Goal: Task Accomplishment & Management: Manage account settings

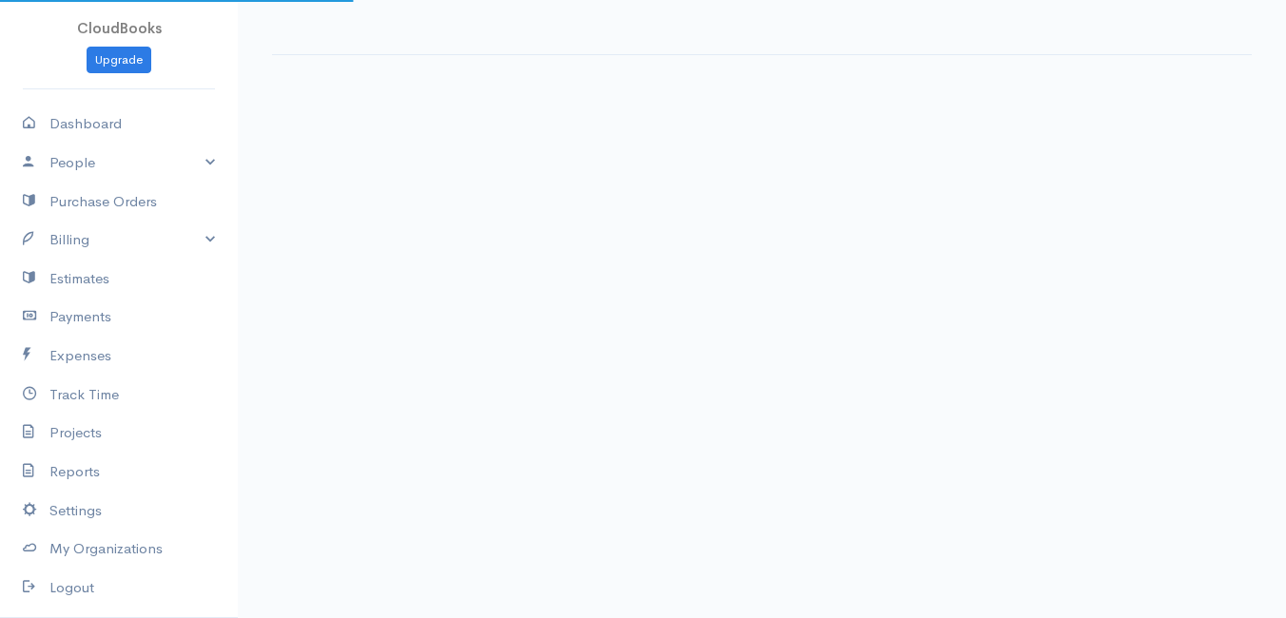
select select "thistoyear"
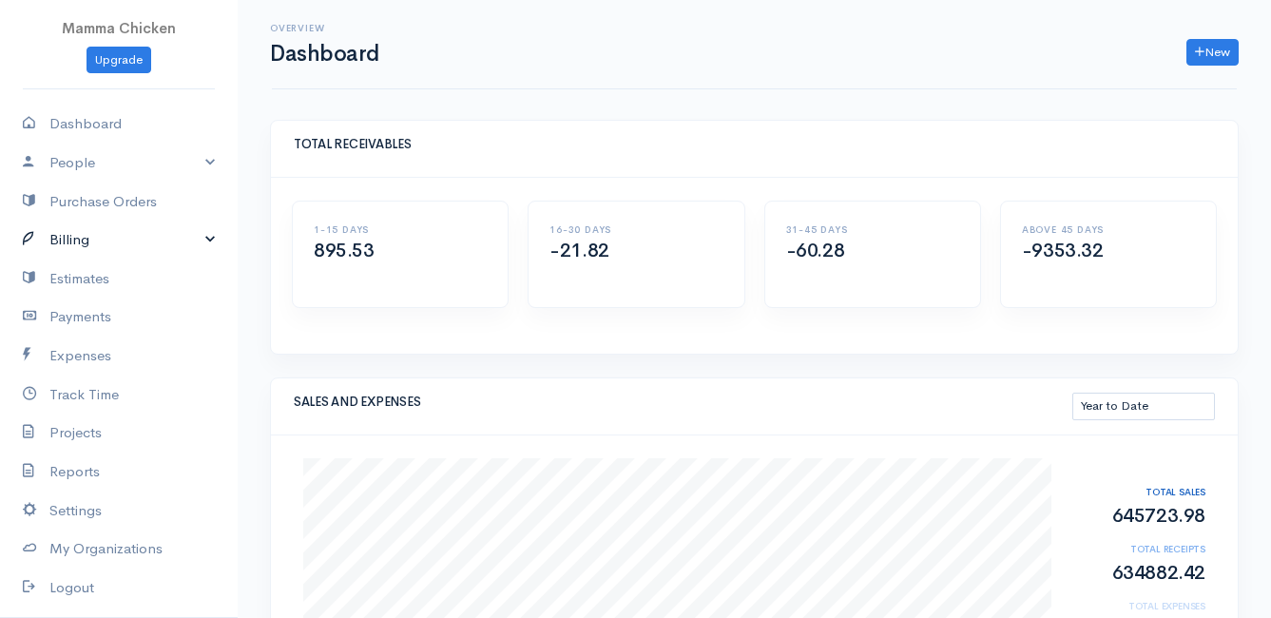
click at [85, 239] on link "Billing" at bounding box center [119, 240] width 238 height 39
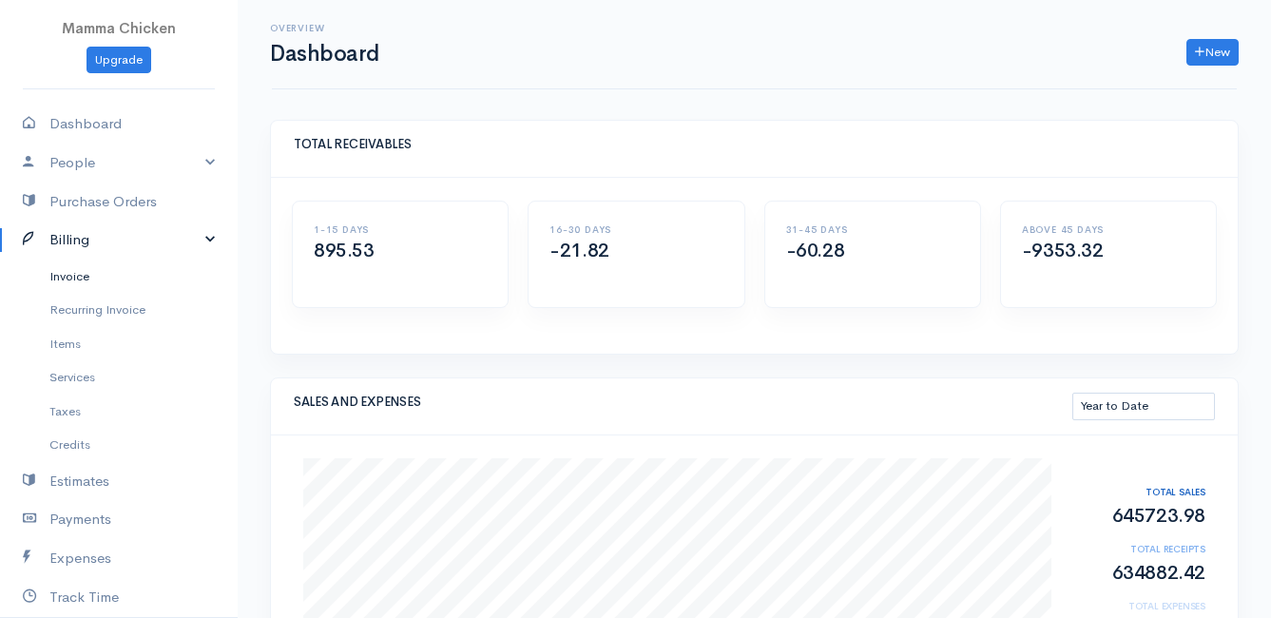
click at [70, 274] on link "Invoice" at bounding box center [119, 277] width 238 height 34
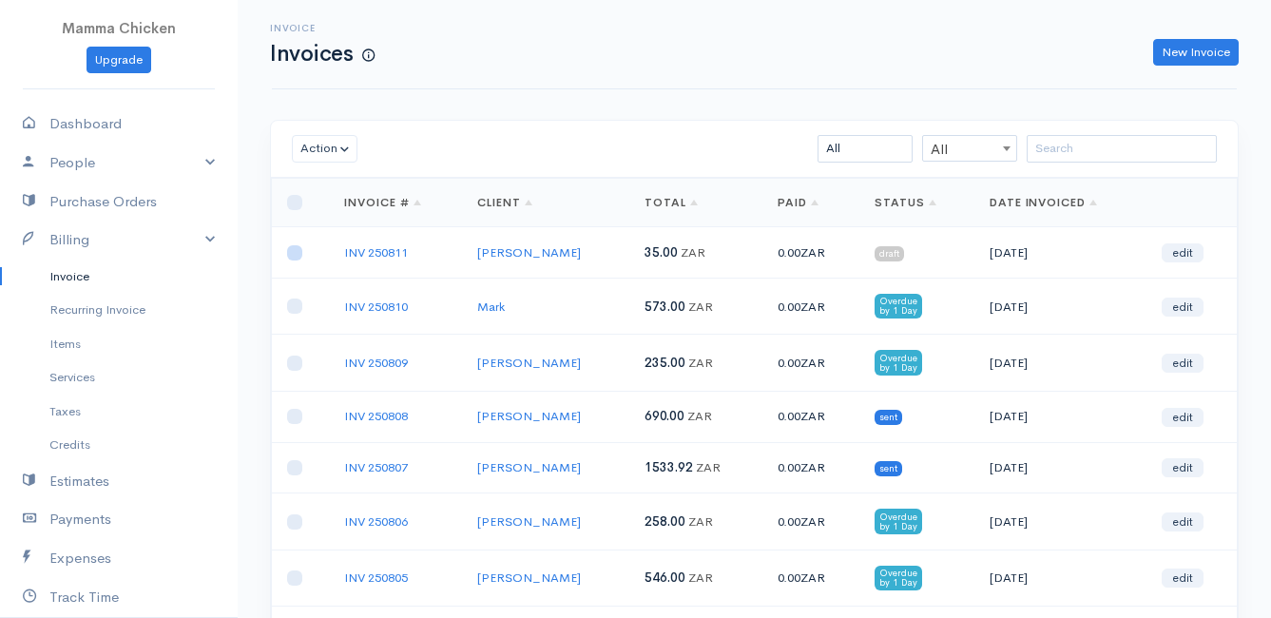
click at [288, 251] on input "checkbox" at bounding box center [294, 252] width 15 height 15
checkbox input "true"
click at [331, 151] on button "Action" at bounding box center [325, 149] width 66 height 28
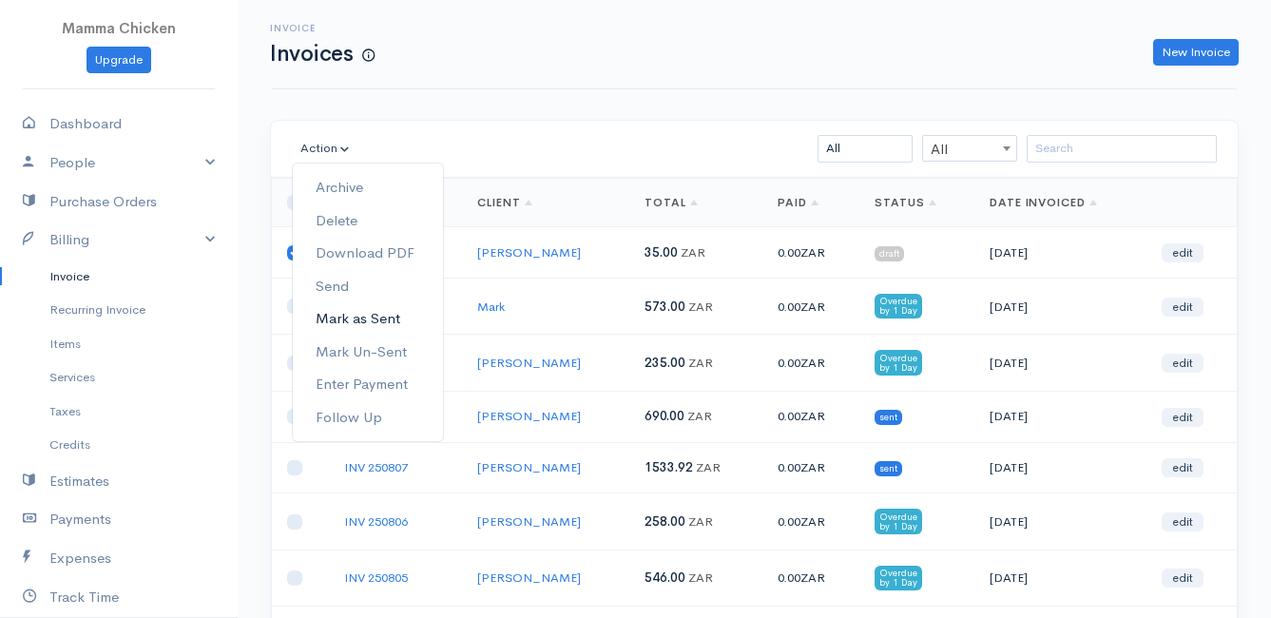
click at [391, 320] on link "Mark as Sent" at bounding box center [368, 318] width 150 height 33
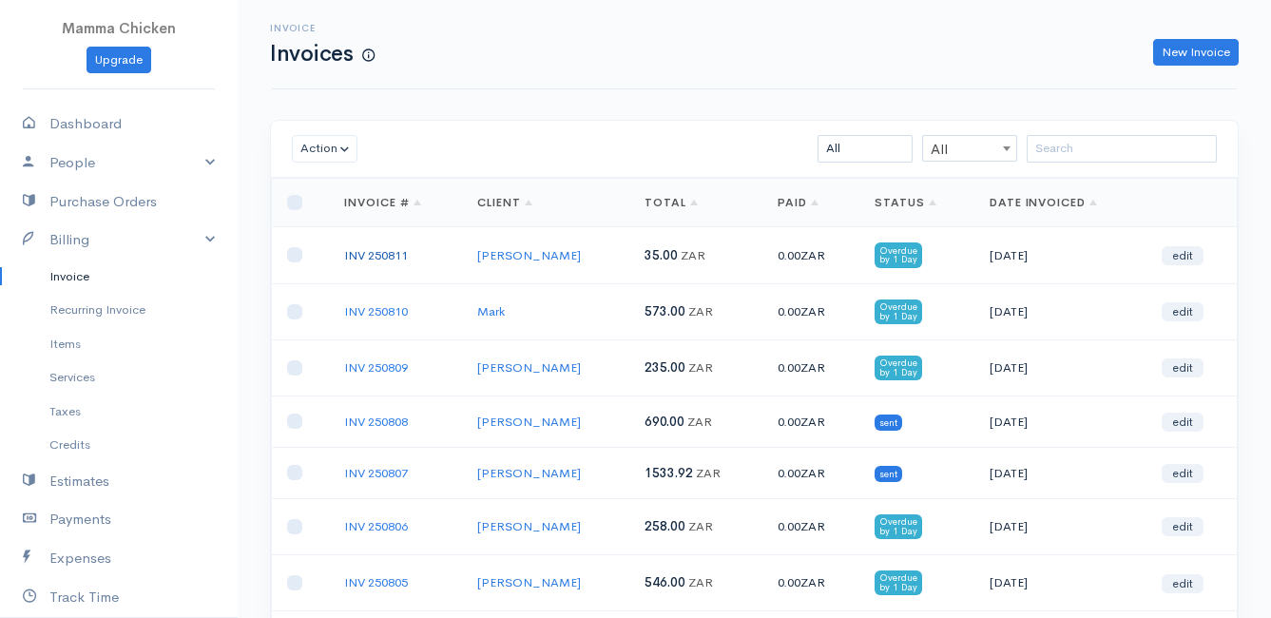
click at [398, 253] on link "INV 250811" at bounding box center [376, 255] width 64 height 16
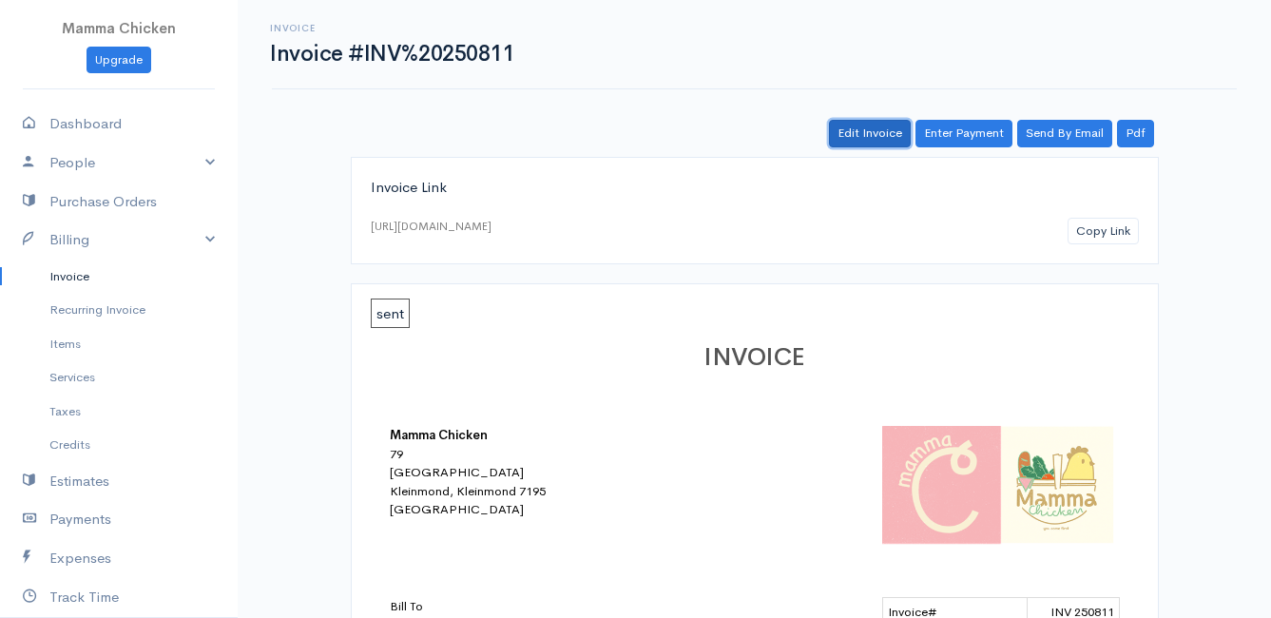
click at [883, 131] on link "Edit Invoice" at bounding box center [870, 134] width 82 height 28
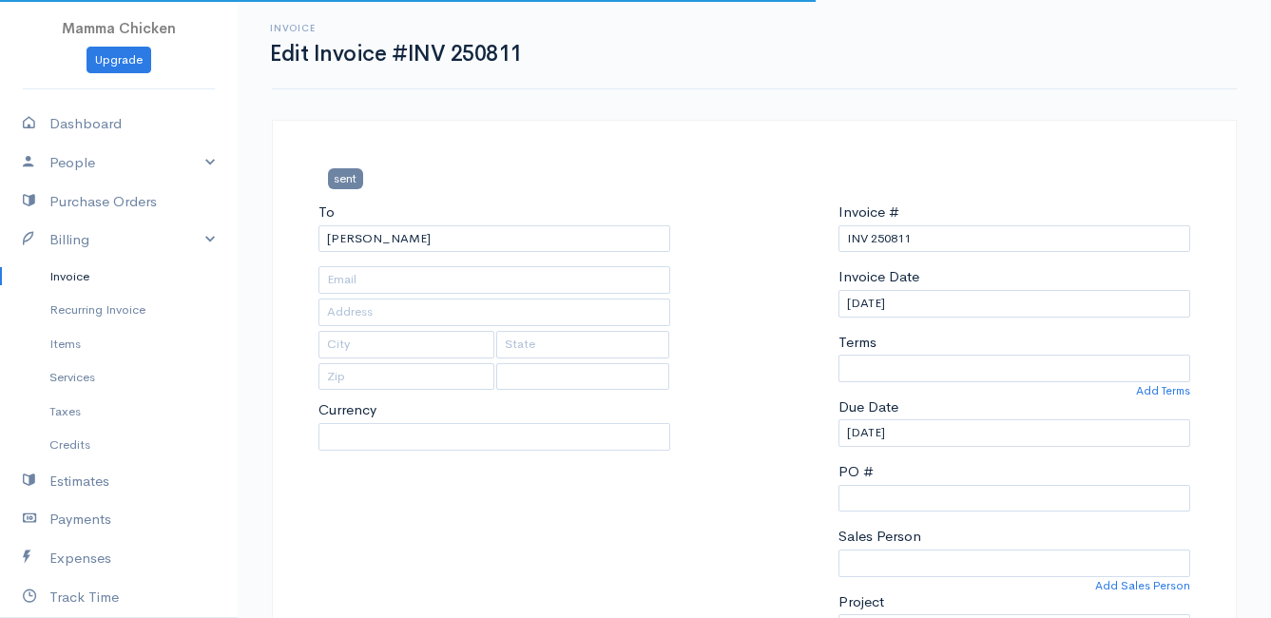
type input "[STREET_ADDRESS]"
type input "[PERSON_NAME]'s Bay"
type input "7195"
select select "0"
select select
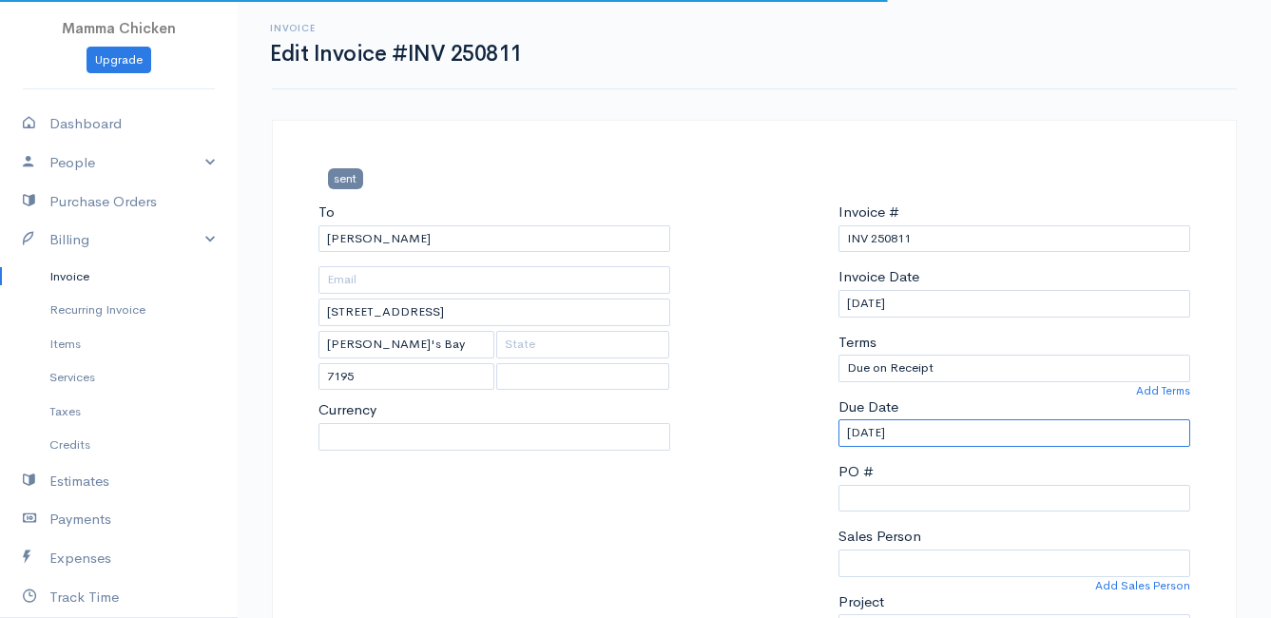
select select "[GEOGRAPHIC_DATA]"
select select "ZAR"
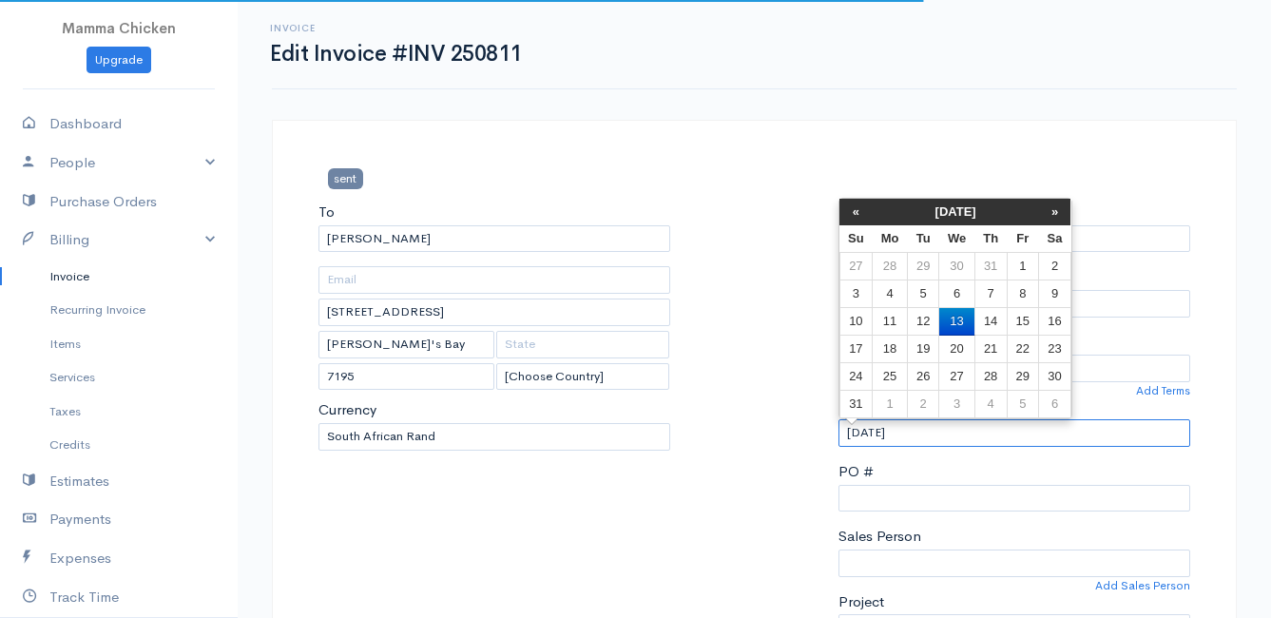
click at [932, 436] on input "[DATE]" at bounding box center [1015, 433] width 352 height 28
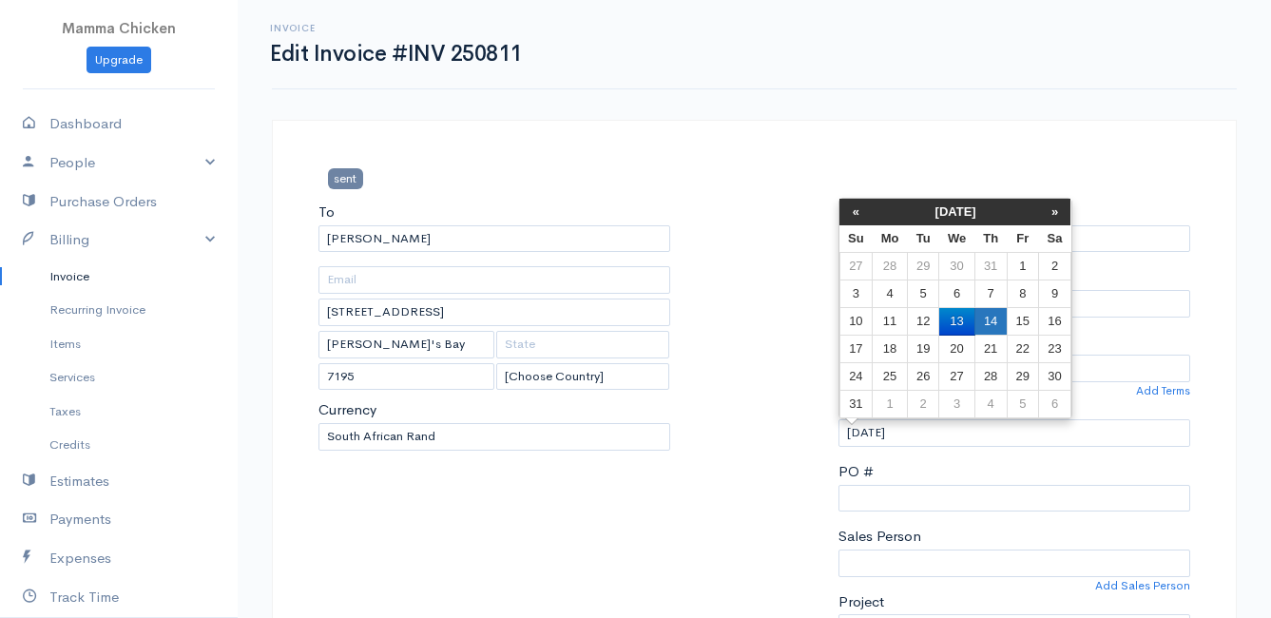
click at [996, 321] on td "14" at bounding box center [991, 322] width 32 height 28
type input "[DATE]"
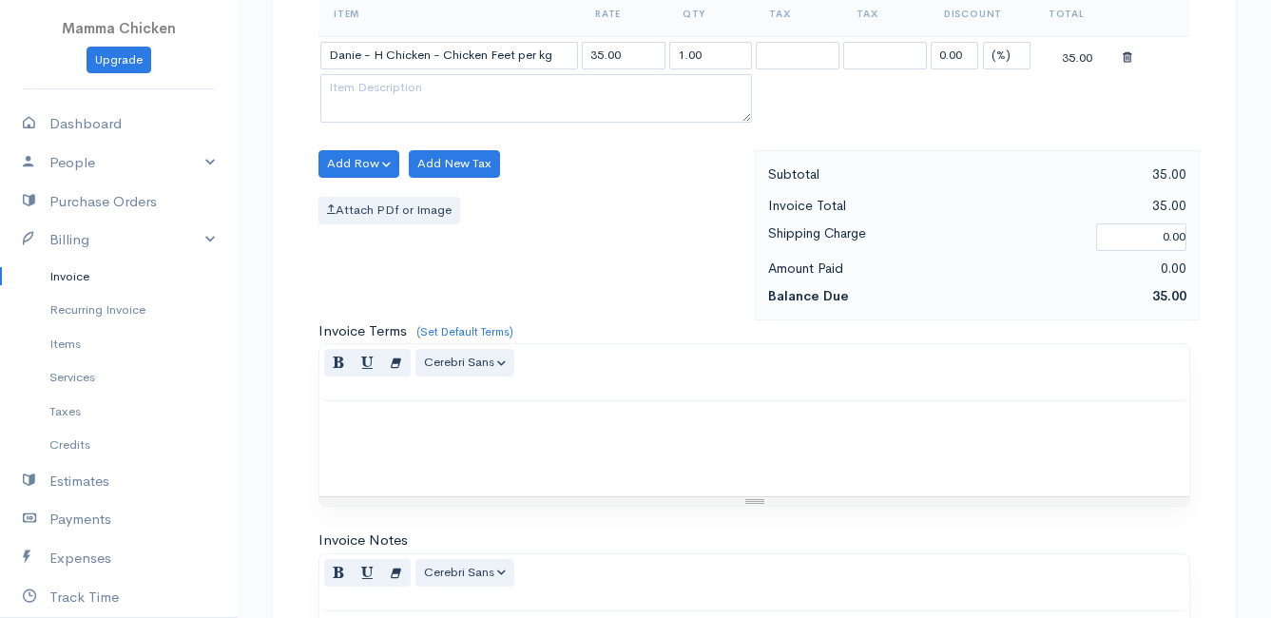
scroll to position [1026, 0]
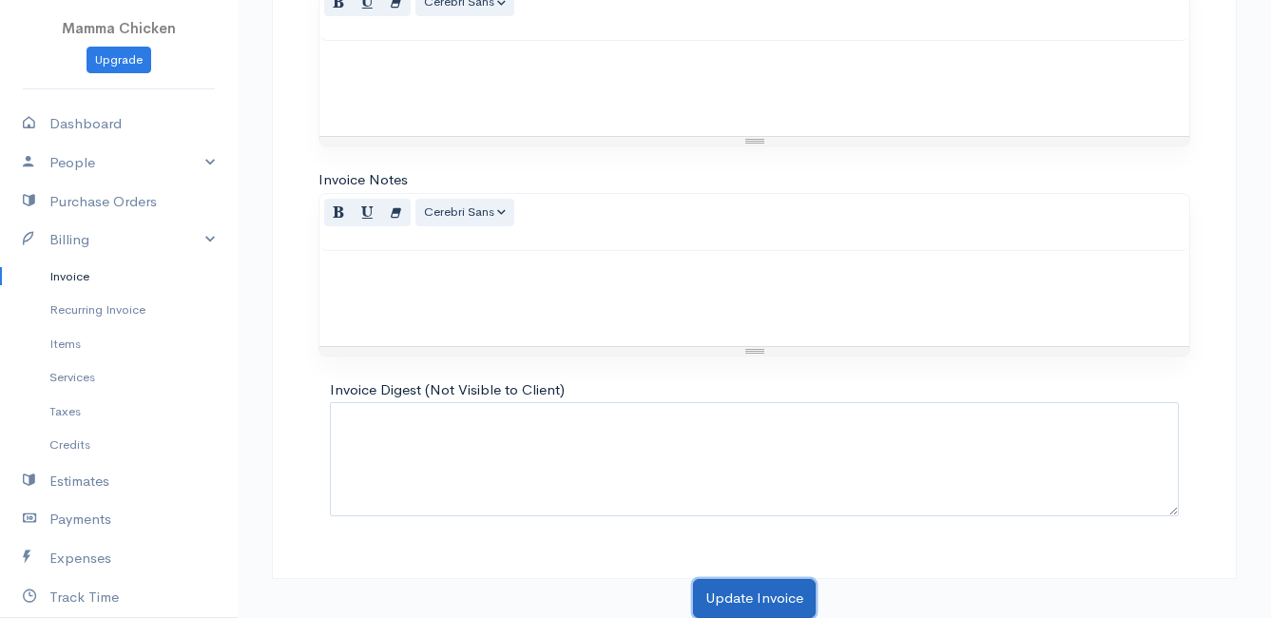
click at [761, 594] on button "Update Invoice" at bounding box center [754, 598] width 123 height 39
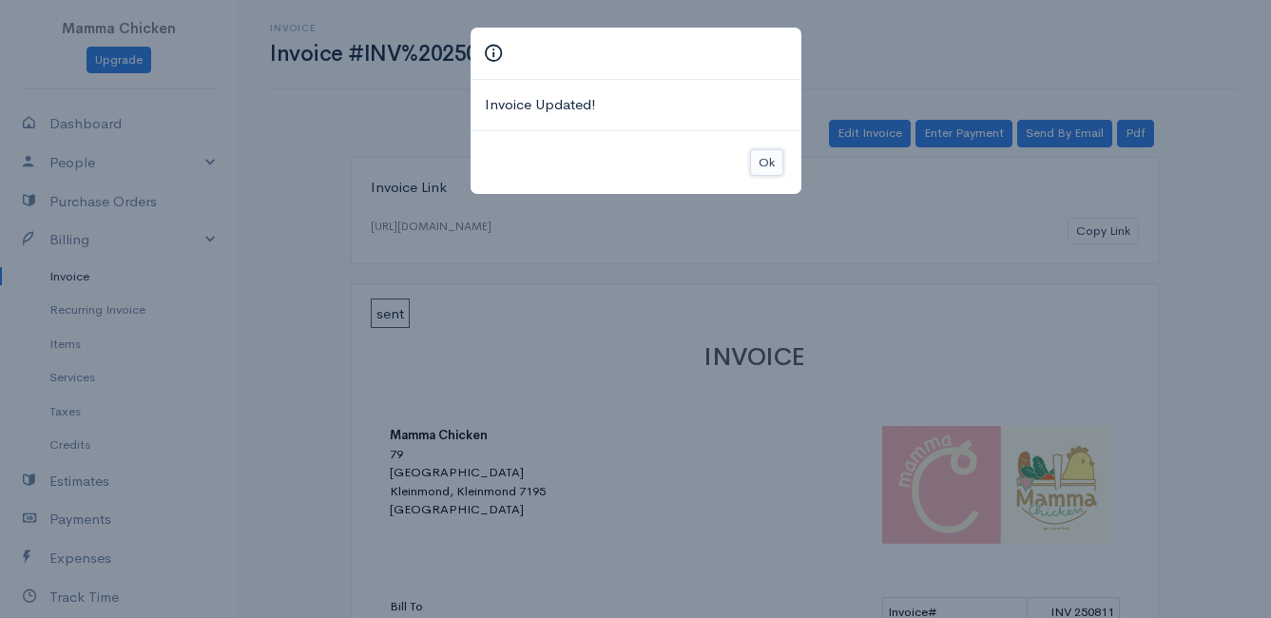
click at [762, 166] on button "Ok" at bounding box center [766, 163] width 33 height 28
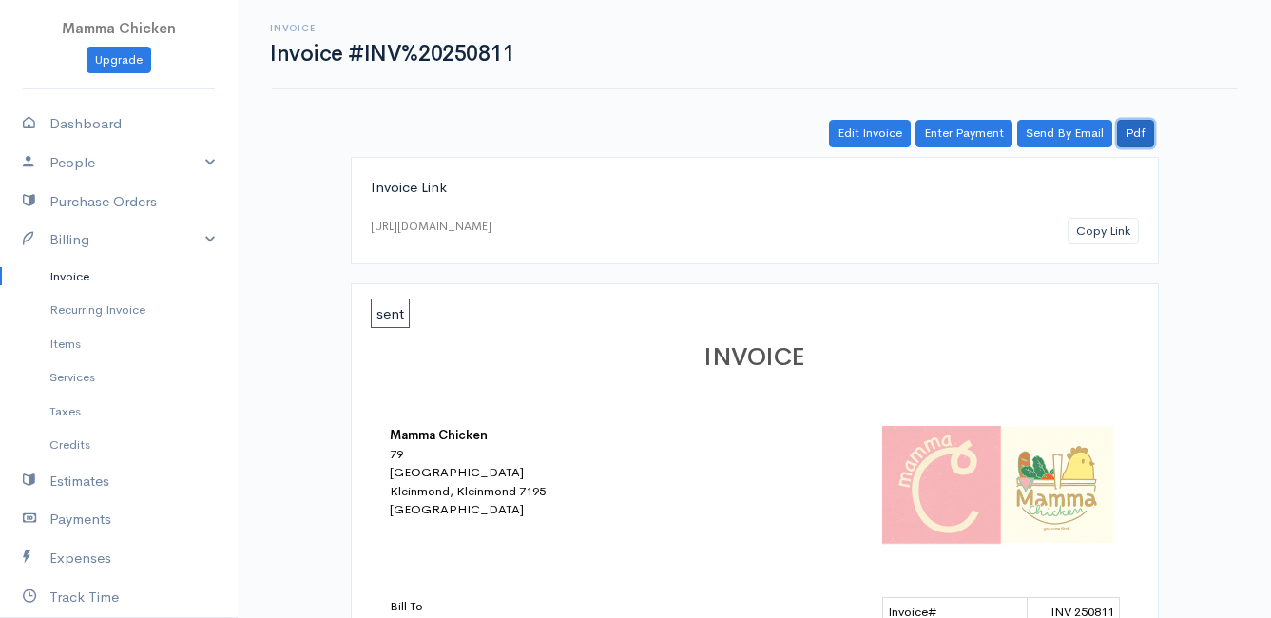
click at [1134, 130] on link "Pdf" at bounding box center [1135, 134] width 37 height 28
click at [77, 281] on link "Invoice" at bounding box center [119, 277] width 238 height 34
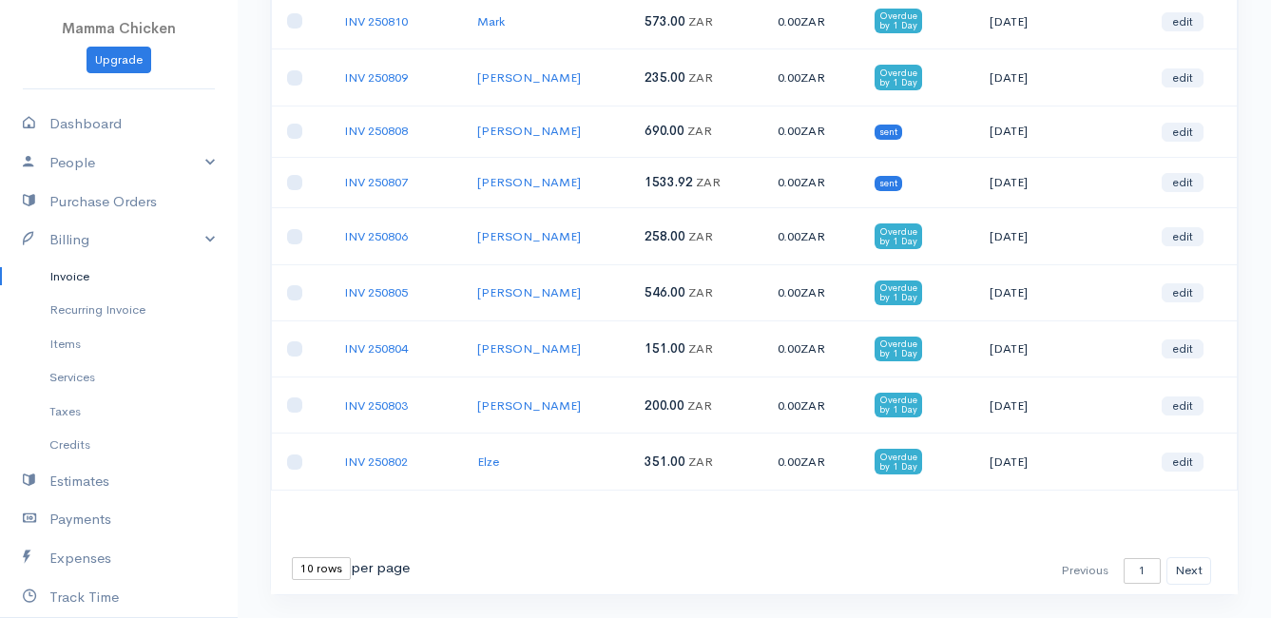
scroll to position [333, 0]
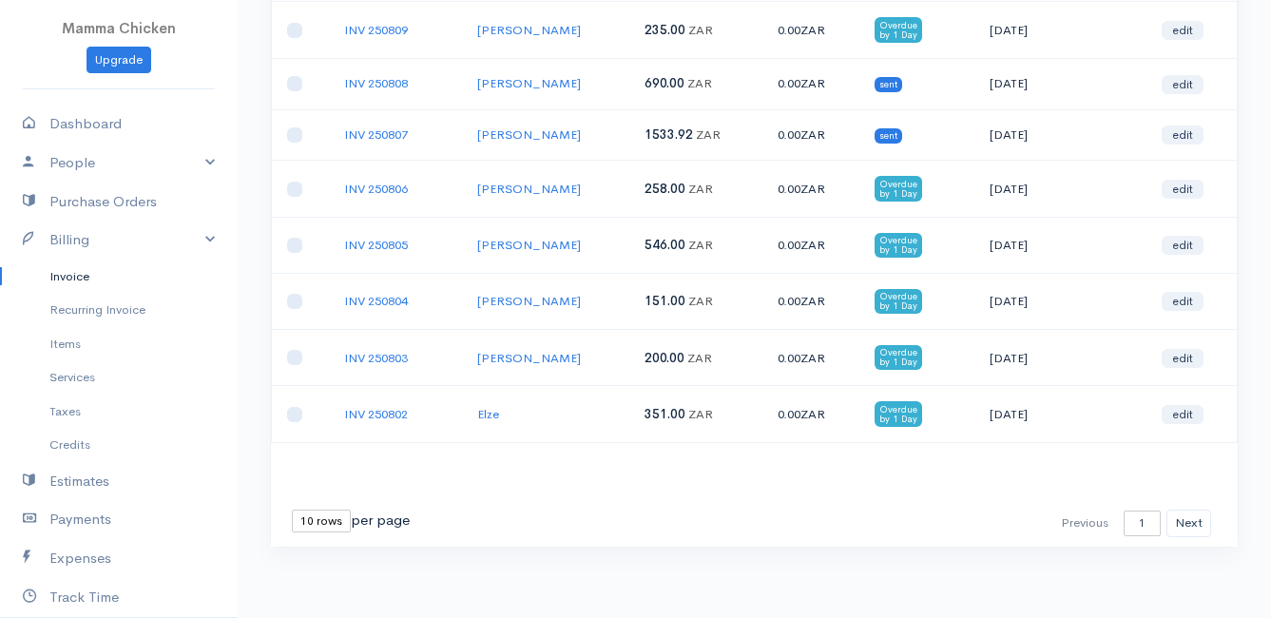
click at [339, 523] on select "10 rows 25 rows 50 rows" at bounding box center [321, 521] width 59 height 23
select select "50"
click at [292, 510] on select "10 rows 25 rows 50 rows" at bounding box center [321, 521] width 59 height 23
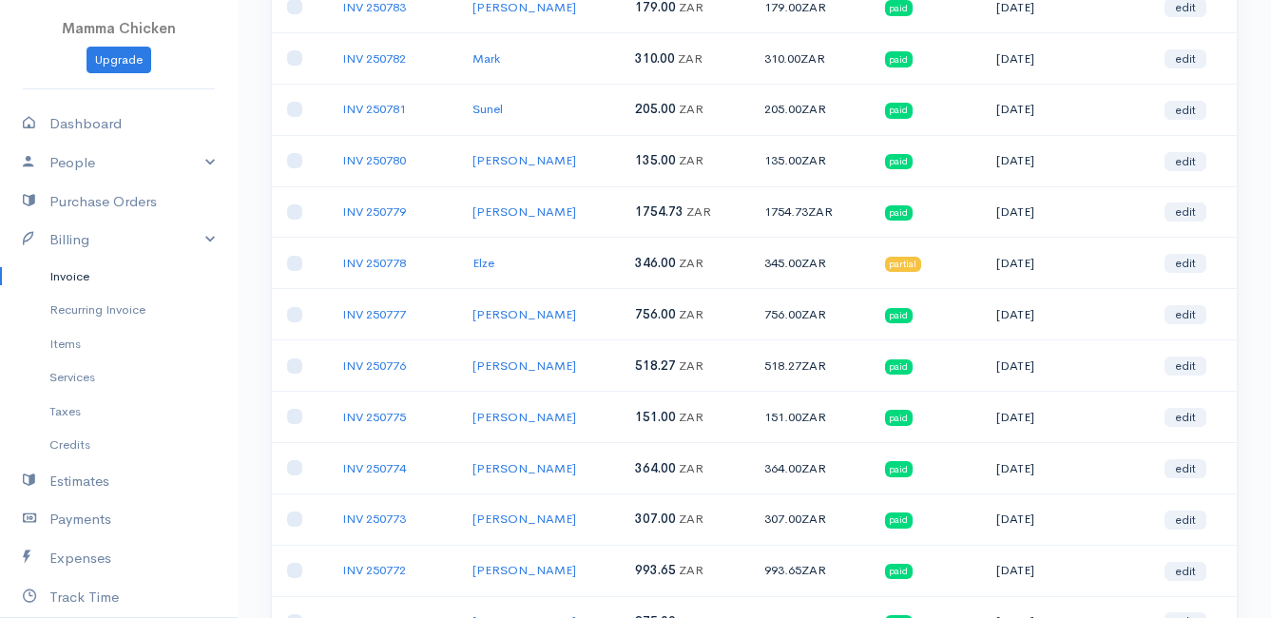
scroll to position [1276, 0]
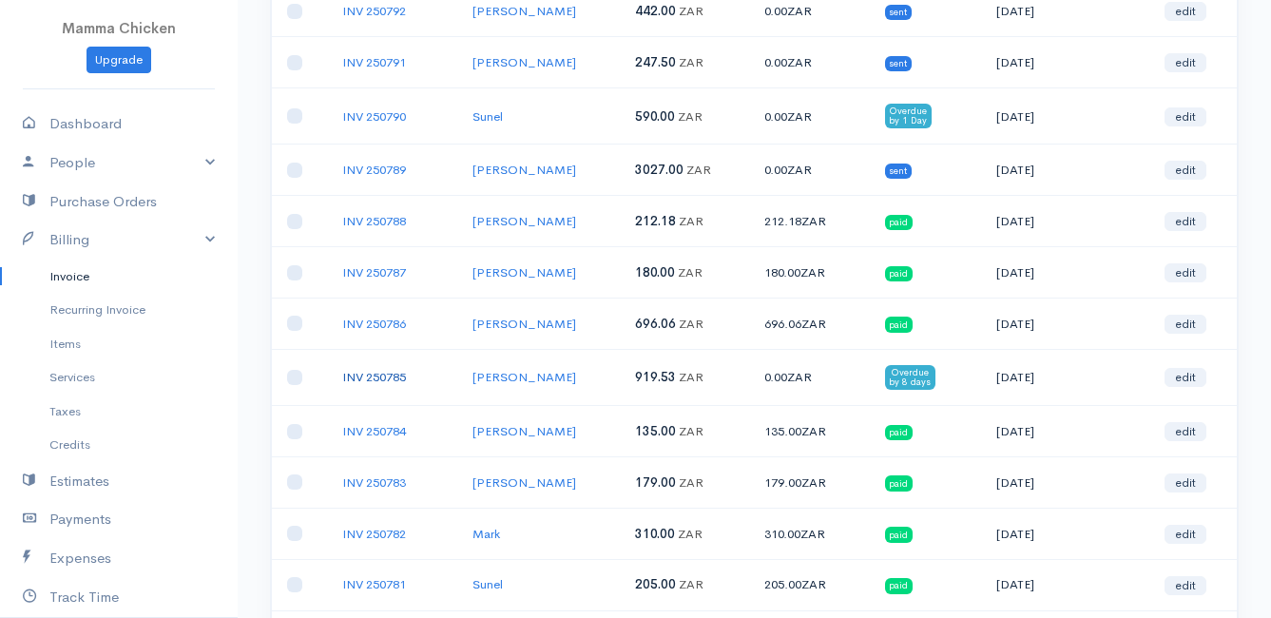
click at [395, 379] on link "INV 250785" at bounding box center [374, 377] width 64 height 16
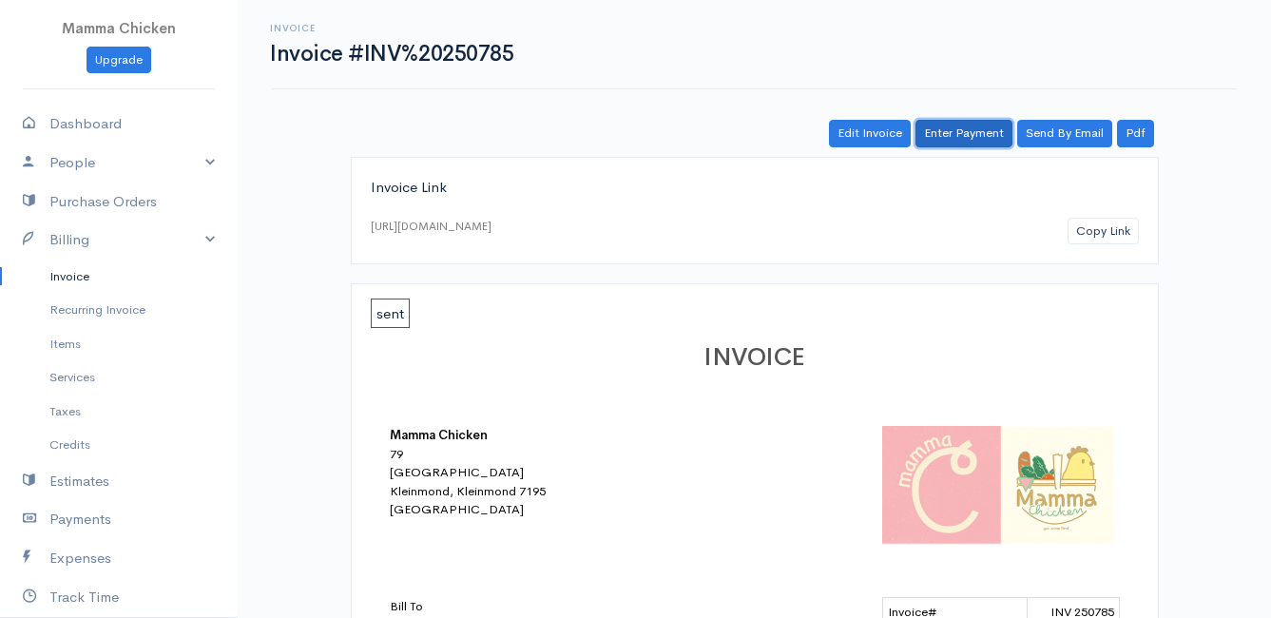
click at [973, 130] on link "Enter Payment" at bounding box center [964, 134] width 97 height 28
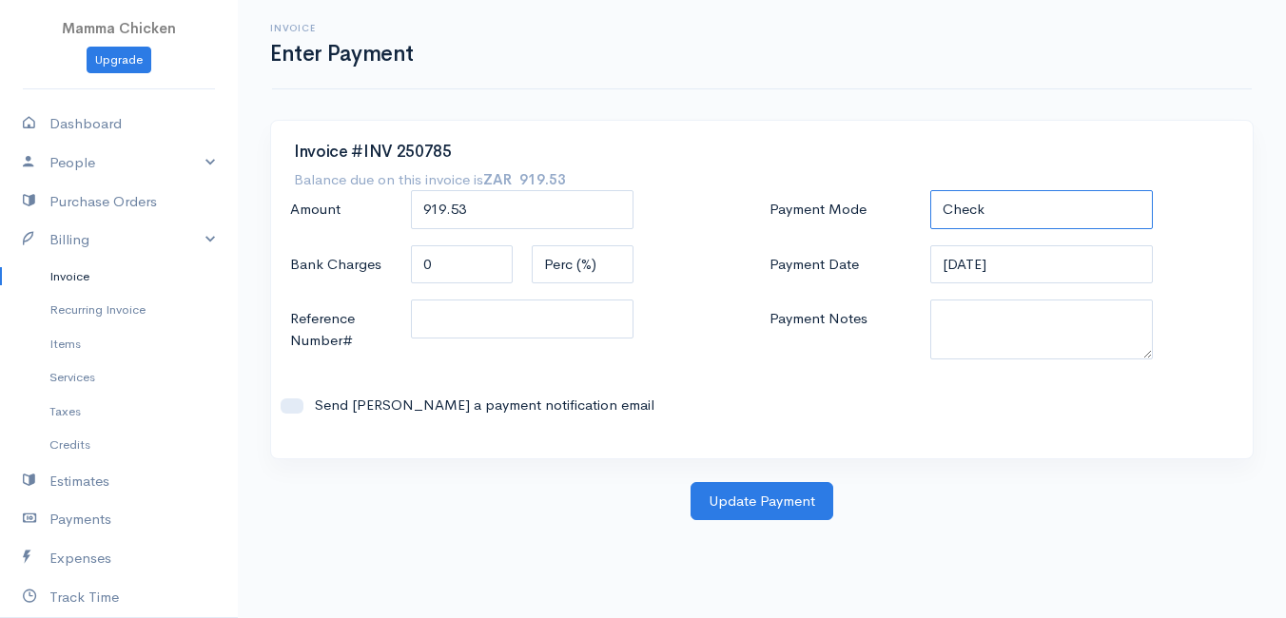
click at [1032, 203] on select "Check Bank Transfer Credit Cash Debit ACH VISA MASTERCARD AMEX DISCOVER DINERS …" at bounding box center [1041, 209] width 223 height 39
select select "Bank Transfer"
click at [930, 190] on select "Check Bank Transfer Credit Cash Debit ACH VISA MASTERCARD AMEX DISCOVER DINERS …" at bounding box center [1041, 209] width 223 height 39
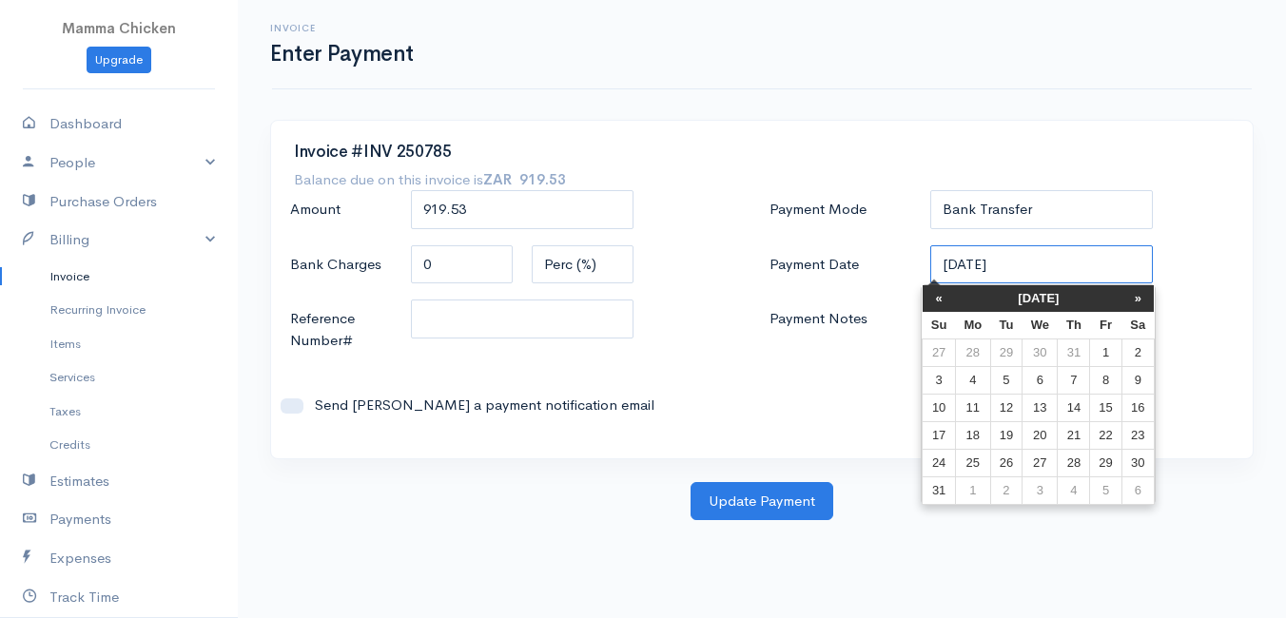
click at [1052, 265] on input "[DATE]" at bounding box center [1041, 264] width 223 height 39
click at [1010, 409] on td "12" at bounding box center [1005, 408] width 31 height 28
type input "[DATE]"
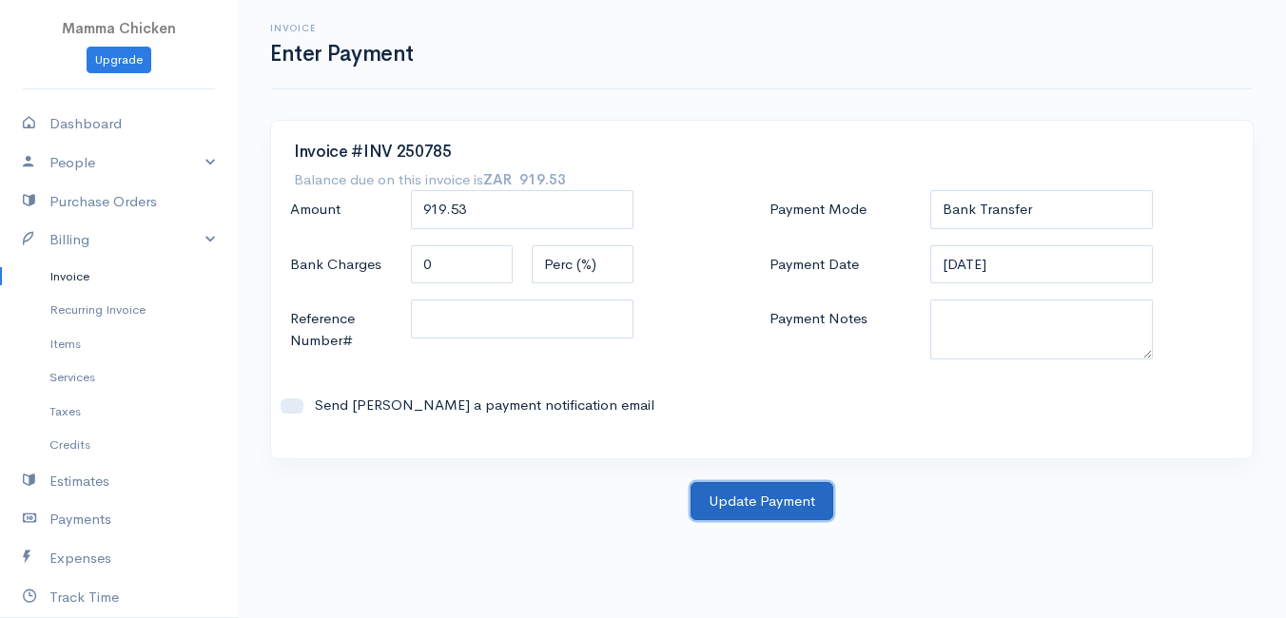
click at [762, 501] on button "Update Payment" at bounding box center [761, 501] width 143 height 39
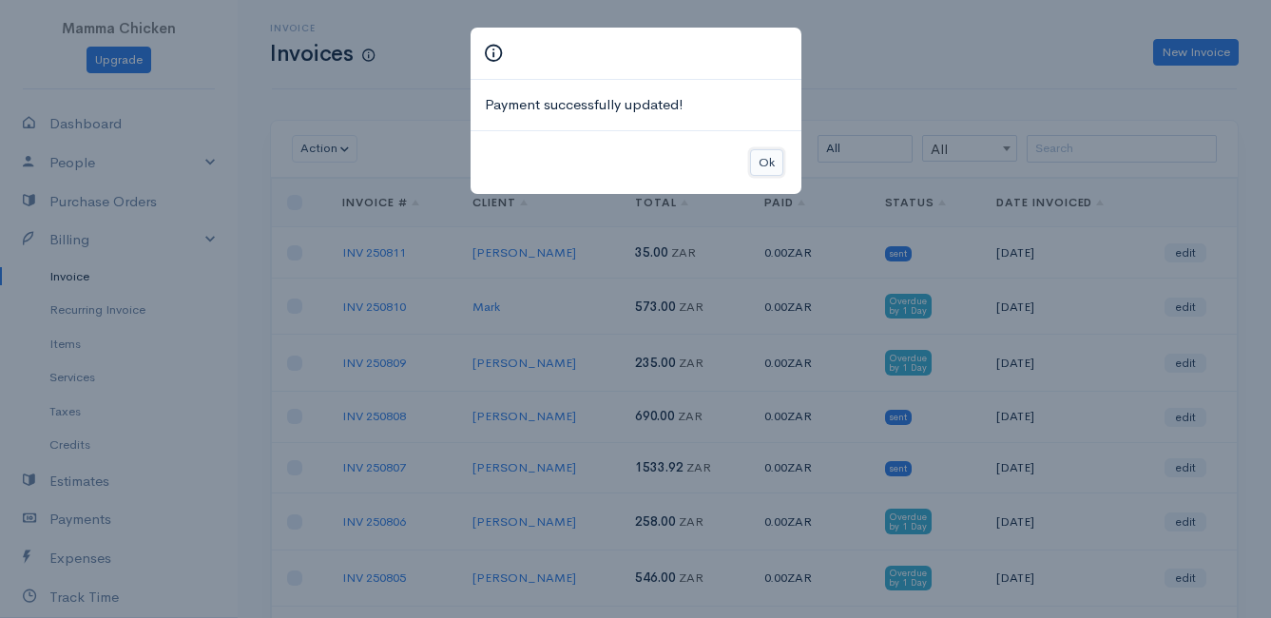
click at [768, 162] on button "Ok" at bounding box center [766, 163] width 33 height 28
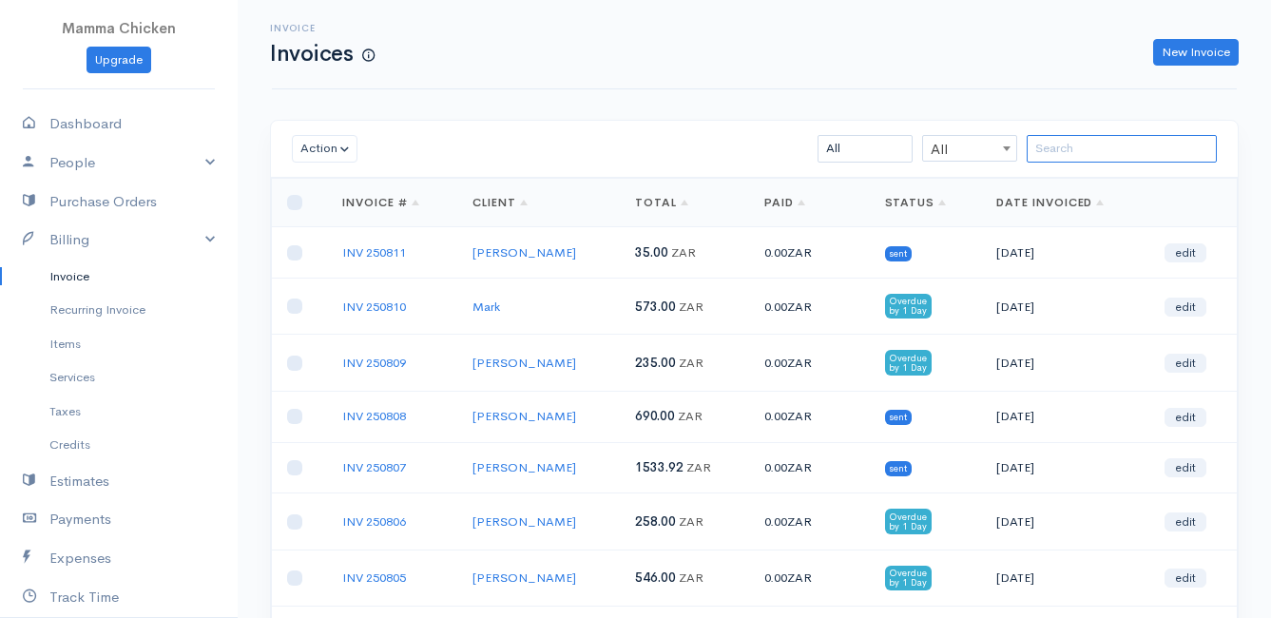
click at [1090, 154] on input "search" at bounding box center [1122, 149] width 190 height 28
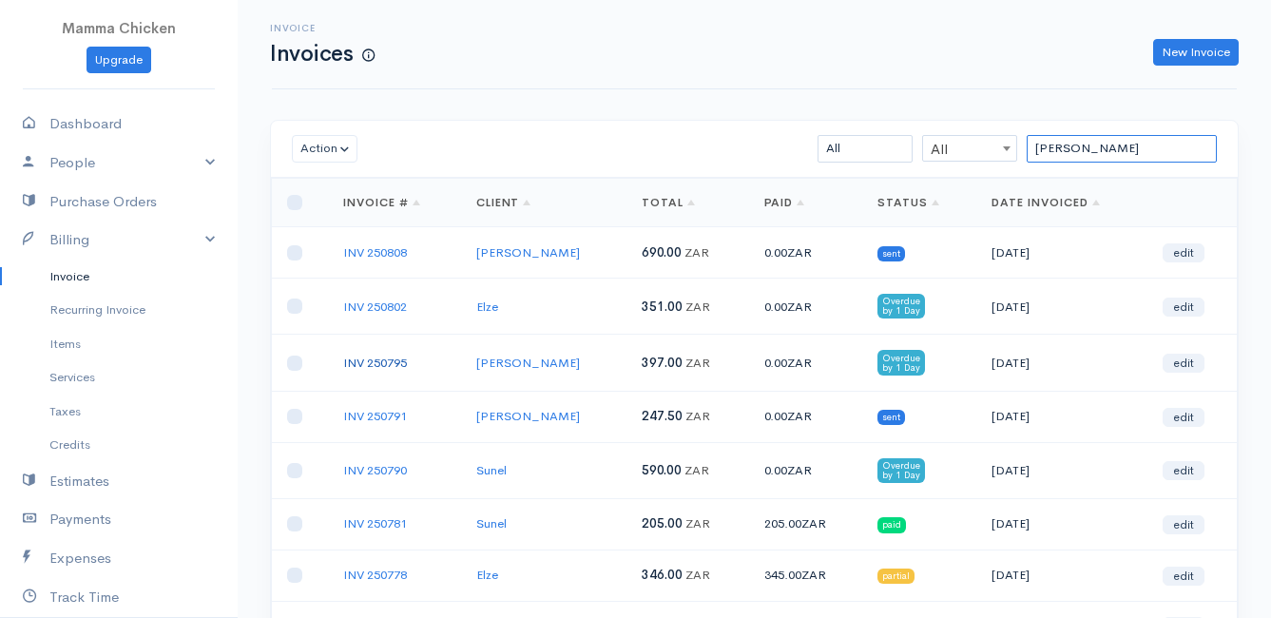
type input "[PERSON_NAME]"
click at [390, 365] on link "INV 250795" at bounding box center [375, 363] width 64 height 16
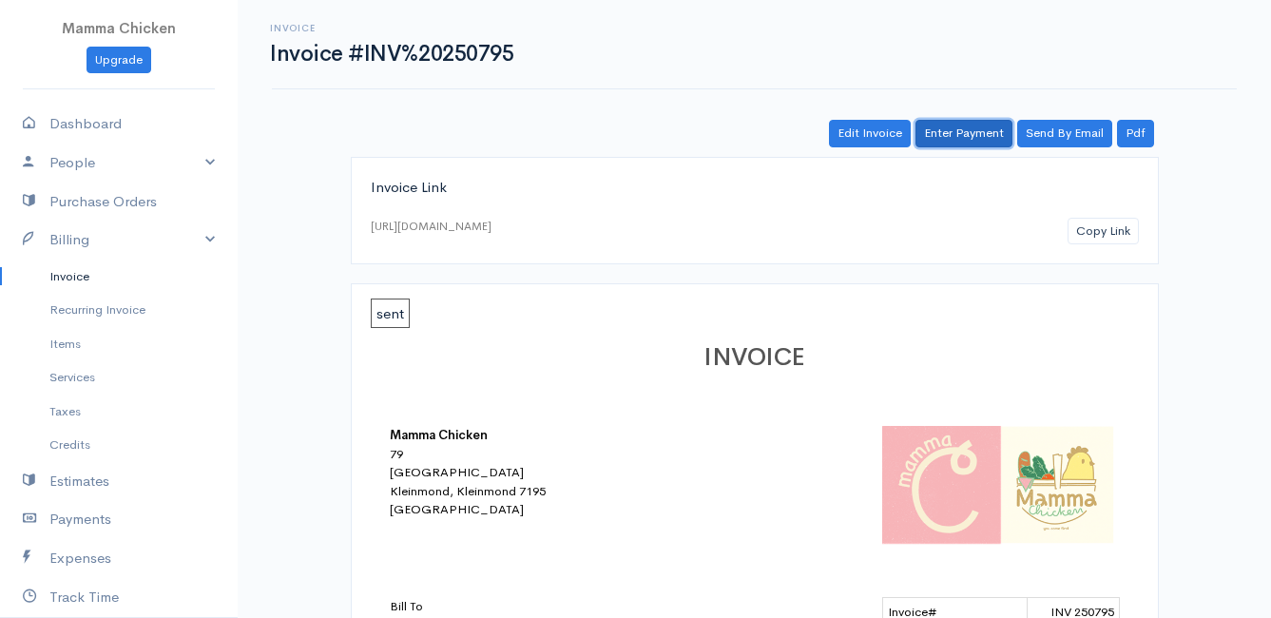
click at [957, 130] on link "Enter Payment" at bounding box center [964, 134] width 97 height 28
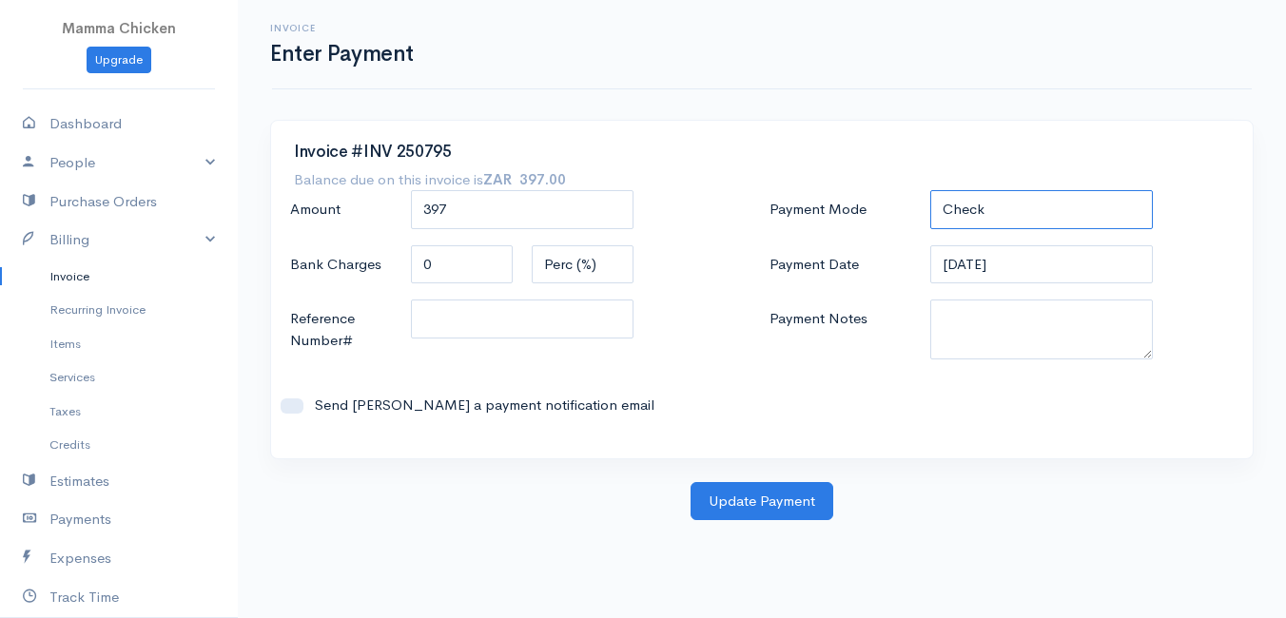
click at [1013, 207] on select "Check Bank Transfer Credit Cash Debit ACH VISA MASTERCARD AMEX DISCOVER DINERS …" at bounding box center [1041, 209] width 223 height 39
select select "Bank Transfer"
click at [930, 190] on select "Check Bank Transfer Credit Cash Debit ACH VISA MASTERCARD AMEX DISCOVER DINERS …" at bounding box center [1041, 209] width 223 height 39
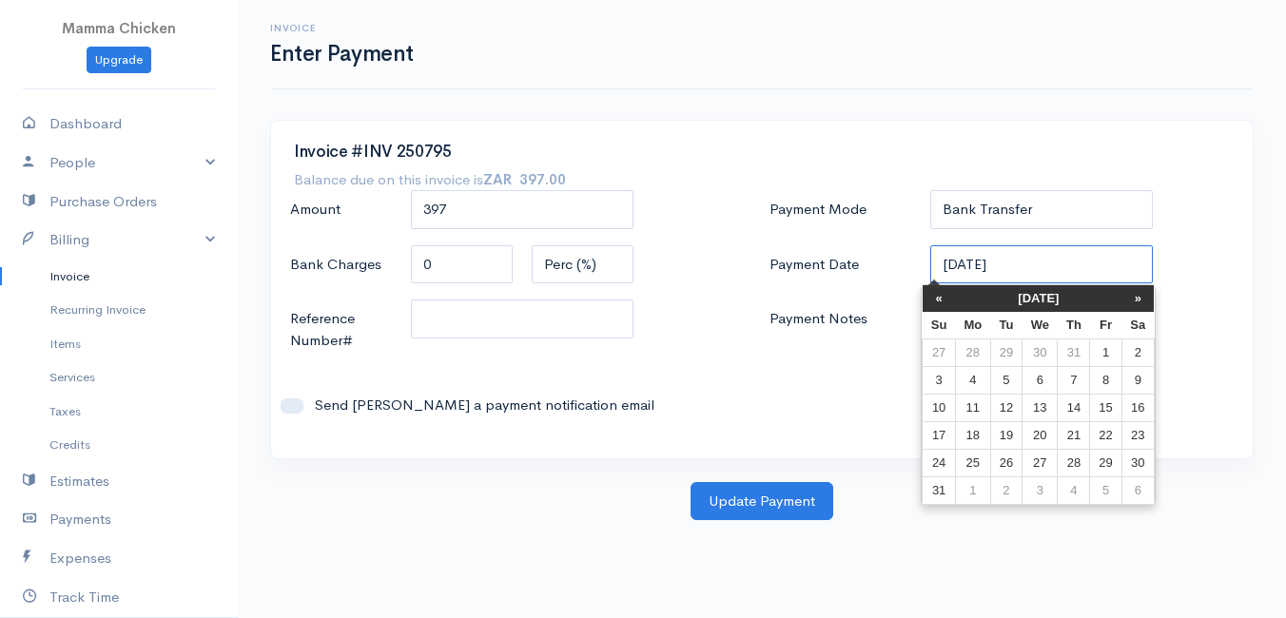
click at [1061, 262] on input "[DATE]" at bounding box center [1041, 264] width 223 height 39
click at [1213, 159] on h3 "Invoice #INV 250795" at bounding box center [762, 153] width 936 height 18
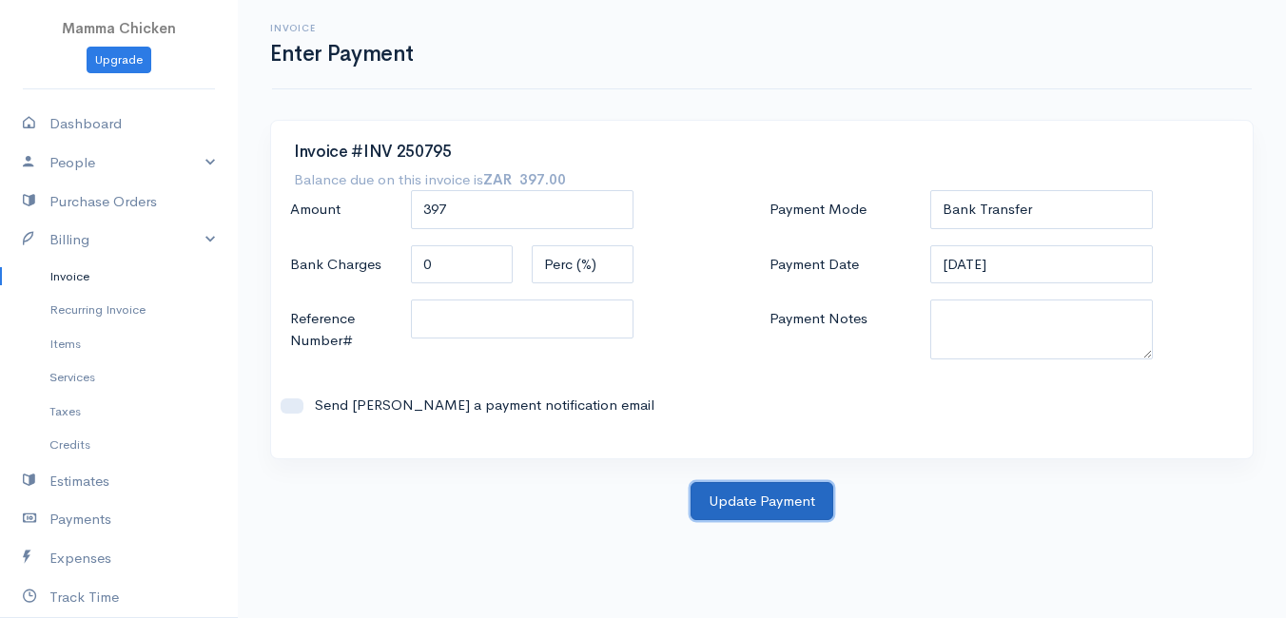
click at [730, 495] on button "Update Payment" at bounding box center [761, 501] width 143 height 39
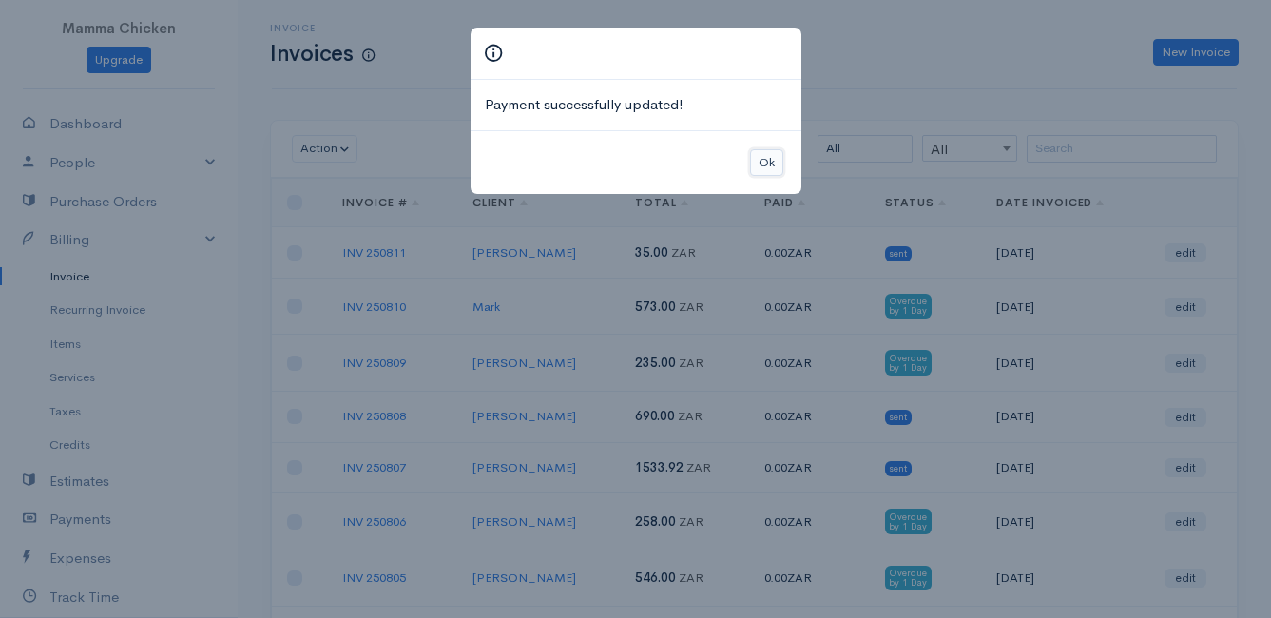
click at [773, 157] on button "Ok" at bounding box center [766, 163] width 33 height 28
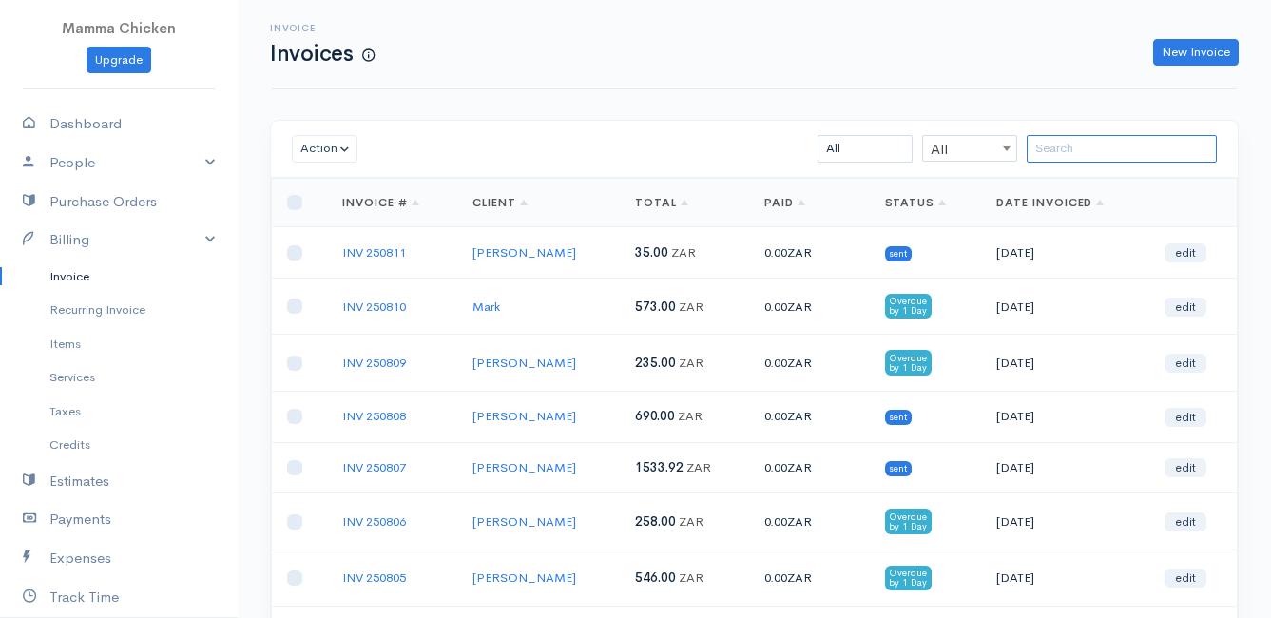
click at [1054, 152] on input "search" at bounding box center [1122, 149] width 190 height 28
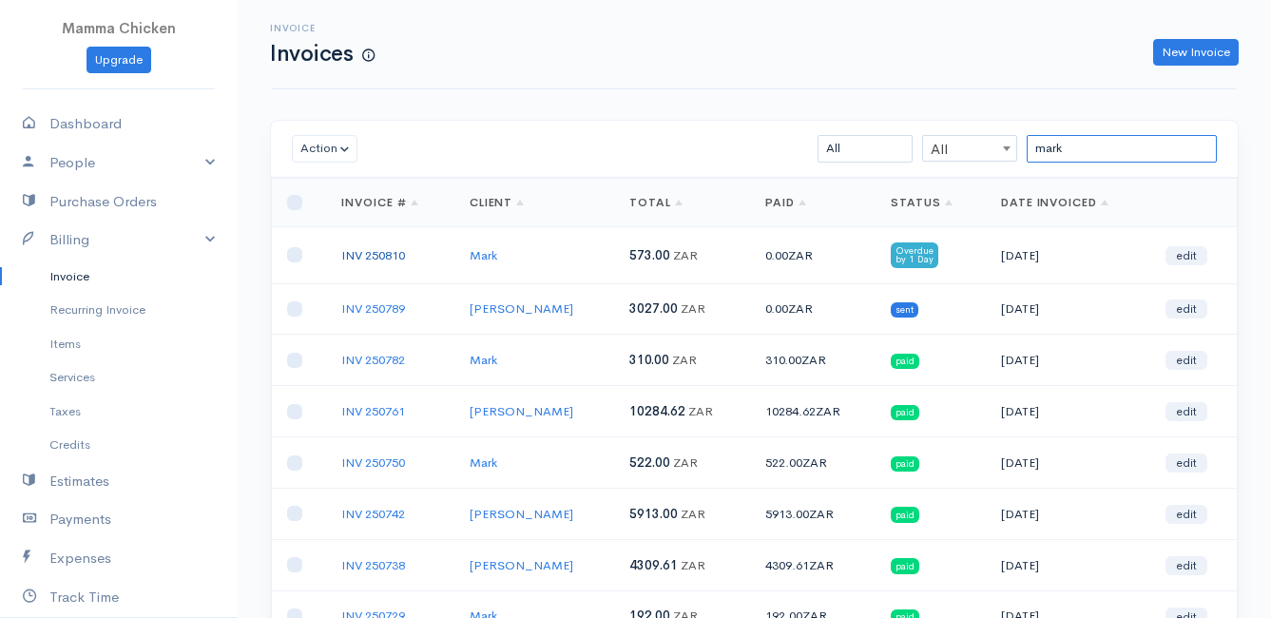
type input "mark"
click at [373, 251] on link "INV 250810" at bounding box center [373, 255] width 64 height 16
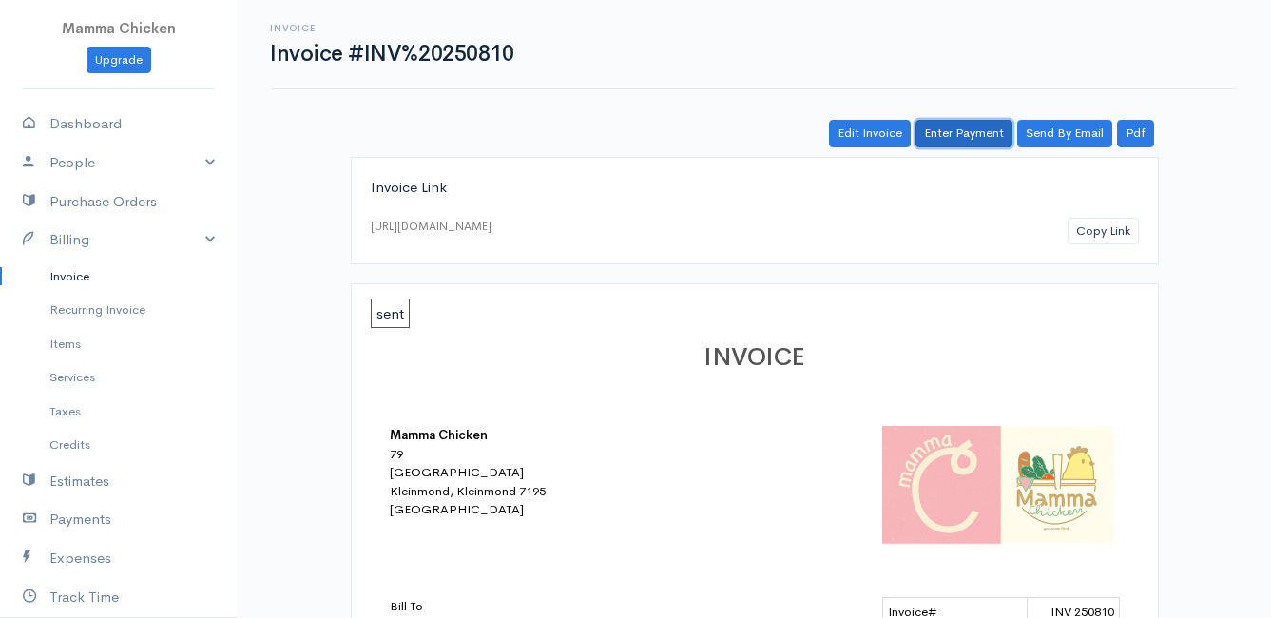
click at [958, 133] on link "Enter Payment" at bounding box center [964, 134] width 97 height 28
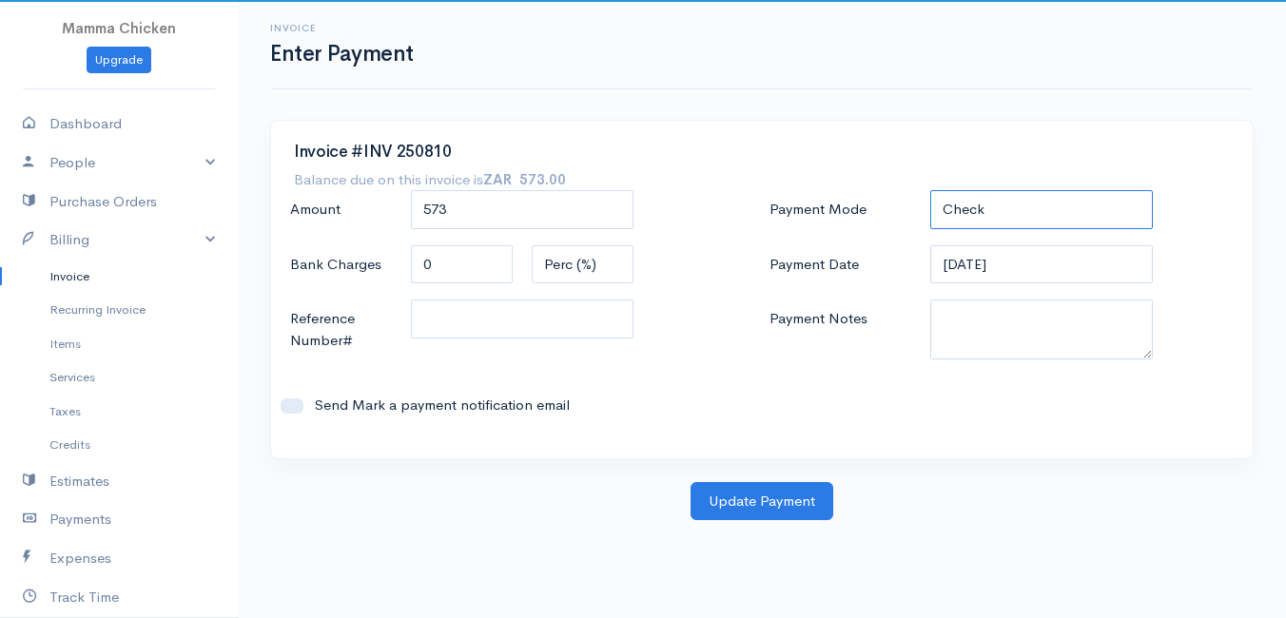
click at [1058, 213] on select "Check Bank Transfer Credit Cash Debit ACH VISA MASTERCARD AMEX DISCOVER DINERS …" at bounding box center [1041, 209] width 223 height 39
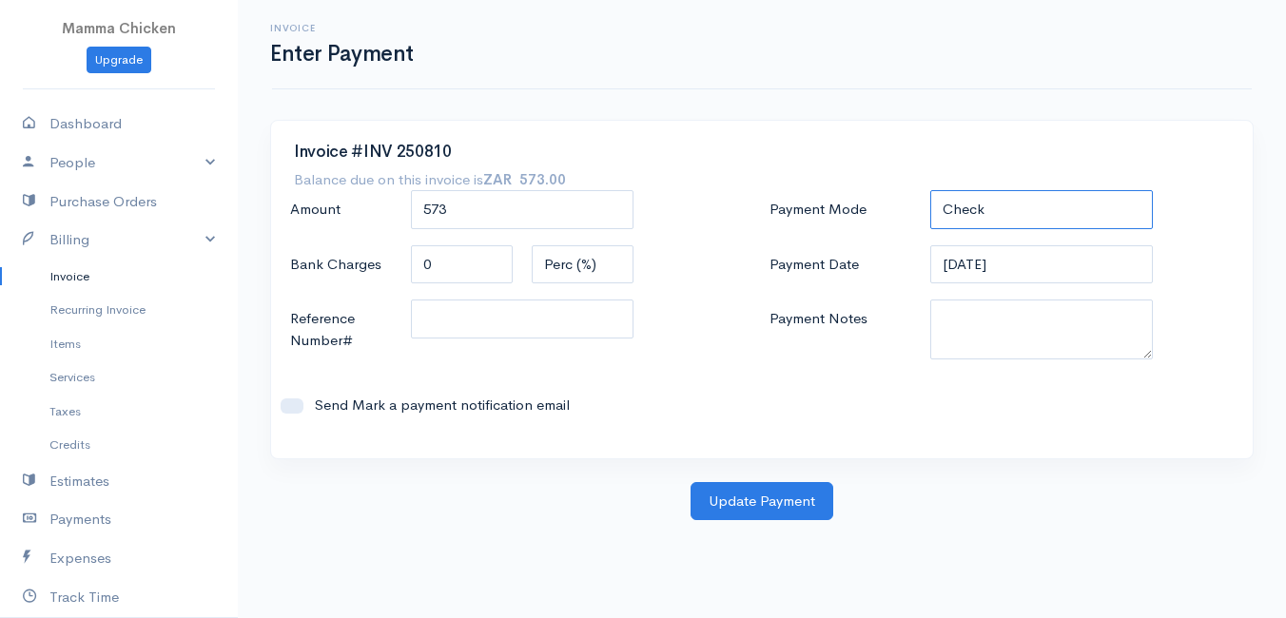
select select "Bank Transfer"
click at [930, 190] on select "Check Bank Transfer Credit Cash Debit ACH VISA MASTERCARD AMEX DISCOVER DINERS …" at bounding box center [1041, 209] width 223 height 39
click at [736, 504] on button "Update Payment" at bounding box center [761, 501] width 143 height 39
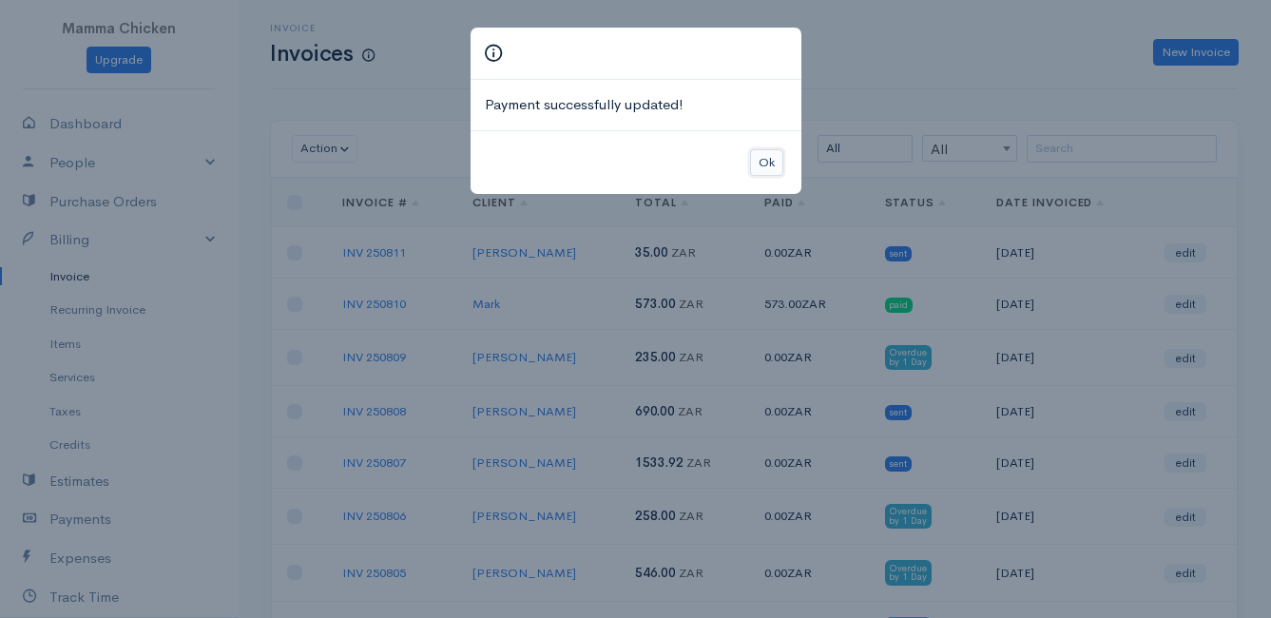
click at [772, 162] on button "Ok" at bounding box center [766, 163] width 33 height 28
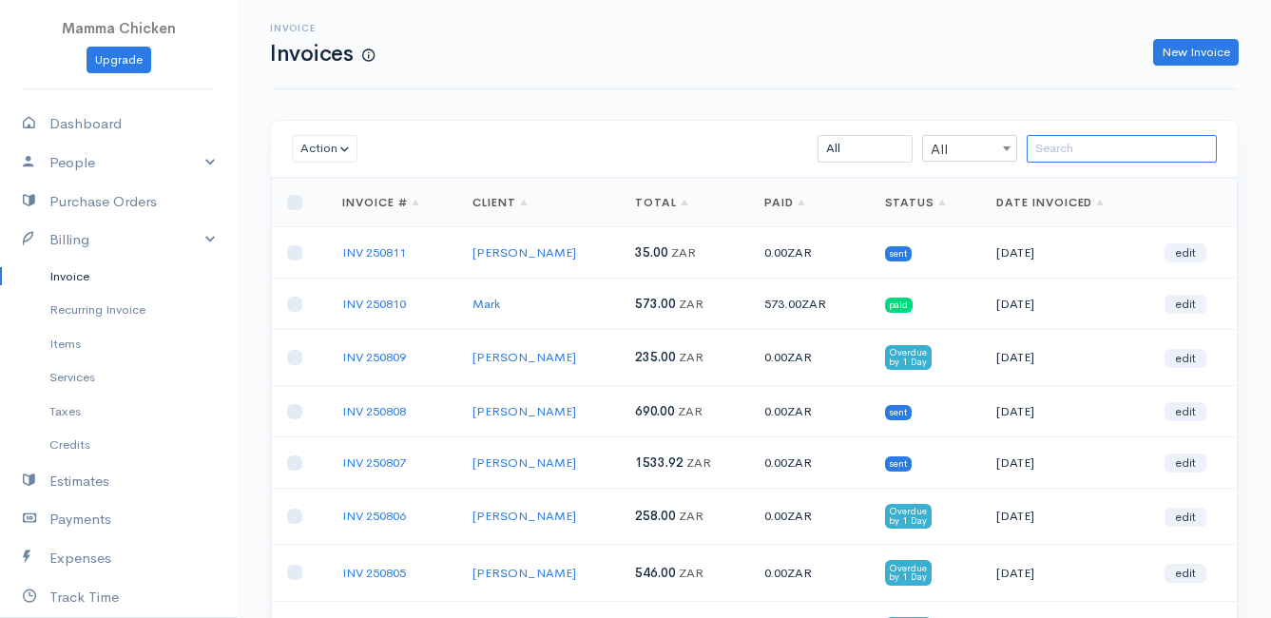
click at [1069, 151] on input "search" at bounding box center [1122, 149] width 190 height 28
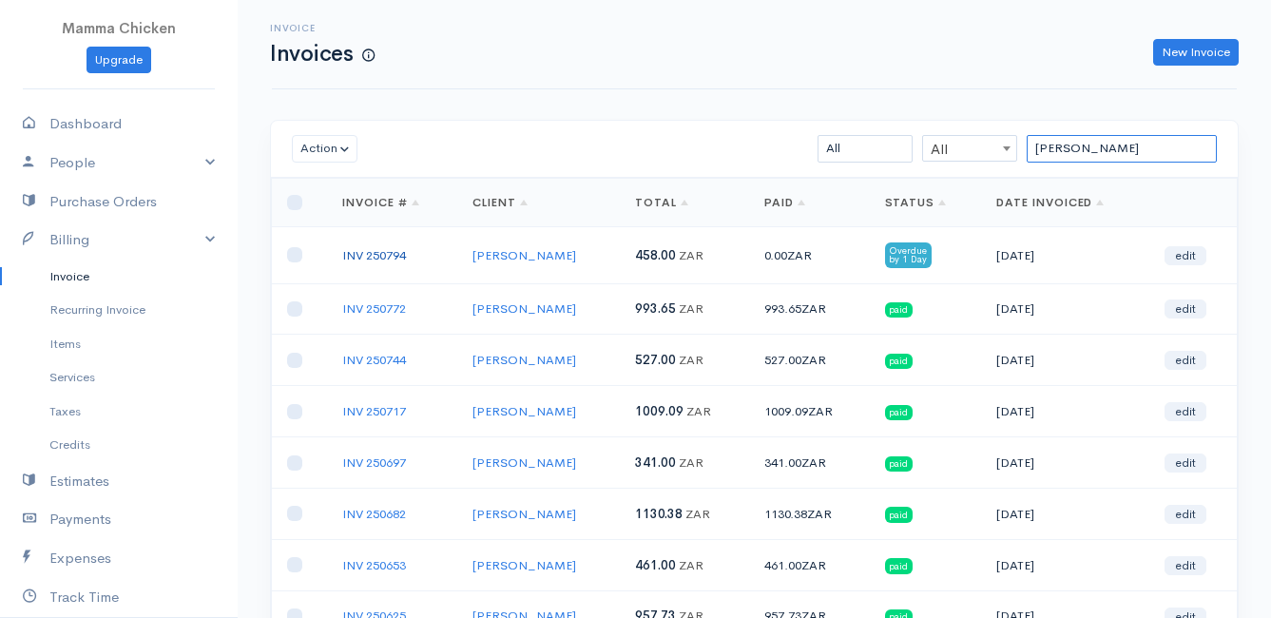
type input "[PERSON_NAME]"
click at [381, 256] on link "INV 250794" at bounding box center [374, 255] width 64 height 16
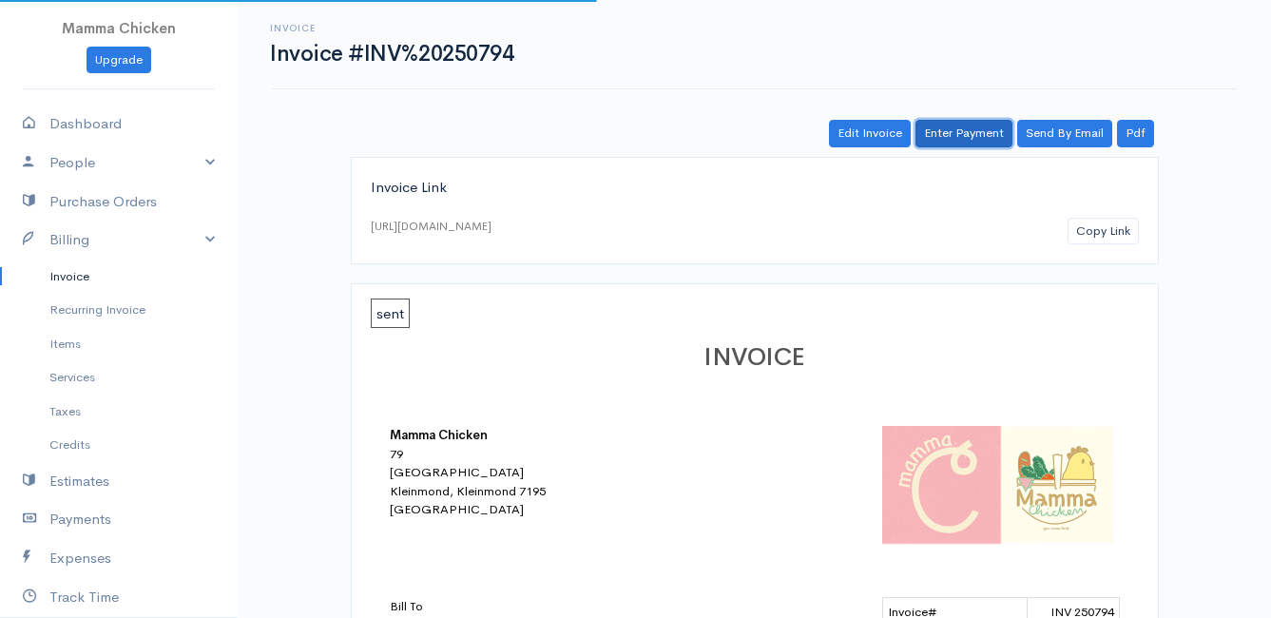
click at [962, 132] on link "Enter Payment" at bounding box center [964, 134] width 97 height 28
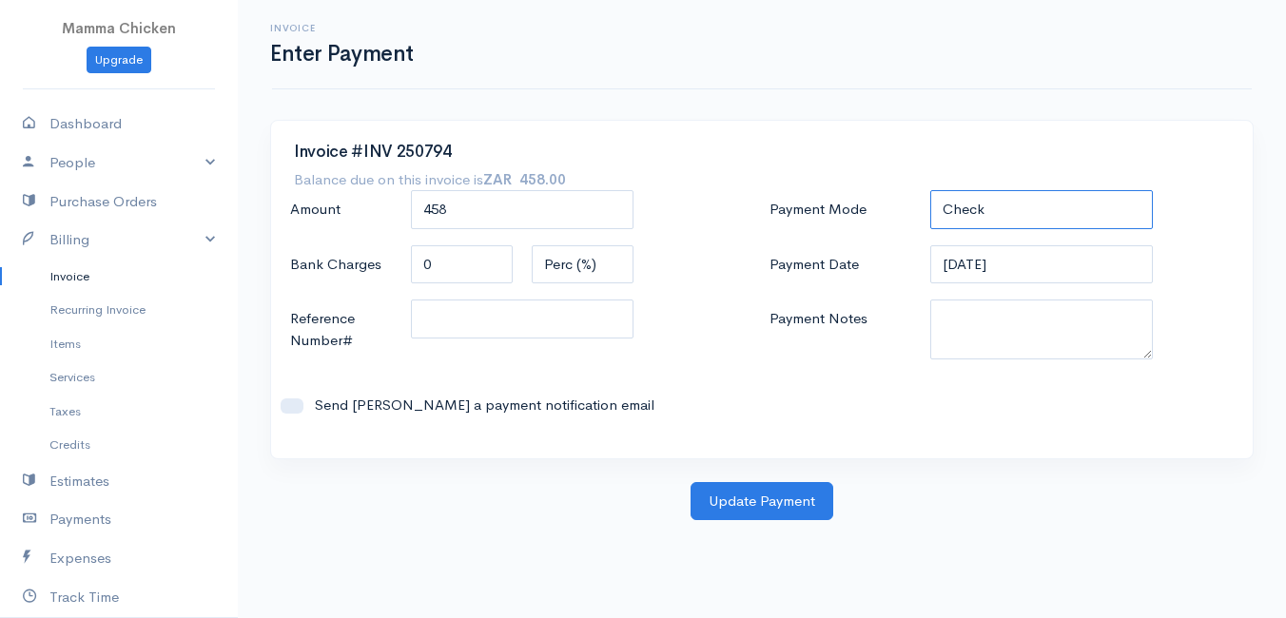
click at [1013, 204] on select "Check Bank Transfer Credit Cash Debit ACH VISA MASTERCARD AMEX DISCOVER DINERS …" at bounding box center [1041, 209] width 223 height 39
select select "Bank Transfer"
click at [930, 190] on select "Check Bank Transfer Credit Cash Debit ACH VISA MASTERCARD AMEX DISCOVER DINERS …" at bounding box center [1041, 209] width 223 height 39
click at [761, 502] on button "Update Payment" at bounding box center [761, 501] width 143 height 39
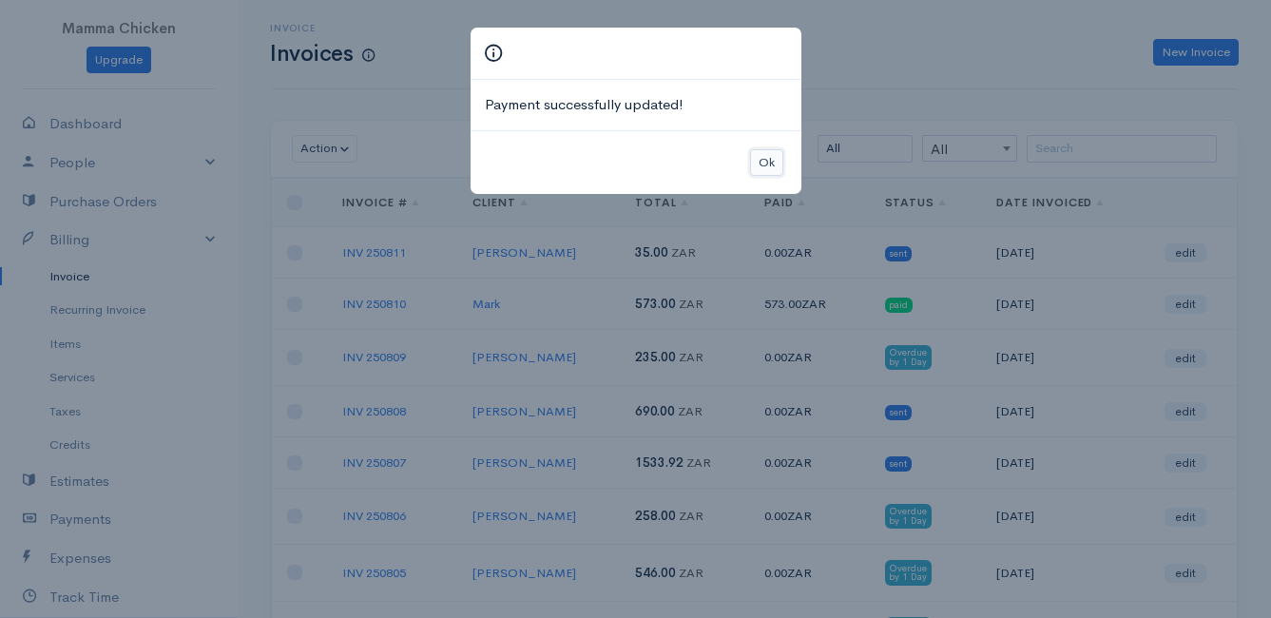
click at [768, 165] on button "Ok" at bounding box center [766, 163] width 33 height 28
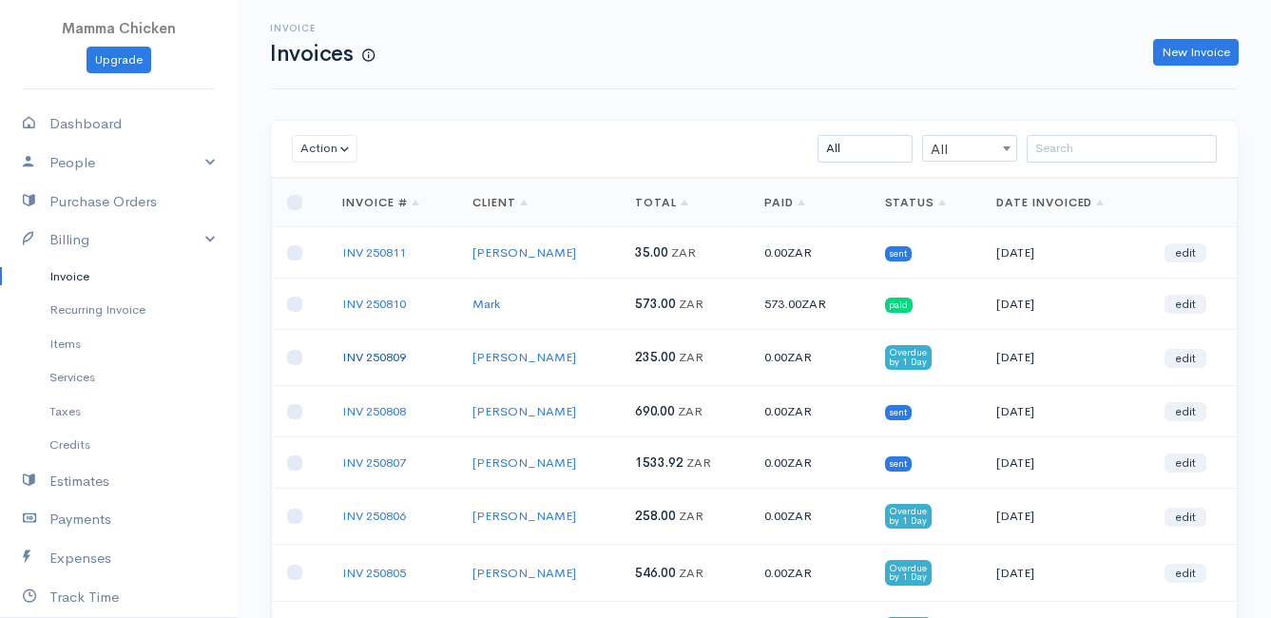
click at [368, 355] on link "INV 250809" at bounding box center [374, 357] width 64 height 16
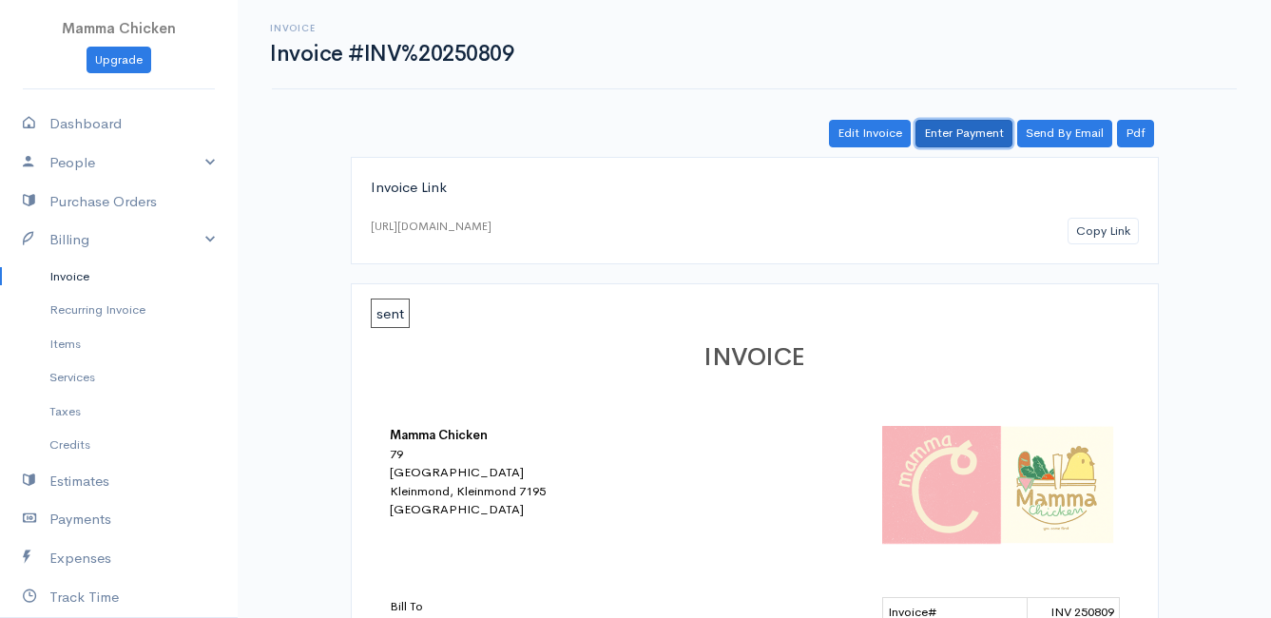
click at [964, 126] on link "Enter Payment" at bounding box center [964, 134] width 97 height 28
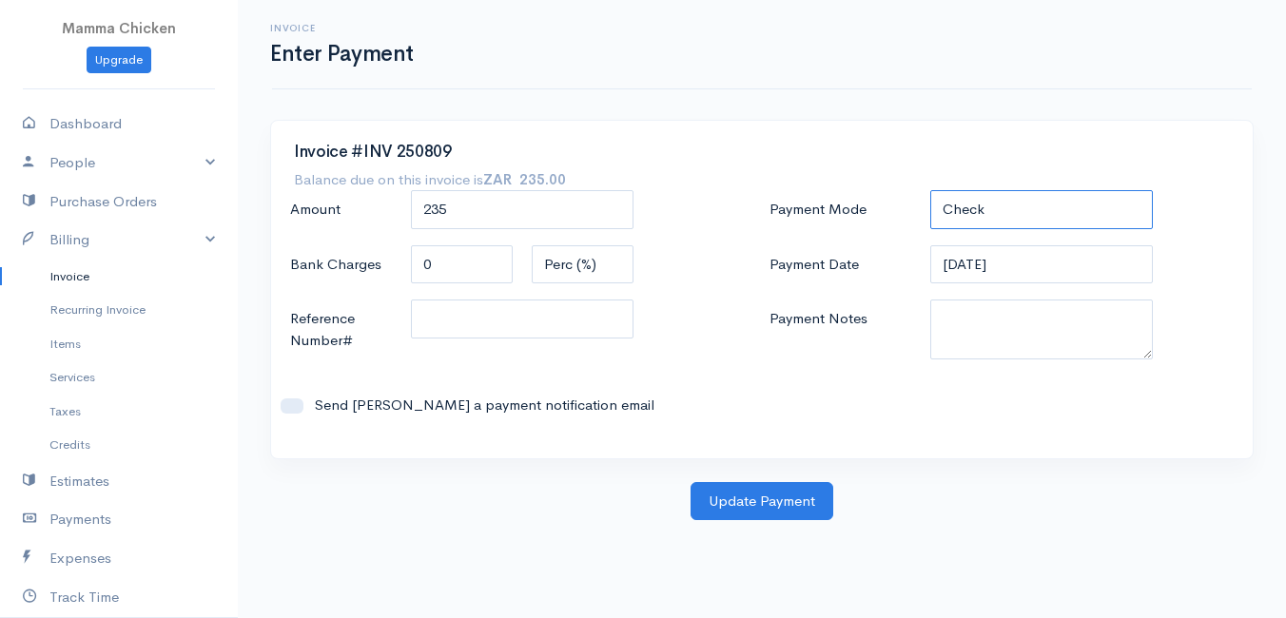
click at [1011, 213] on select "Check Bank Transfer Credit Cash Debit ACH VISA MASTERCARD AMEX DISCOVER DINERS …" at bounding box center [1041, 209] width 223 height 39
select select "Bank Transfer"
click at [930, 190] on select "Check Bank Transfer Credit Cash Debit ACH VISA MASTERCARD AMEX DISCOVER DINERS …" at bounding box center [1041, 209] width 223 height 39
click at [770, 500] on button "Update Payment" at bounding box center [761, 501] width 143 height 39
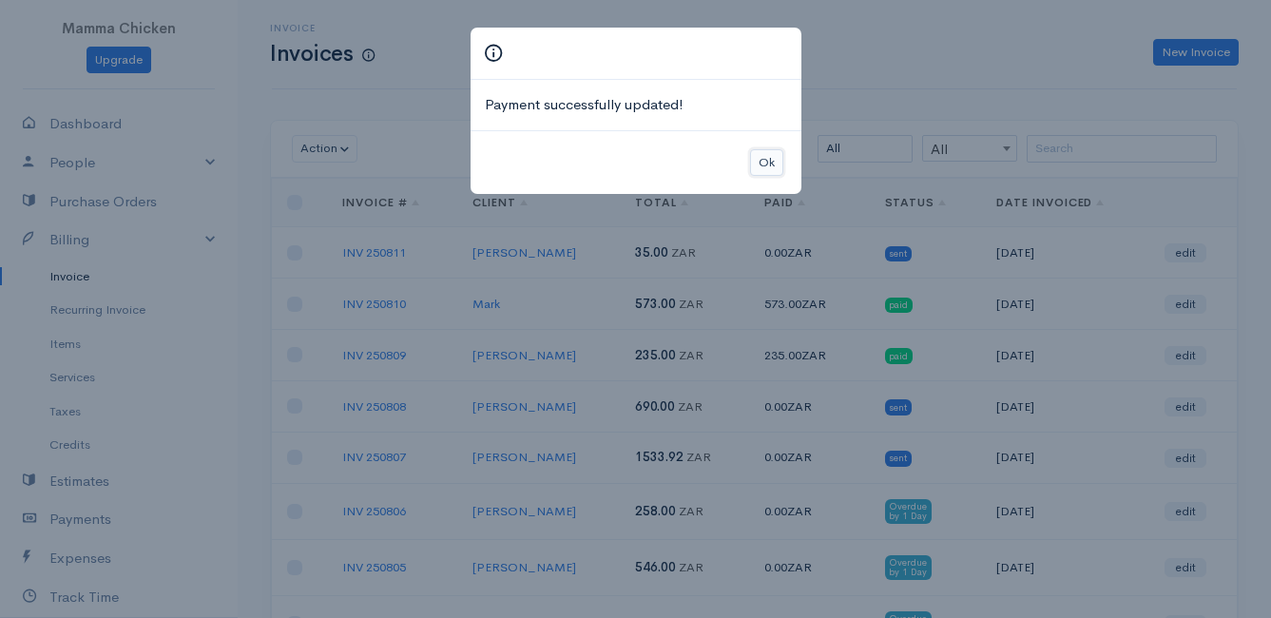
click at [774, 163] on button "Ok" at bounding box center [766, 163] width 33 height 28
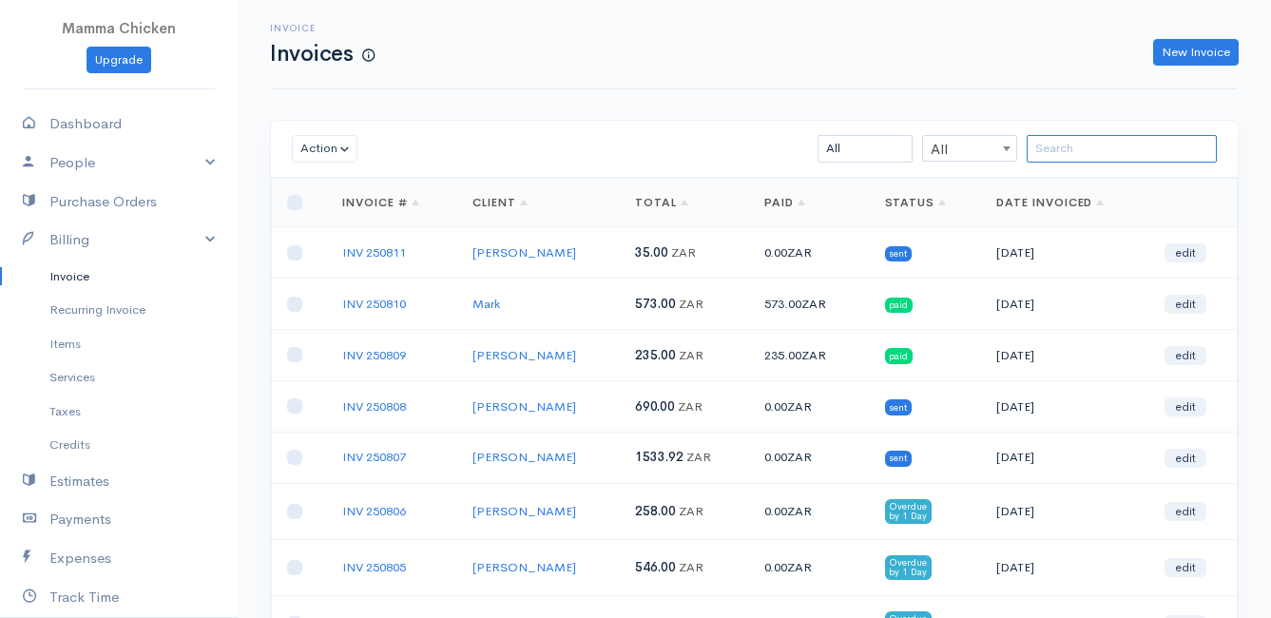
click at [1087, 142] on input "search" at bounding box center [1122, 149] width 190 height 28
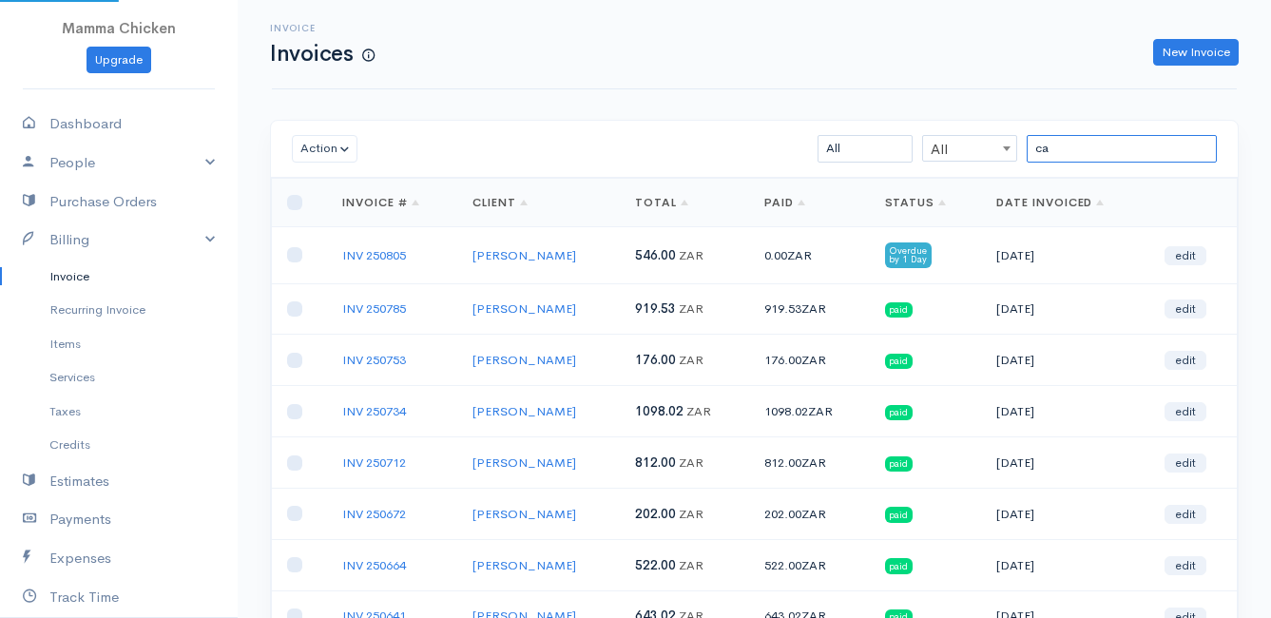
type input "c"
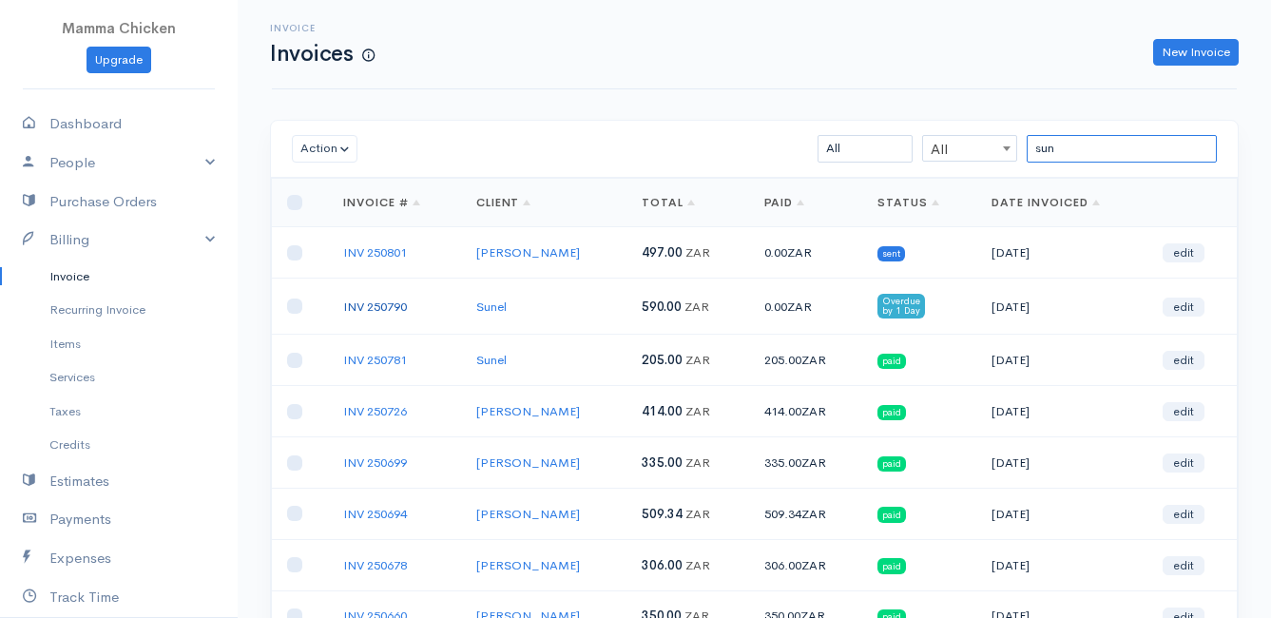
type input "sun"
click at [370, 301] on link "INV 250790" at bounding box center [375, 307] width 64 height 16
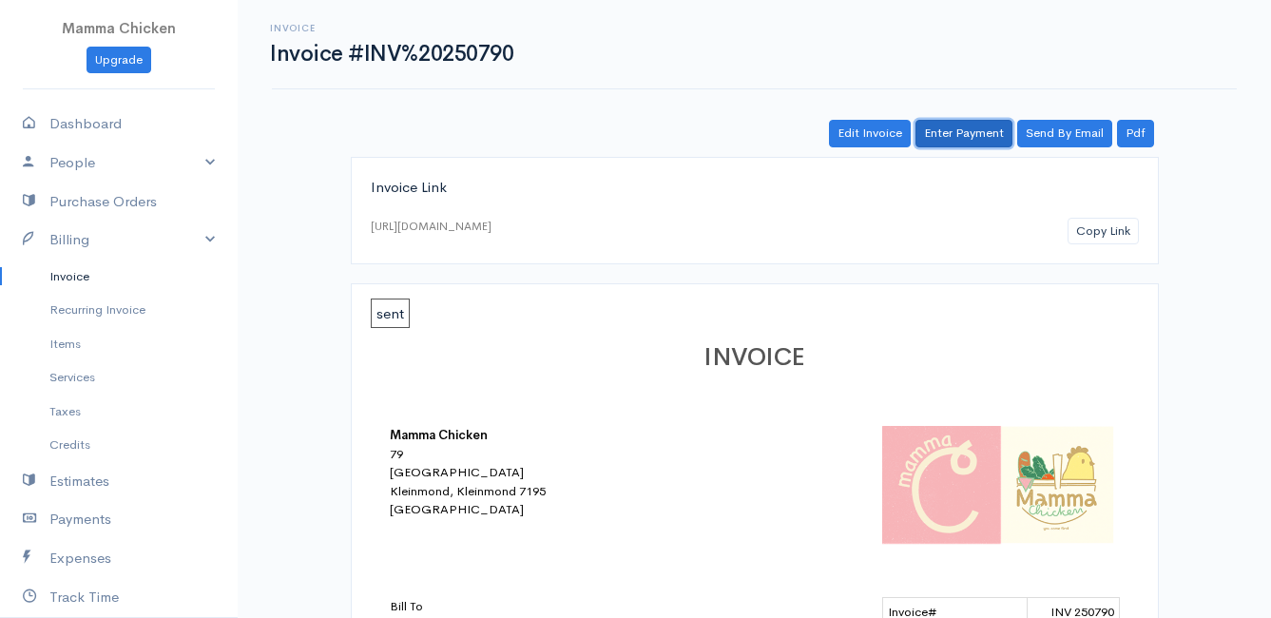
click at [967, 134] on link "Enter Payment" at bounding box center [964, 134] width 97 height 28
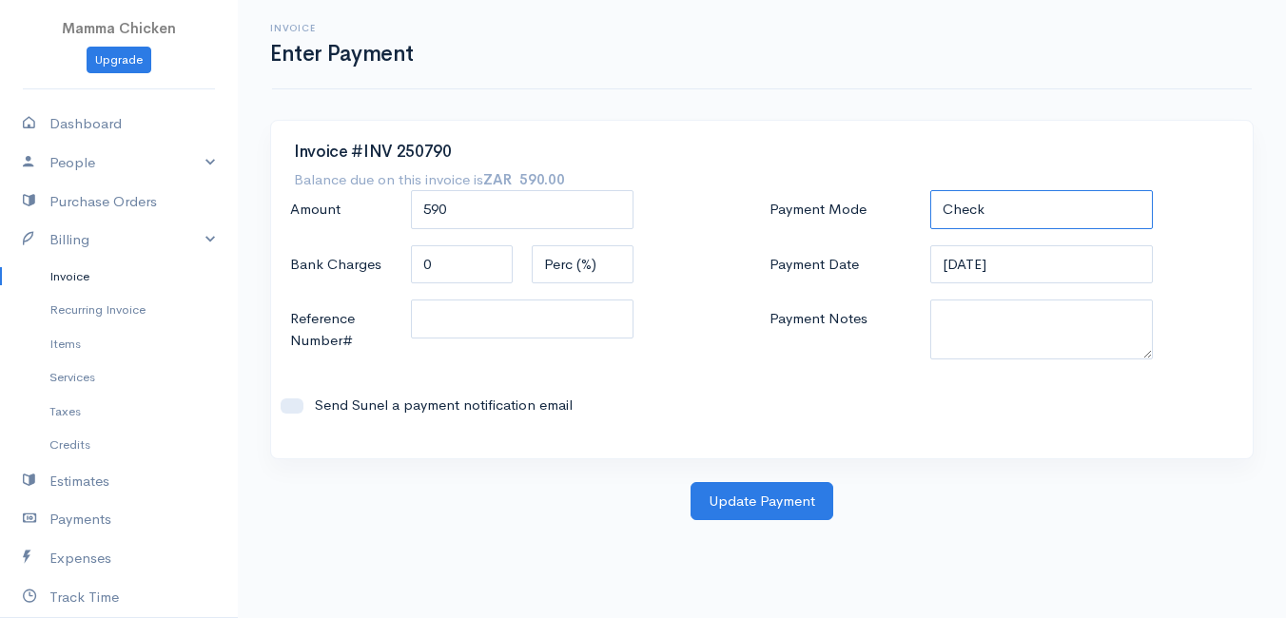
click at [996, 205] on select "Check Bank Transfer Credit Cash Debit ACH VISA MASTERCARD AMEX DISCOVER DINERS …" at bounding box center [1041, 209] width 223 height 39
select select "Bank Transfer"
click at [930, 190] on select "Check Bank Transfer Credit Cash Debit ACH VISA MASTERCARD AMEX DISCOVER DINERS …" at bounding box center [1041, 209] width 223 height 39
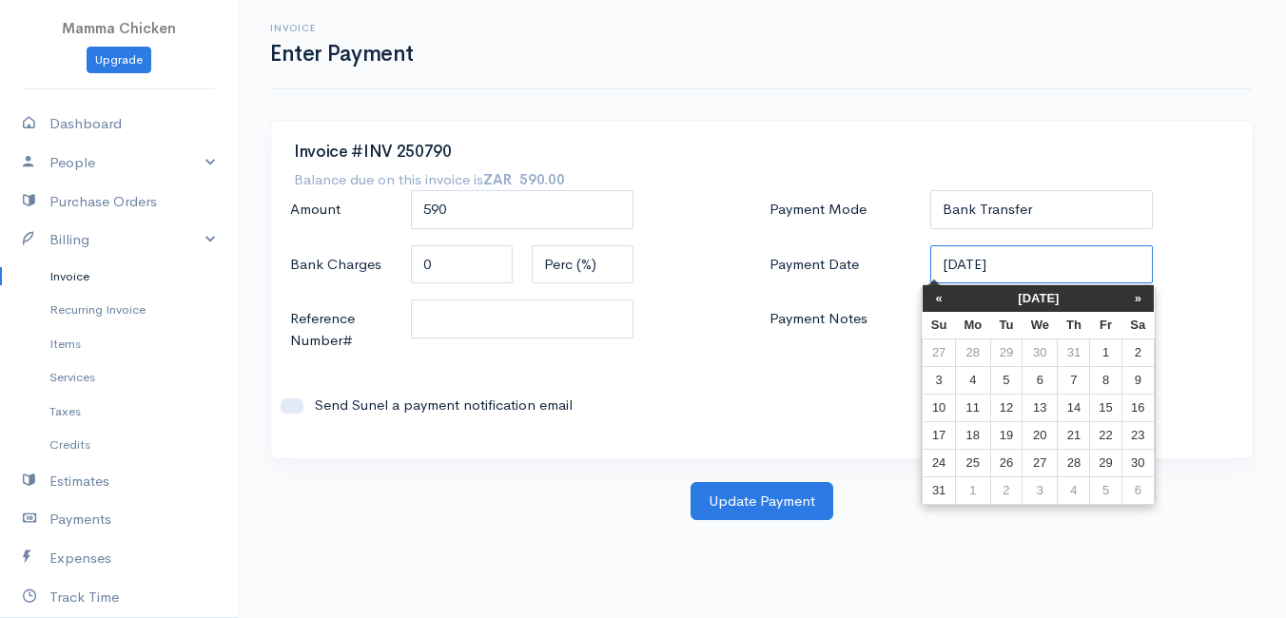
click at [1077, 271] on input "[DATE]" at bounding box center [1041, 264] width 223 height 39
click at [1015, 398] on td "12" at bounding box center [1005, 408] width 31 height 28
type input "[DATE]"
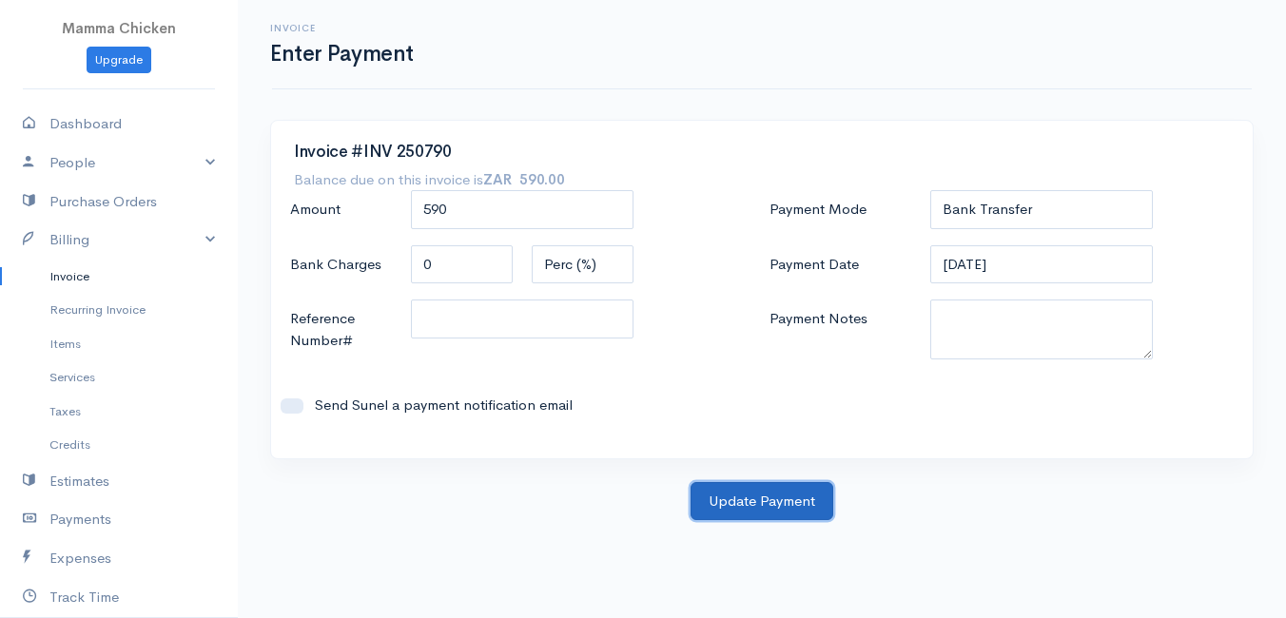
click at [739, 501] on button "Update Payment" at bounding box center [761, 501] width 143 height 39
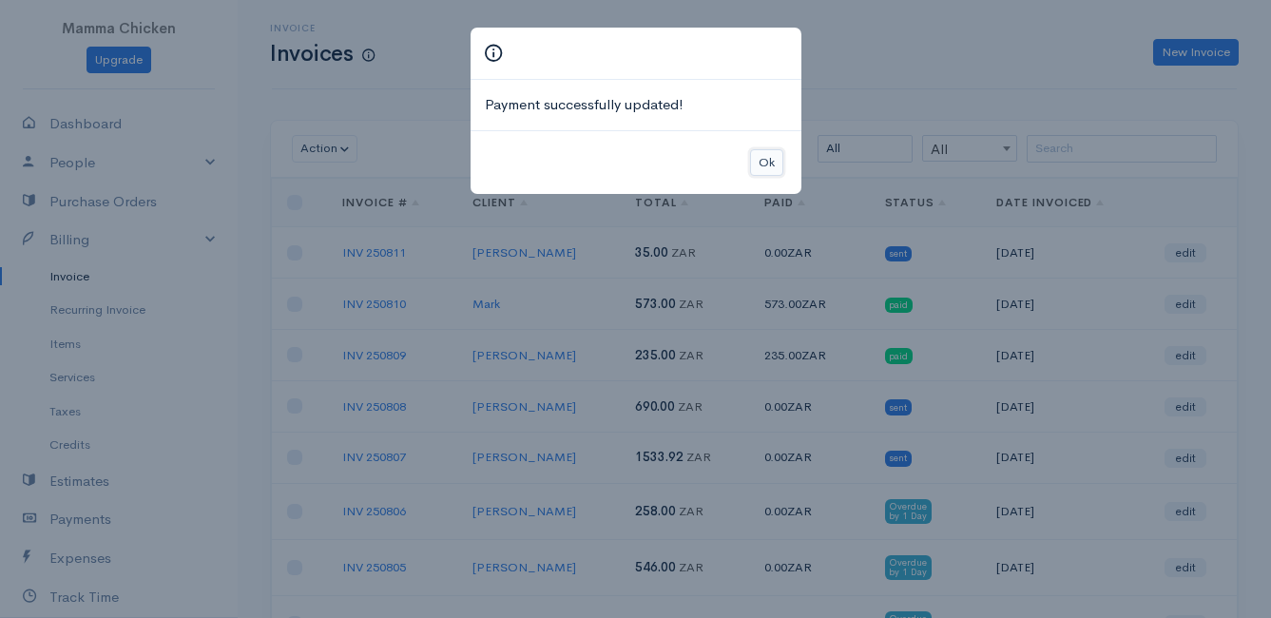
click at [776, 168] on button "Ok" at bounding box center [766, 163] width 33 height 28
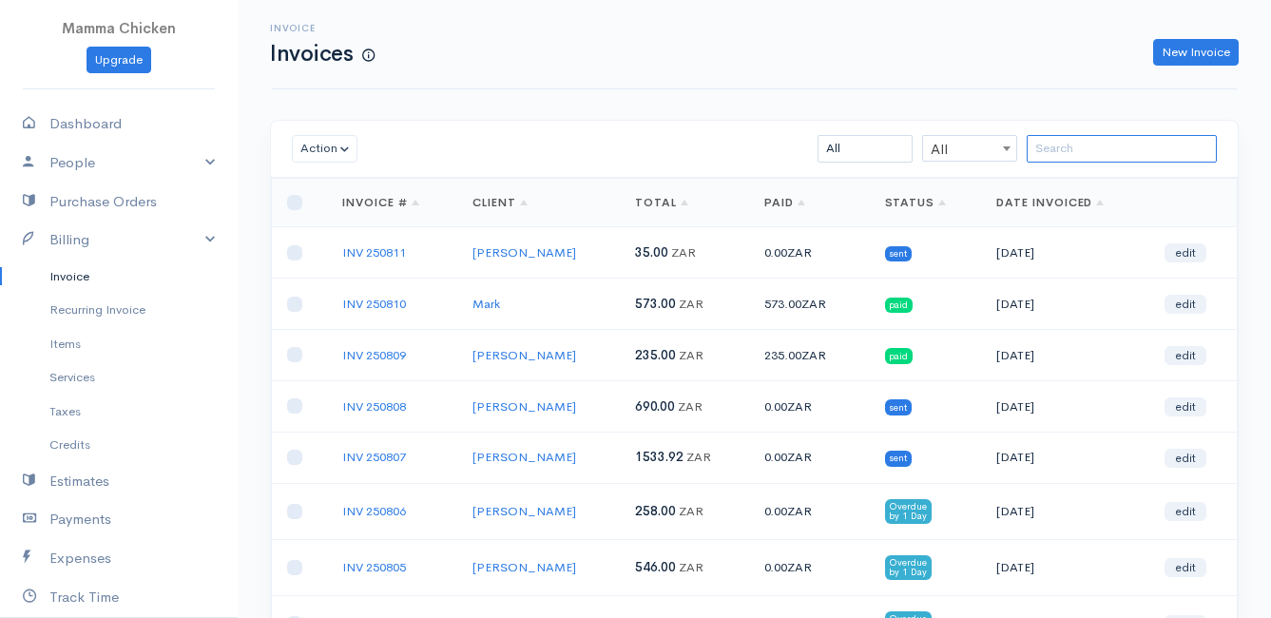
click at [1077, 140] on input "search" at bounding box center [1122, 149] width 190 height 28
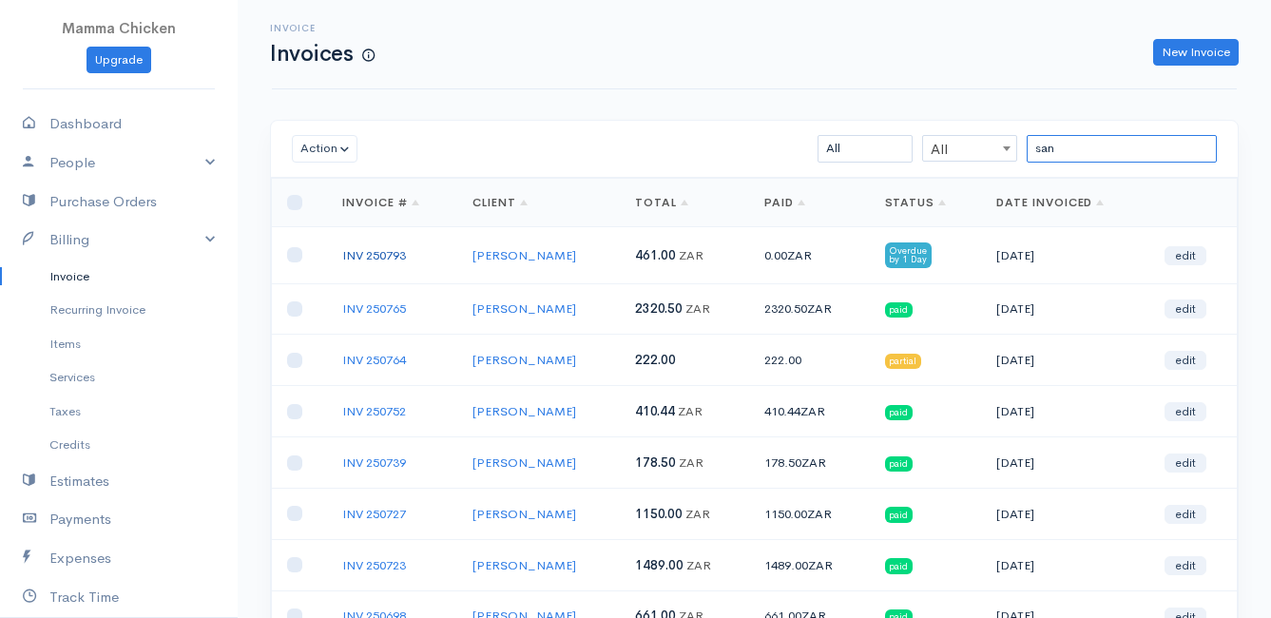
type input "san"
click at [366, 249] on link "INV 250793" at bounding box center [374, 255] width 64 height 16
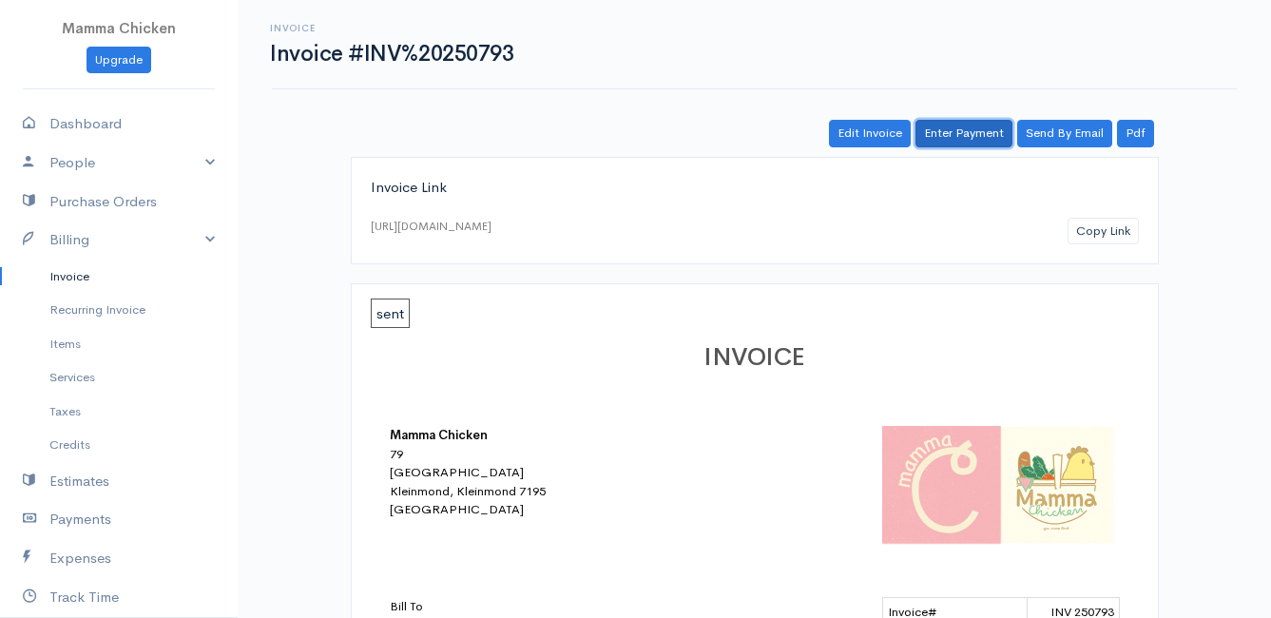
click at [964, 127] on link "Enter Payment" at bounding box center [964, 134] width 97 height 28
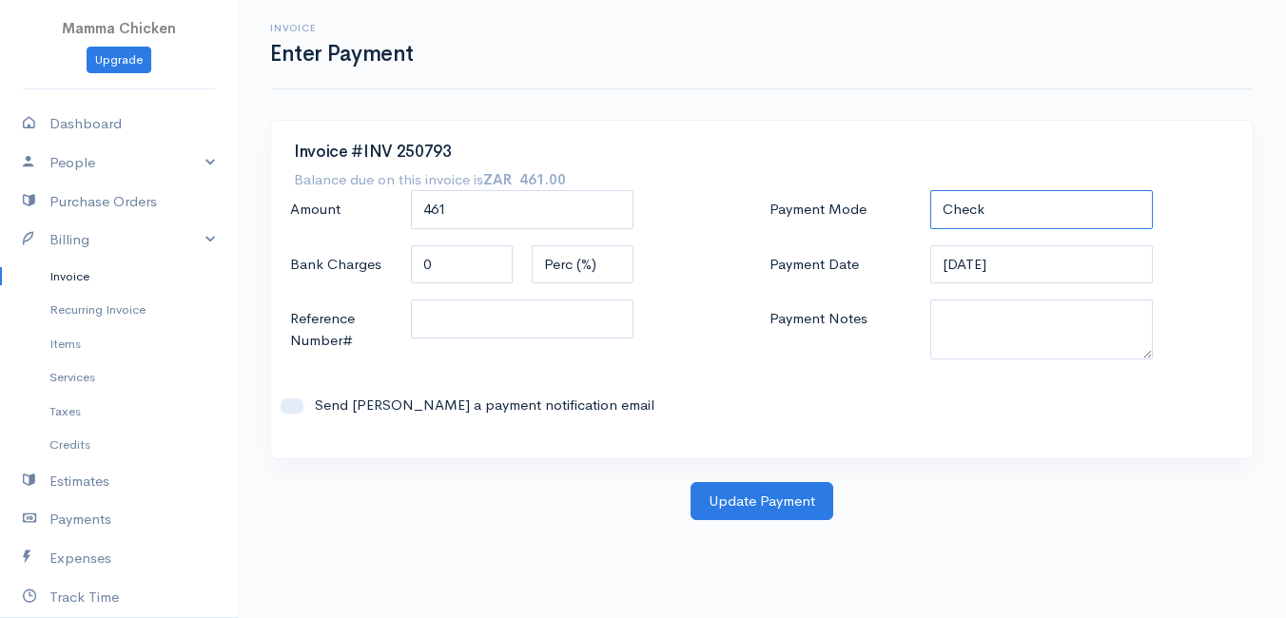
click at [1062, 211] on select "Check Bank Transfer Credit Cash Debit ACH VISA MASTERCARD AMEX DISCOVER DINERS …" at bounding box center [1041, 209] width 223 height 39
select select "Bank Transfer"
click at [930, 190] on select "Check Bank Transfer Credit Cash Debit ACH VISA MASTERCARD AMEX DISCOVER DINERS …" at bounding box center [1041, 209] width 223 height 39
click at [1039, 264] on input "[DATE]" at bounding box center [1041, 264] width 223 height 39
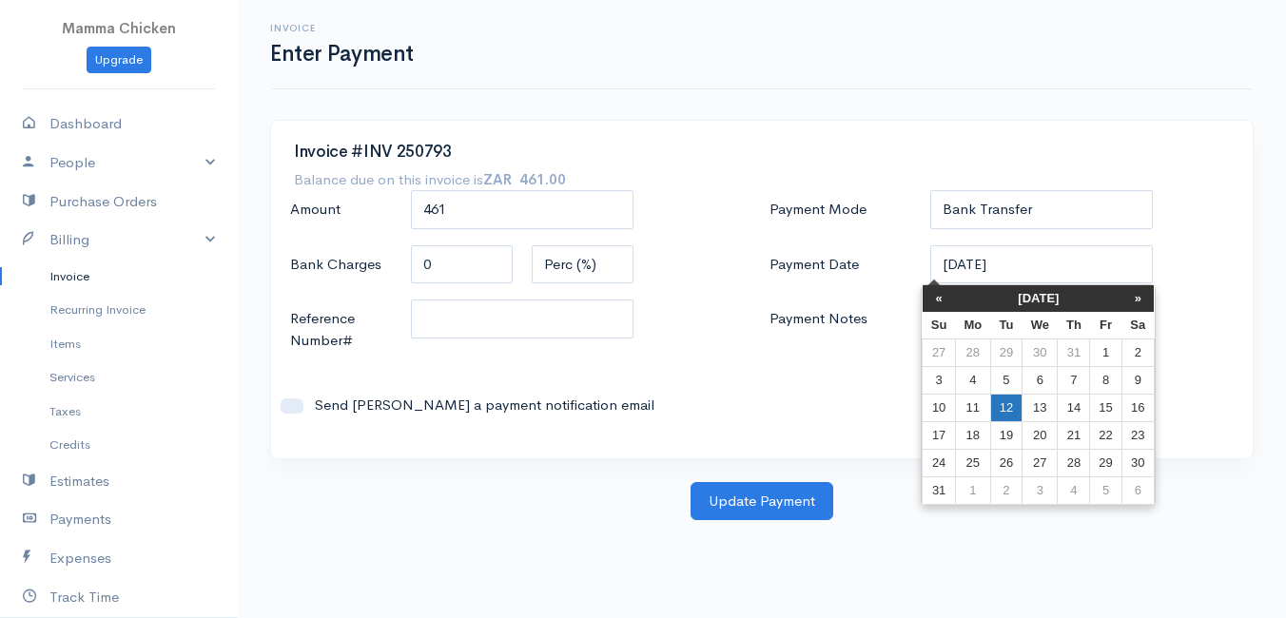
click at [1008, 403] on td "12" at bounding box center [1005, 408] width 31 height 28
type input "[DATE]"
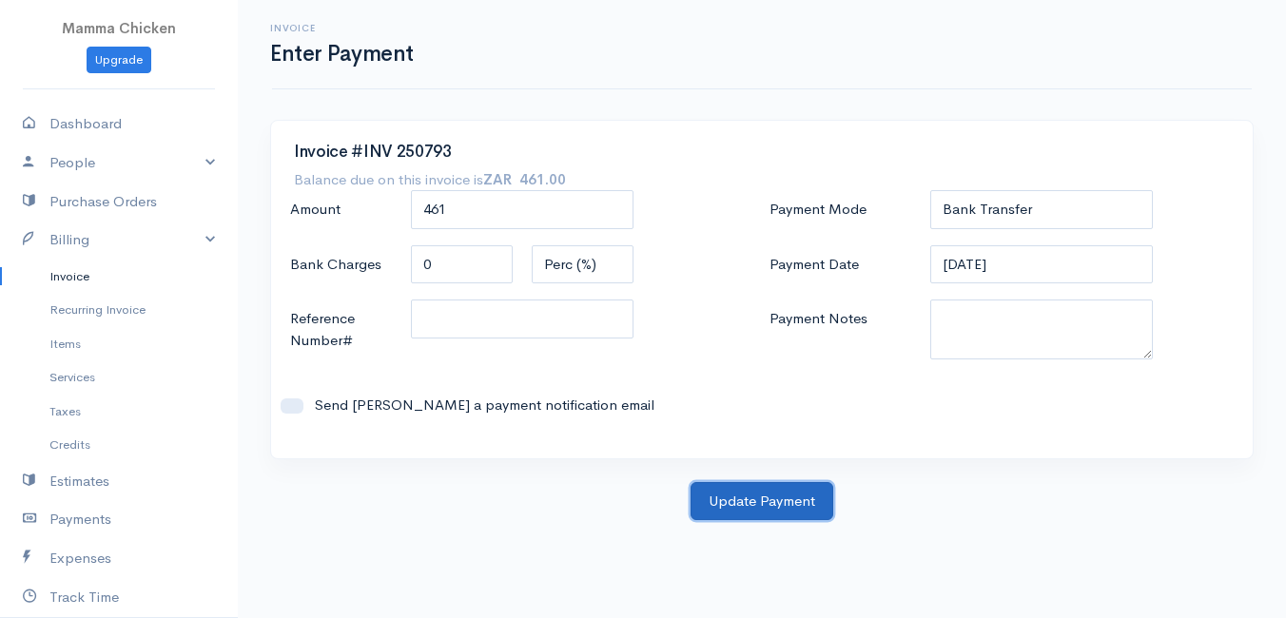
click at [778, 497] on button "Update Payment" at bounding box center [761, 501] width 143 height 39
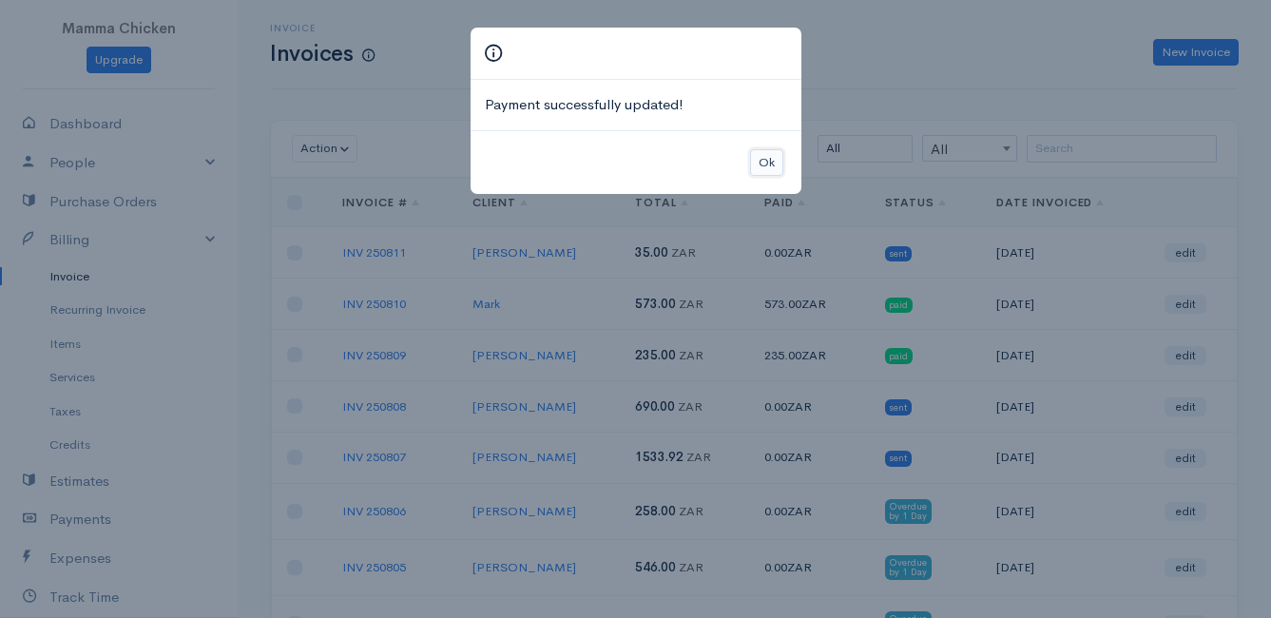
click at [758, 158] on button "Ok" at bounding box center [766, 163] width 33 height 28
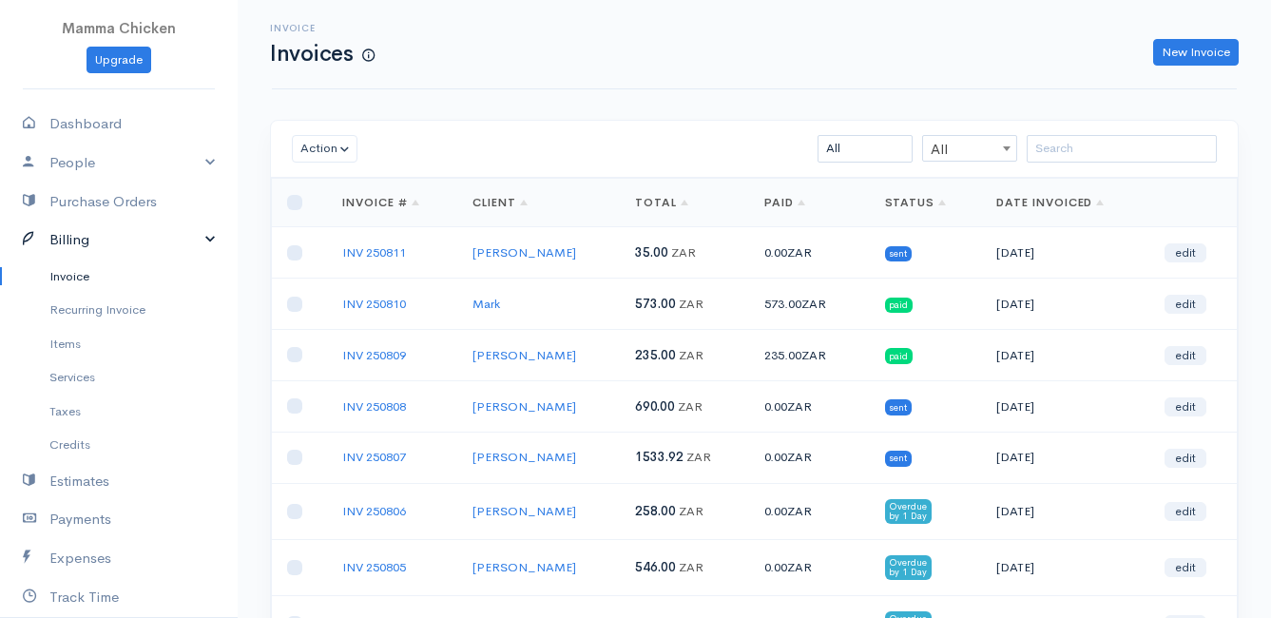
click at [109, 239] on link "Billing" at bounding box center [119, 240] width 238 height 39
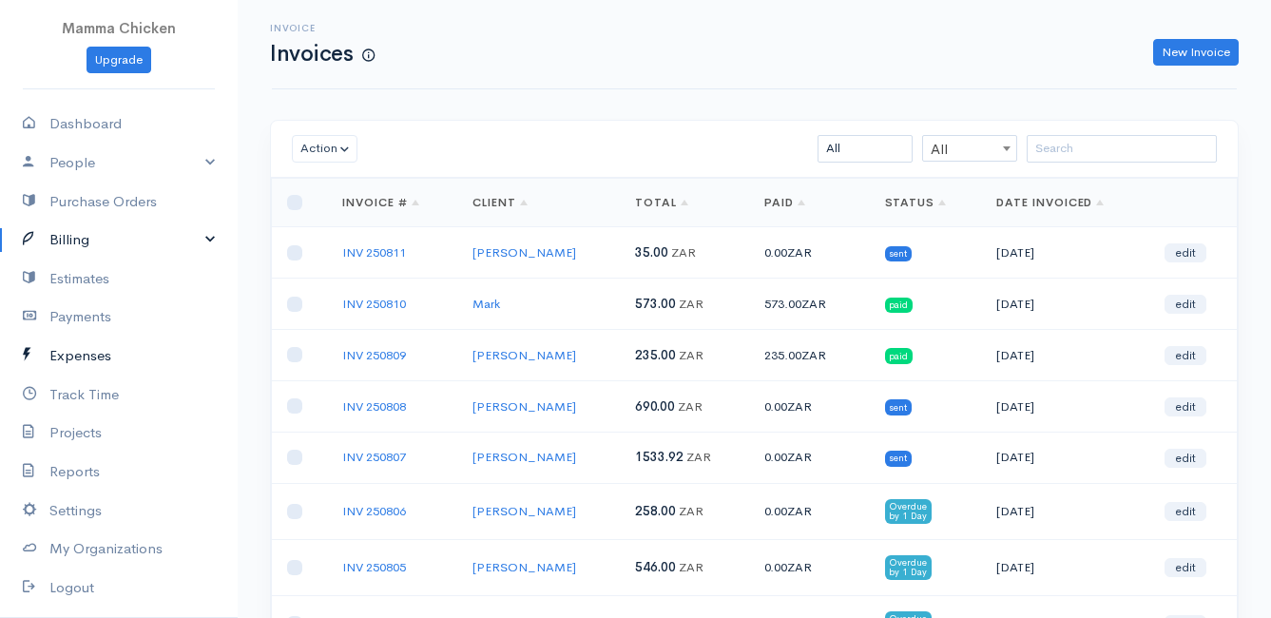
click at [80, 351] on link "Expenses" at bounding box center [119, 356] width 238 height 39
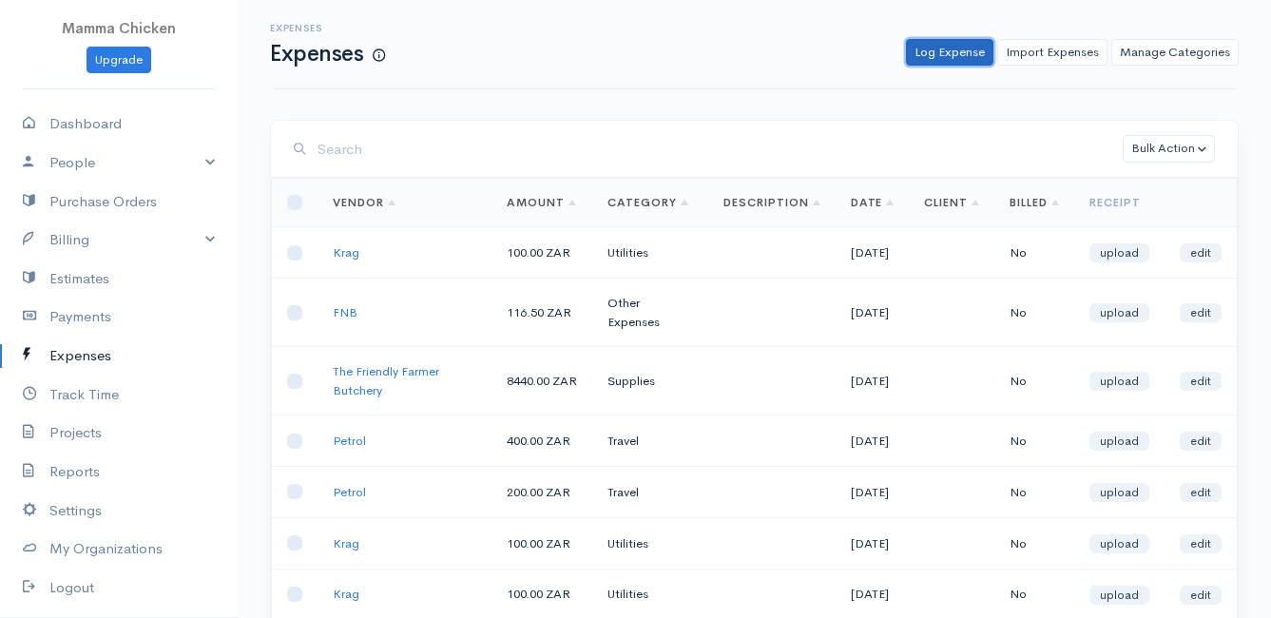
click at [942, 50] on link "Log Expense" at bounding box center [949, 53] width 87 height 28
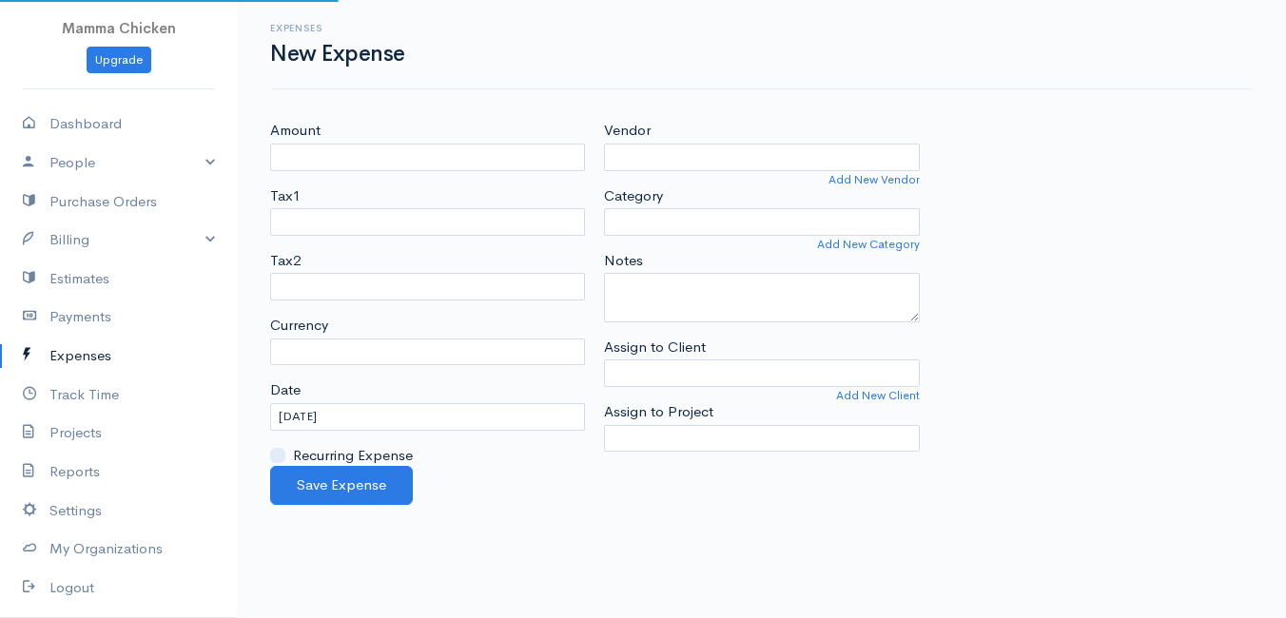
select select "ZAR"
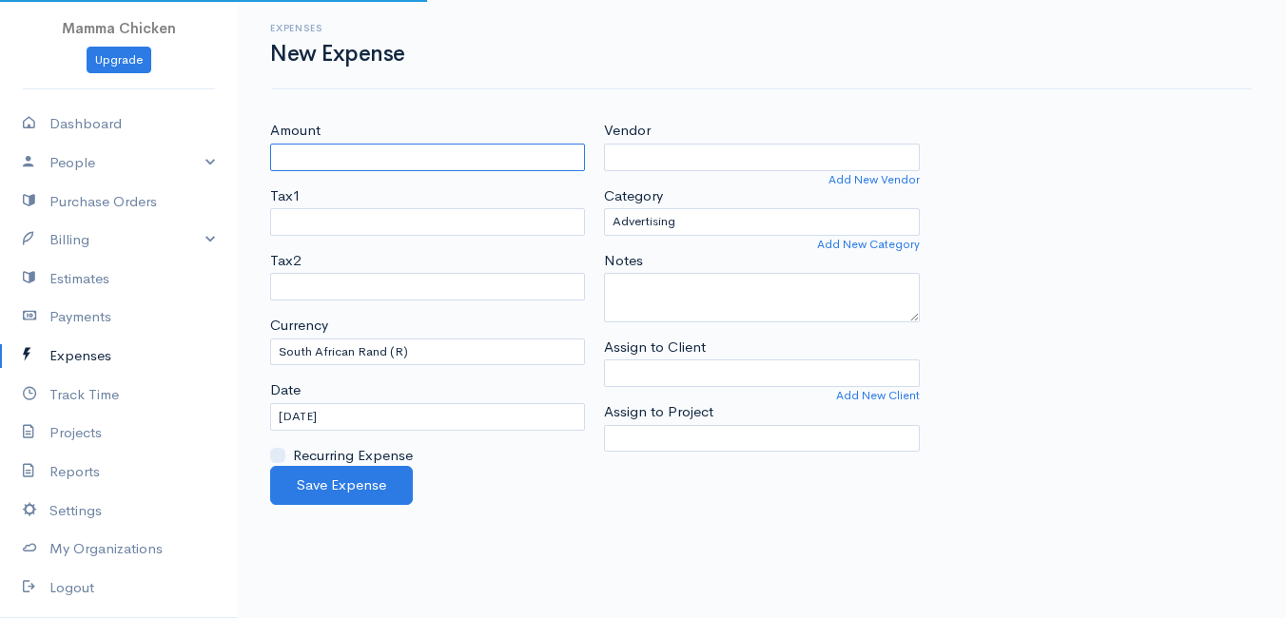
click at [361, 163] on input "Amount" at bounding box center [427, 158] width 315 height 28
type input "1666.25"
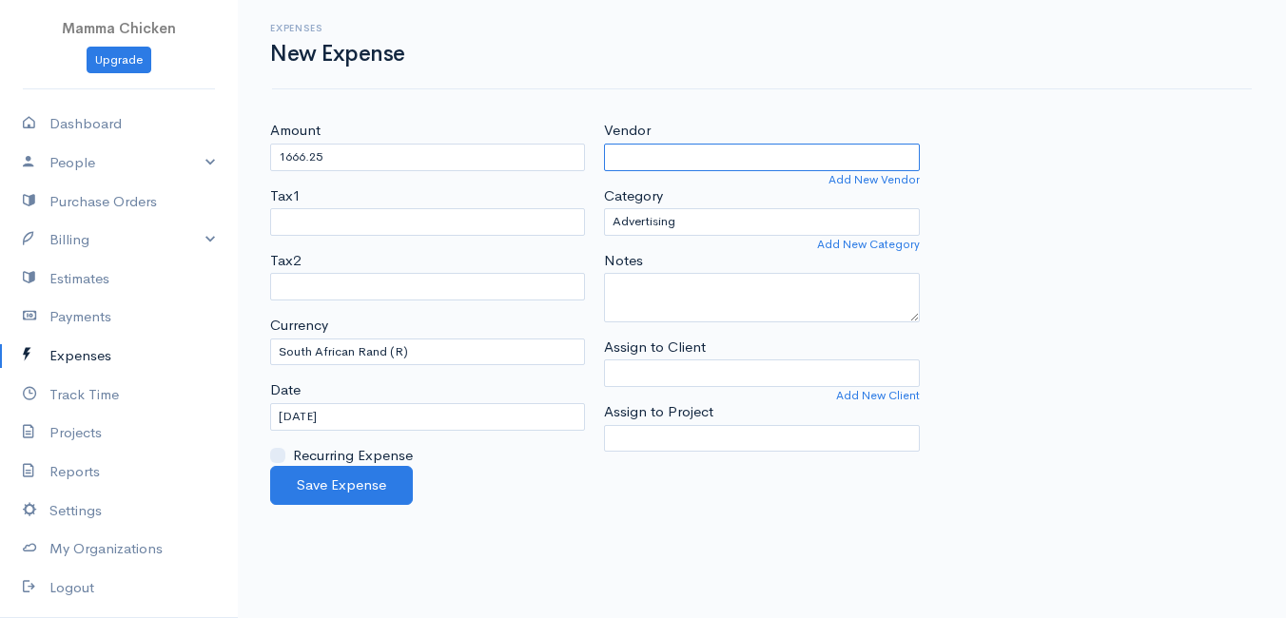
click at [741, 166] on input "Vendor" at bounding box center [761, 158] width 315 height 28
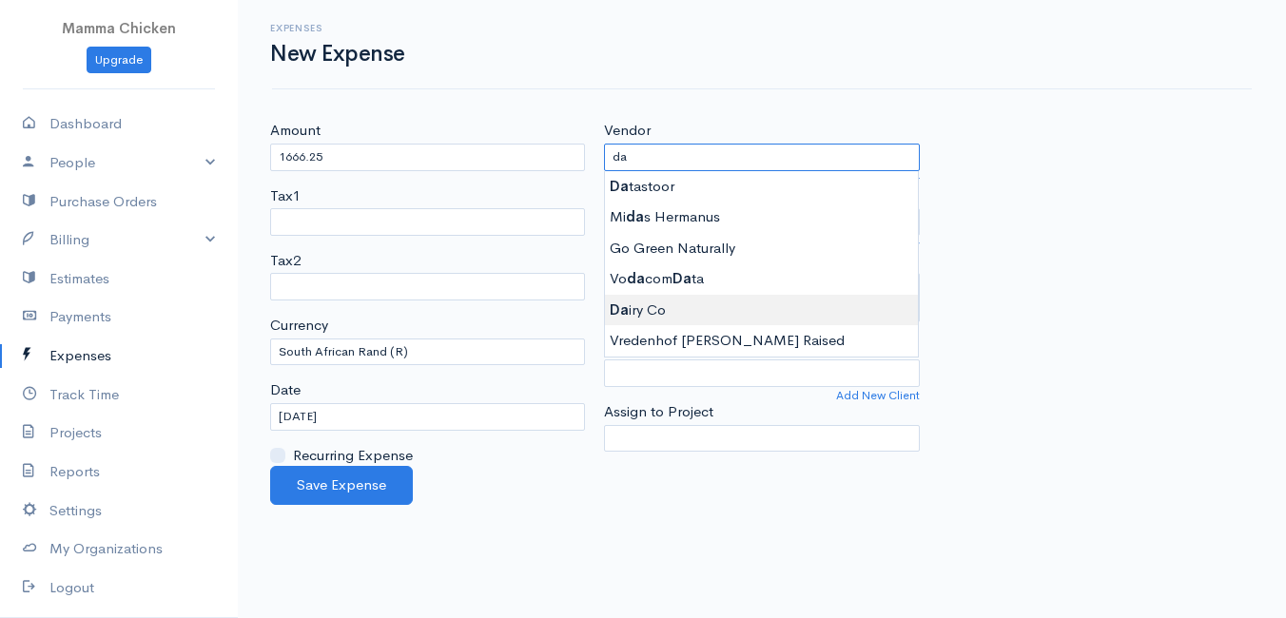
type input "Dairy Co"
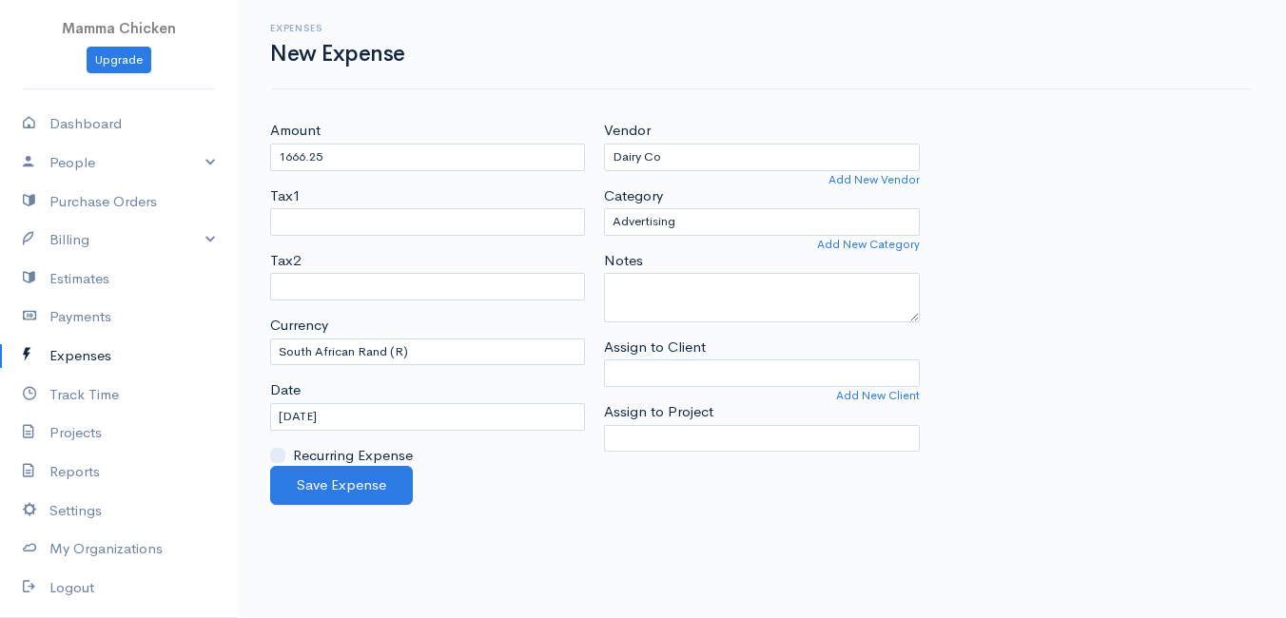
click at [658, 309] on body "Mamma Chicken Upgrade Dashboard People Clients Vendors Staff Users Purchase Ord…" at bounding box center [643, 309] width 1286 height 618
click at [733, 219] on select "Advertising Car & Truck Expenses Contractors Education Education and Training E…" at bounding box center [761, 222] width 315 height 28
select select "Supplies"
click at [604, 208] on select "Advertising Car & Truck Expenses Contractors Education Education and Training E…" at bounding box center [761, 222] width 315 height 28
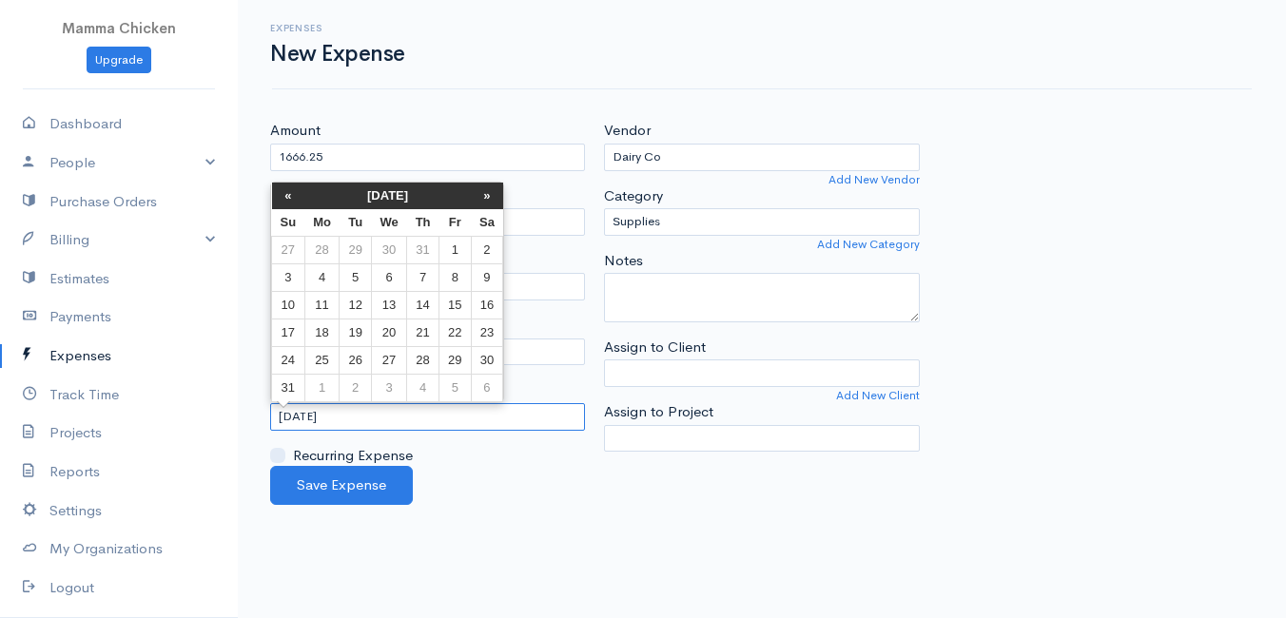
click at [384, 417] on input "[DATE]" at bounding box center [427, 417] width 315 height 28
click at [353, 300] on td "12" at bounding box center [355, 305] width 31 height 28
type input "[DATE]"
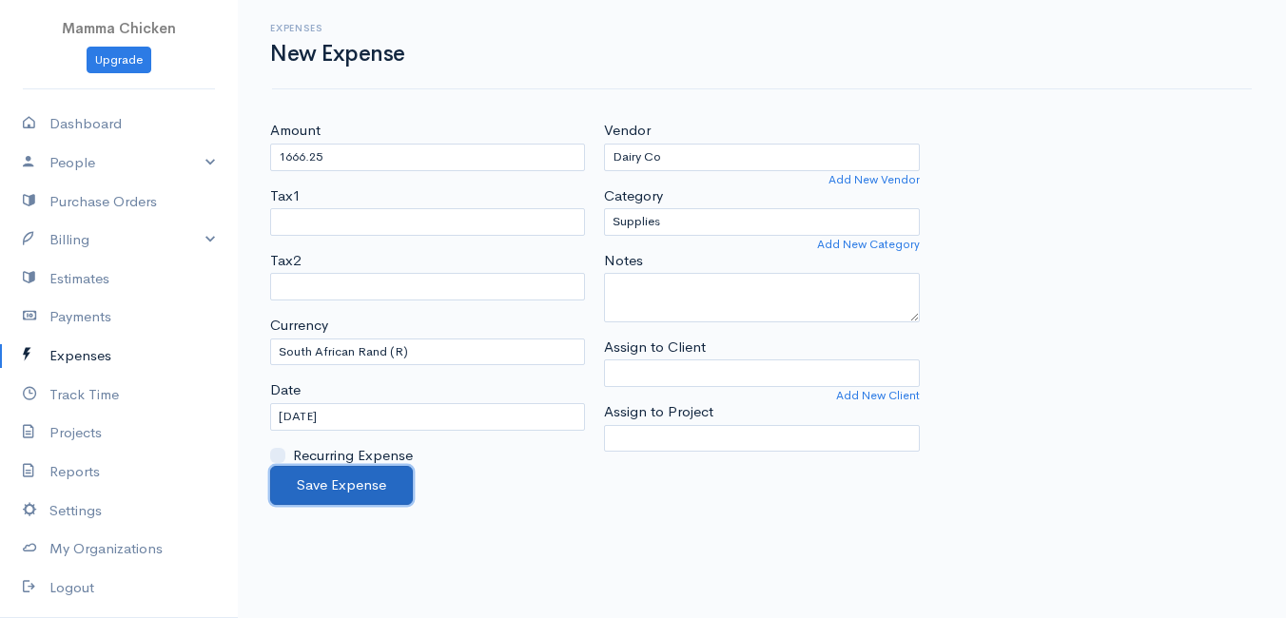
click at [325, 483] on button "Save Expense" at bounding box center [341, 485] width 143 height 39
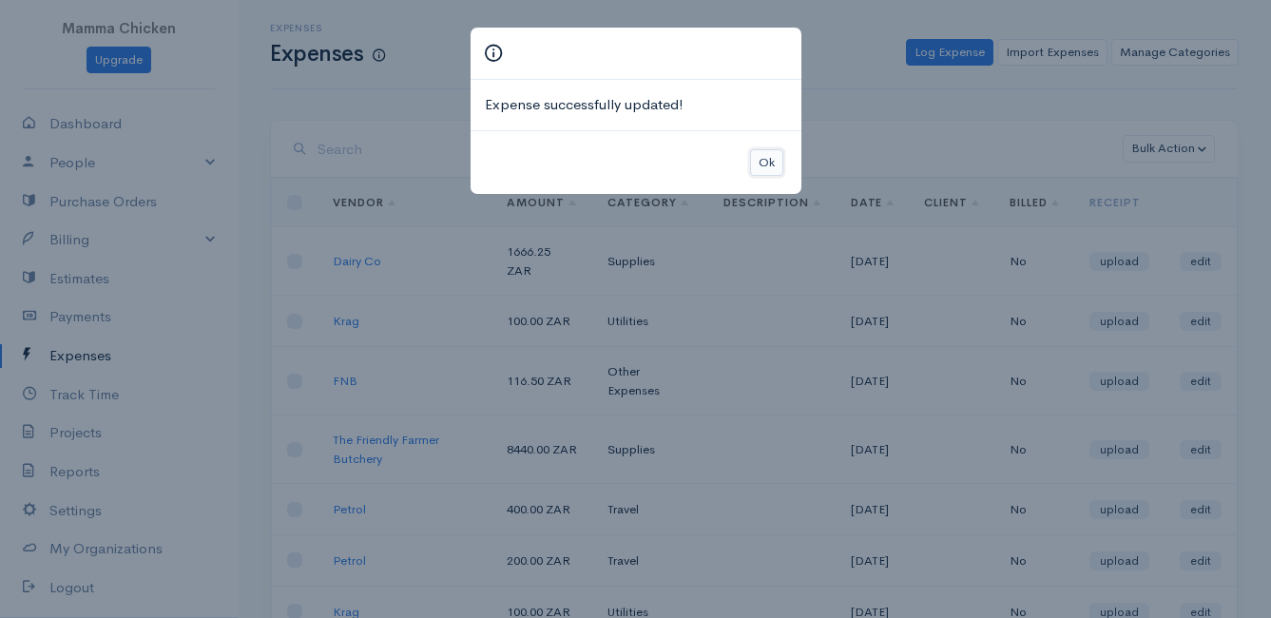
click at [760, 163] on button "Ok" at bounding box center [766, 163] width 33 height 28
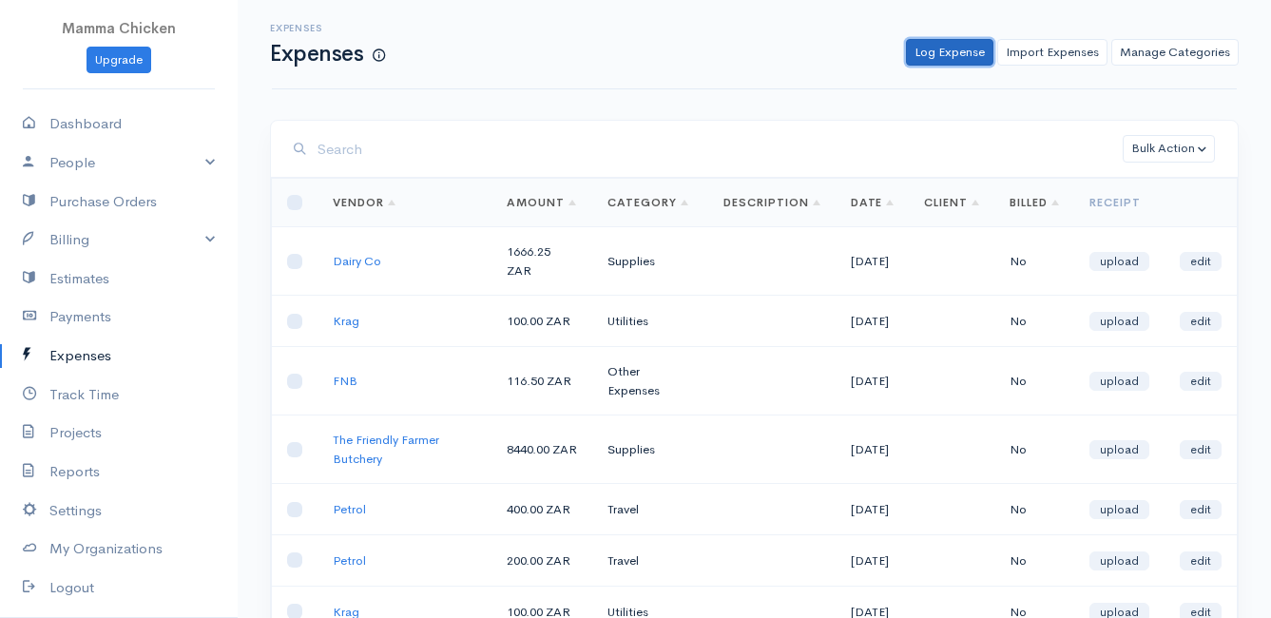
click at [948, 50] on link "Log Expense" at bounding box center [949, 53] width 87 height 28
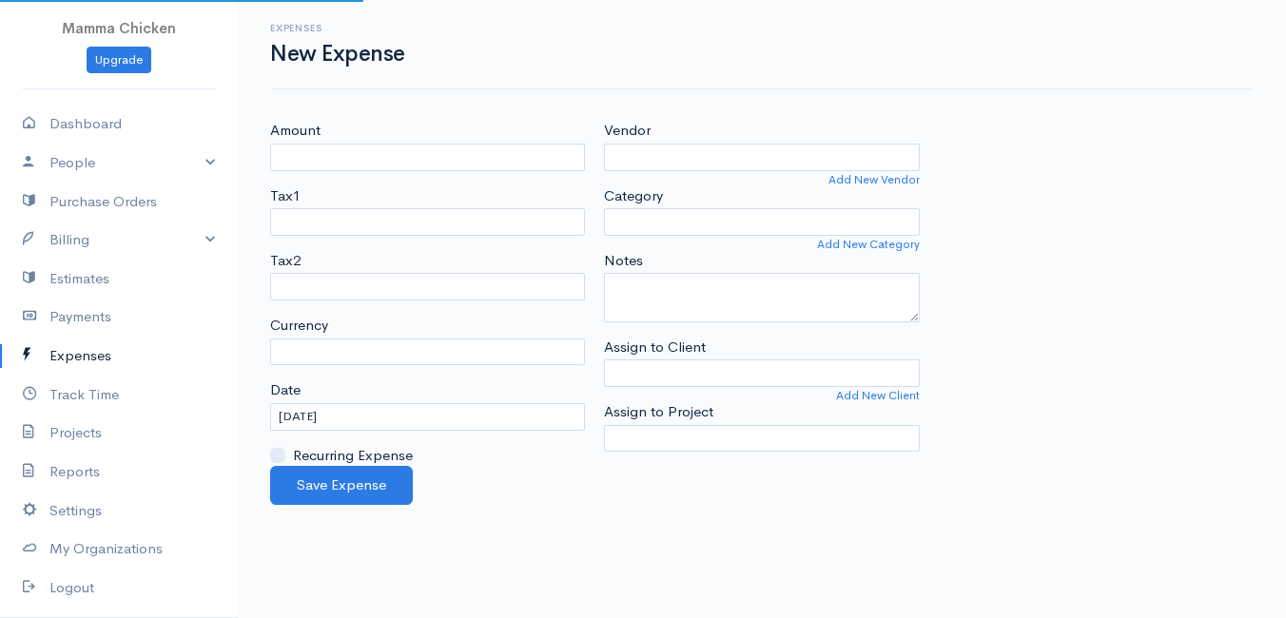
select select "ZAR"
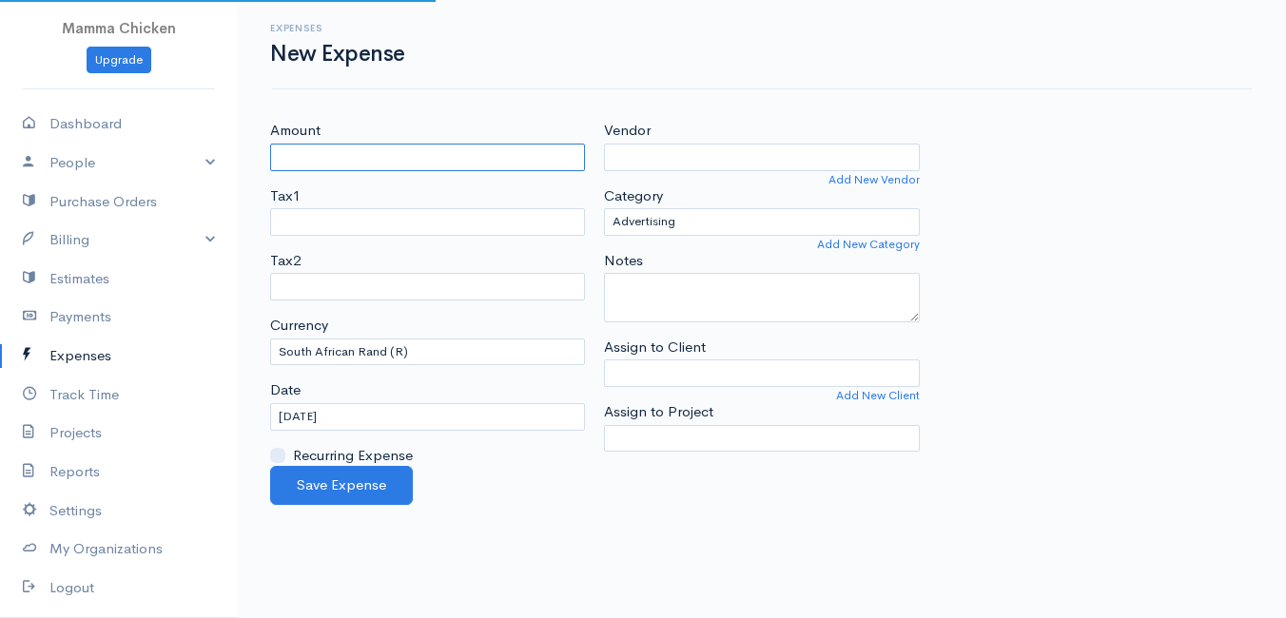
click at [372, 158] on input "Amount" at bounding box center [427, 158] width 315 height 28
type input "450"
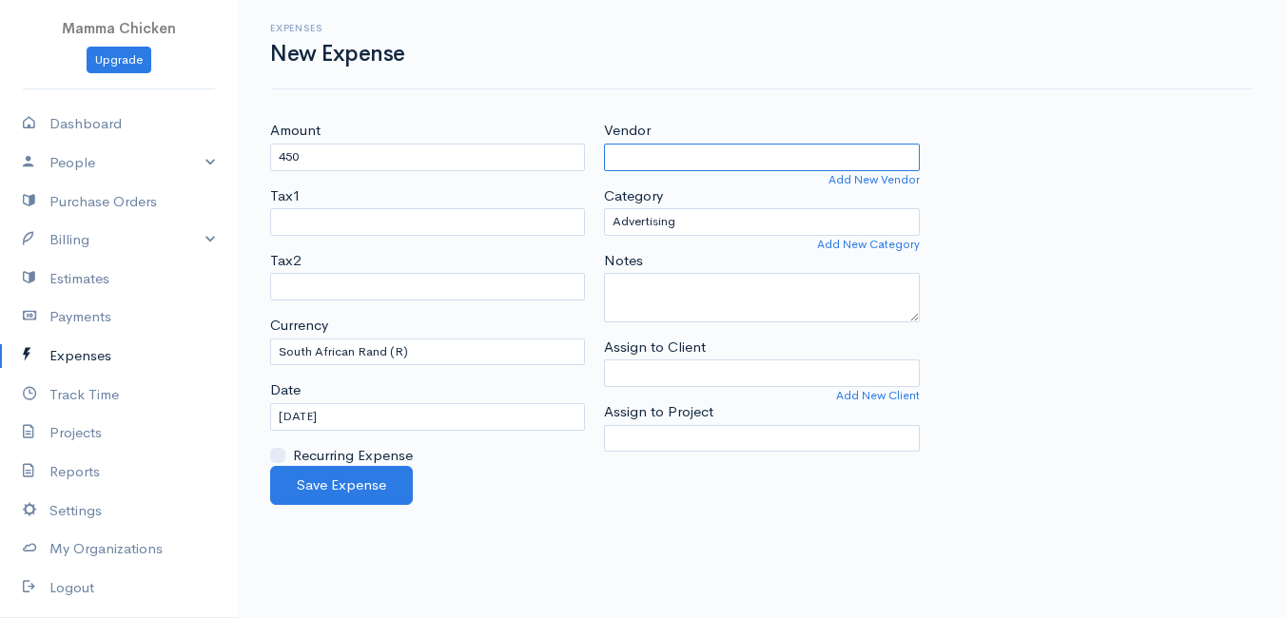
click at [639, 153] on input "Vendor" at bounding box center [761, 158] width 315 height 28
type input "Vergesig"
click at [699, 178] on body "Mamma Chicken Upgrade Dashboard People Clients Vendors Staff Users Purchase Ord…" at bounding box center [643, 309] width 1286 height 618
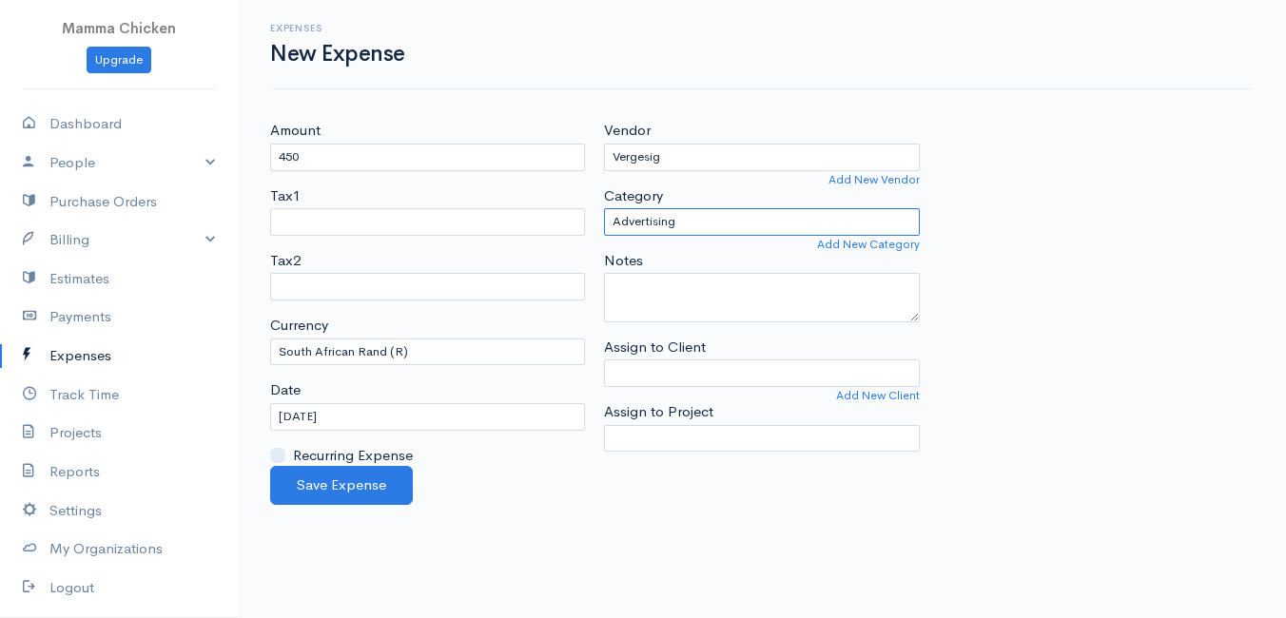
click at [723, 215] on select "Advertising Car & Truck Expenses Contractors Education Education and Training E…" at bounding box center [761, 222] width 315 height 28
select select "Supplies"
click at [604, 208] on select "Advertising Car & Truck Expenses Contractors Education Education and Training E…" at bounding box center [761, 222] width 315 height 28
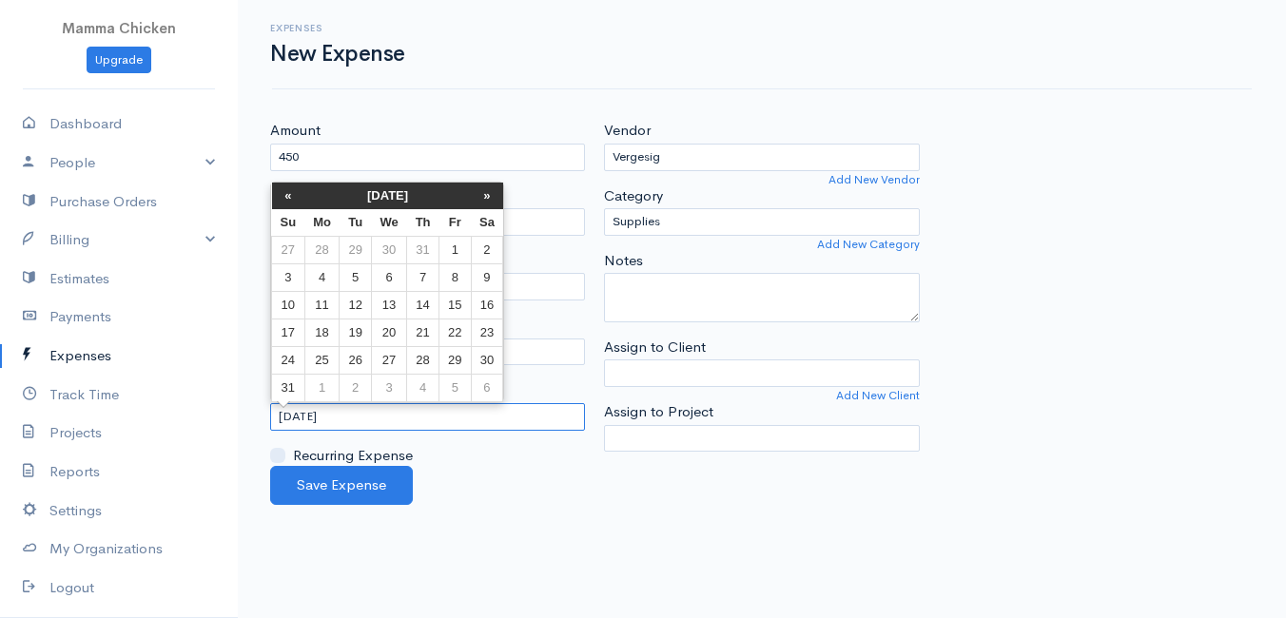
click at [382, 418] on input "[DATE]" at bounding box center [427, 417] width 315 height 28
click at [361, 304] on td "12" at bounding box center [355, 305] width 31 height 28
type input "[DATE]"
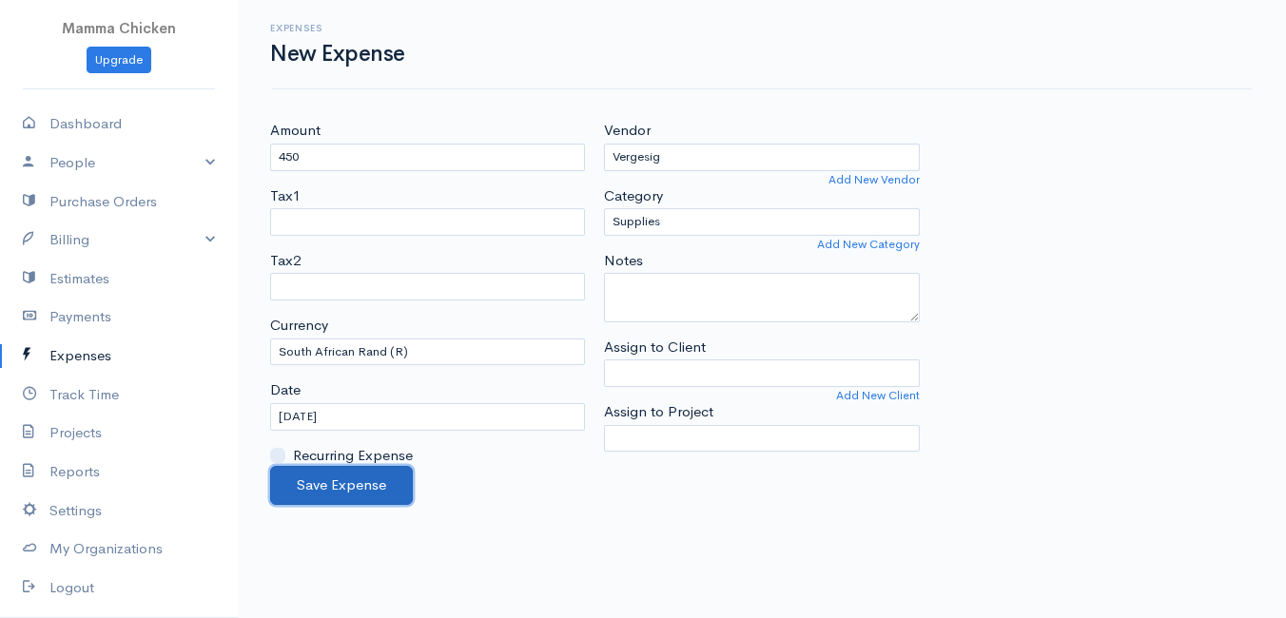
click at [338, 479] on button "Save Expense" at bounding box center [341, 485] width 143 height 39
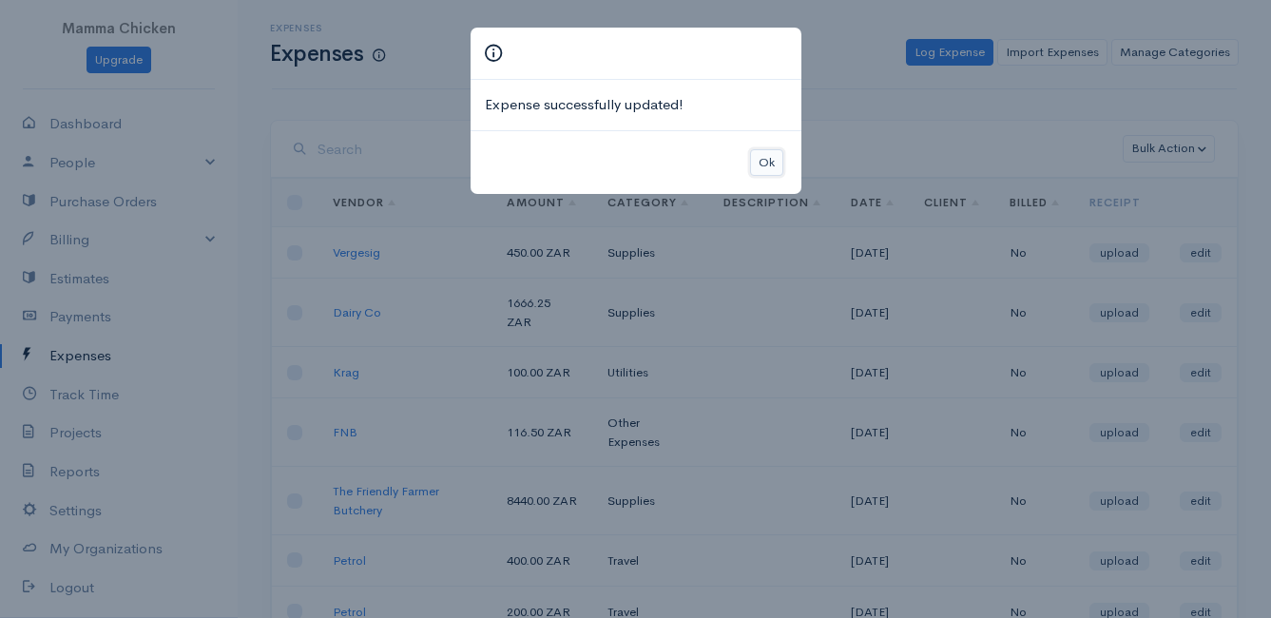
click at [780, 162] on button "Ok" at bounding box center [766, 163] width 33 height 28
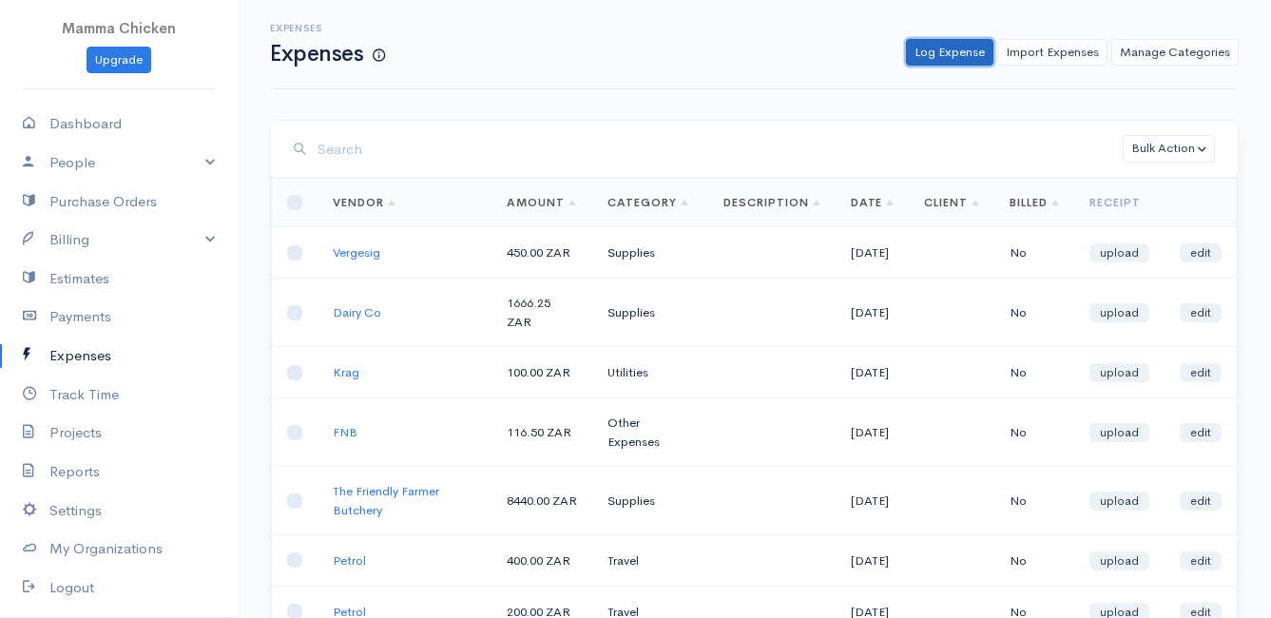
click at [957, 41] on link "Log Expense" at bounding box center [949, 53] width 87 height 28
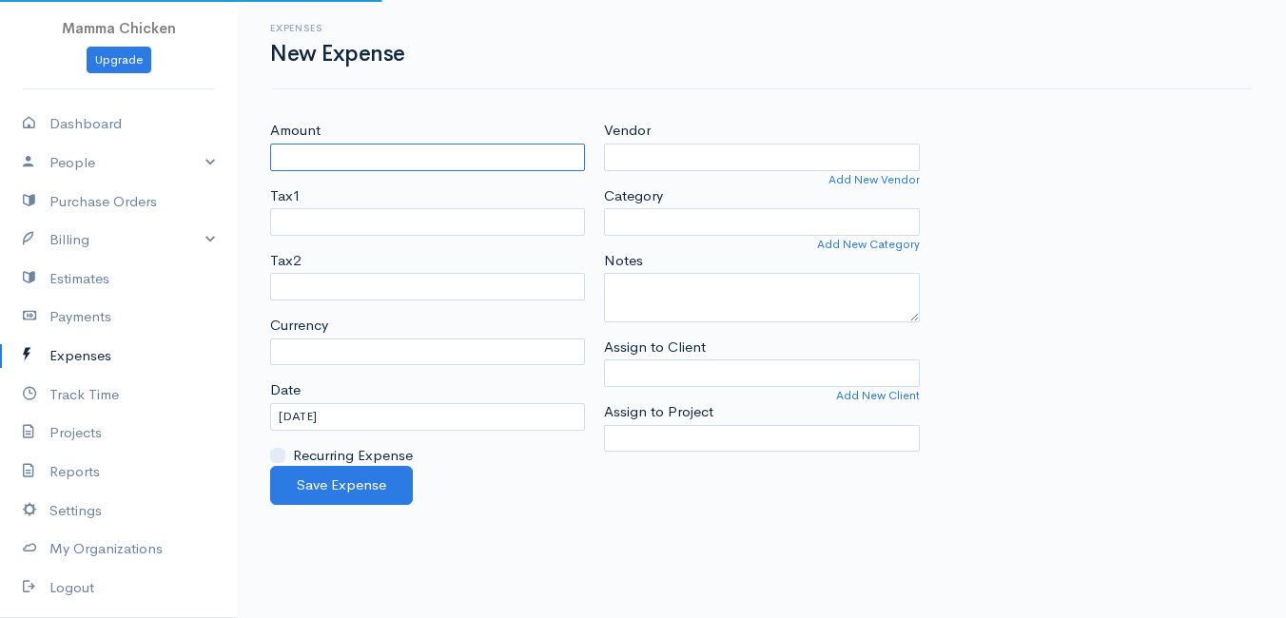
click at [472, 156] on input "Amount" at bounding box center [427, 158] width 315 height 28
select select "ZAR"
type input "482.60"
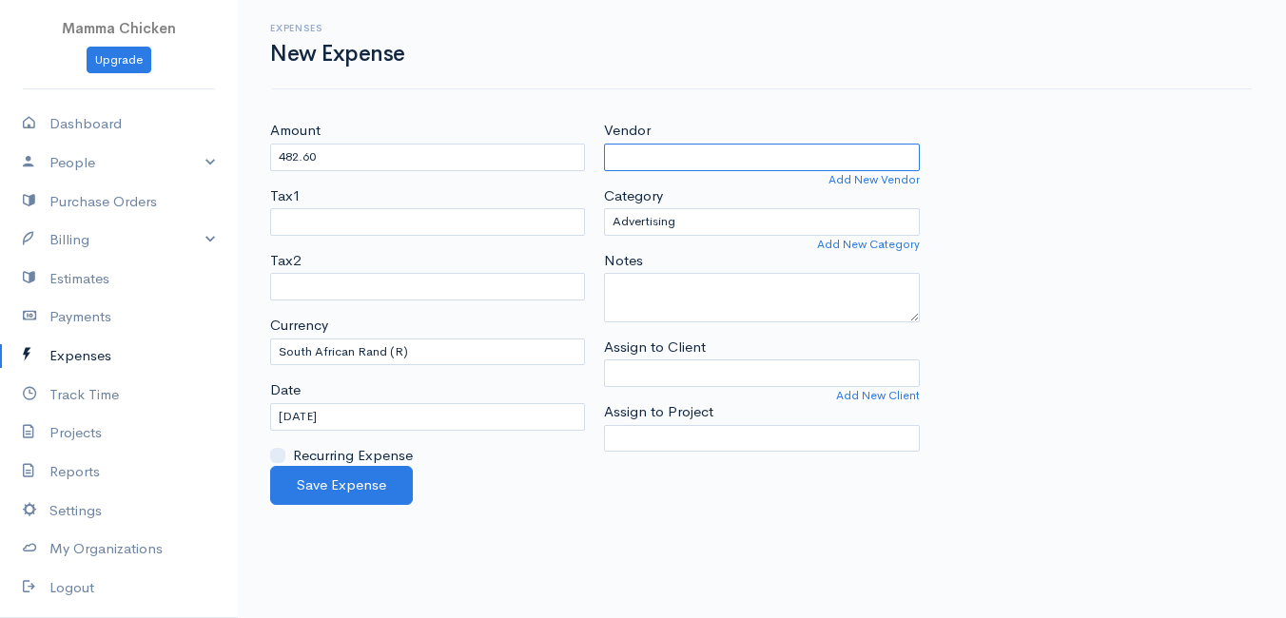
click at [699, 165] on input "Vendor" at bounding box center [761, 158] width 315 height 28
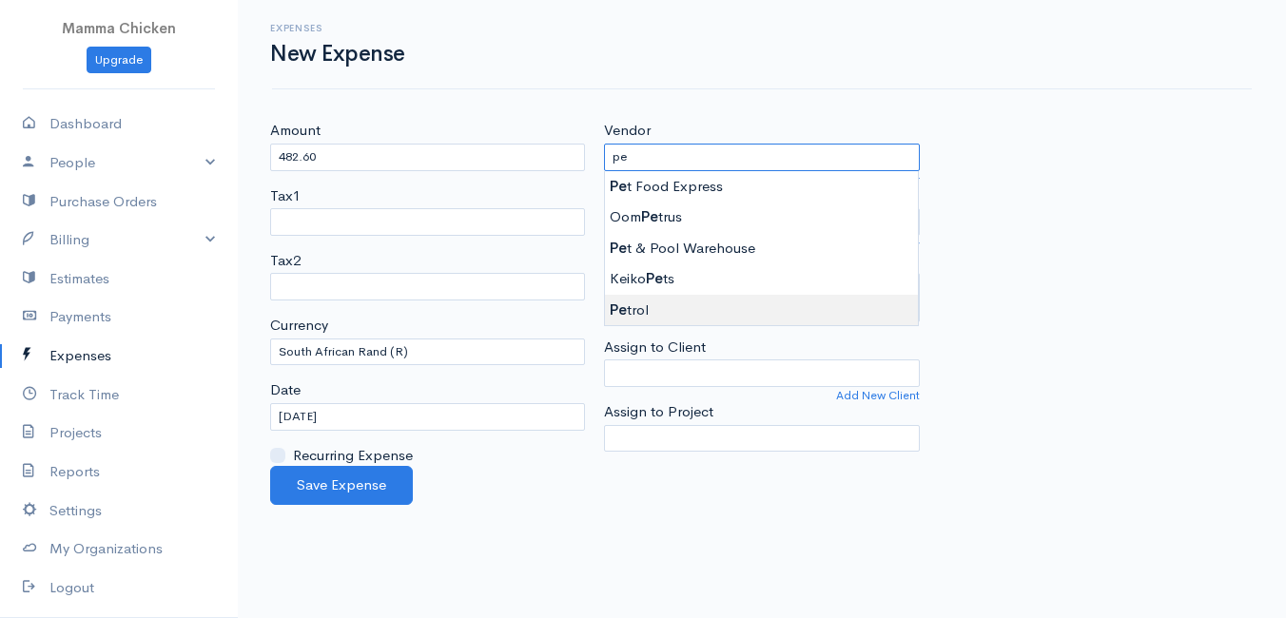
type input "Petrol"
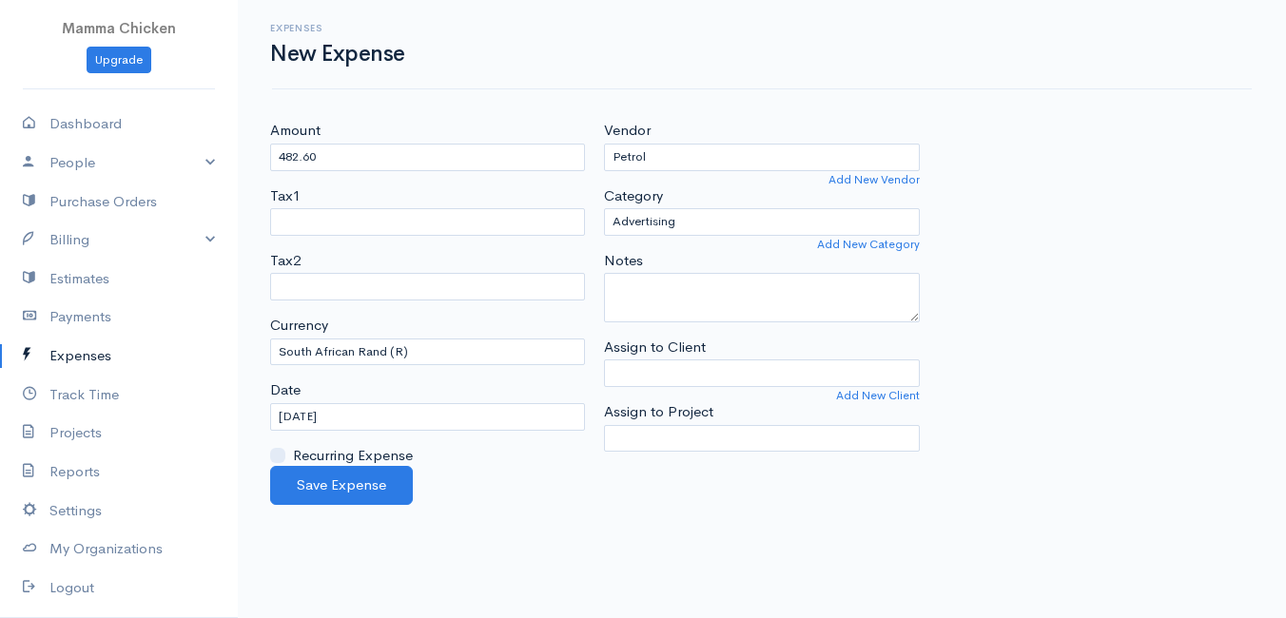
click at [662, 306] on body "Mamma Chicken Upgrade Dashboard People Clients Vendors Staff Users Purchase Ord…" at bounding box center [643, 309] width 1286 height 618
click at [704, 219] on select "Advertising Car & Truck Expenses Contractors Education Education and Training E…" at bounding box center [761, 222] width 315 height 28
select select "Travel"
click at [604, 208] on select "Advertising Car & Truck Expenses Contractors Education Education and Training E…" at bounding box center [761, 222] width 315 height 28
click at [349, 487] on button "Save Expense" at bounding box center [341, 485] width 143 height 39
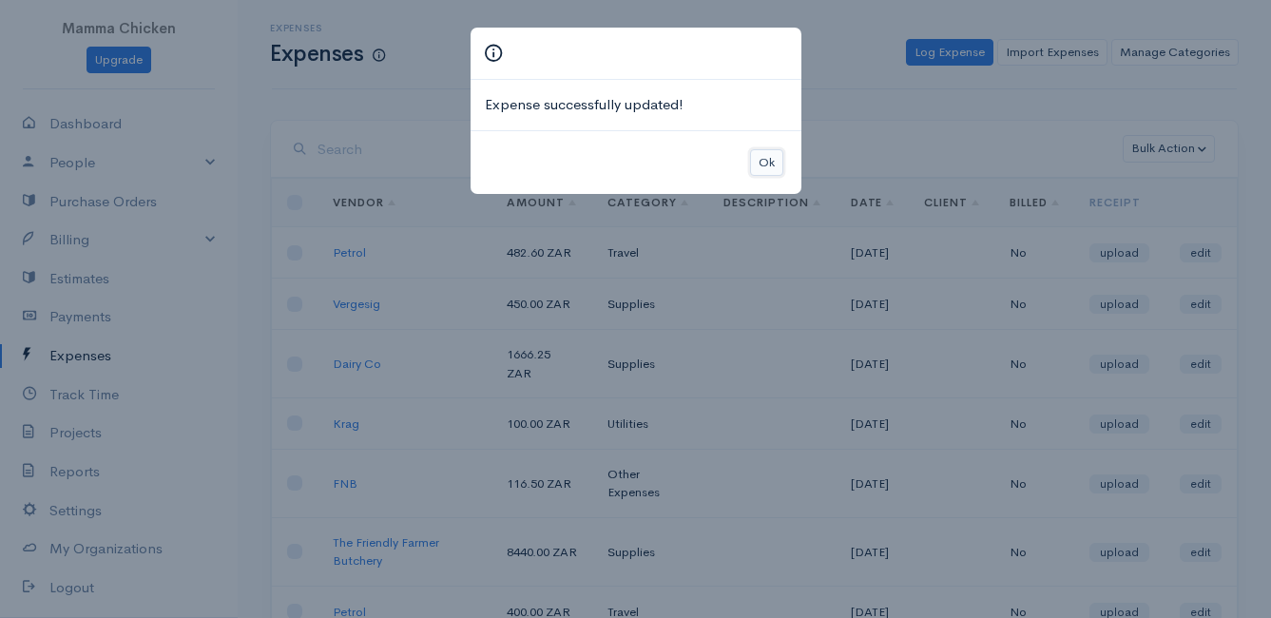
click at [773, 164] on button "Ok" at bounding box center [766, 163] width 33 height 28
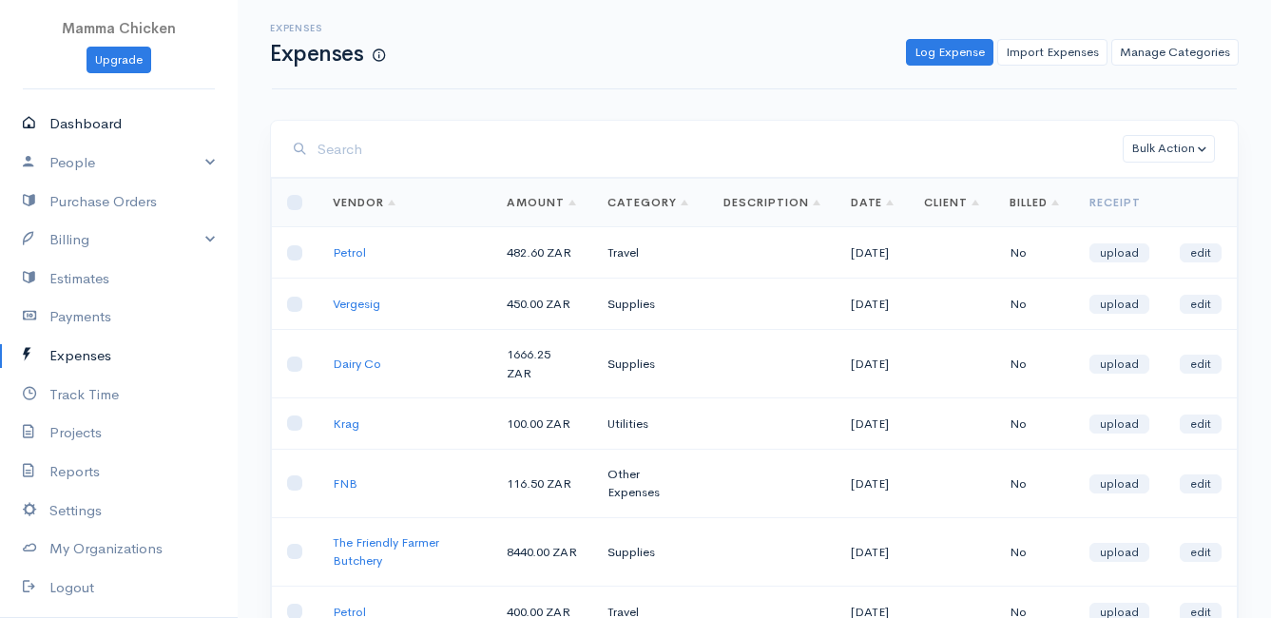
click at [88, 126] on link "Dashboard" at bounding box center [119, 124] width 238 height 39
select select "thistoyear"
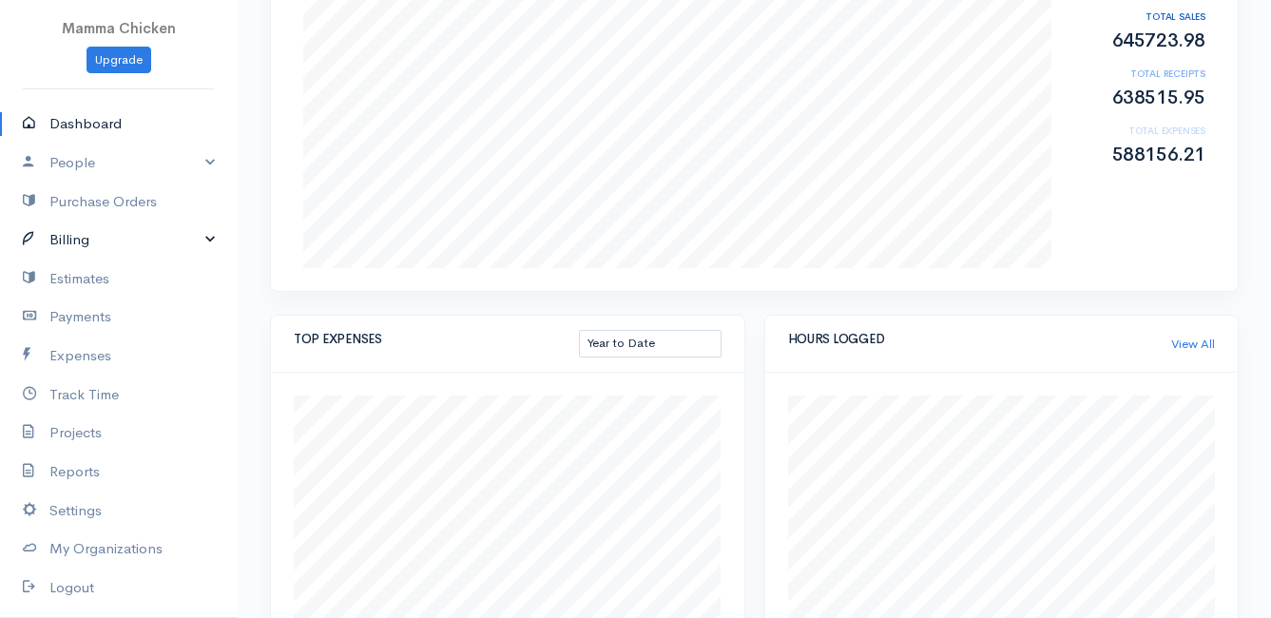
click at [87, 241] on link "Billing" at bounding box center [119, 240] width 238 height 39
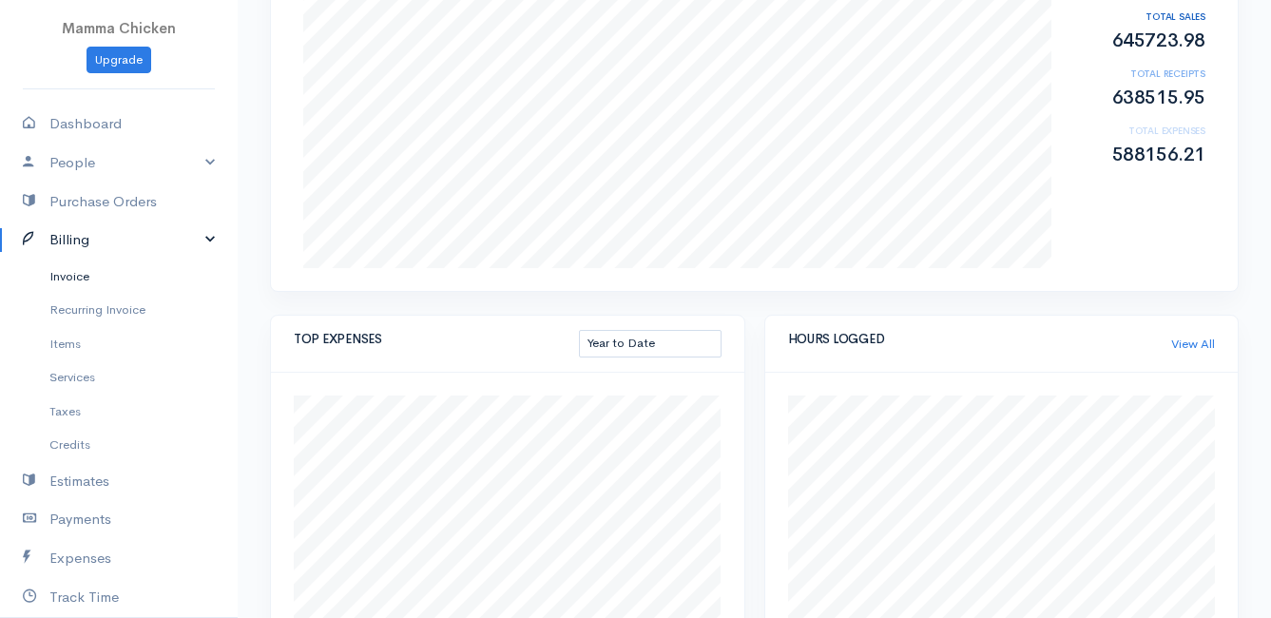
click at [86, 277] on link "Invoice" at bounding box center [119, 277] width 238 height 34
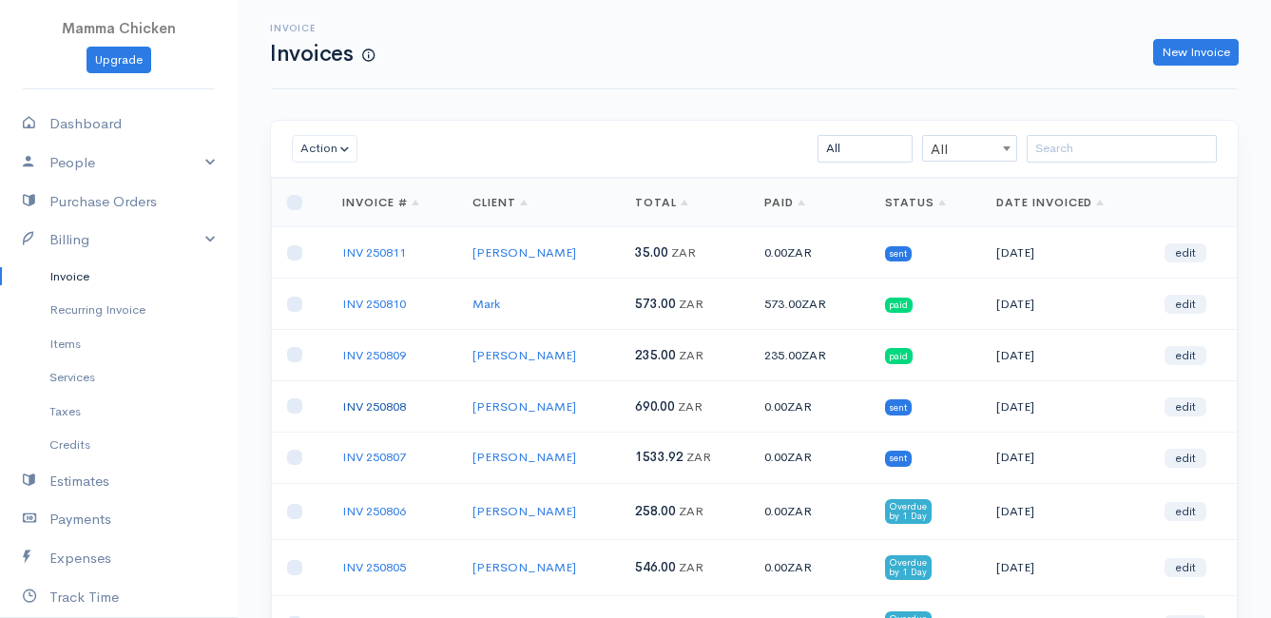
click at [396, 406] on link "INV 250808" at bounding box center [374, 406] width 64 height 16
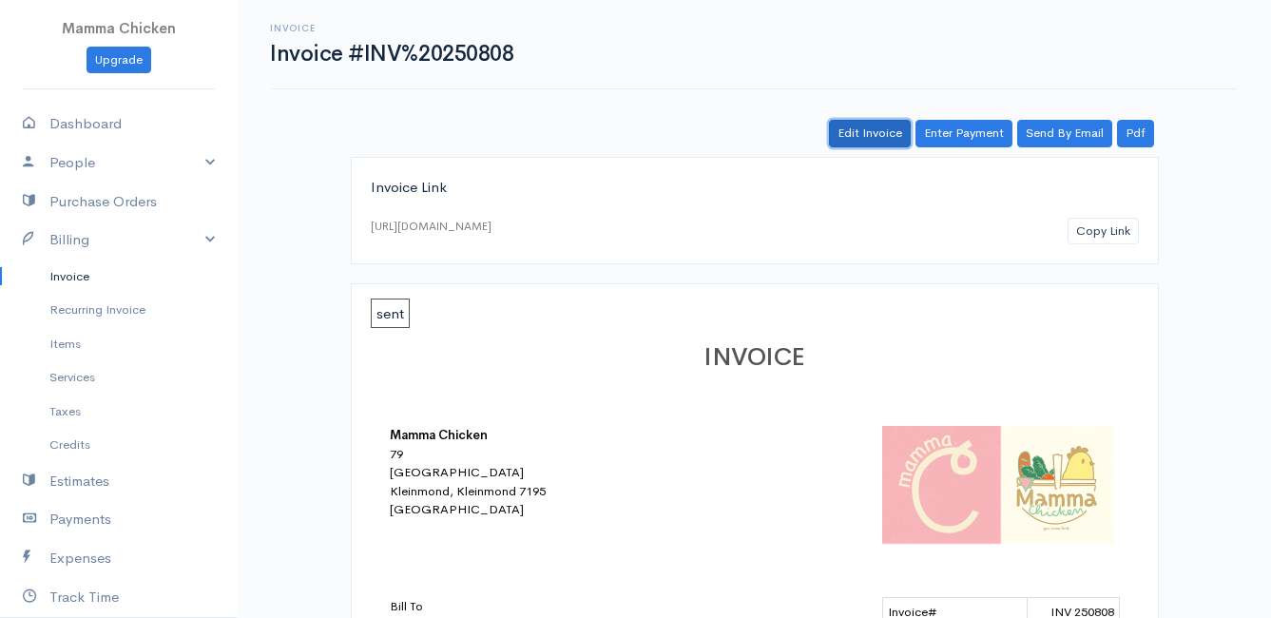
click at [857, 131] on link "Edit Invoice" at bounding box center [870, 134] width 82 height 28
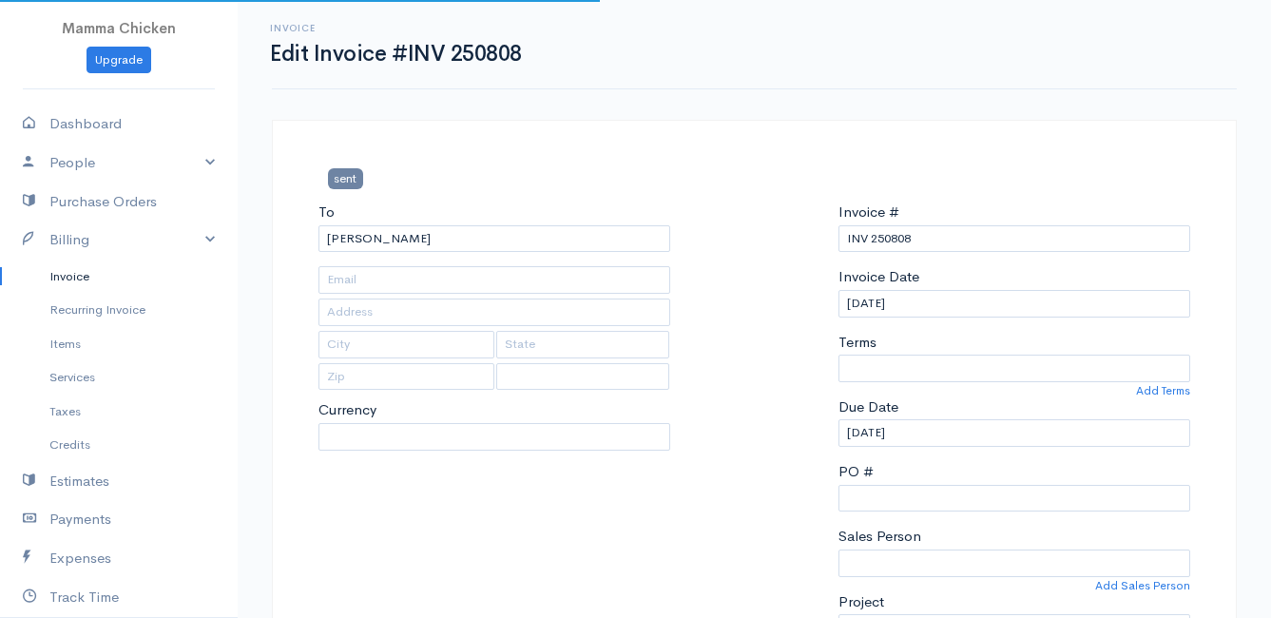
type input "[STREET_ADDRESS]"
type input "[PERSON_NAME] Bay"
type input "7195"
select select "0"
select select
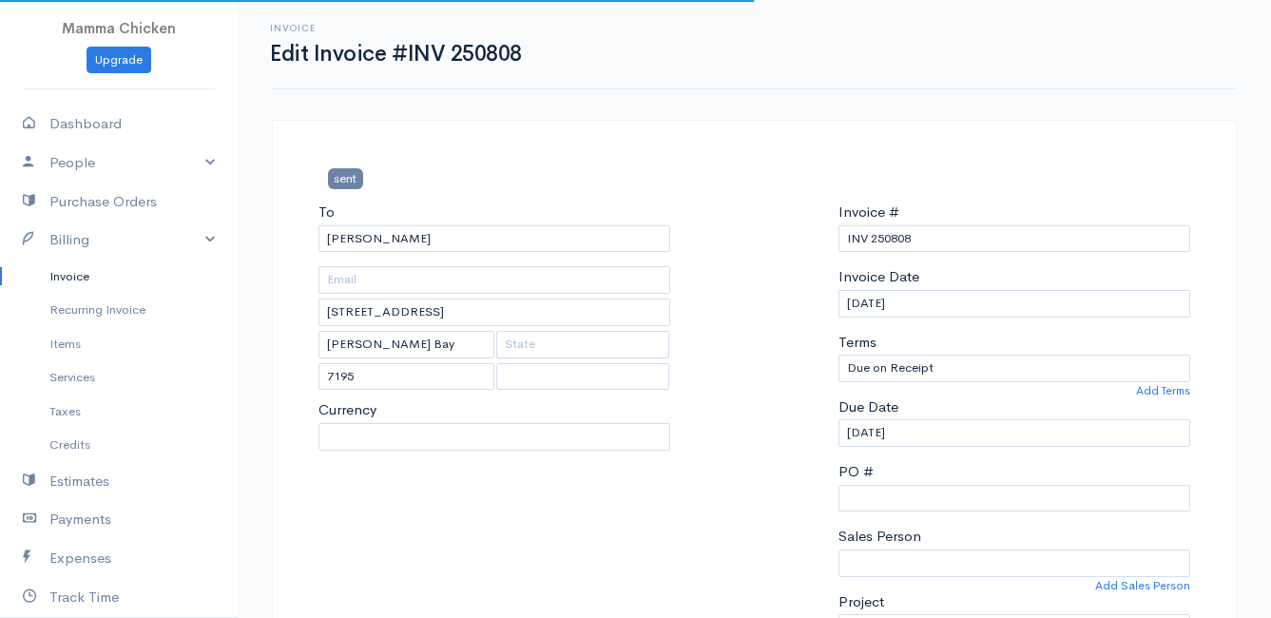
select select "[GEOGRAPHIC_DATA]"
select select "ZAR"
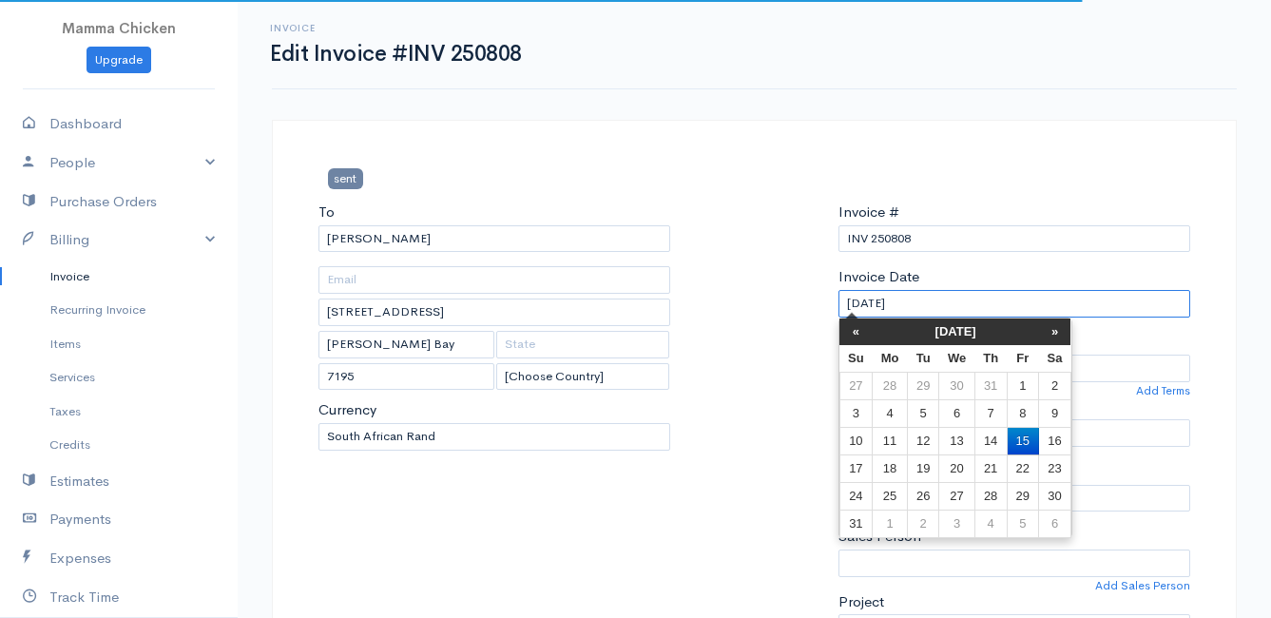
click at [967, 299] on input "[DATE]" at bounding box center [1015, 304] width 352 height 28
click at [965, 437] on td "13" at bounding box center [957, 441] width 35 height 28
type input "[DATE]"
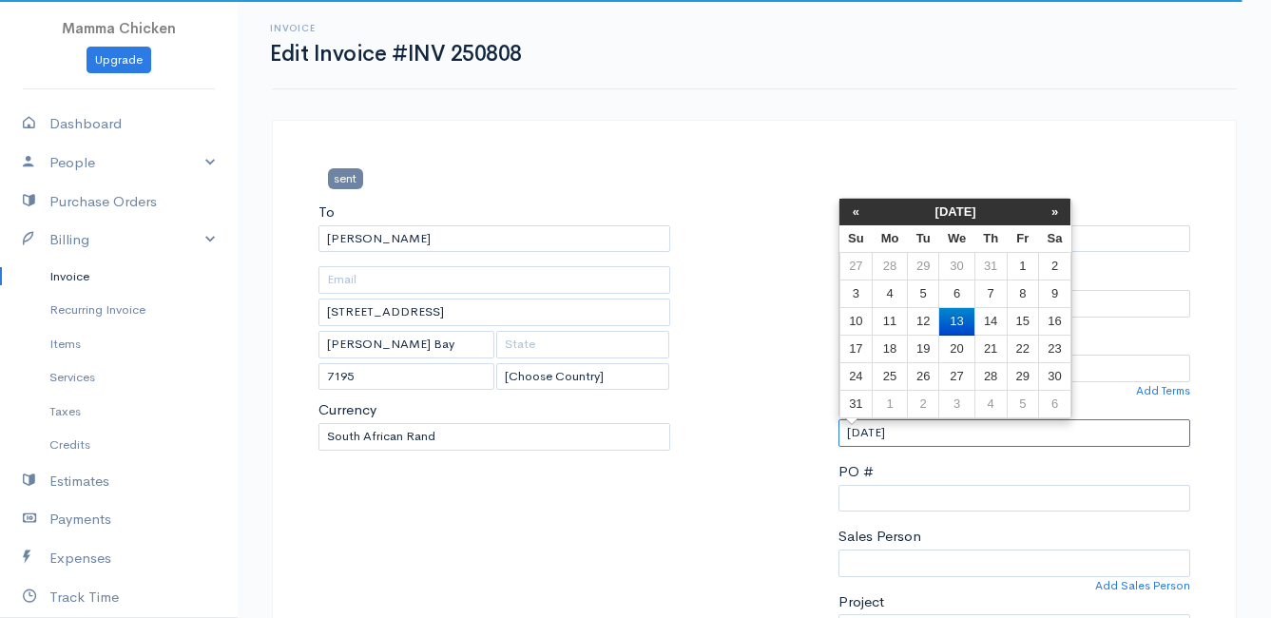
click at [965, 437] on input "[DATE]" at bounding box center [1015, 433] width 352 height 28
click at [995, 317] on td "14" at bounding box center [991, 322] width 32 height 28
type input "[DATE]"
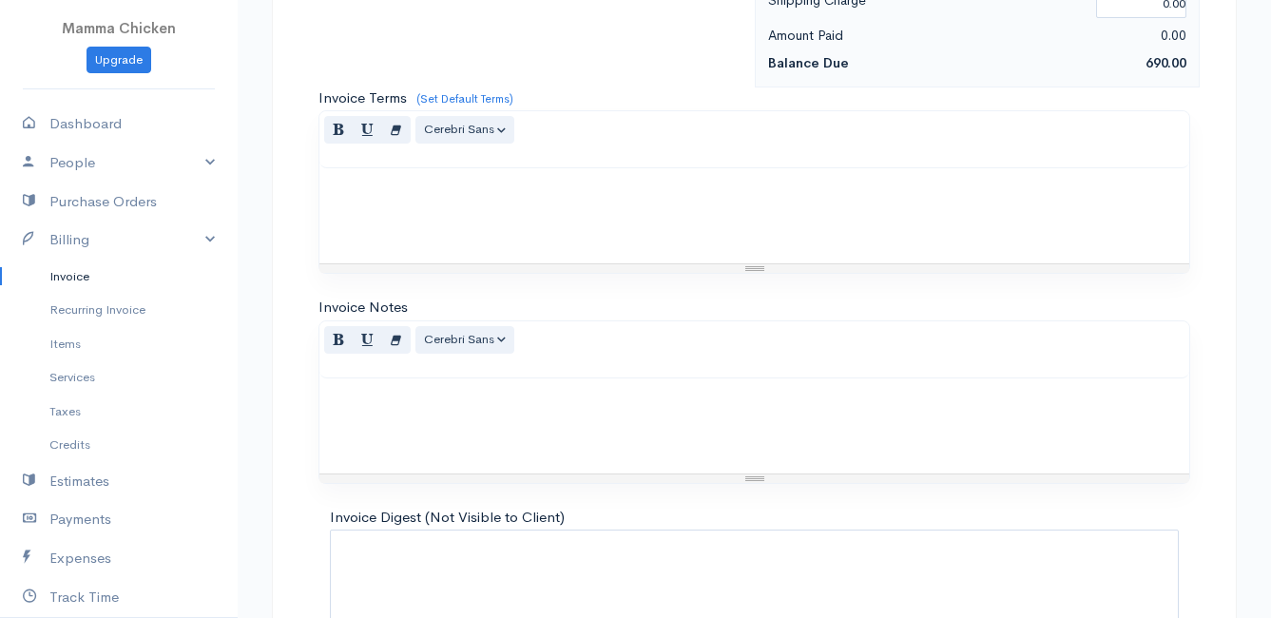
scroll to position [2125, 0]
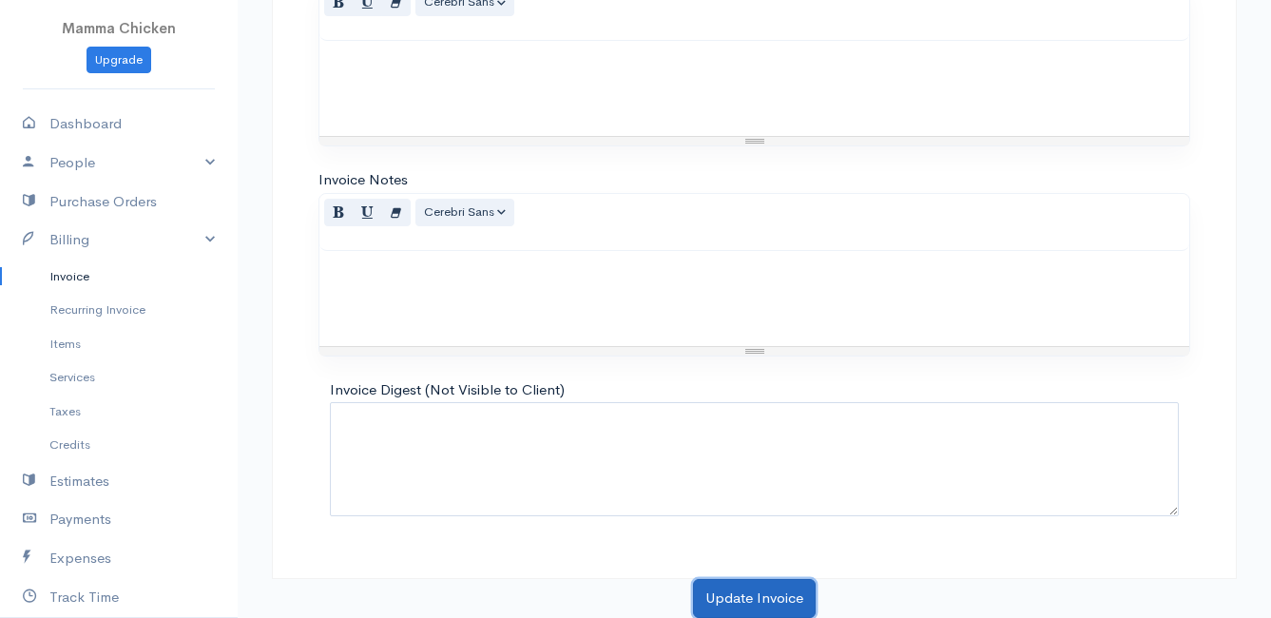
click at [751, 594] on button "Update Invoice" at bounding box center [754, 598] width 123 height 39
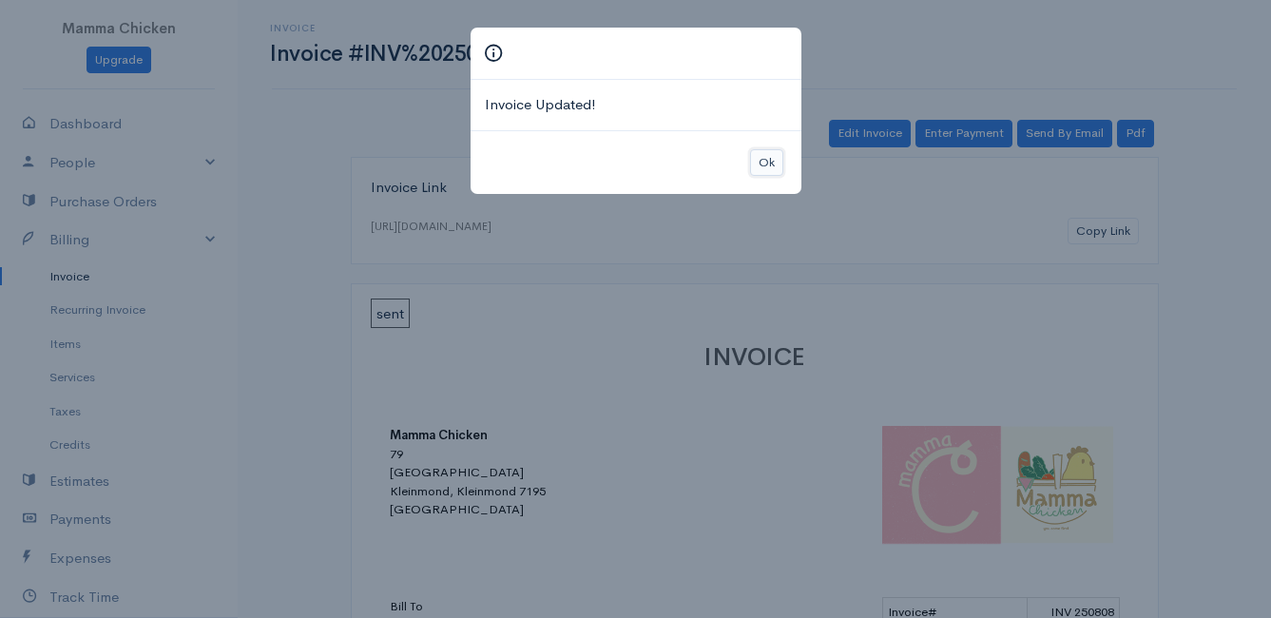
click at [768, 160] on button "Ok" at bounding box center [766, 163] width 33 height 28
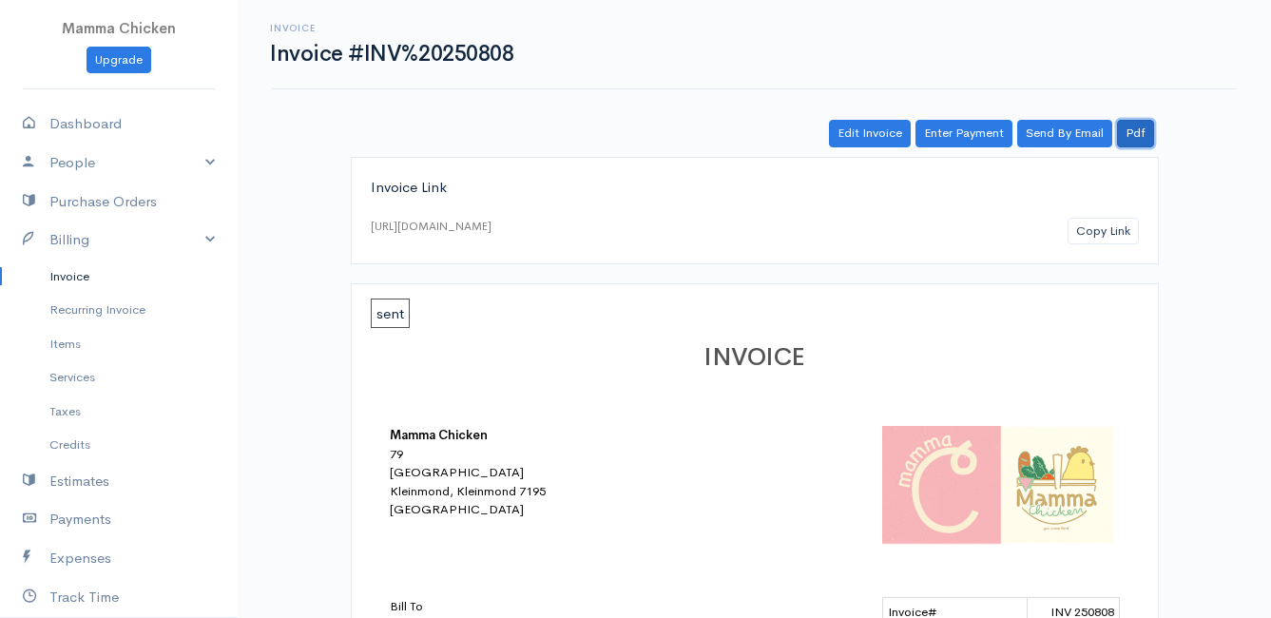
click at [1139, 130] on link "Pdf" at bounding box center [1135, 134] width 37 height 28
click at [71, 281] on link "Invoice" at bounding box center [119, 277] width 238 height 34
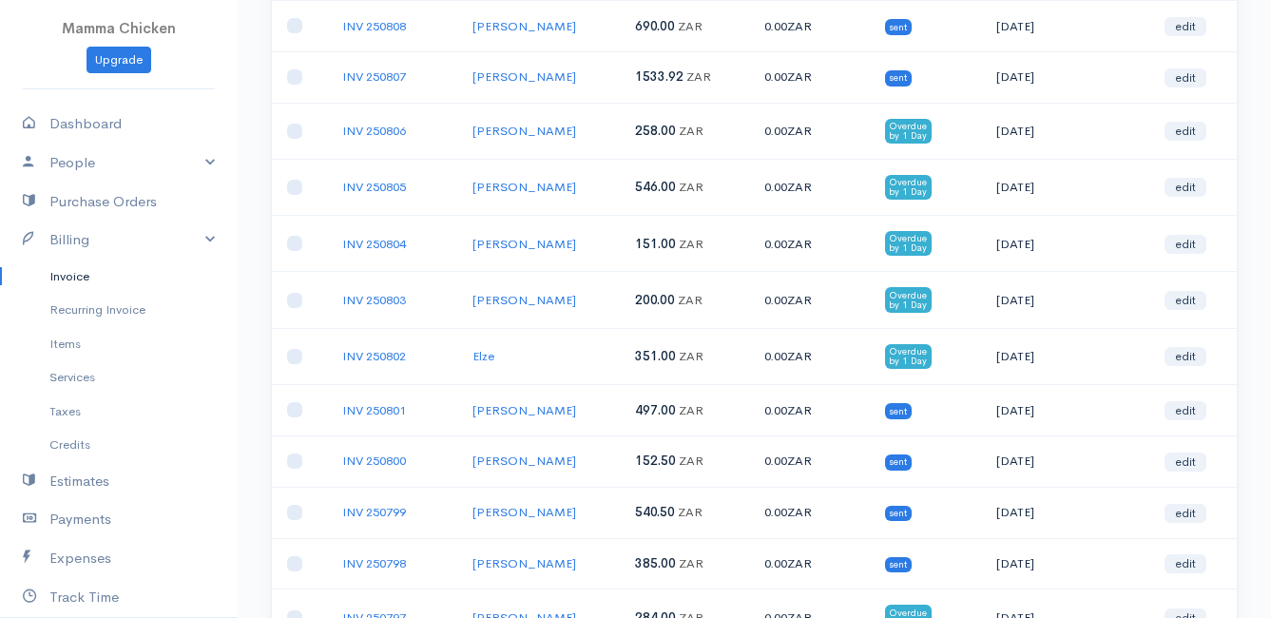
scroll to position [476, 0]
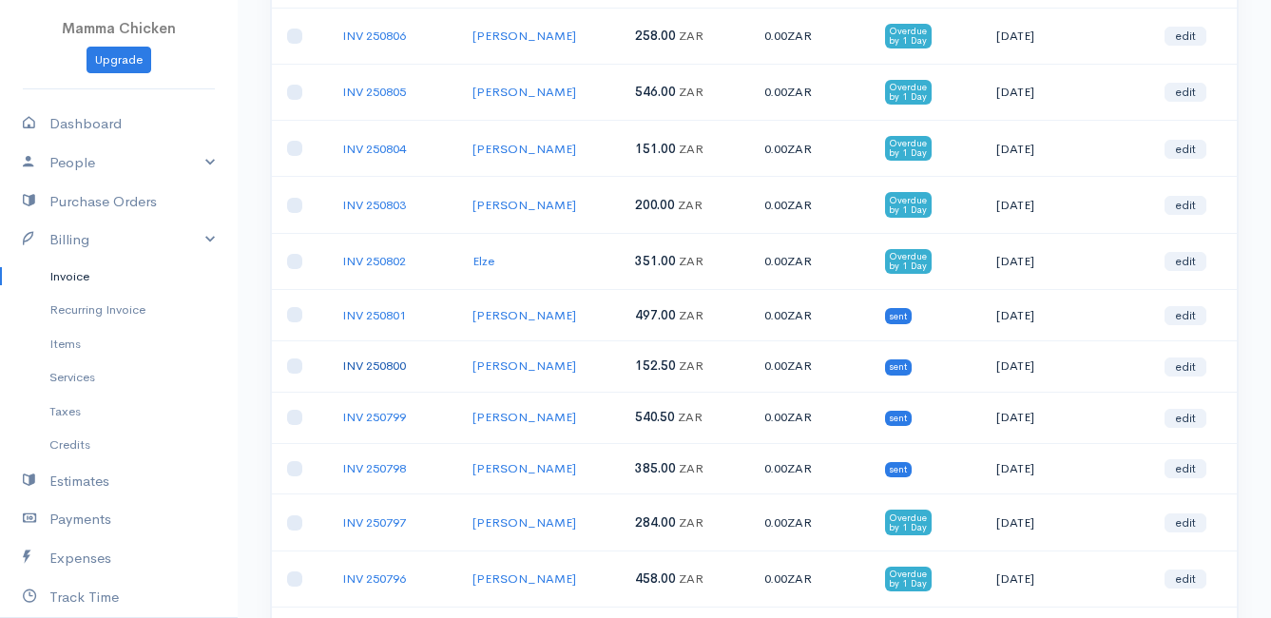
click at [363, 370] on link "INV 250800" at bounding box center [374, 366] width 64 height 16
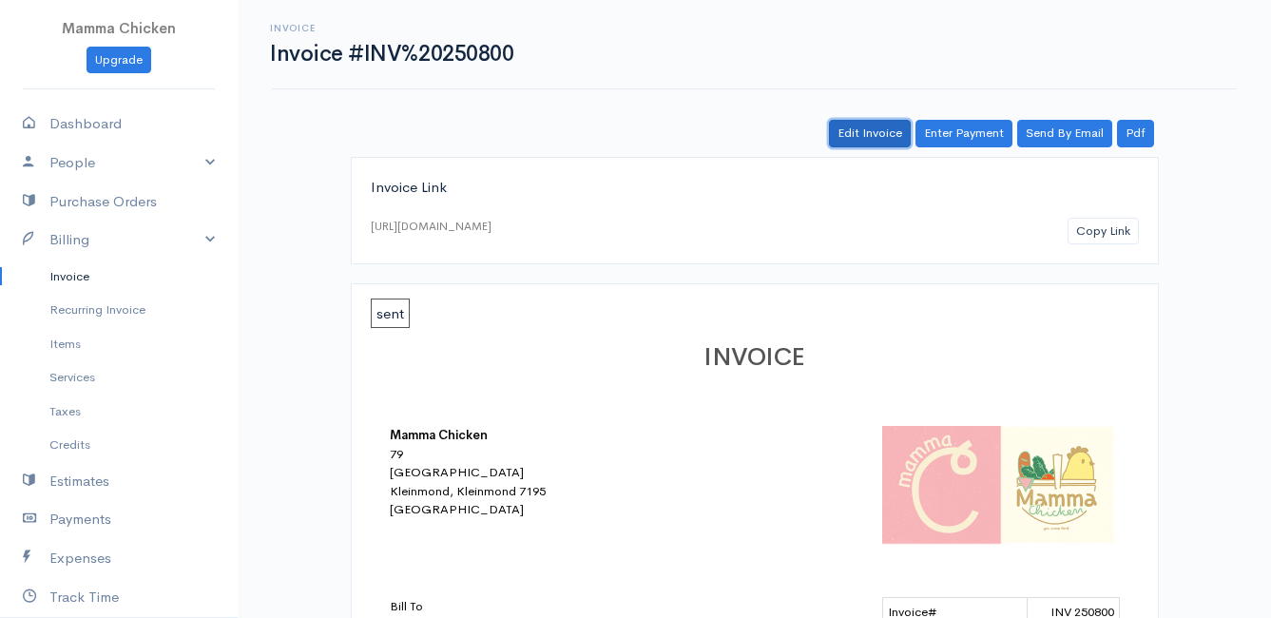
click at [883, 130] on link "Edit Invoice" at bounding box center [870, 134] width 82 height 28
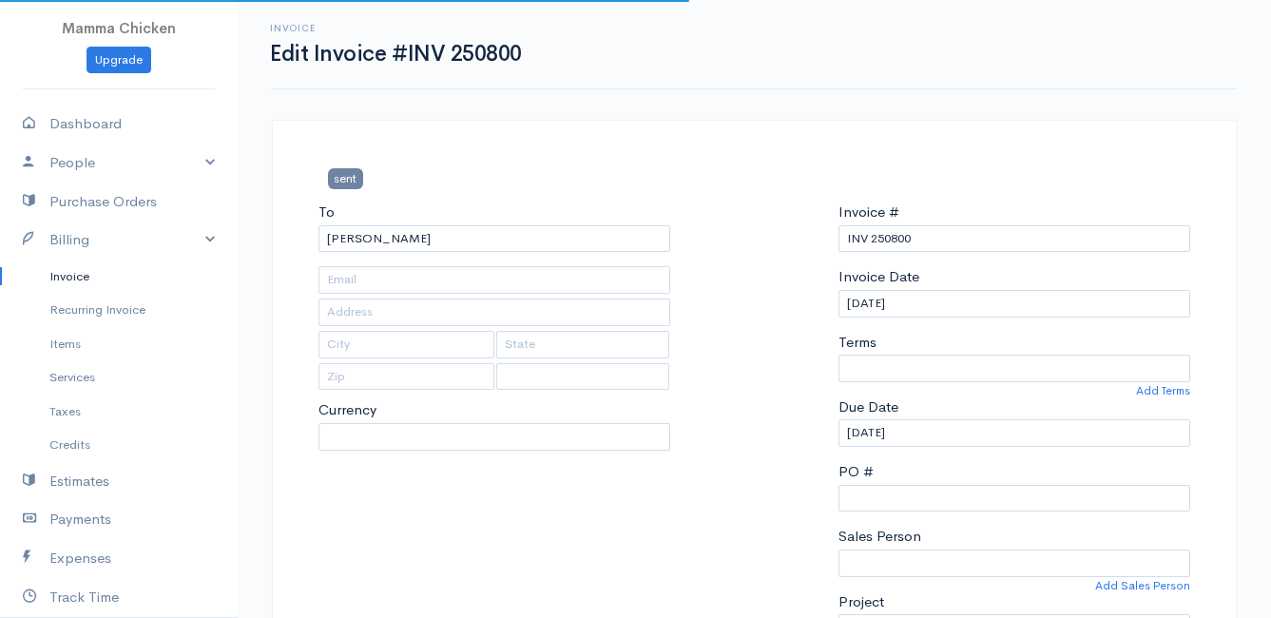
type input "678 [PERSON_NAME]"
type input "[PERSON_NAME] Bay"
type input "7195"
select select
select select "0"
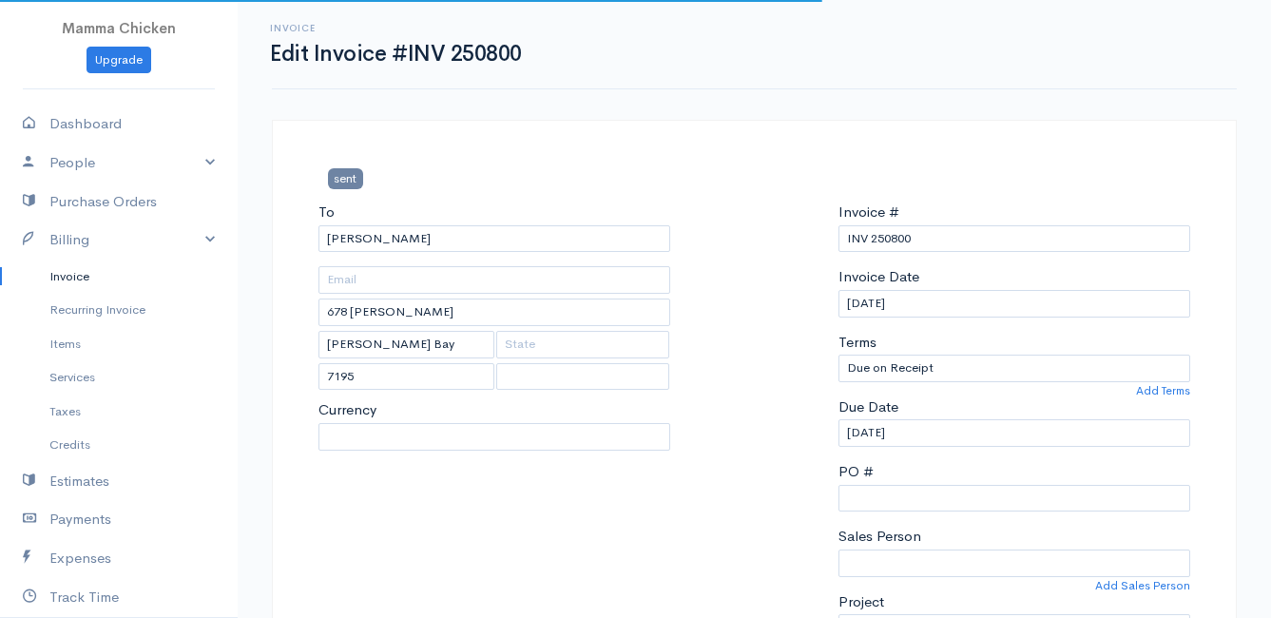
select select "[GEOGRAPHIC_DATA]"
select select "ZAR"
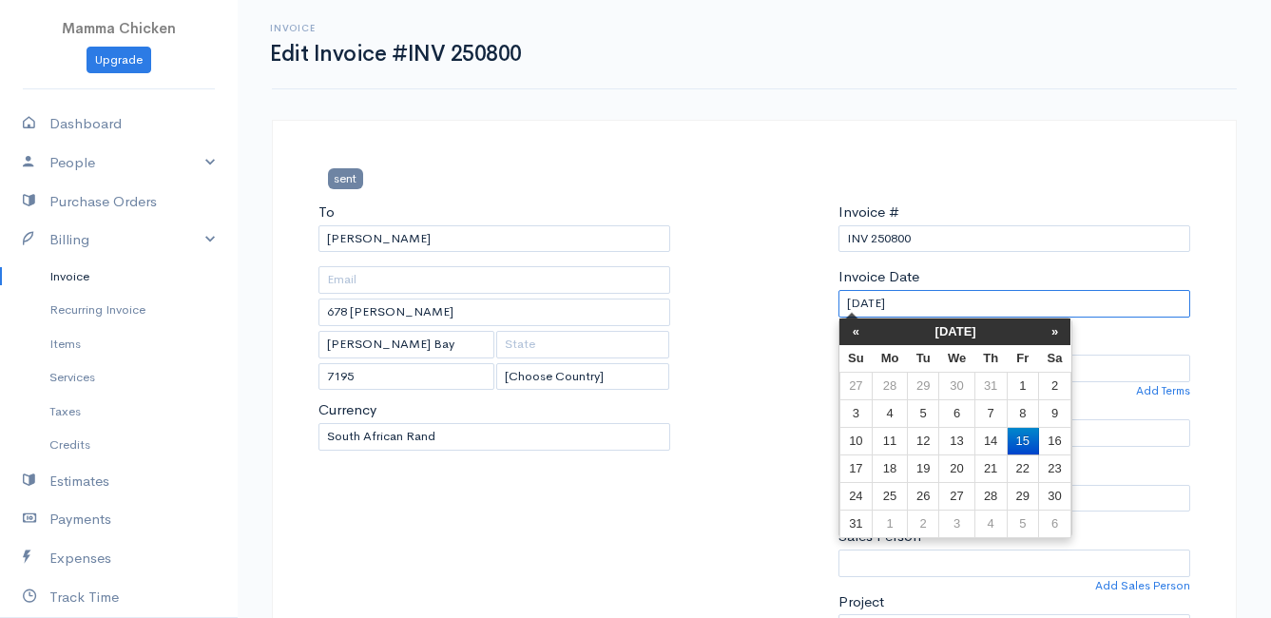
click at [948, 298] on input "[DATE]" at bounding box center [1015, 304] width 352 height 28
click at [948, 437] on td "13" at bounding box center [957, 441] width 35 height 28
type input "[DATE]"
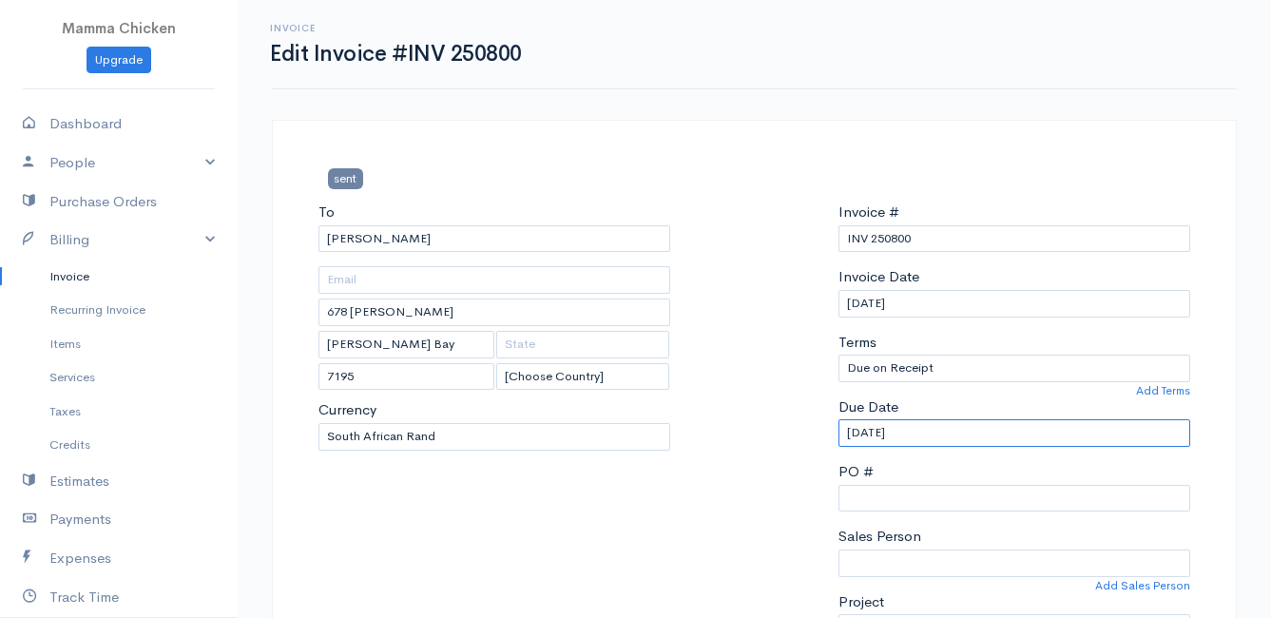
click at [950, 431] on input "[DATE]" at bounding box center [1015, 433] width 352 height 28
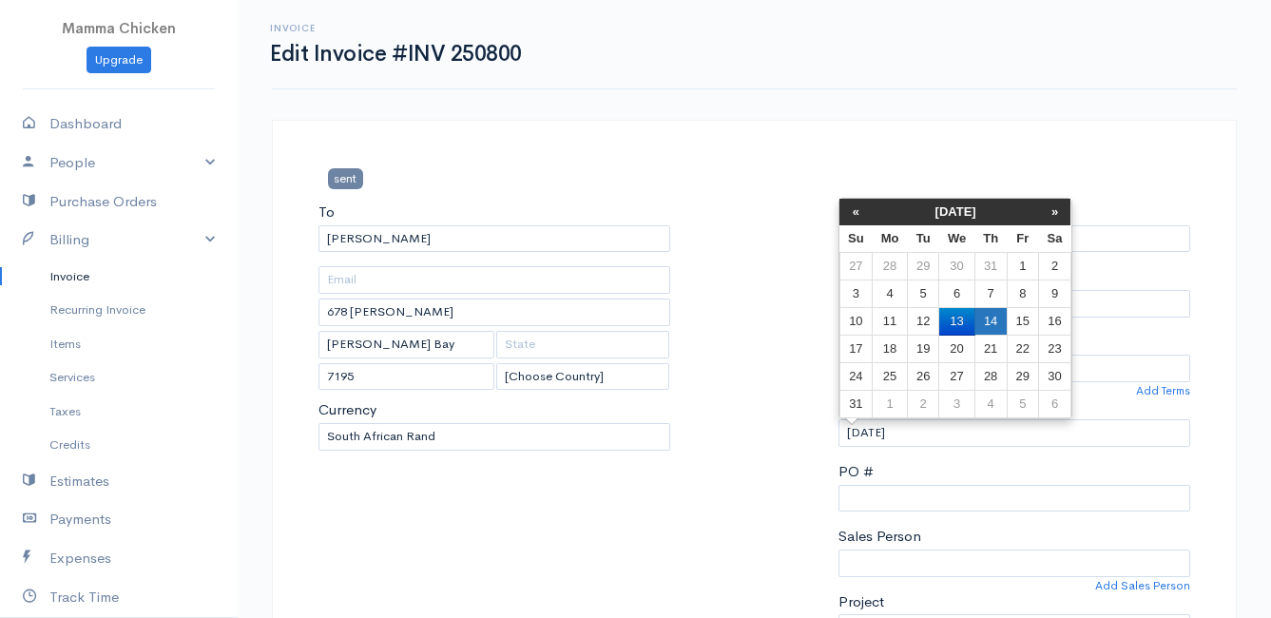
click at [999, 318] on td "14" at bounding box center [991, 322] width 32 height 28
type input "[DATE]"
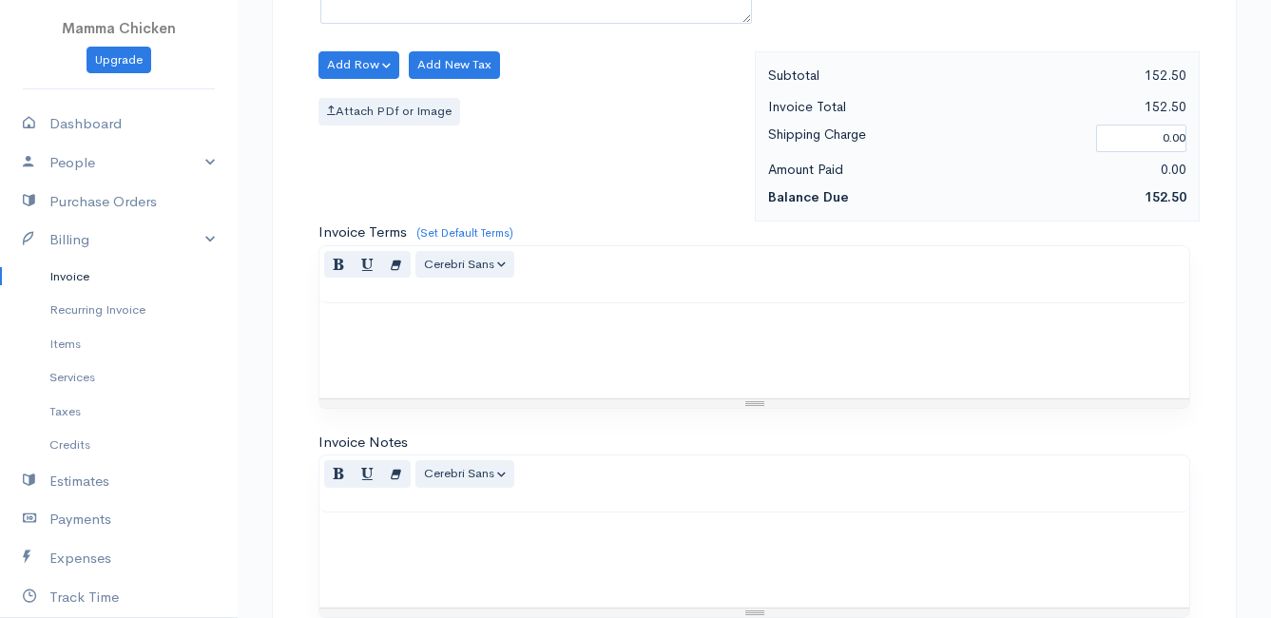
scroll to position [1117, 0]
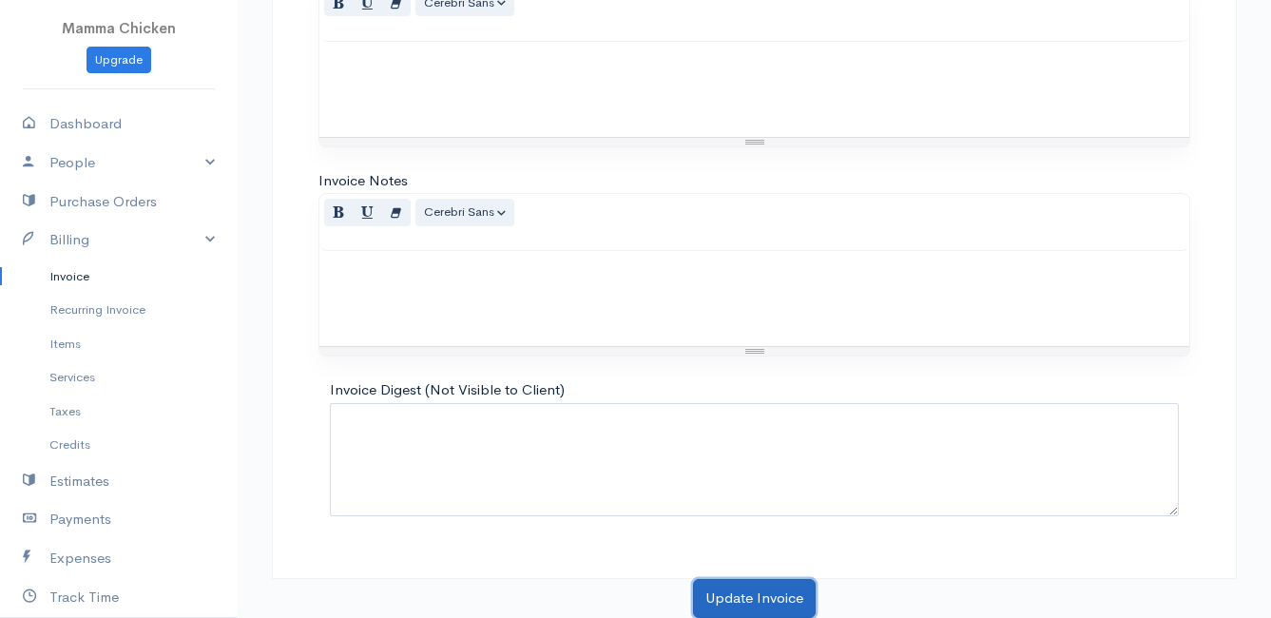
click at [758, 591] on button "Update Invoice" at bounding box center [754, 598] width 123 height 39
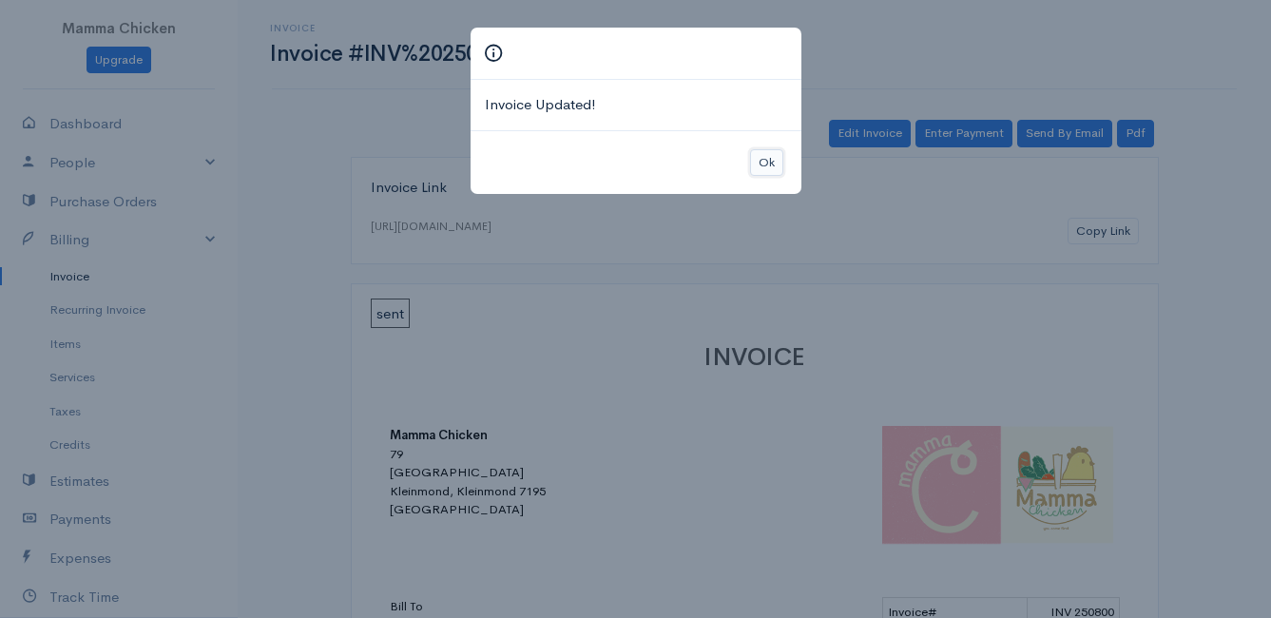
click at [775, 156] on button "Ok" at bounding box center [766, 163] width 33 height 28
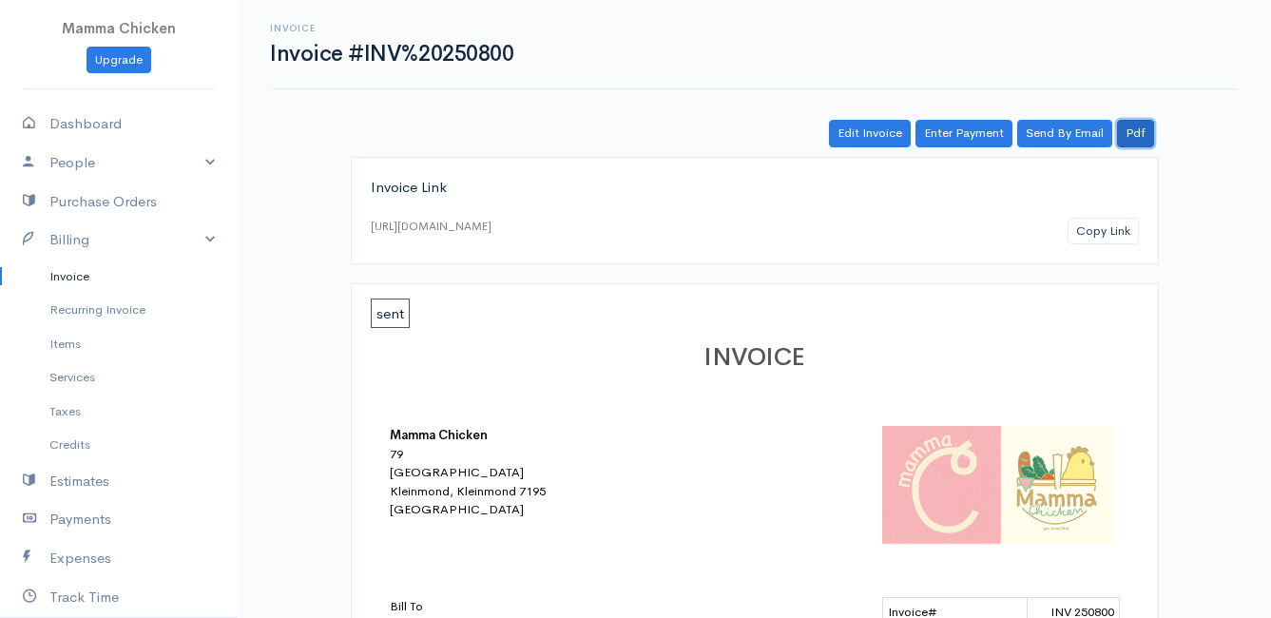
click at [1146, 132] on link "Pdf" at bounding box center [1135, 134] width 37 height 28
click at [81, 266] on link "Invoice" at bounding box center [119, 277] width 238 height 34
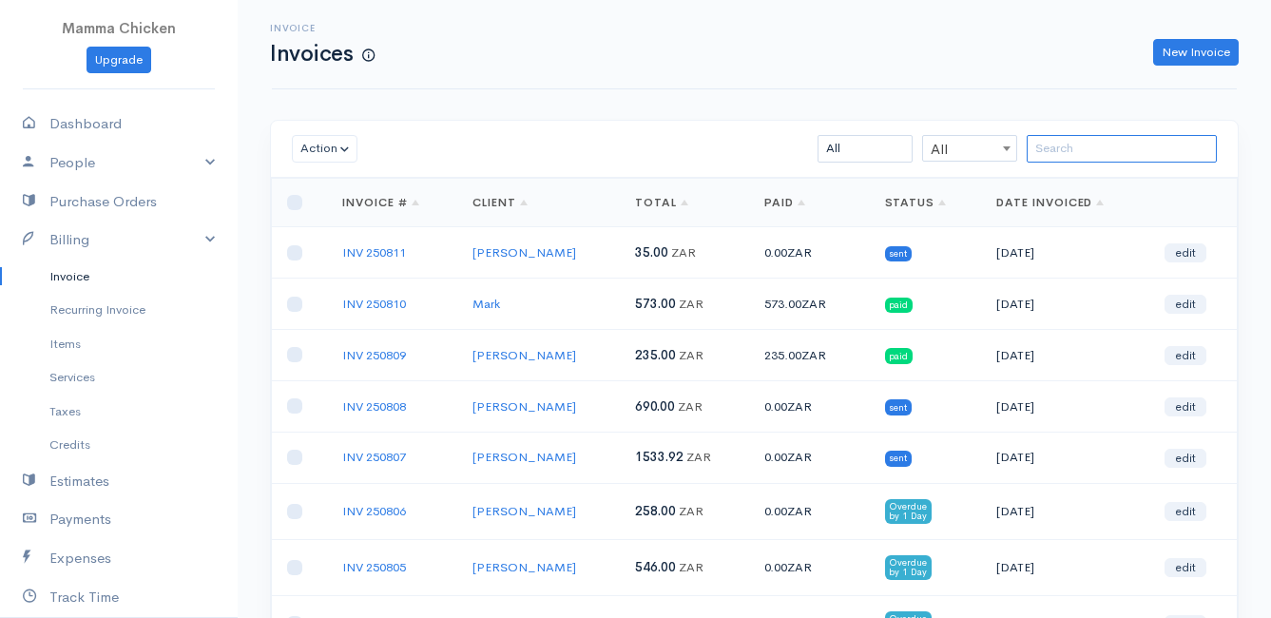
click at [1069, 151] on input "search" at bounding box center [1122, 149] width 190 height 28
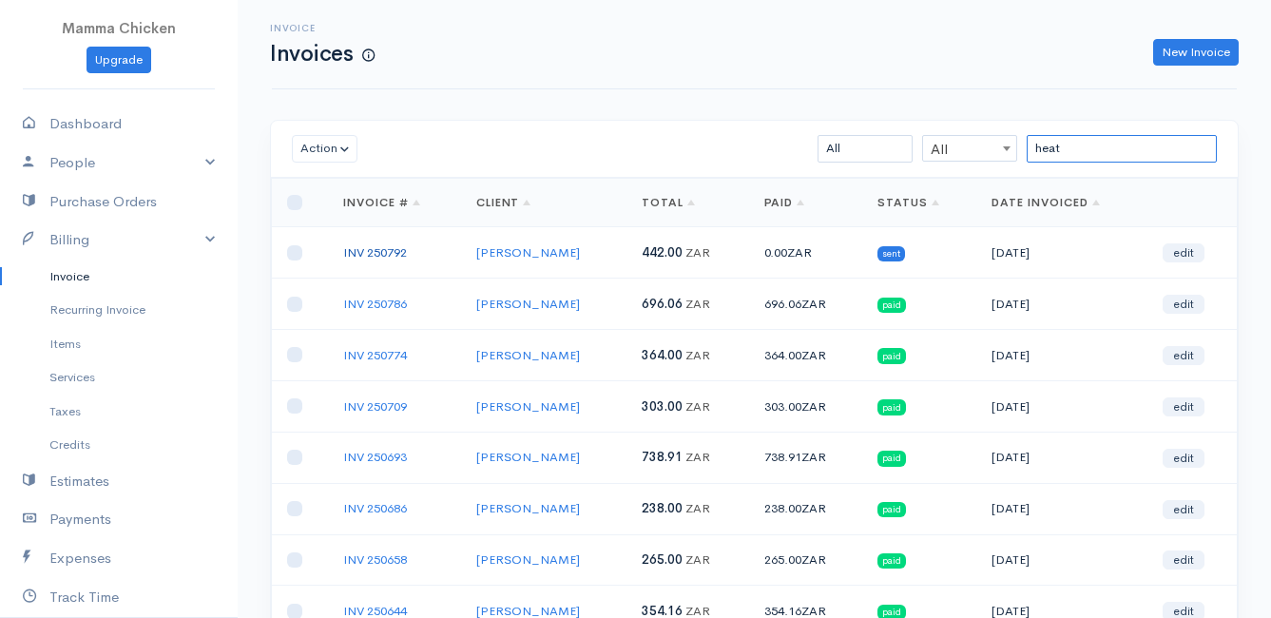
type input "heat"
click at [365, 248] on link "INV 250792" at bounding box center [375, 252] width 64 height 16
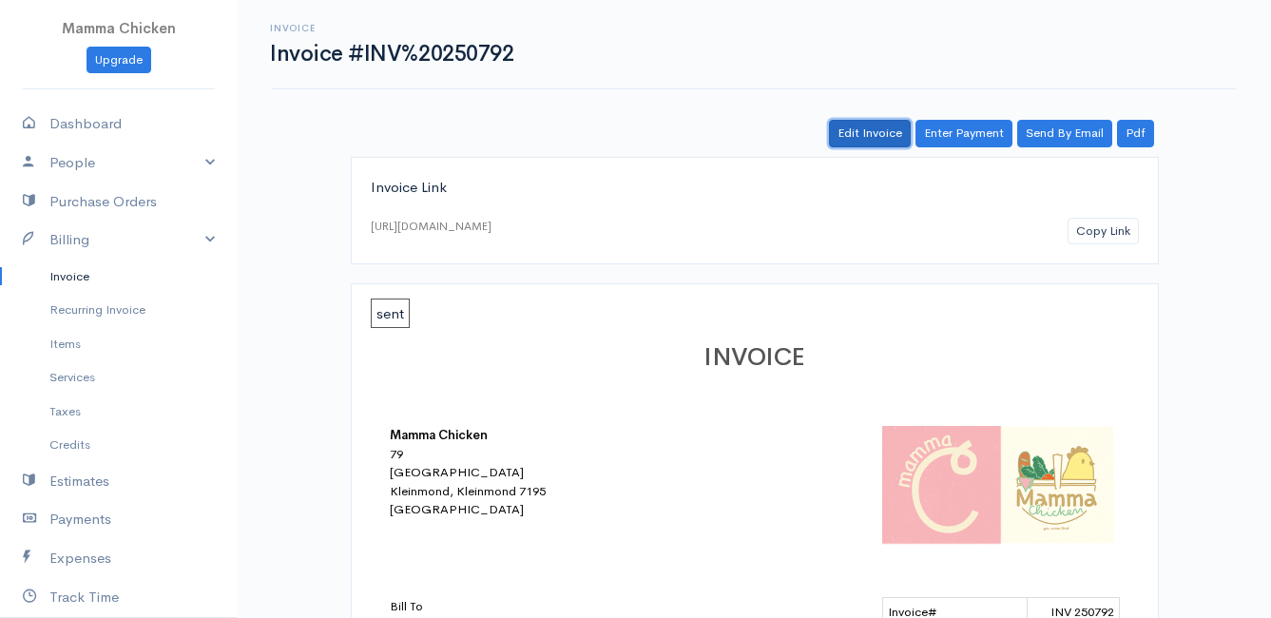
click at [882, 133] on link "Edit Invoice" at bounding box center [870, 134] width 82 height 28
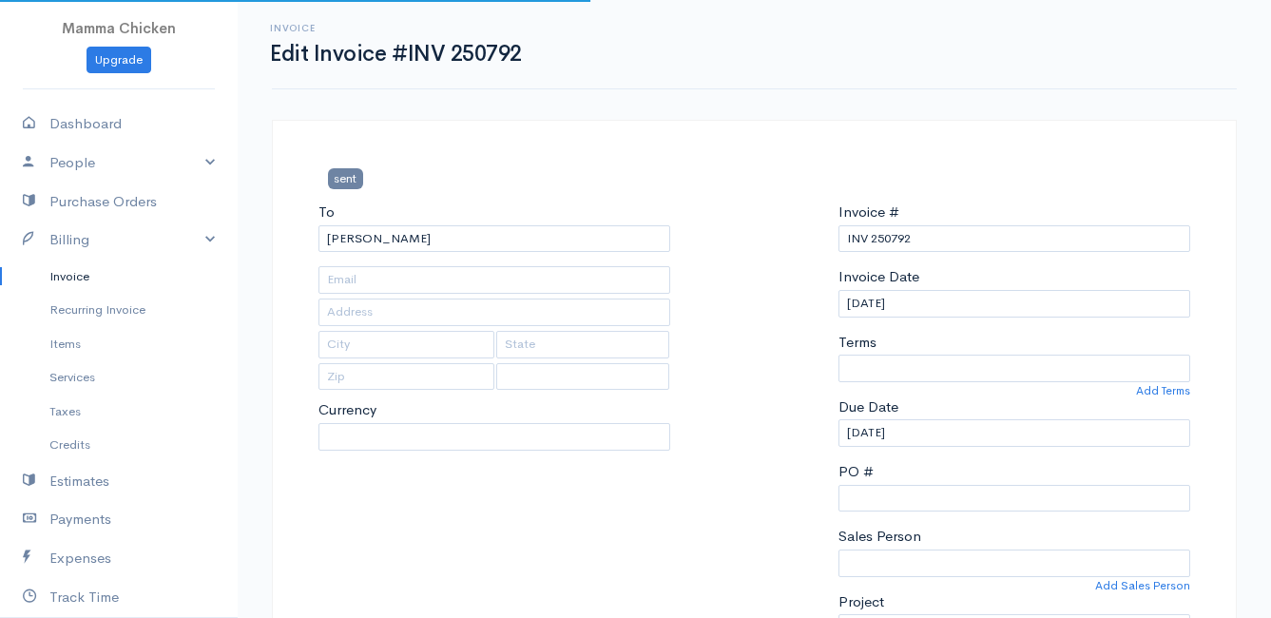
type input "[STREET_ADDRESS]"
type input "Rooiels"
select select
select select "0"
select select "[GEOGRAPHIC_DATA]"
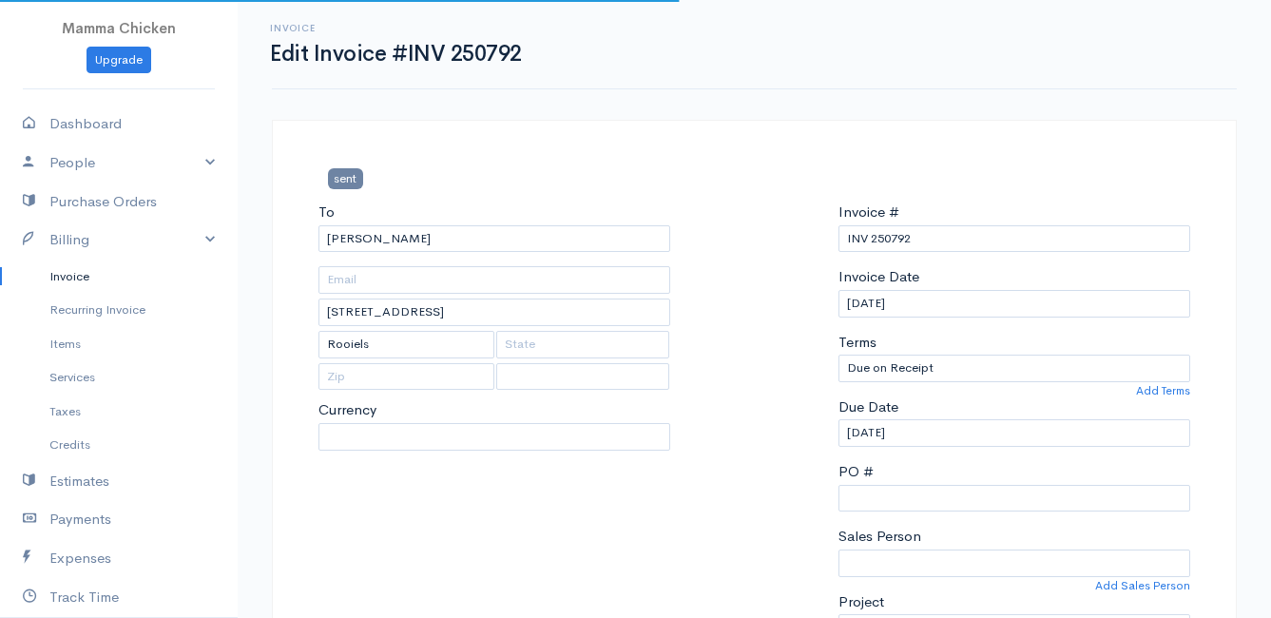
select select "ZAR"
click at [935, 299] on input "[DATE]" at bounding box center [1015, 304] width 352 height 28
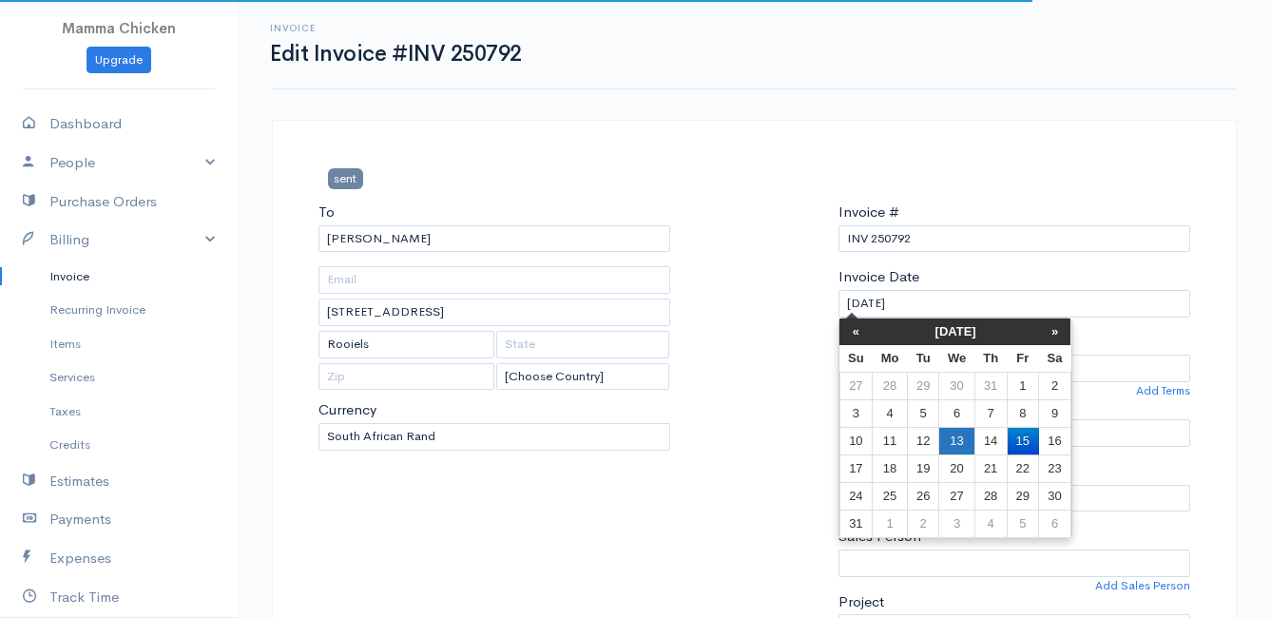
click at [954, 441] on td "13" at bounding box center [957, 441] width 35 height 28
type input "[DATE]"
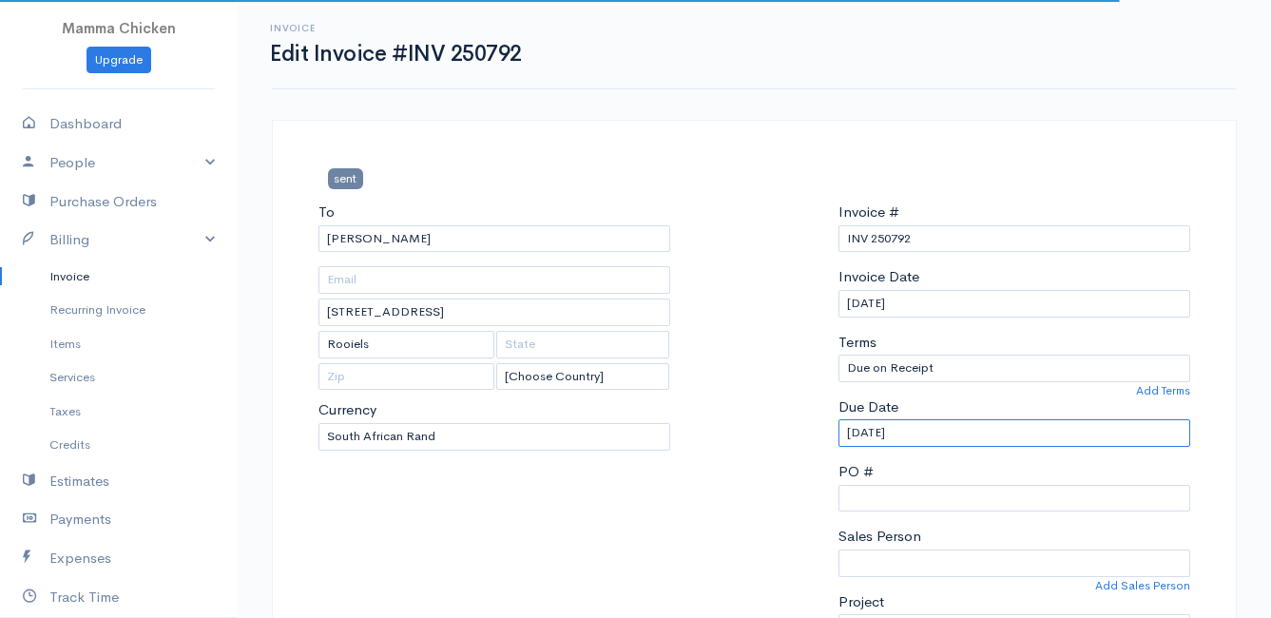
click at [950, 434] on input "[DATE]" at bounding box center [1015, 433] width 352 height 28
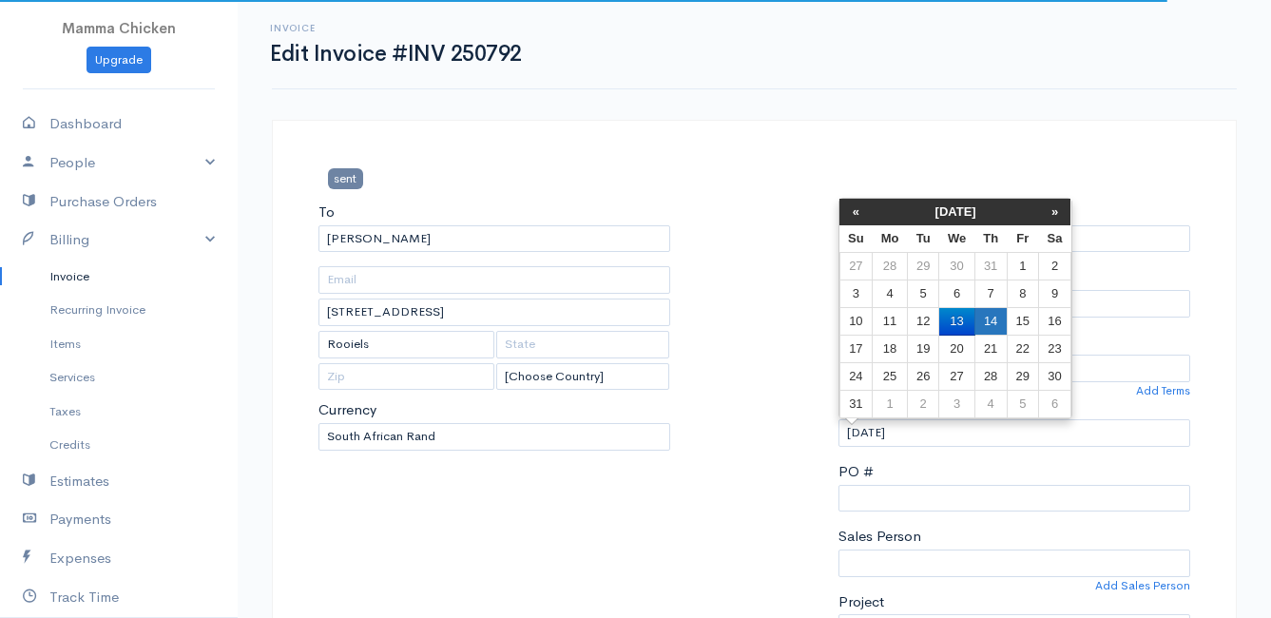
click at [994, 308] on td "14" at bounding box center [991, 322] width 32 height 28
type input "[DATE]"
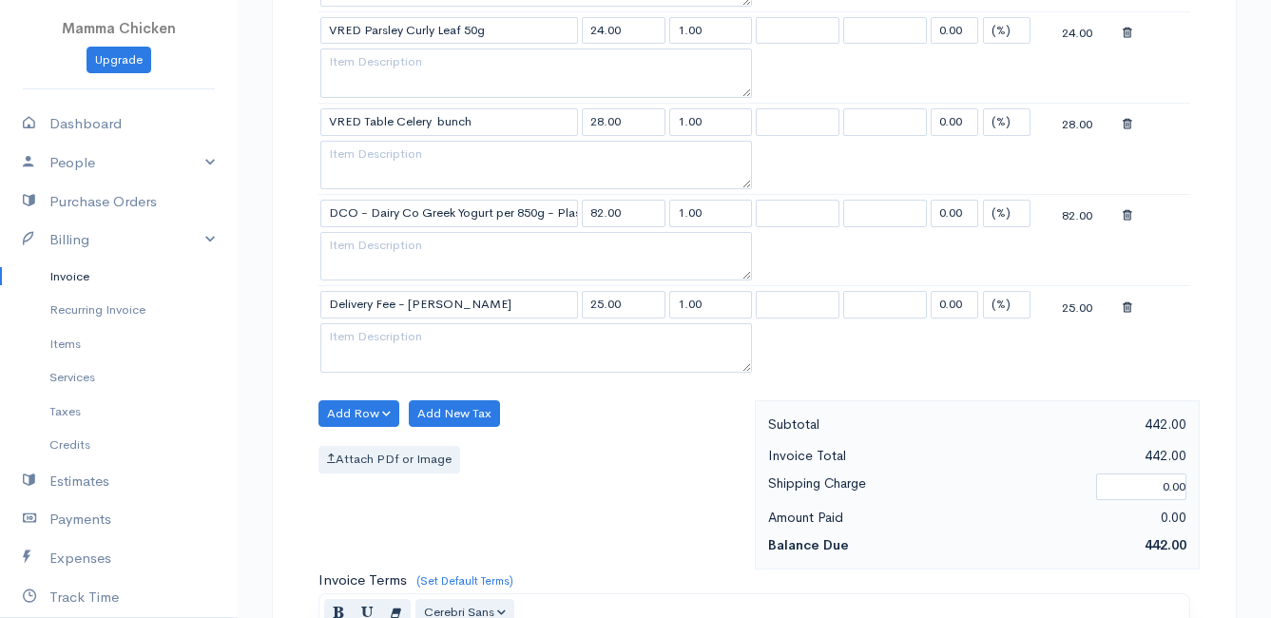
scroll to position [1941, 0]
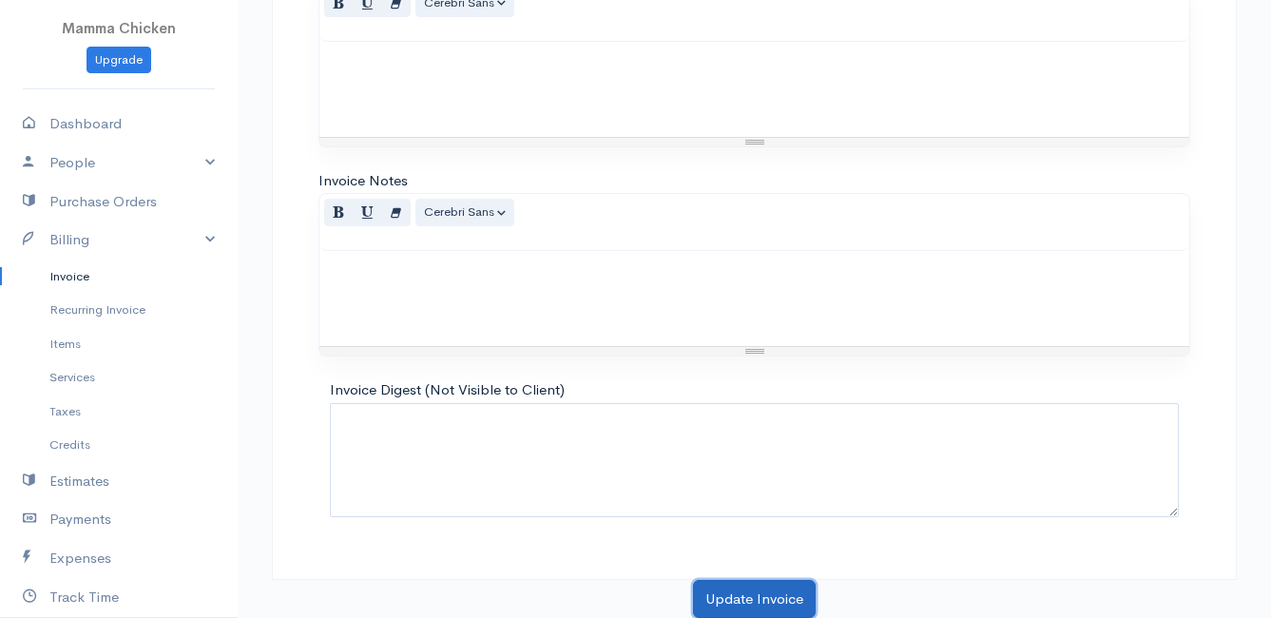
click at [761, 597] on button "Update Invoice" at bounding box center [754, 599] width 123 height 39
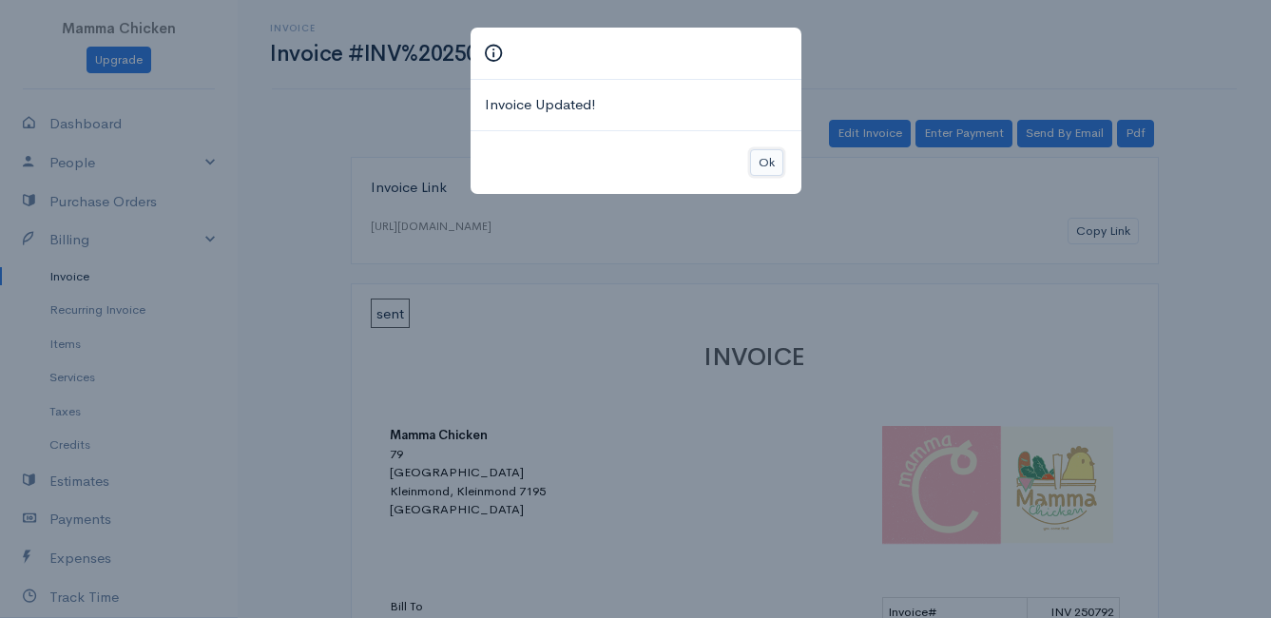
click at [767, 161] on button "Ok" at bounding box center [766, 163] width 33 height 28
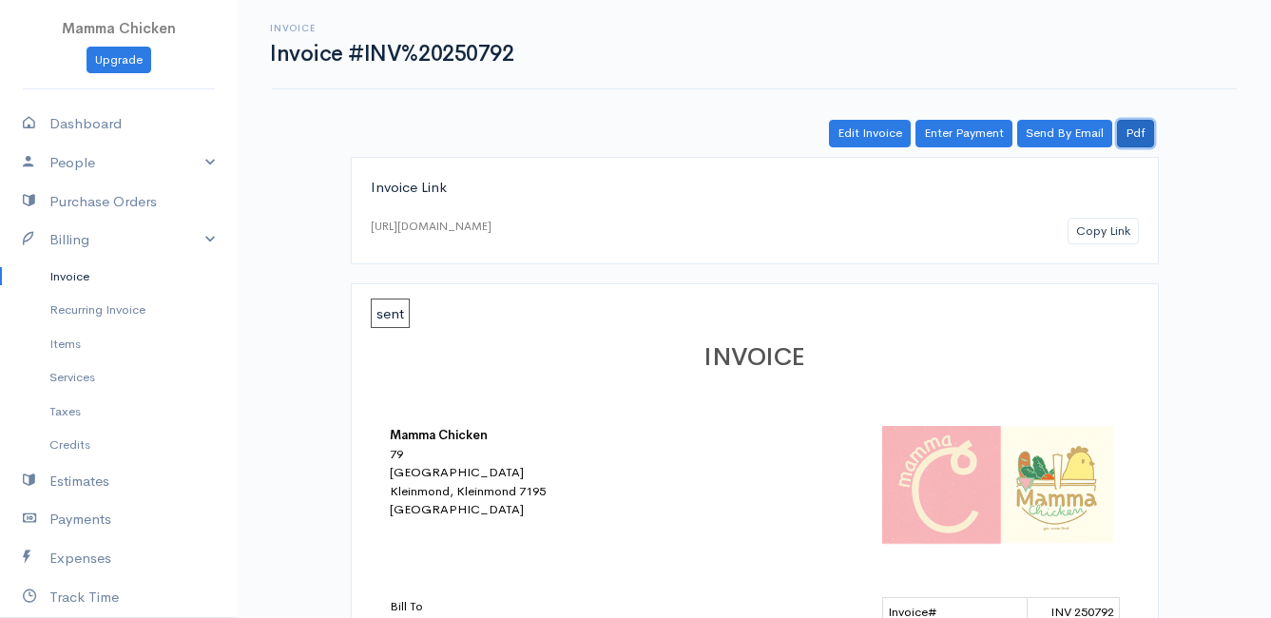
click at [1132, 131] on link "Pdf" at bounding box center [1135, 134] width 37 height 28
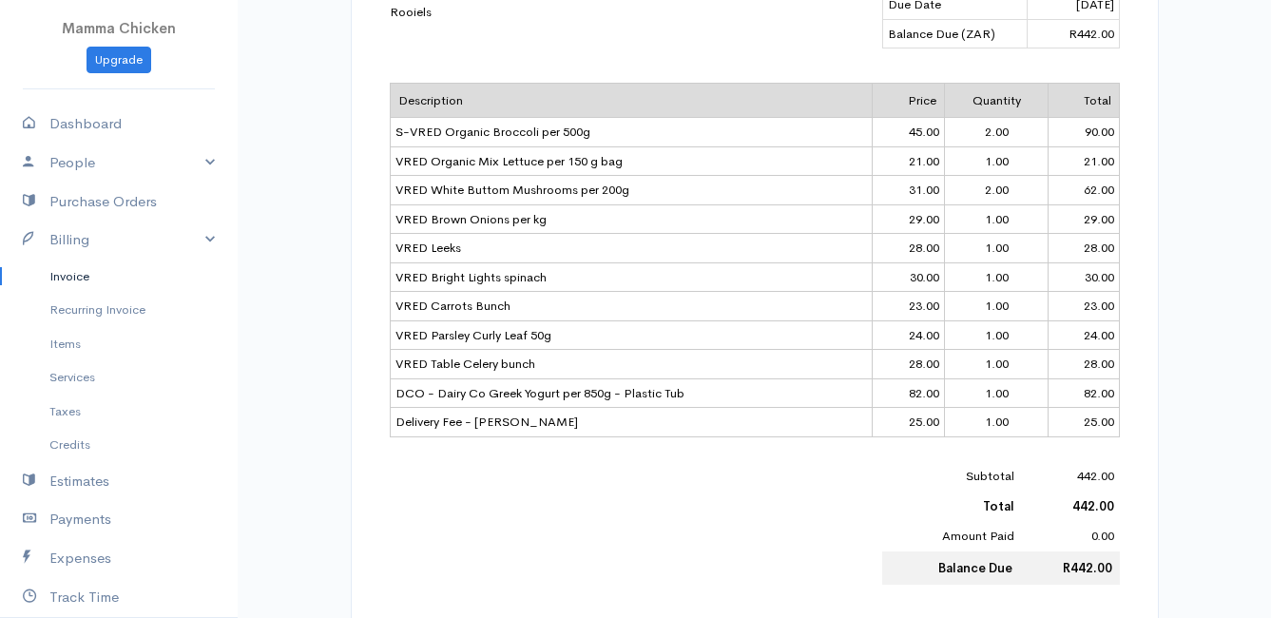
scroll to position [761, 0]
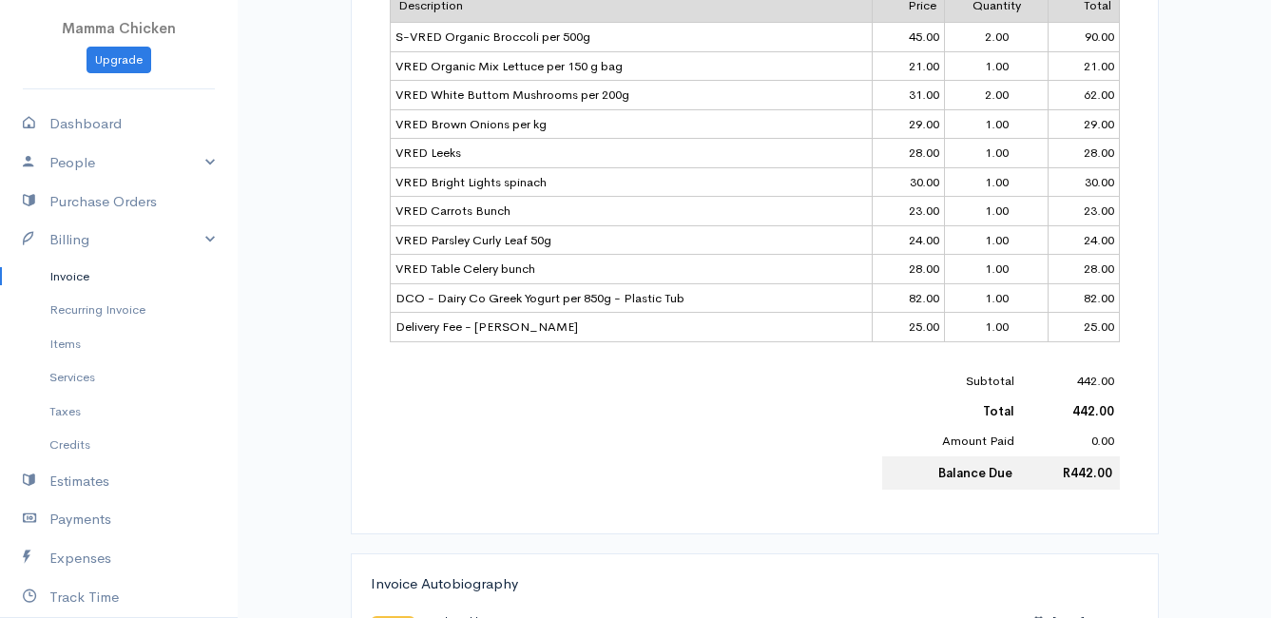
click at [93, 276] on link "Invoice" at bounding box center [119, 277] width 238 height 34
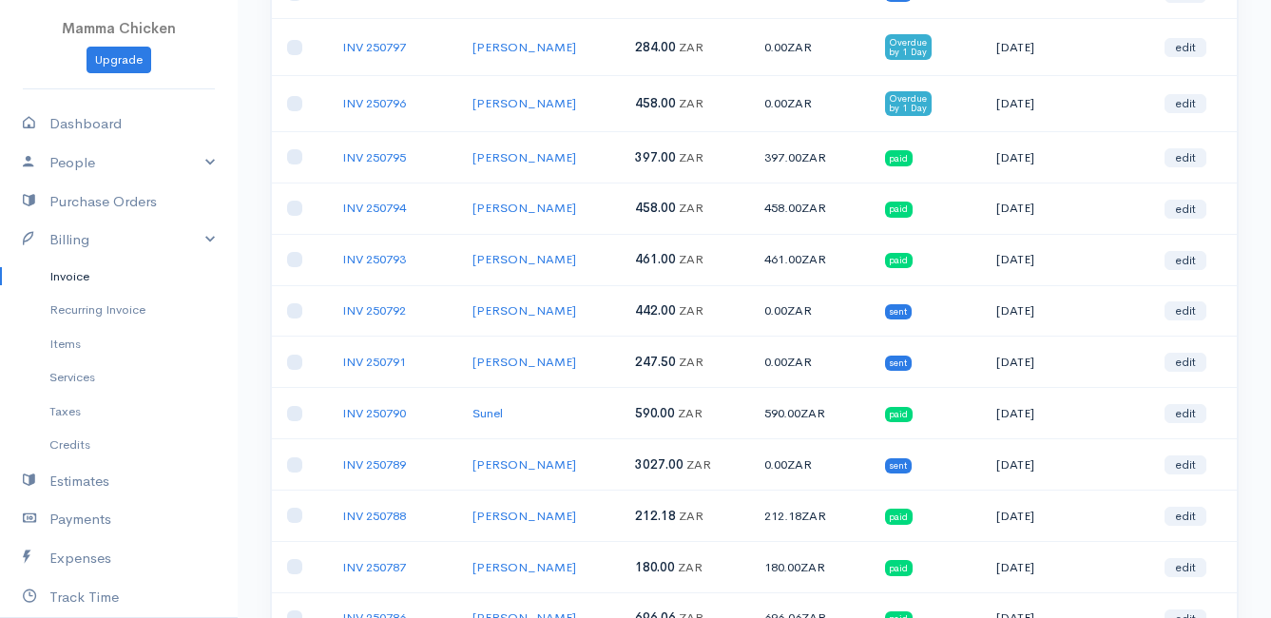
scroll to position [1046, 0]
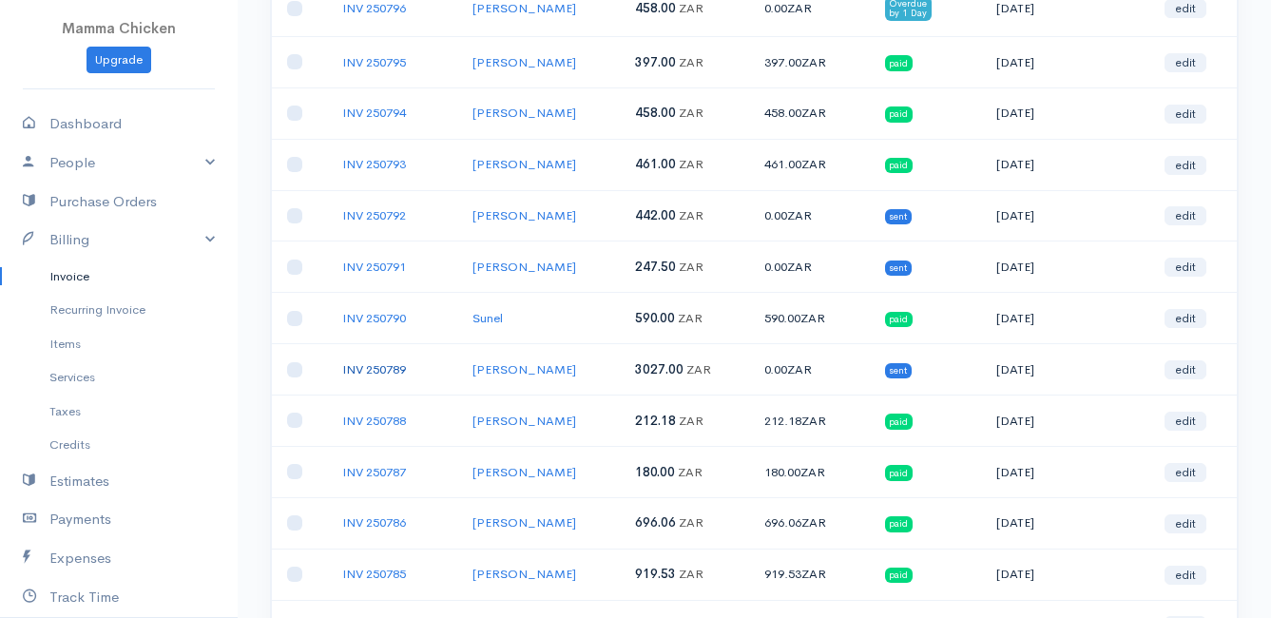
click at [389, 371] on link "INV 250789" at bounding box center [374, 369] width 64 height 16
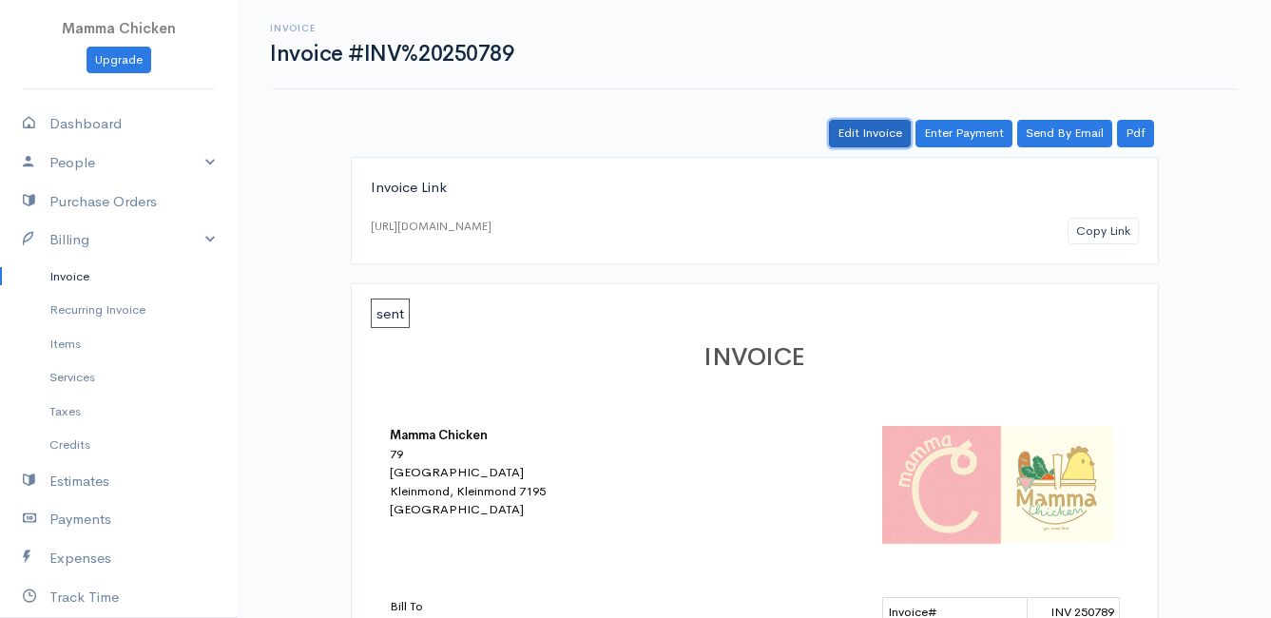
click at [873, 134] on link "Edit Invoice" at bounding box center [870, 134] width 82 height 28
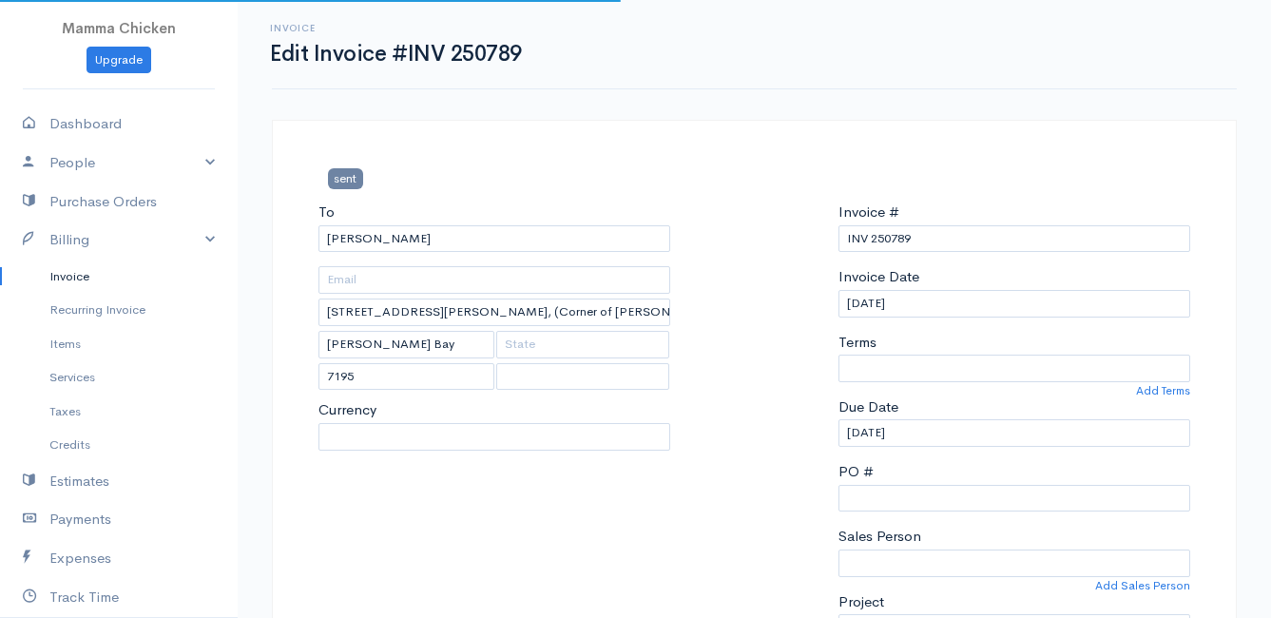
select select "0"
select select
select select "[GEOGRAPHIC_DATA]"
select select "ZAR"
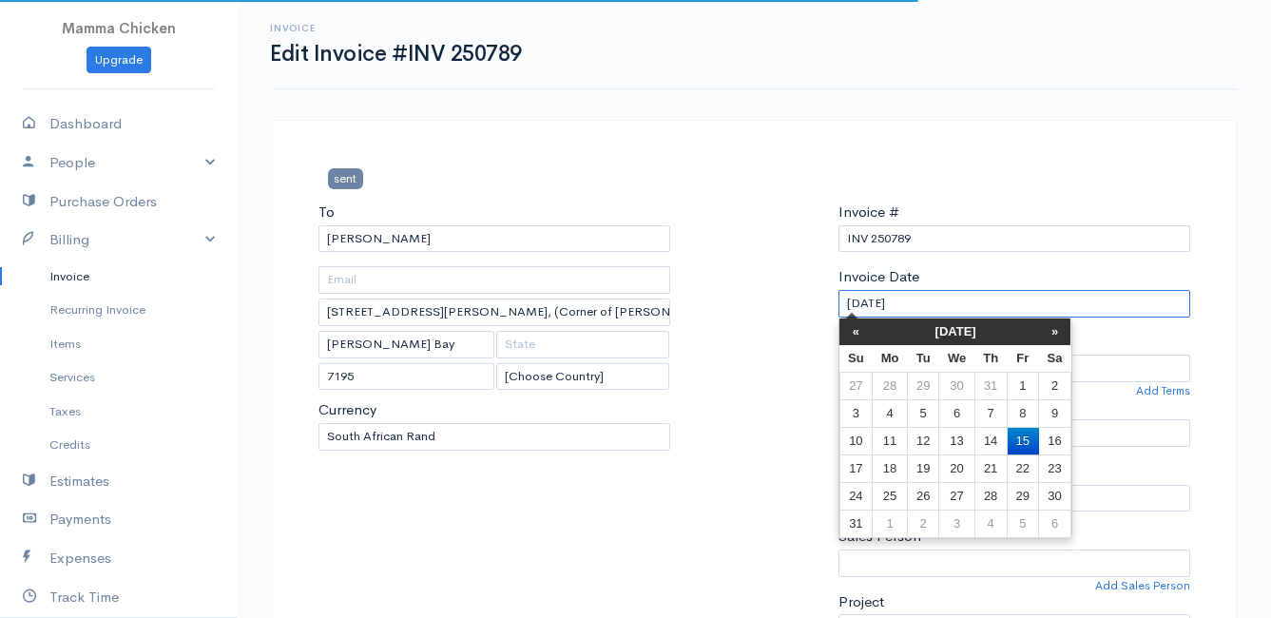
click at [952, 311] on input "[DATE]" at bounding box center [1015, 304] width 352 height 28
click at [961, 439] on td "13" at bounding box center [957, 441] width 35 height 28
type input "[DATE]"
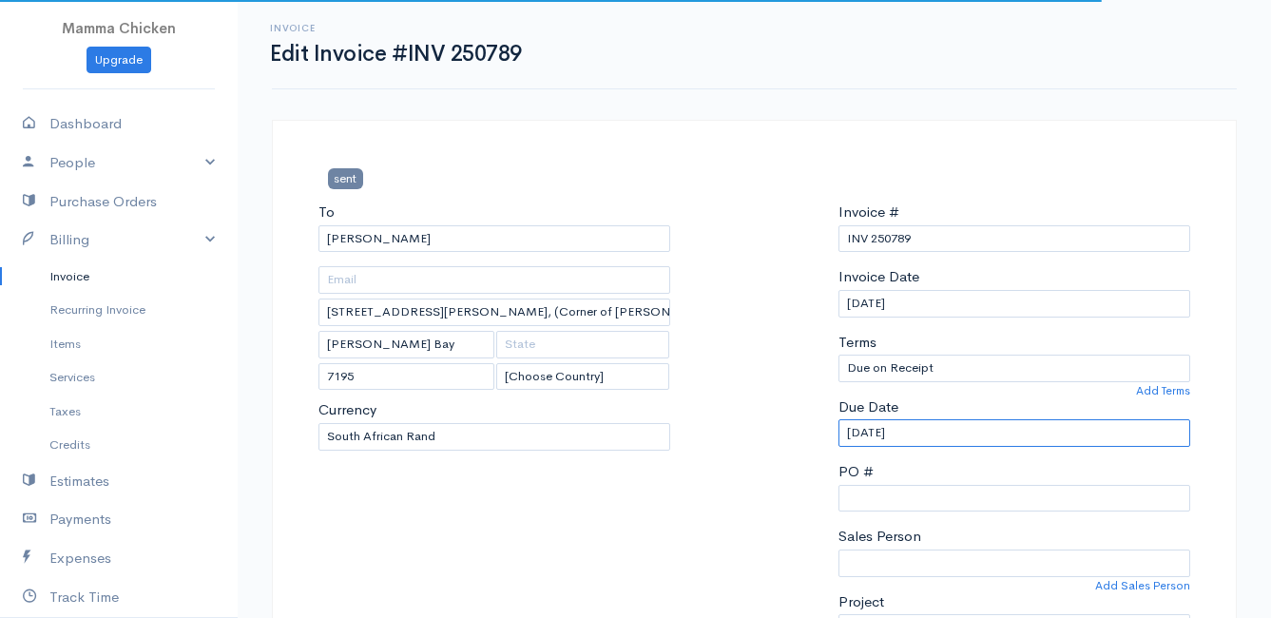
click at [959, 428] on input "[DATE]" at bounding box center [1015, 433] width 352 height 28
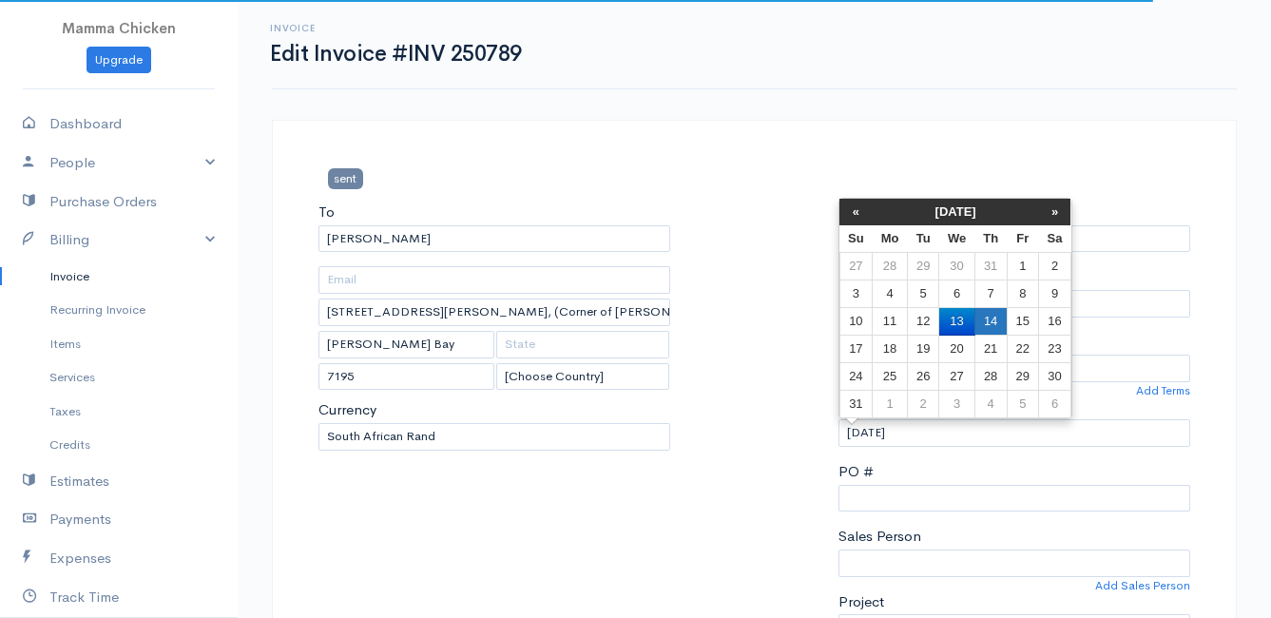
click at [993, 313] on td "14" at bounding box center [991, 322] width 32 height 28
type input "[DATE]"
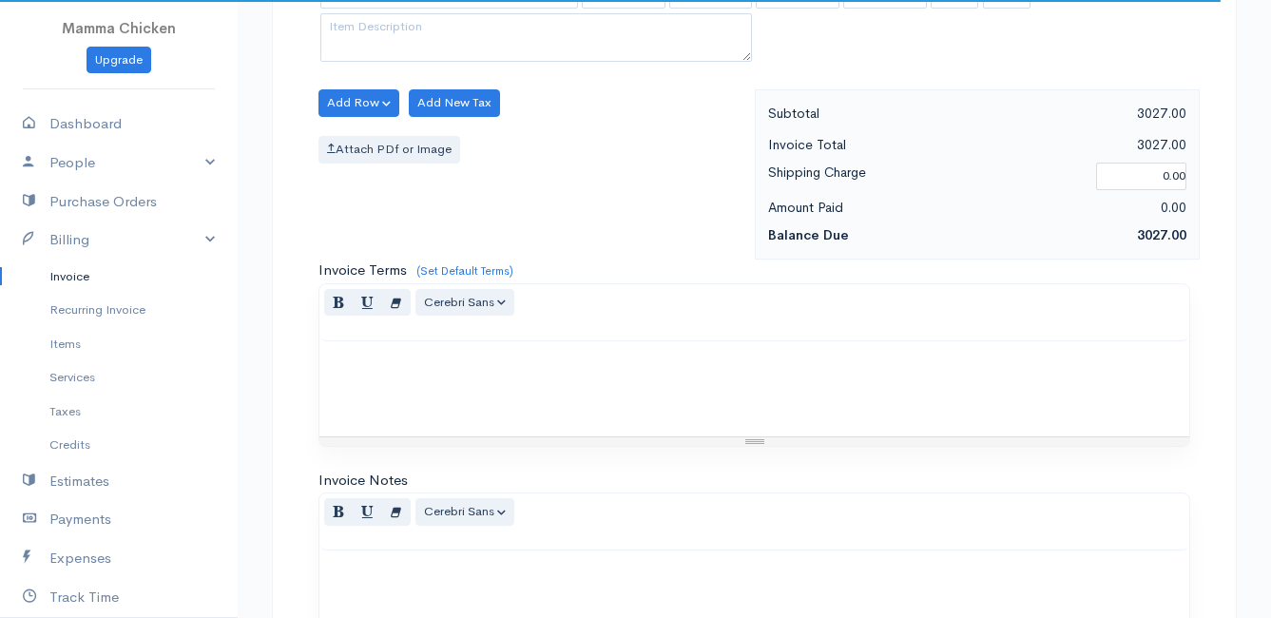
scroll to position [2582, 0]
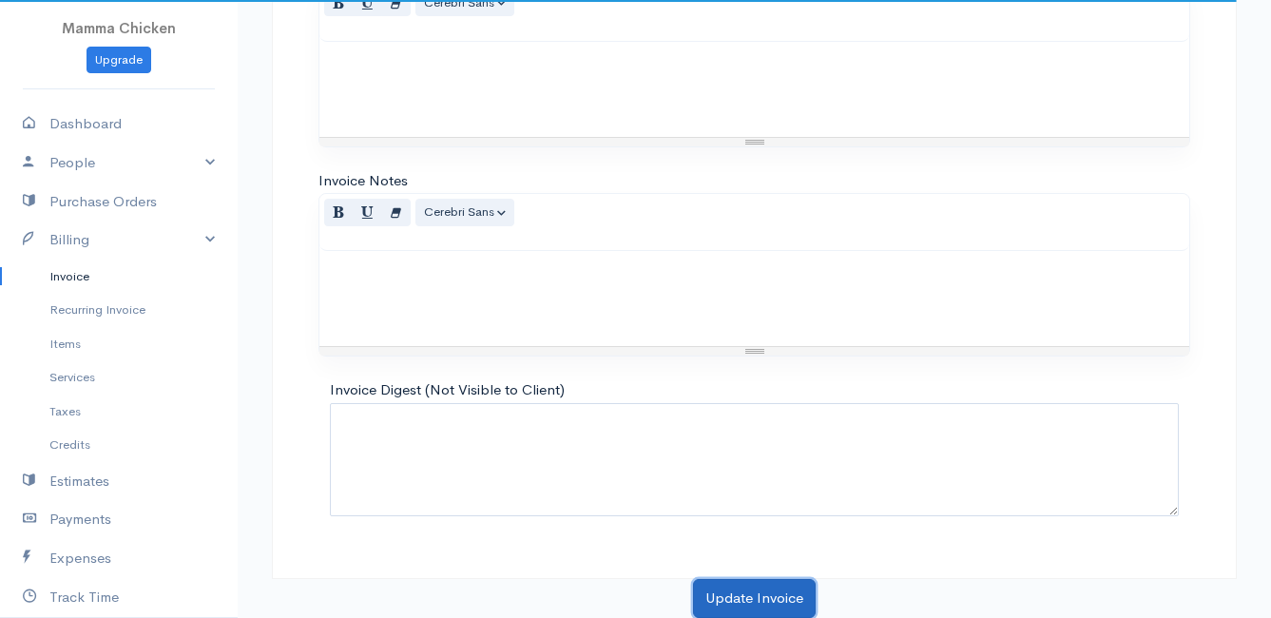
click at [746, 590] on button "Update Invoice" at bounding box center [754, 598] width 123 height 39
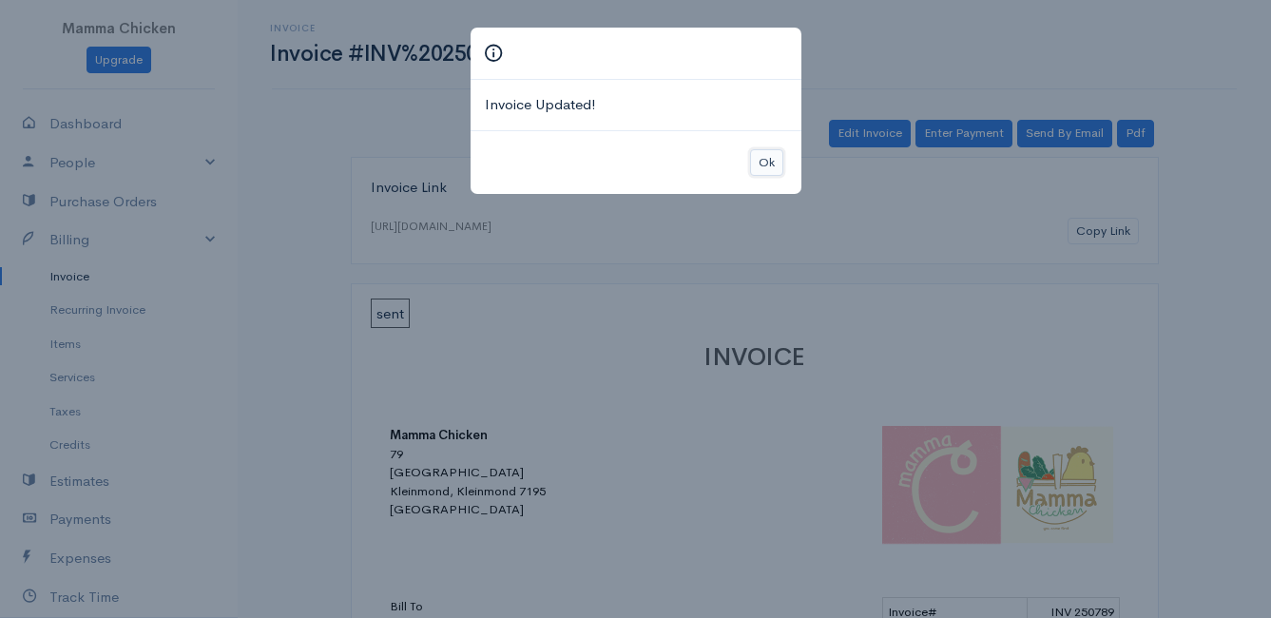
click at [765, 160] on button "Ok" at bounding box center [766, 163] width 33 height 28
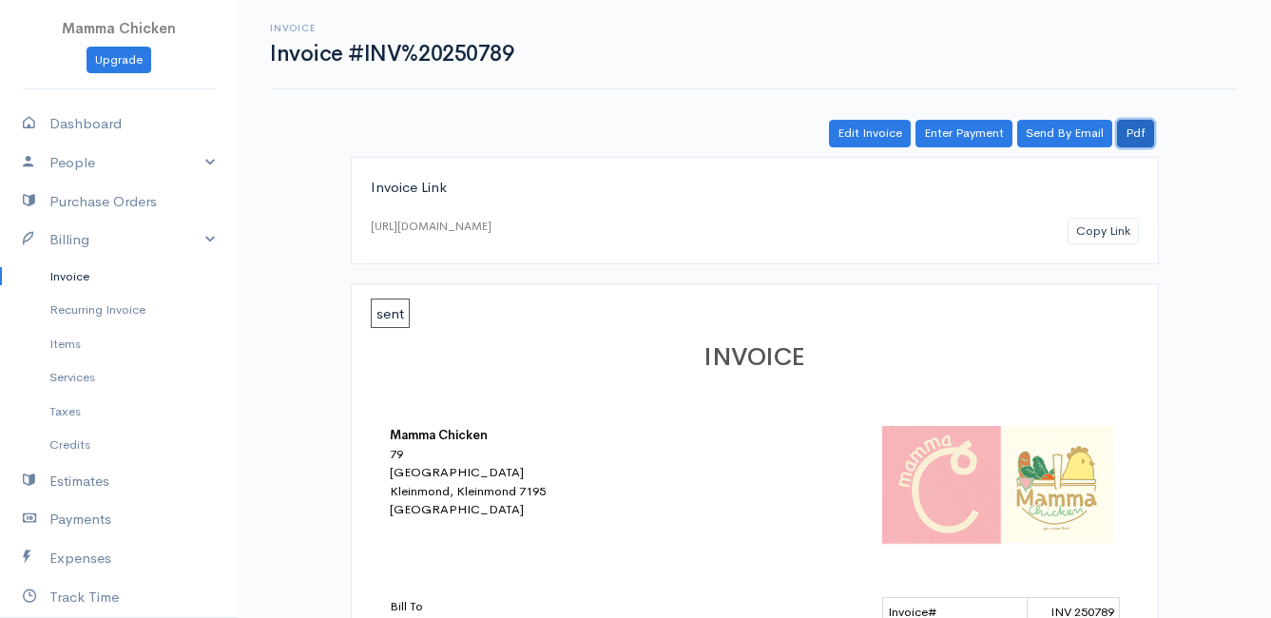
click at [1143, 131] on link "Pdf" at bounding box center [1135, 134] width 37 height 28
click at [64, 277] on link "Invoice" at bounding box center [119, 277] width 238 height 34
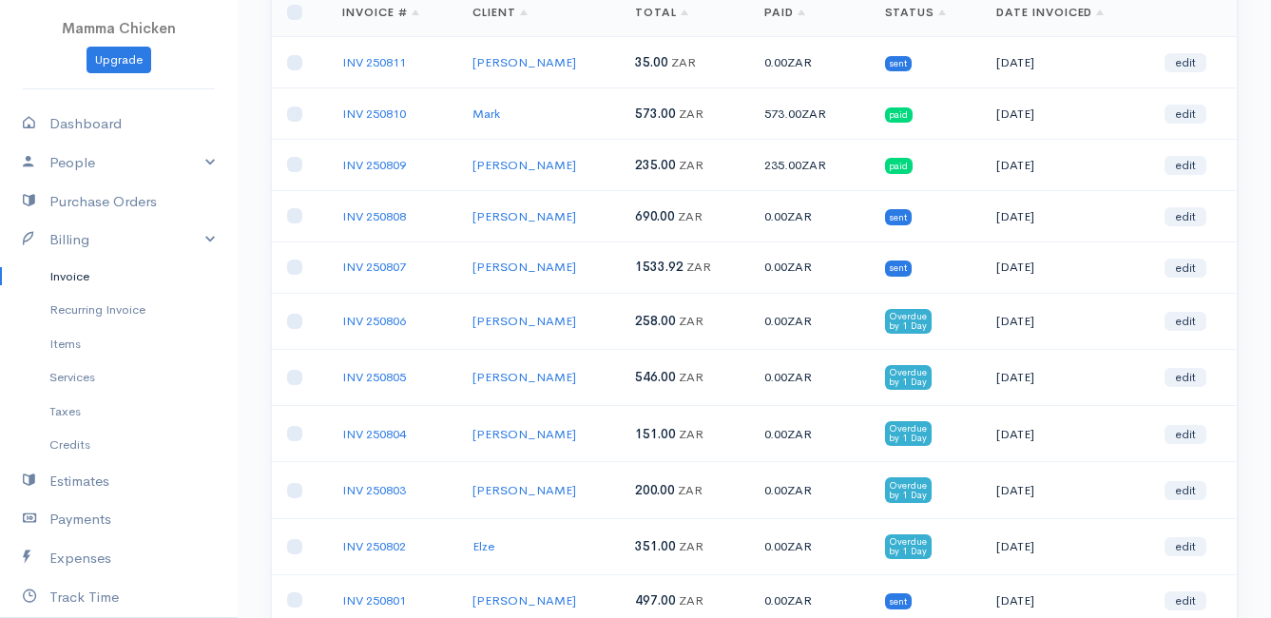
scroll to position [285, 0]
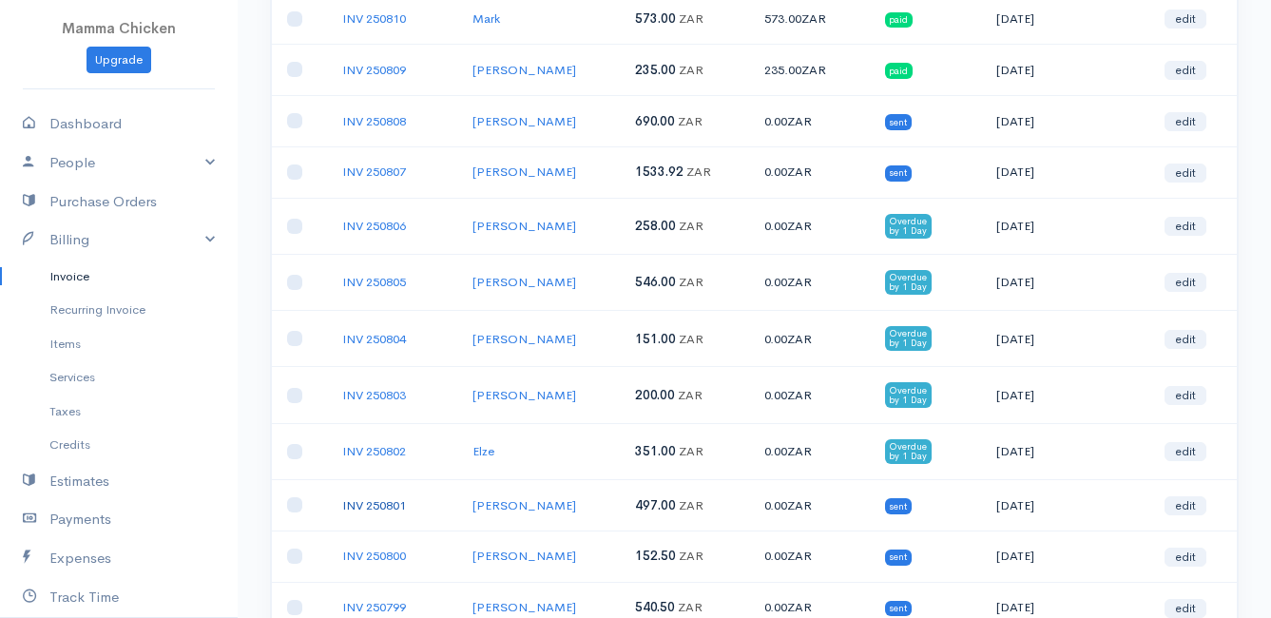
click at [379, 506] on link "INV 250801" at bounding box center [374, 505] width 64 height 16
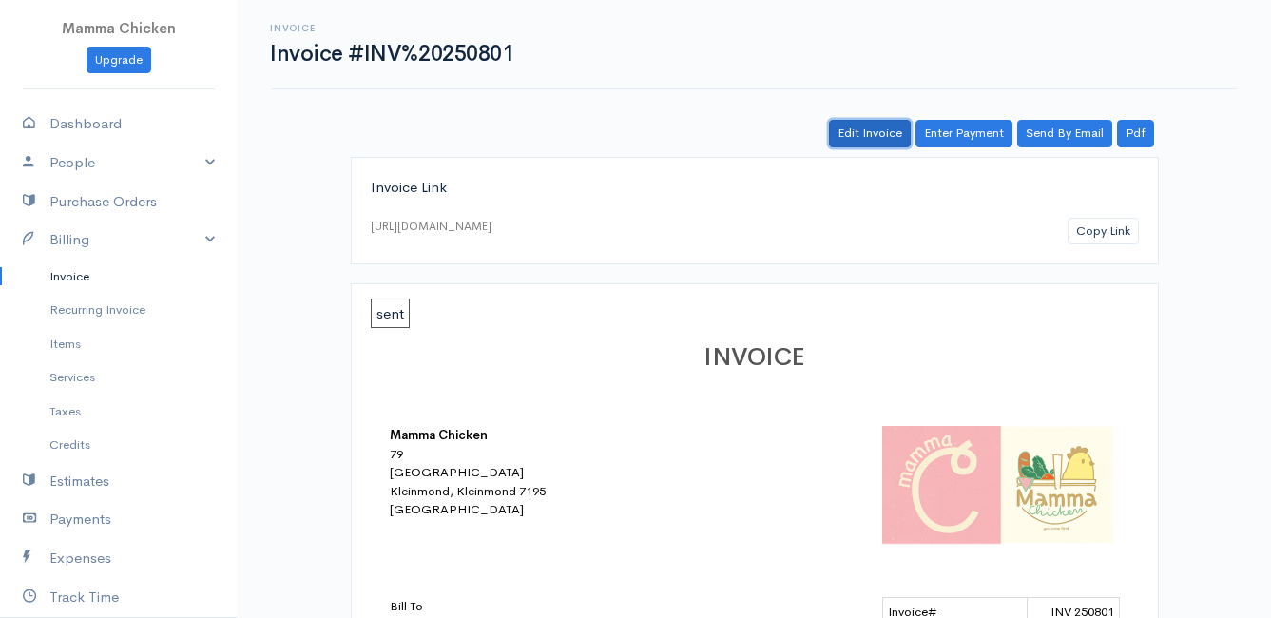
click at [878, 138] on link "Edit Invoice" at bounding box center [870, 134] width 82 height 28
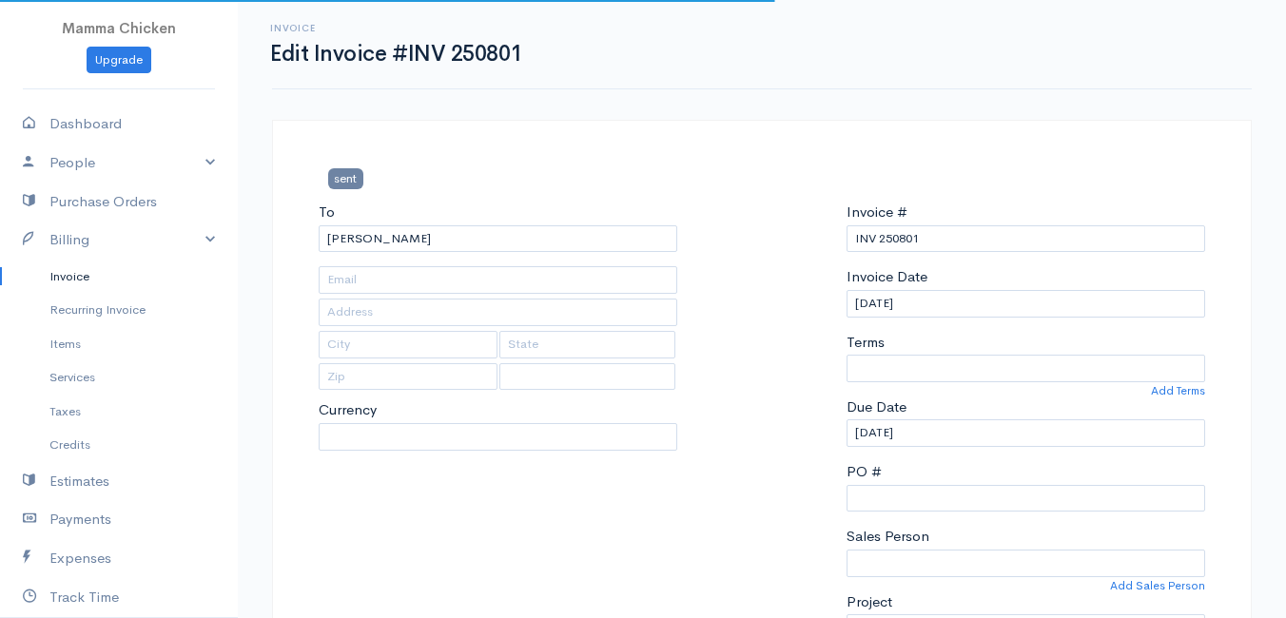
type input "[STREET_ADDRESS][PERSON_NAME] )"
type input "[PERSON_NAME] Bay"
type input "7195"
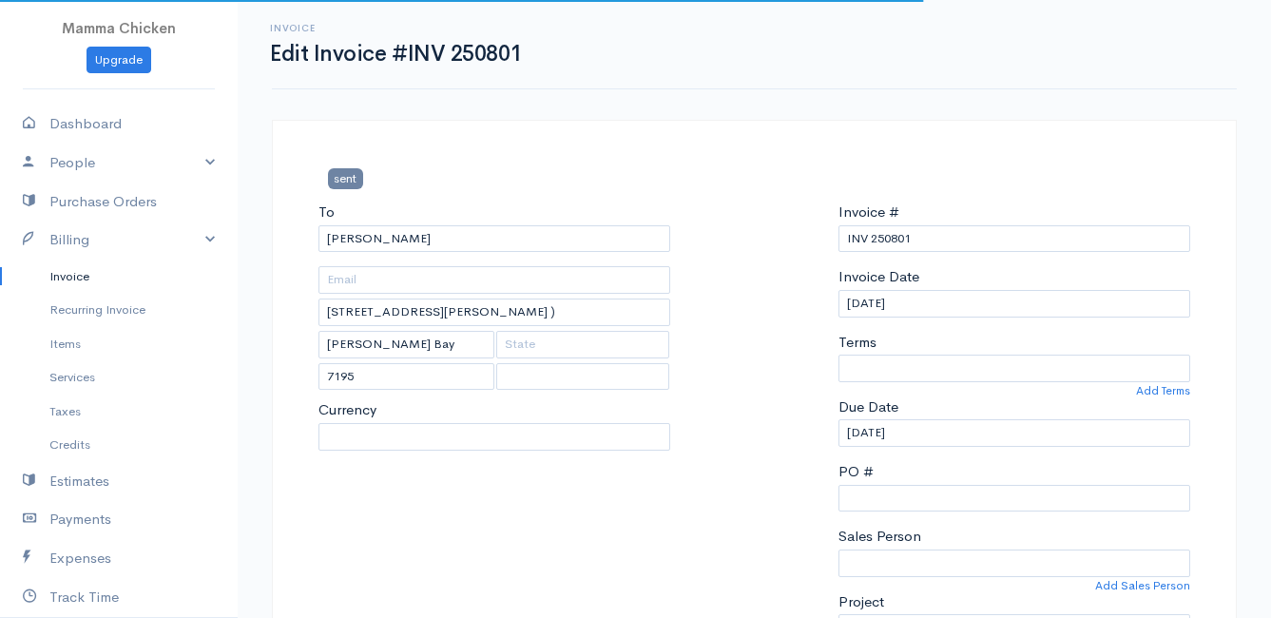
select select
select select "0"
select select "[GEOGRAPHIC_DATA]"
select select "ZAR"
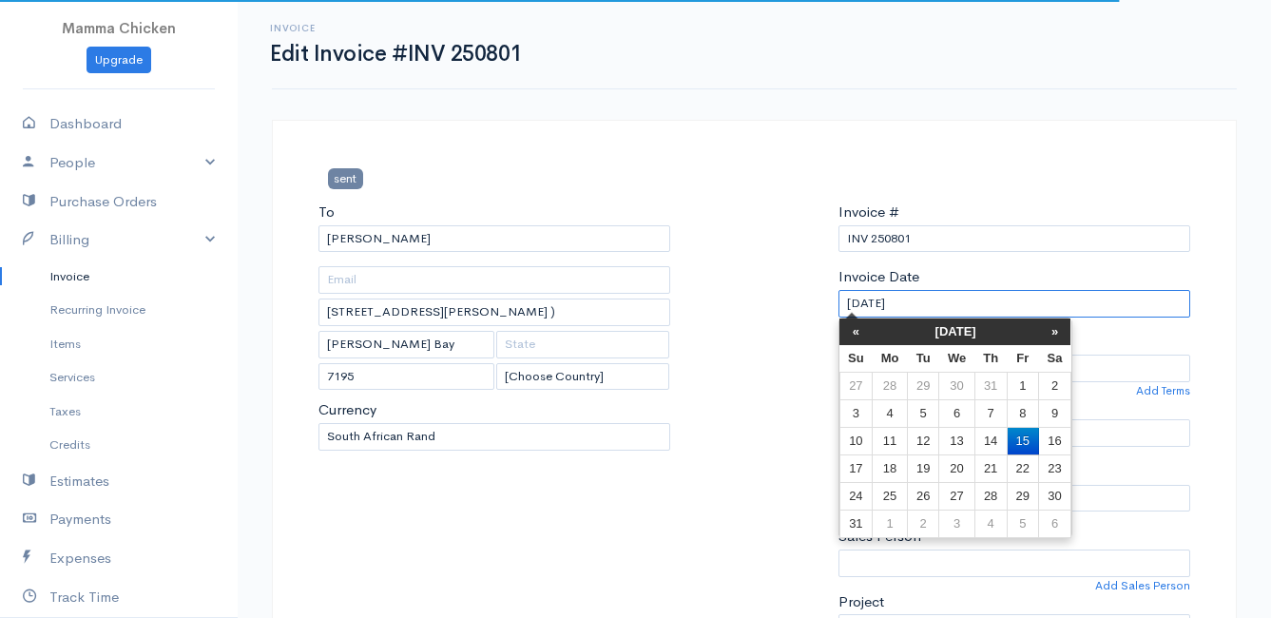
click at [938, 299] on input "[DATE]" at bounding box center [1015, 304] width 352 height 28
click at [959, 438] on td "13" at bounding box center [957, 441] width 35 height 28
type input "[DATE]"
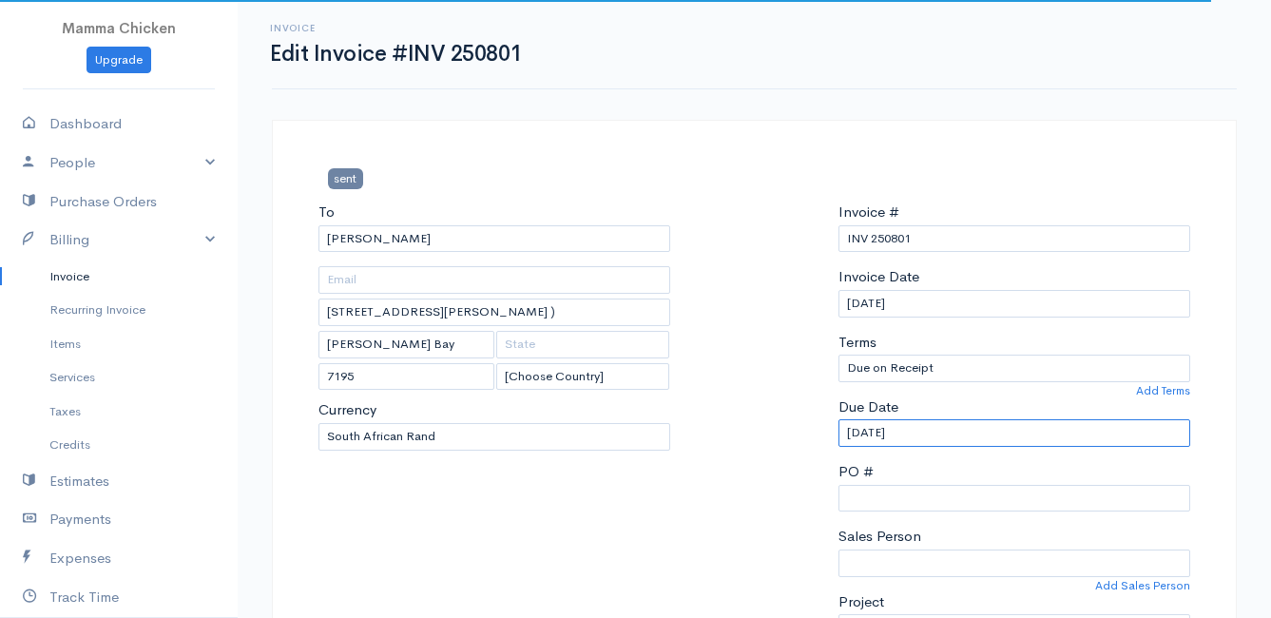
click at [940, 433] on input "[DATE]" at bounding box center [1015, 433] width 352 height 28
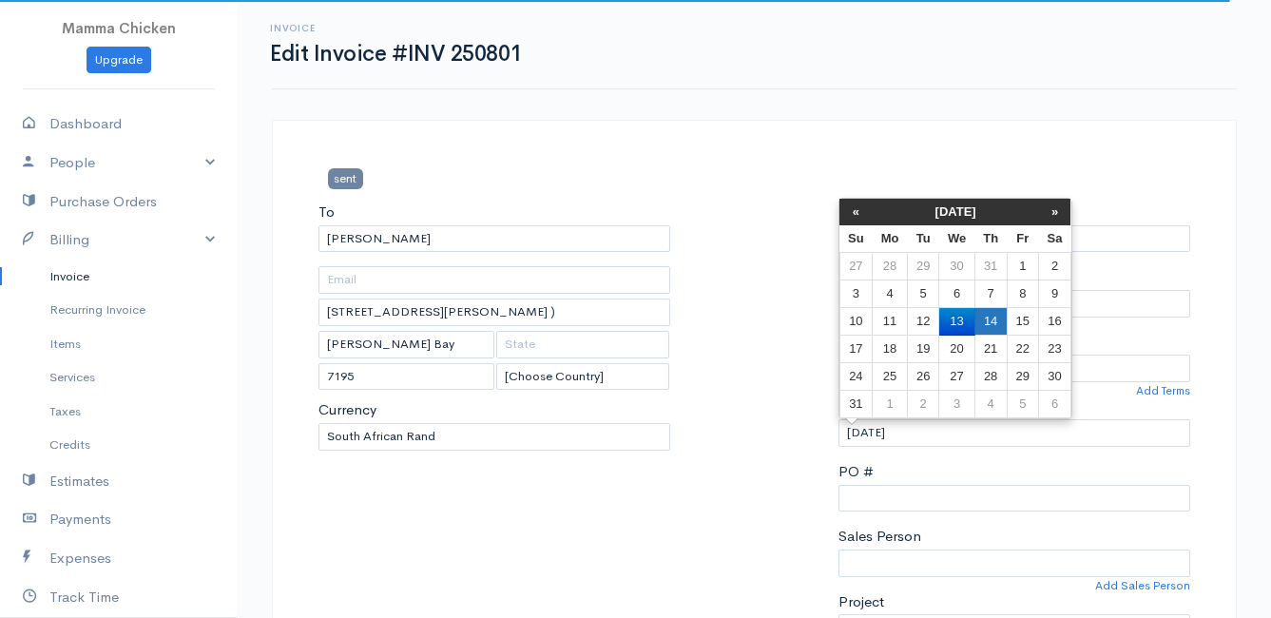
click at [986, 313] on td "14" at bounding box center [991, 322] width 32 height 28
type input "[DATE]"
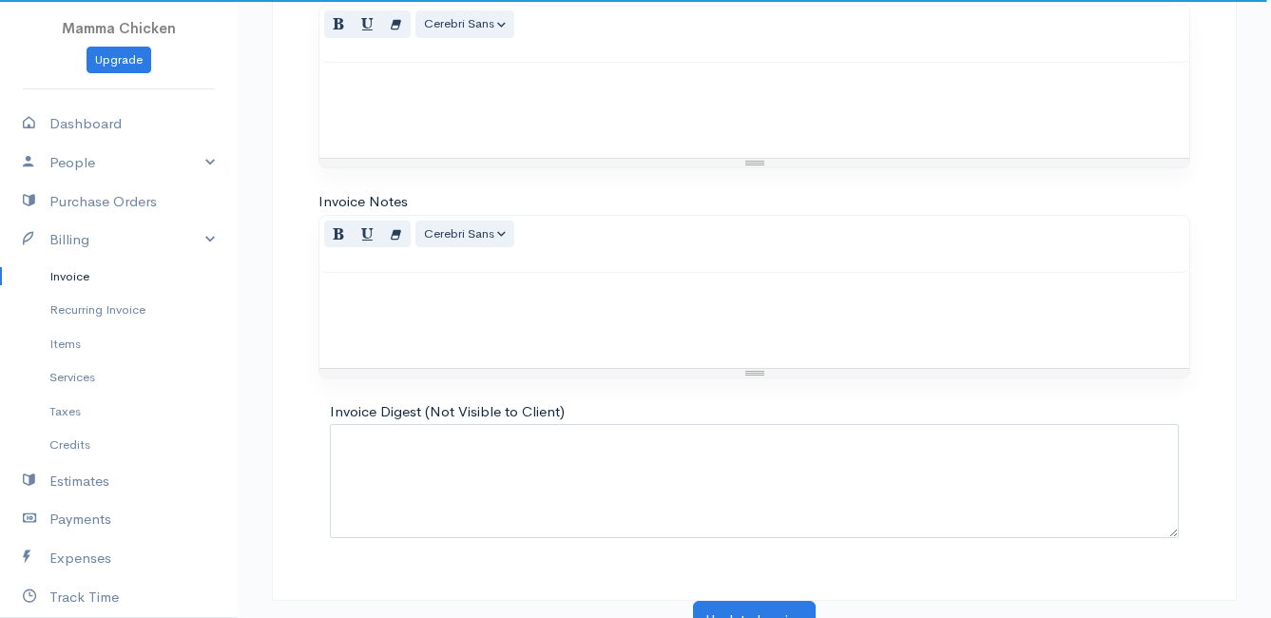
scroll to position [2398, 0]
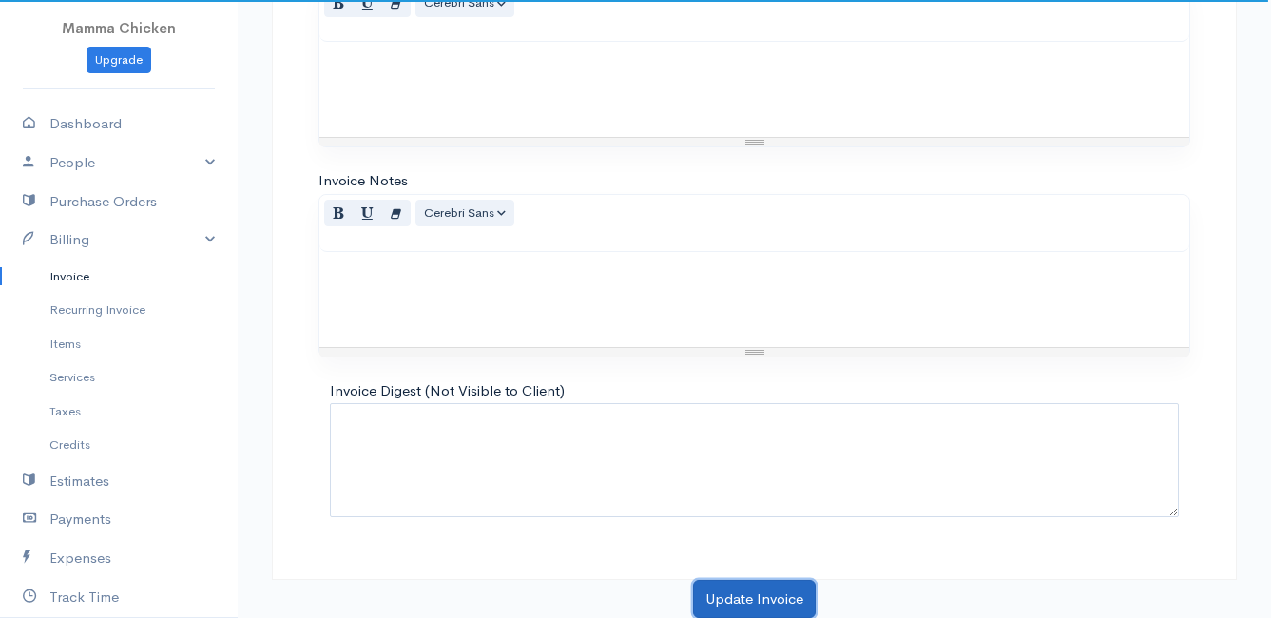
click at [756, 592] on button "Update Invoice" at bounding box center [754, 599] width 123 height 39
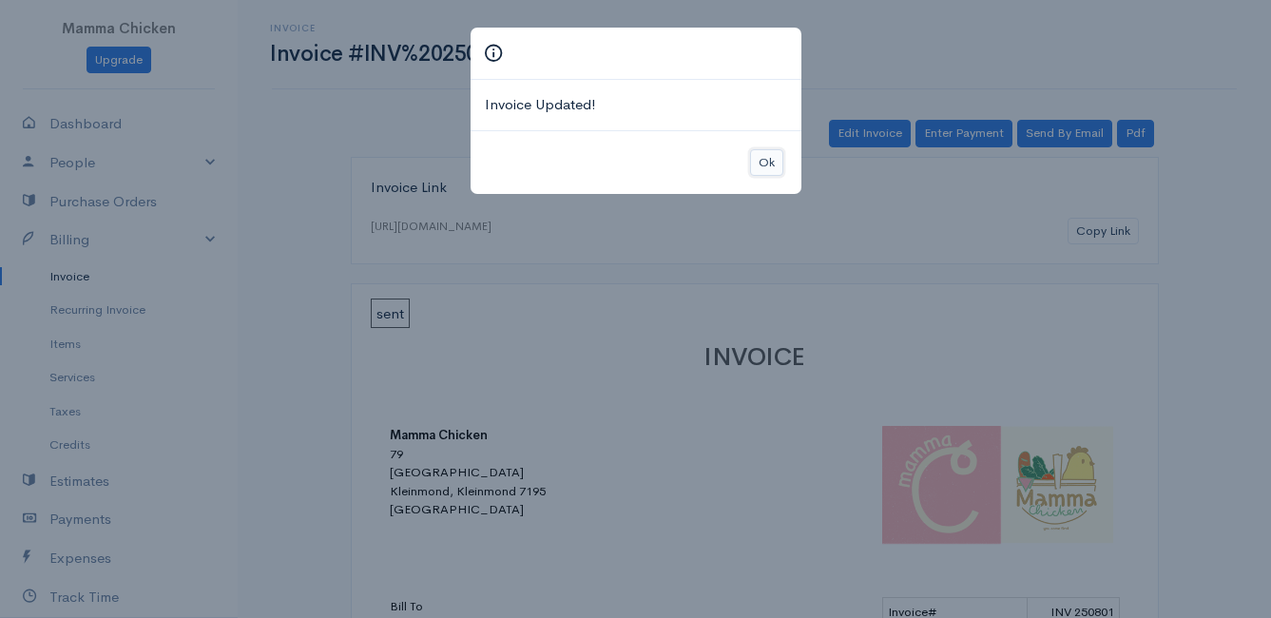
click at [769, 160] on button "Ok" at bounding box center [766, 163] width 33 height 28
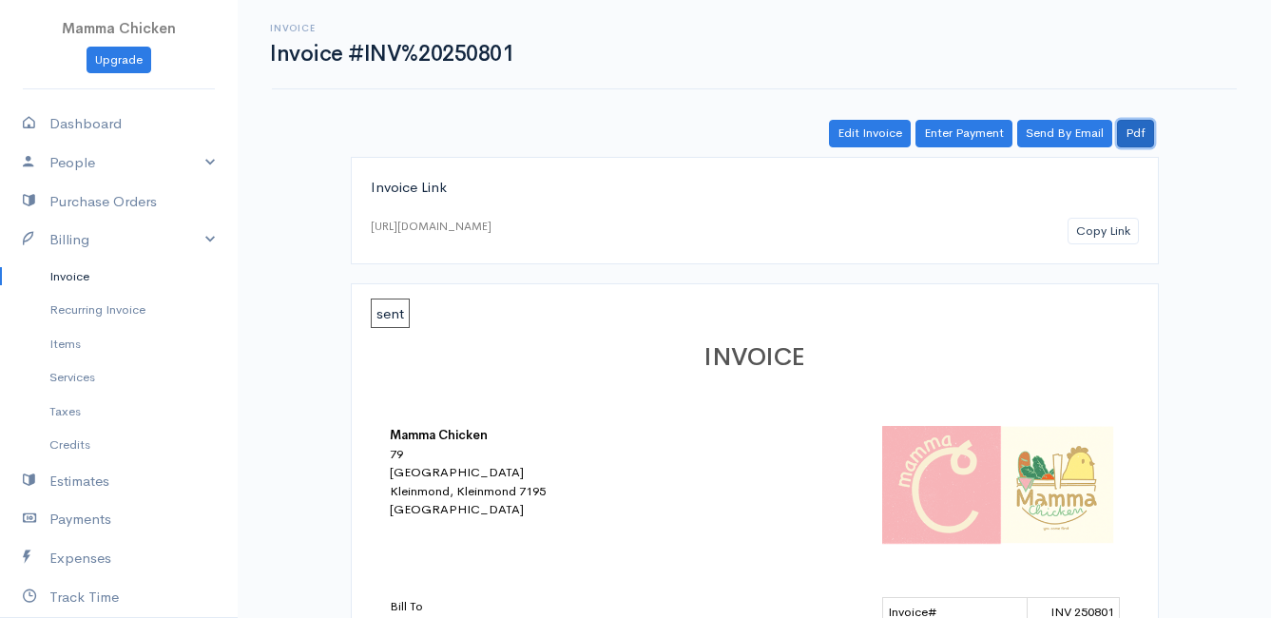
click at [1138, 128] on link "Pdf" at bounding box center [1135, 134] width 37 height 28
click at [1137, 128] on link "Pdf" at bounding box center [1135, 134] width 37 height 28
click at [69, 273] on link "Invoice" at bounding box center [119, 277] width 238 height 34
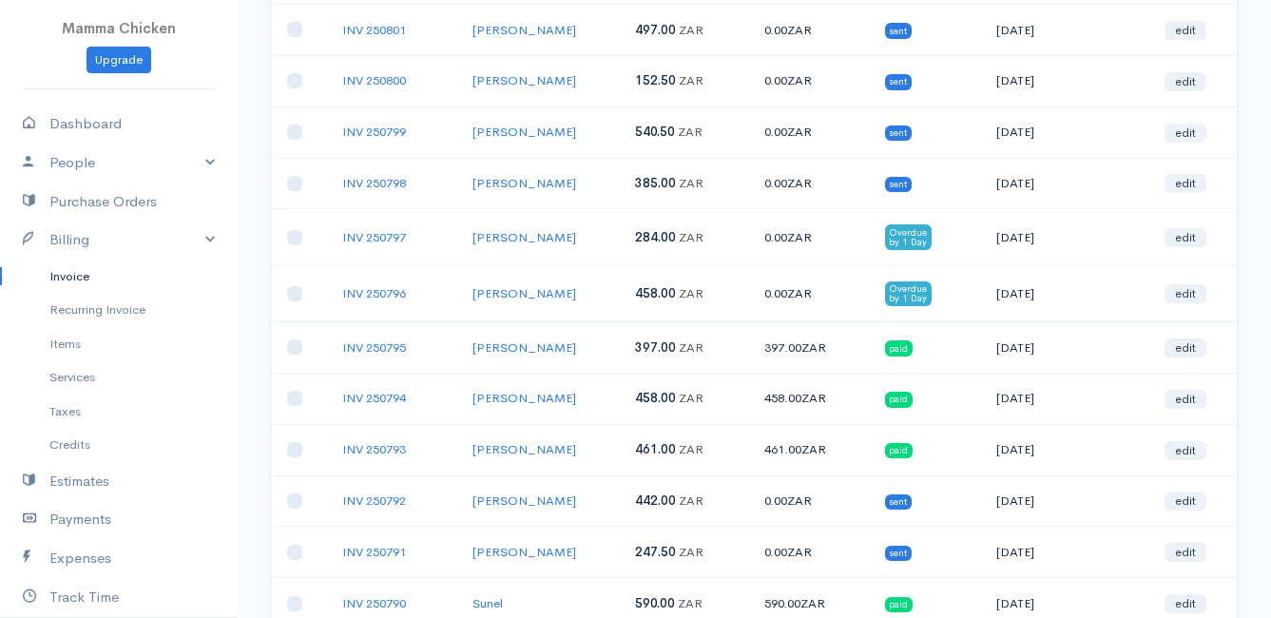
scroll to position [666, 0]
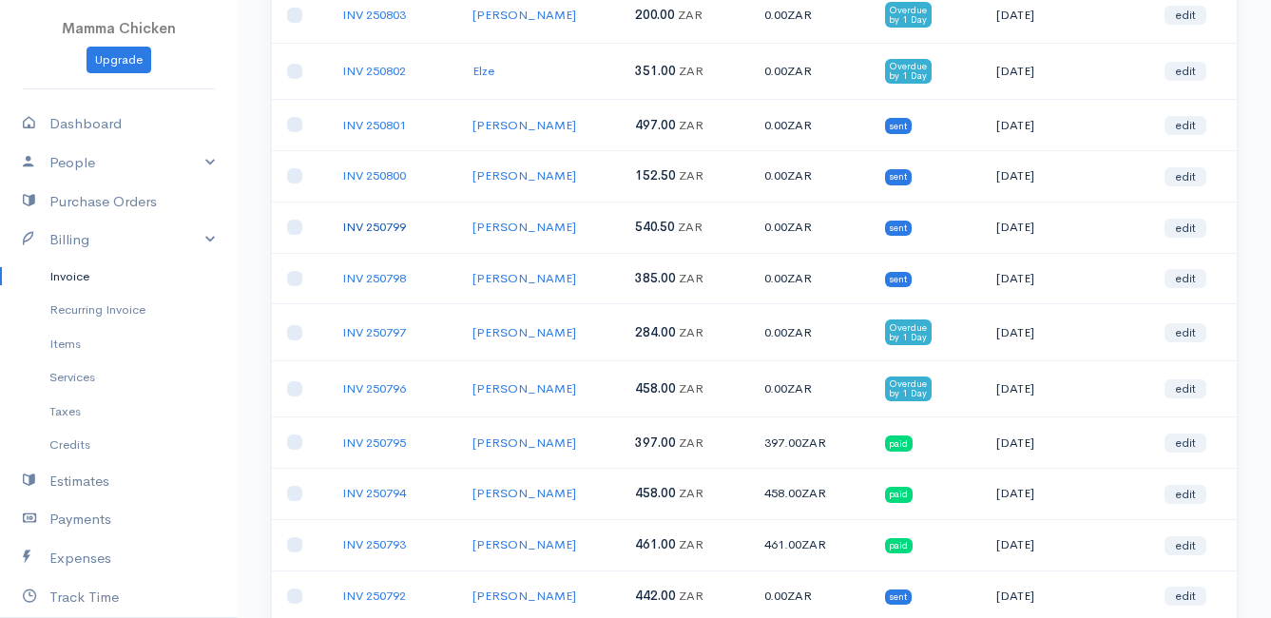
click at [389, 224] on link "INV 250799" at bounding box center [374, 227] width 64 height 16
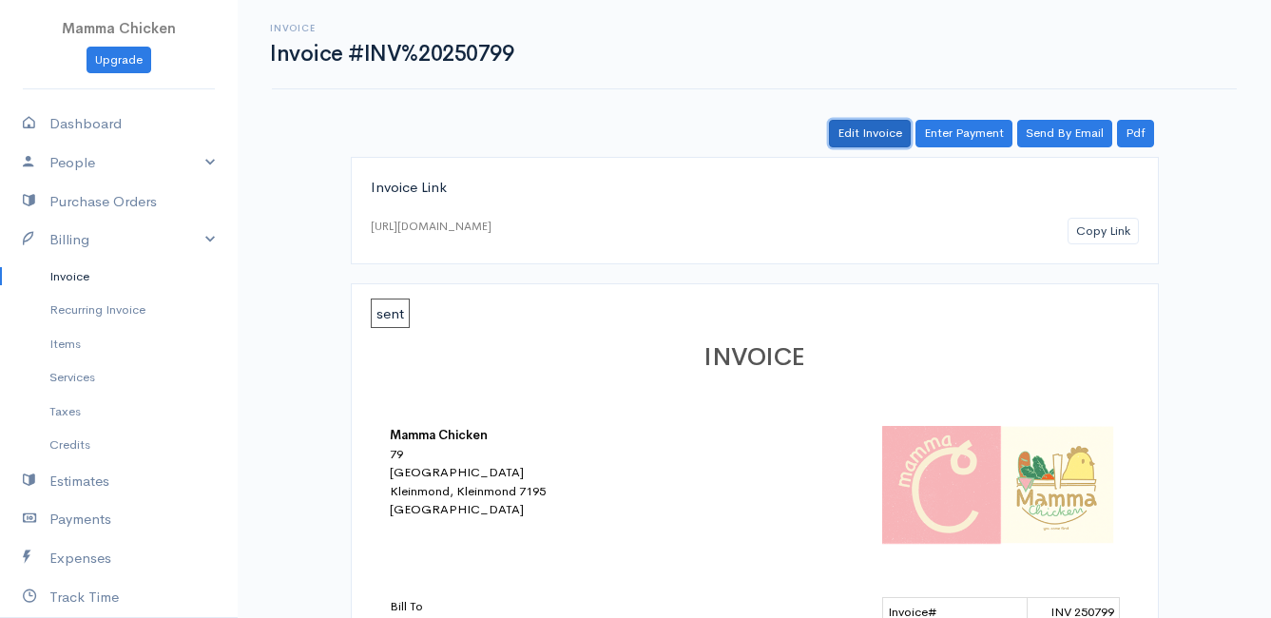
click at [883, 134] on link "Edit Invoice" at bounding box center [870, 134] width 82 height 28
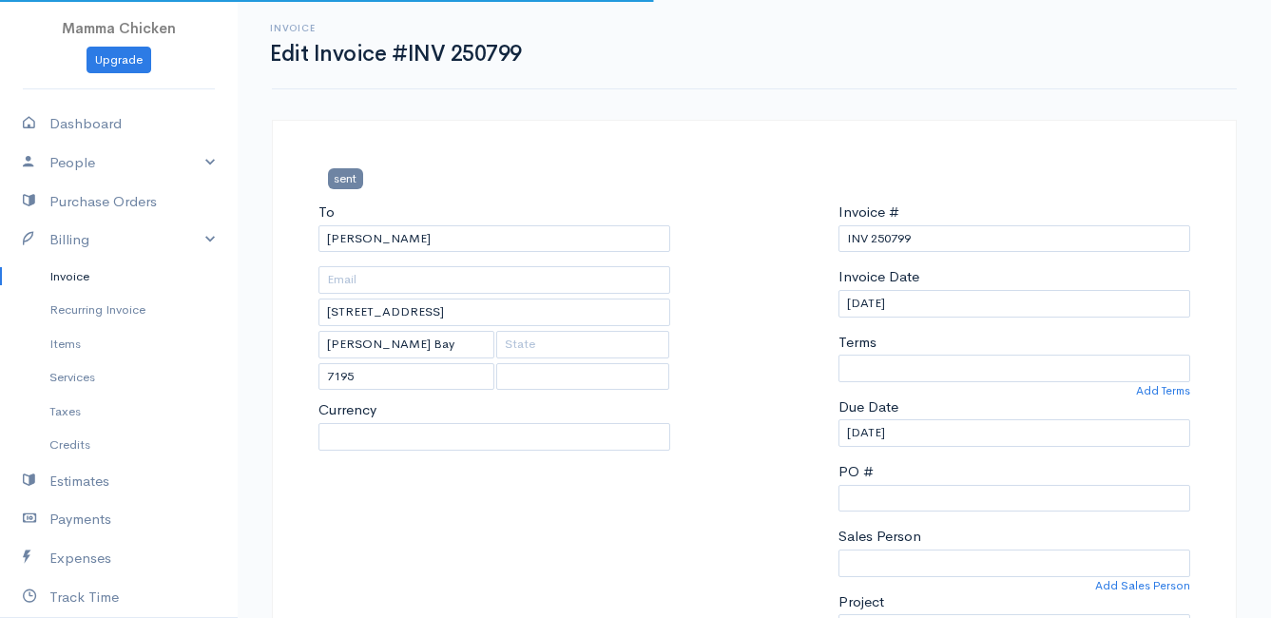
select select
select select "0"
select select "[GEOGRAPHIC_DATA]"
select select "ZAR"
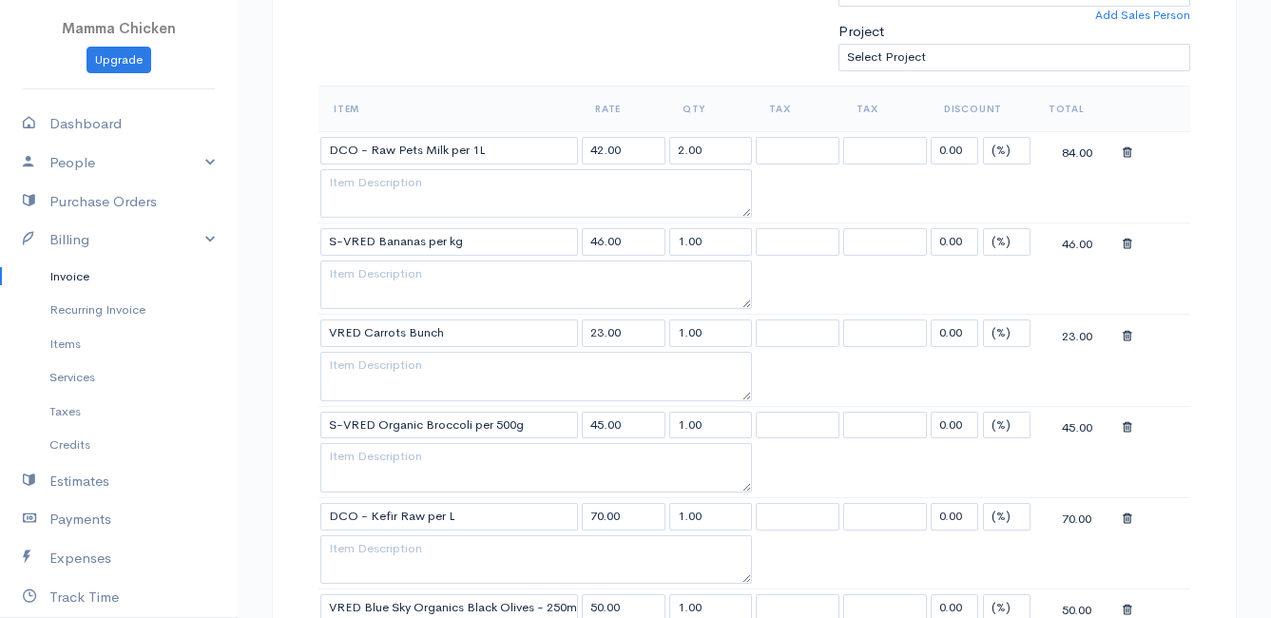
scroll to position [951, 0]
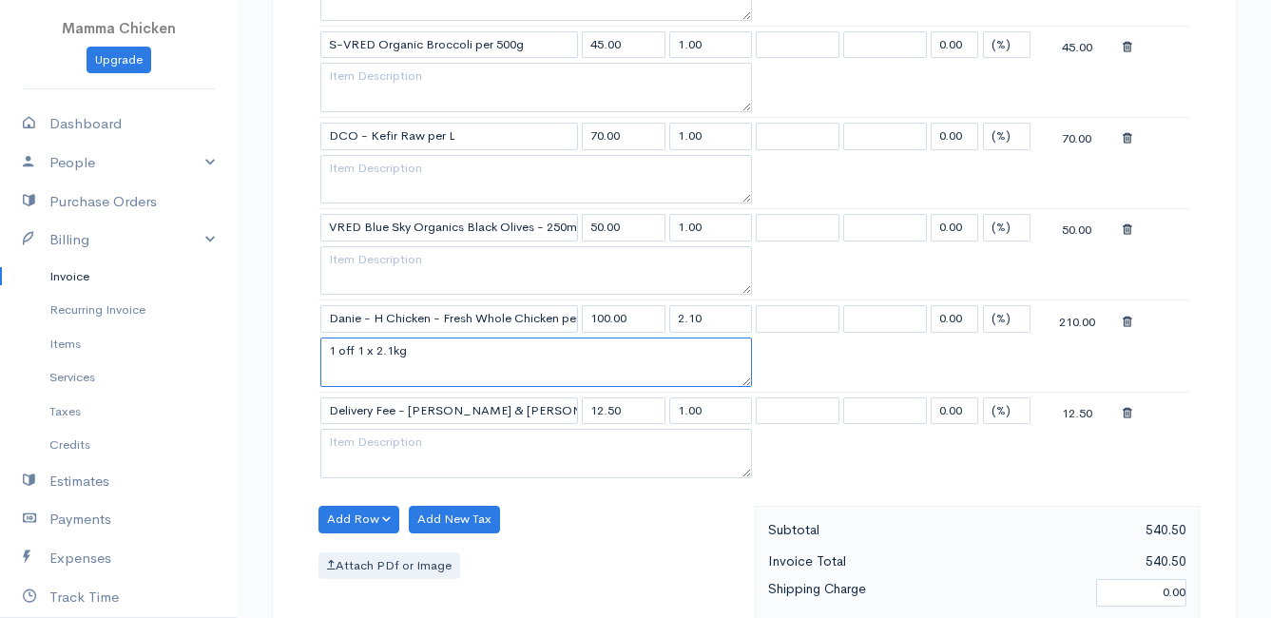
click at [398, 346] on textarea "1 off 1 x 2.1kg" at bounding box center [536, 362] width 432 height 49
type textarea "1 off 1 x 2kg"
click at [762, 320] on select at bounding box center [798, 319] width 84 height 28
click at [736, 318] on input "2.10" at bounding box center [712, 319] width 84 height 28
type input "2"
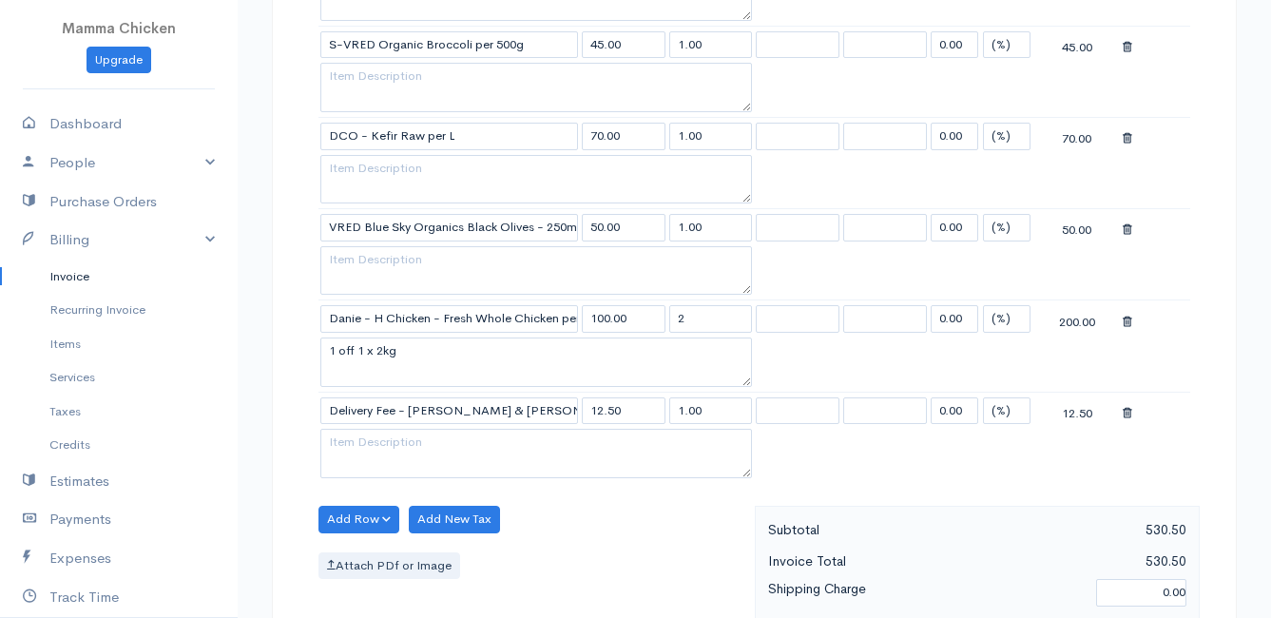
click at [608, 526] on div "Add Row Add Item Row Add Time Row Add New Tax Attach PDf or Image" at bounding box center [532, 591] width 446 height 170
click at [340, 520] on button "Add Row" at bounding box center [359, 520] width 81 height 28
click at [383, 441] on link "Add Item Row" at bounding box center [395, 448] width 150 height 33
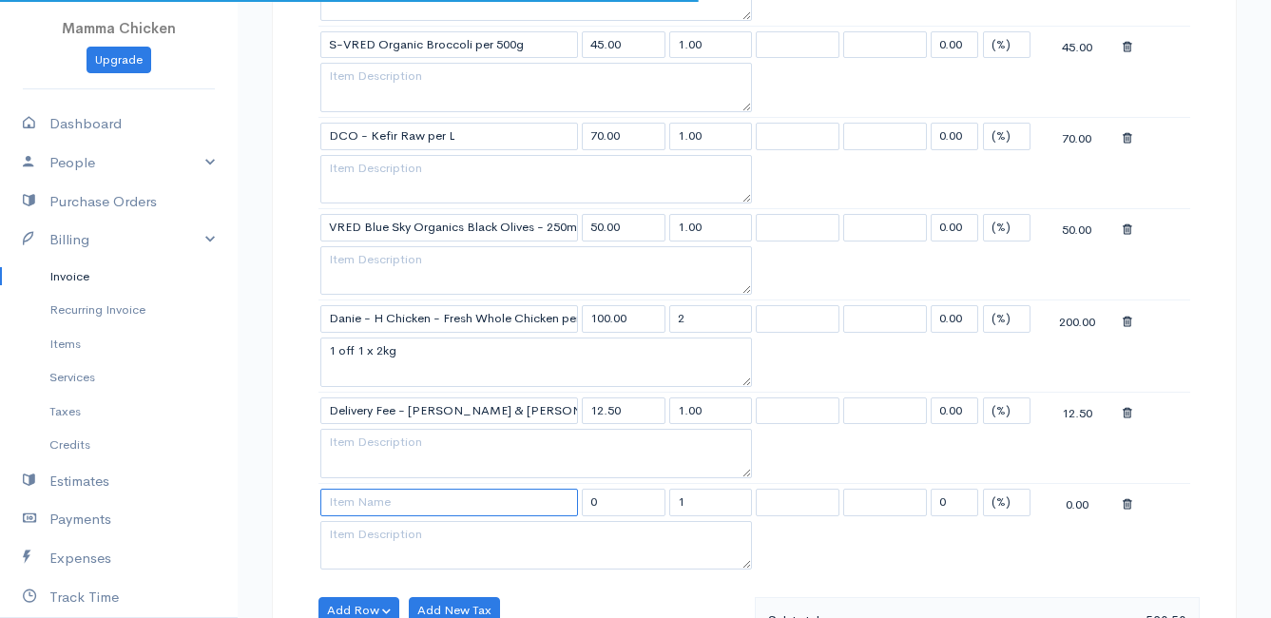
click at [383, 498] on input at bounding box center [449, 503] width 258 height 28
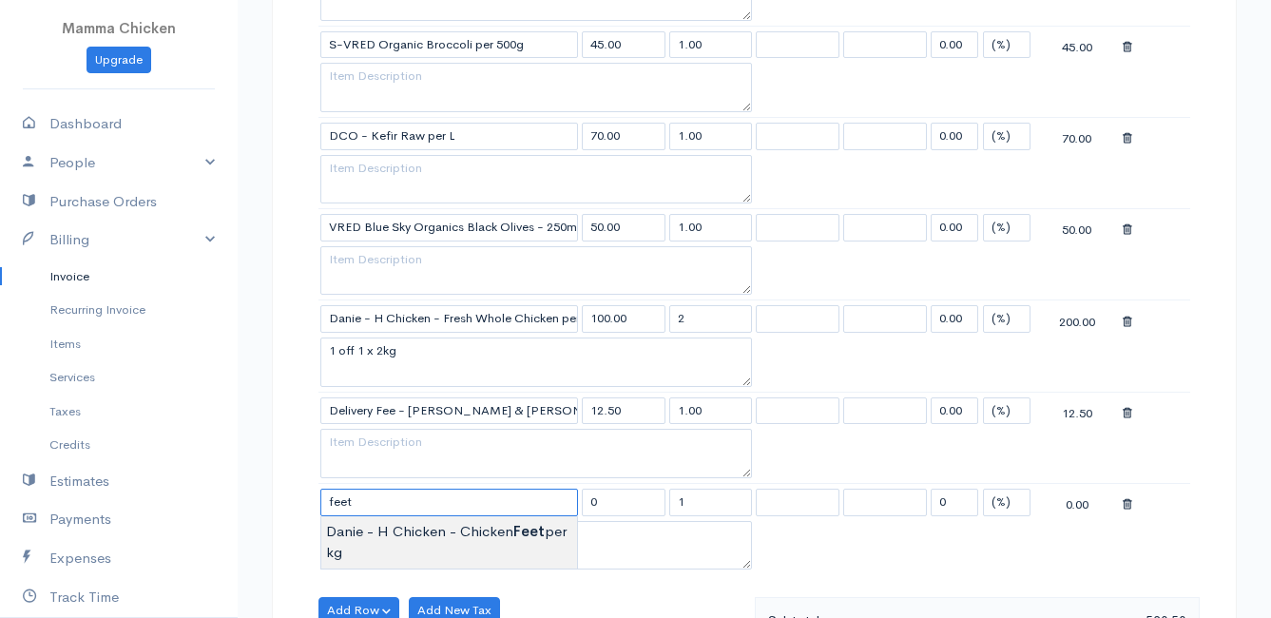
type input "Danie - H Chicken - Chicken Feet per kg"
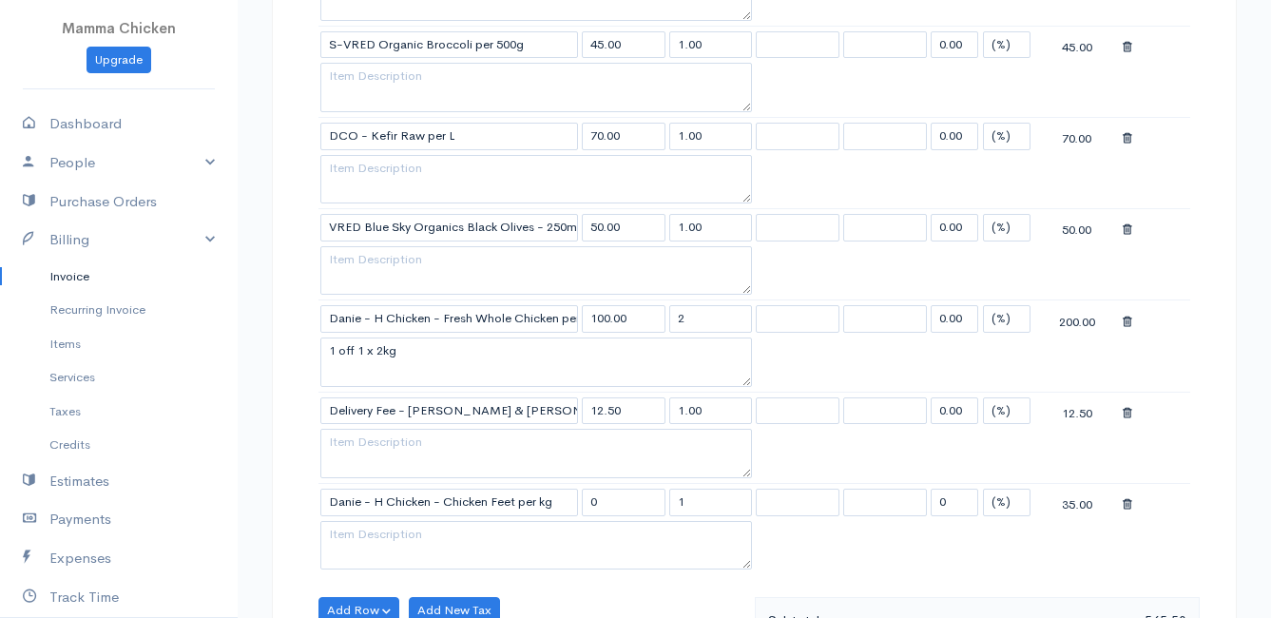
type input "35.00"
click at [430, 552] on body "Mamma Chicken Upgrade Dashboard People Clients Vendors Staff Users Purchase Ord…" at bounding box center [635, 237] width 1271 height 2377
drag, startPoint x: 708, startPoint y: 499, endPoint x: 675, endPoint y: 502, distance: 33.4
click at [675, 502] on input "1" at bounding box center [712, 503] width 84 height 28
type input "2"
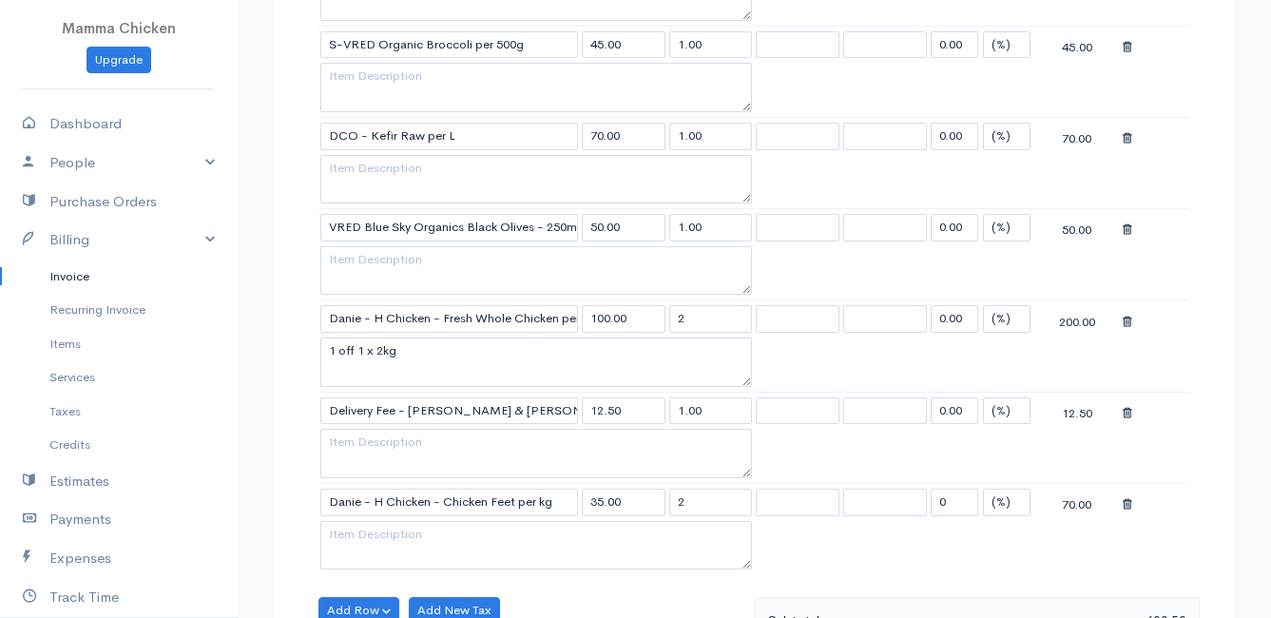
click at [841, 535] on table "Item Rate Qty Tax Tax Discount Total DCO - Raw Pets Milk per 1L 42.00 2.00 0.00…" at bounding box center [755, 139] width 872 height 869
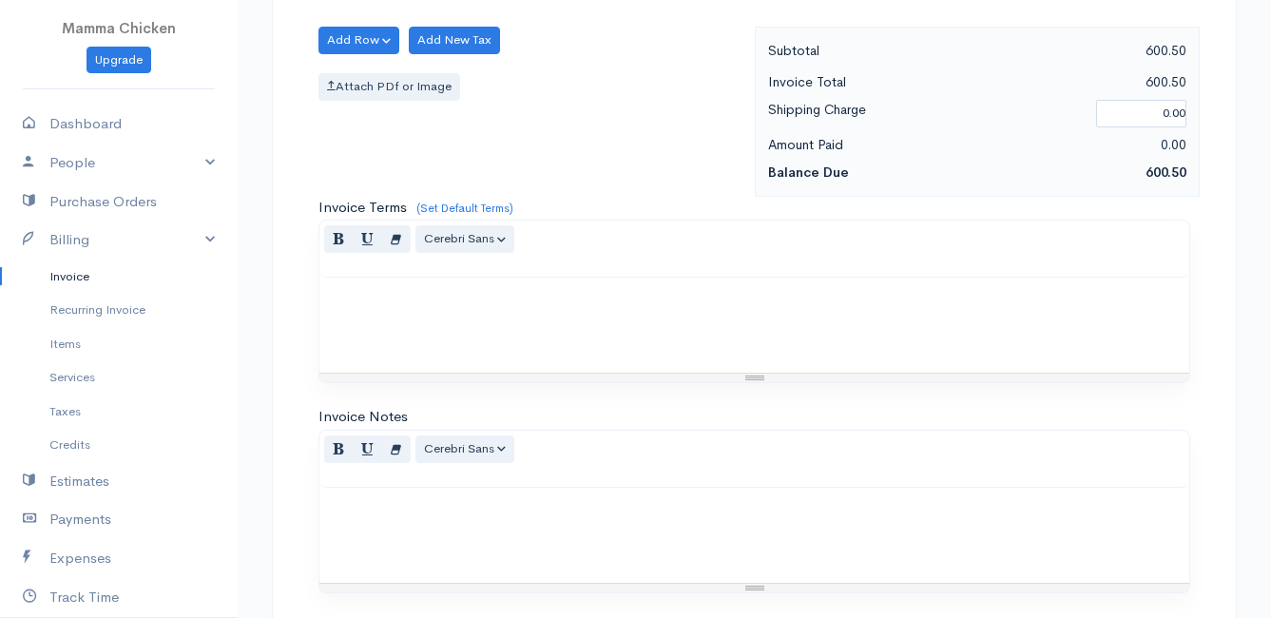
scroll to position [1758, 0]
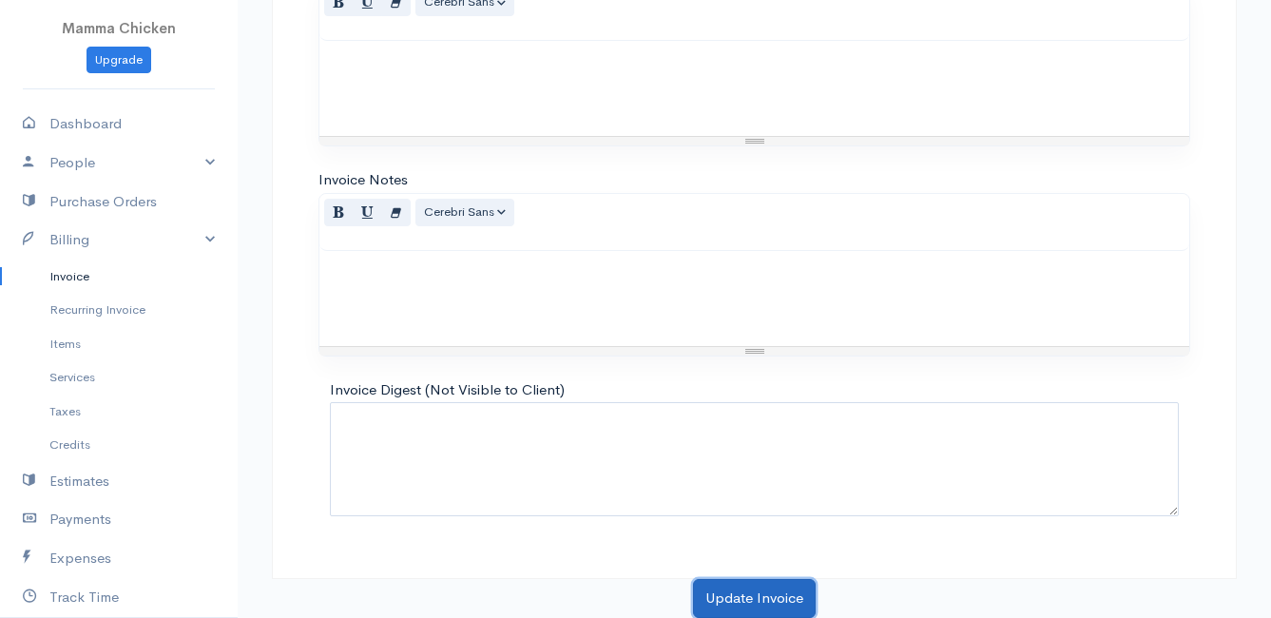
click at [758, 592] on button "Update Invoice" at bounding box center [754, 598] width 123 height 39
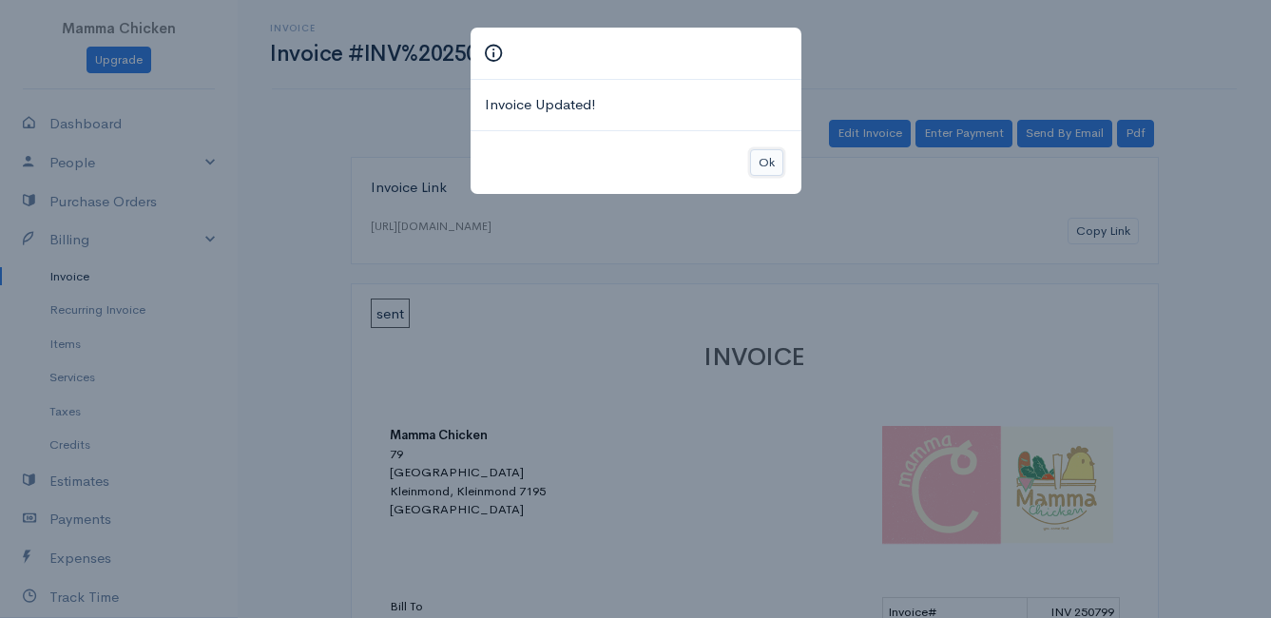
click at [774, 159] on button "Ok" at bounding box center [766, 163] width 33 height 28
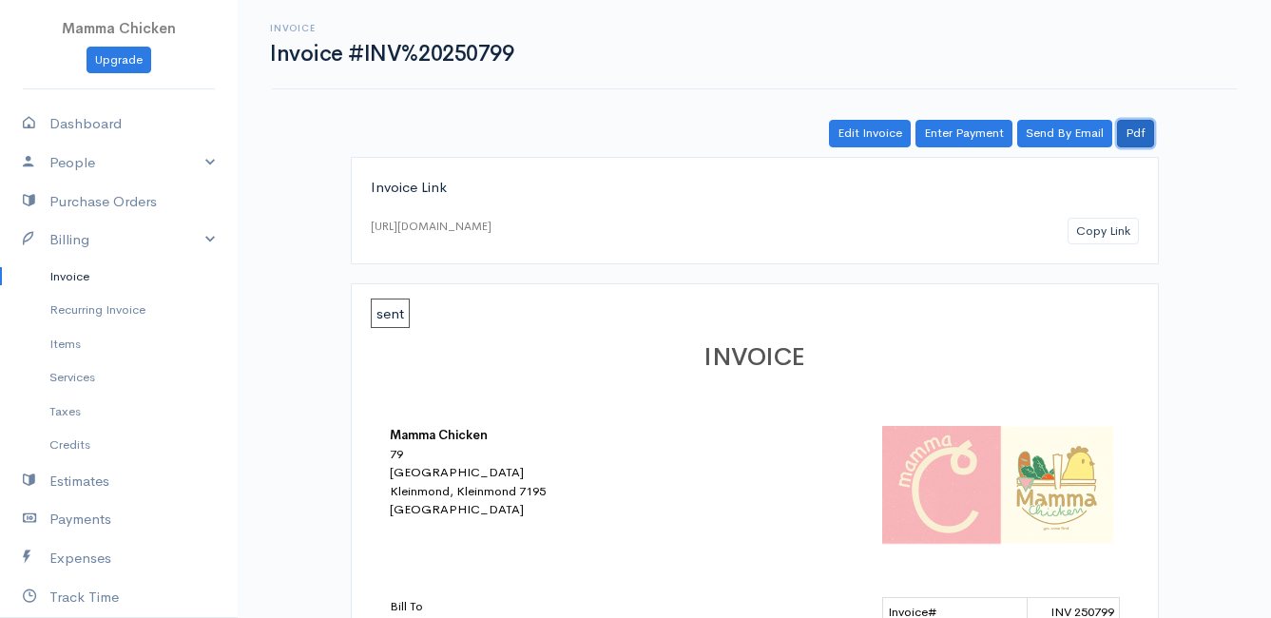
click at [1146, 132] on link "Pdf" at bounding box center [1135, 134] width 37 height 28
click at [1116, 230] on button "Copy Link" at bounding box center [1103, 232] width 71 height 28
click at [92, 281] on link "Invoice" at bounding box center [119, 277] width 238 height 34
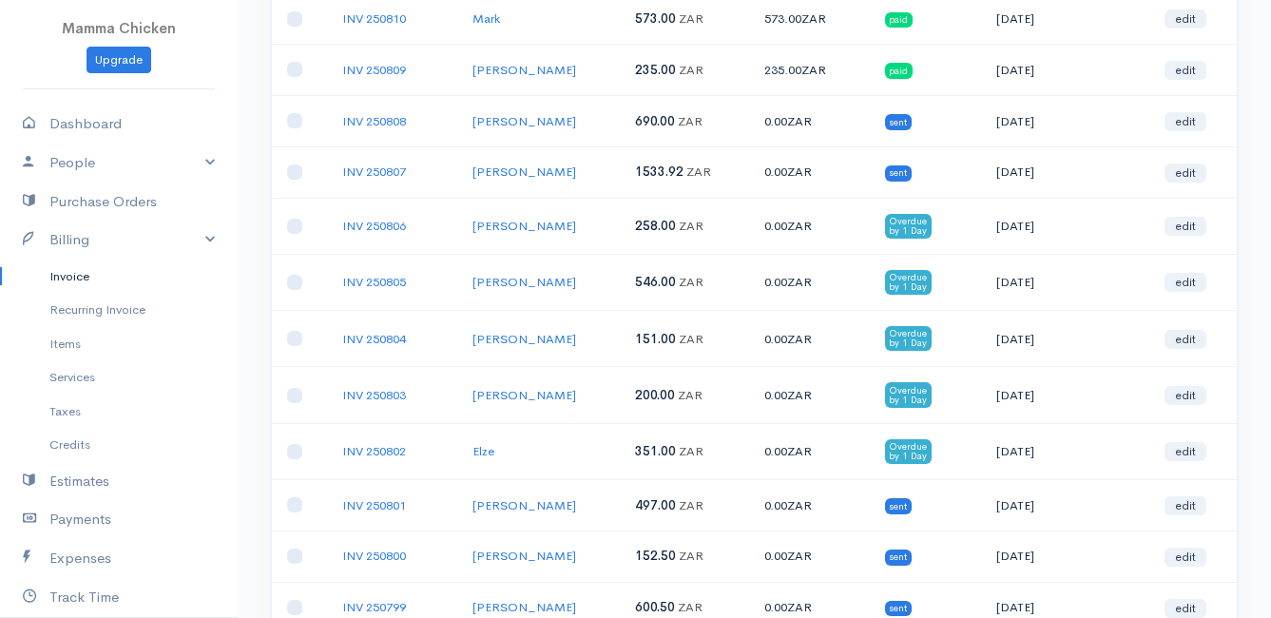
scroll to position [380, 0]
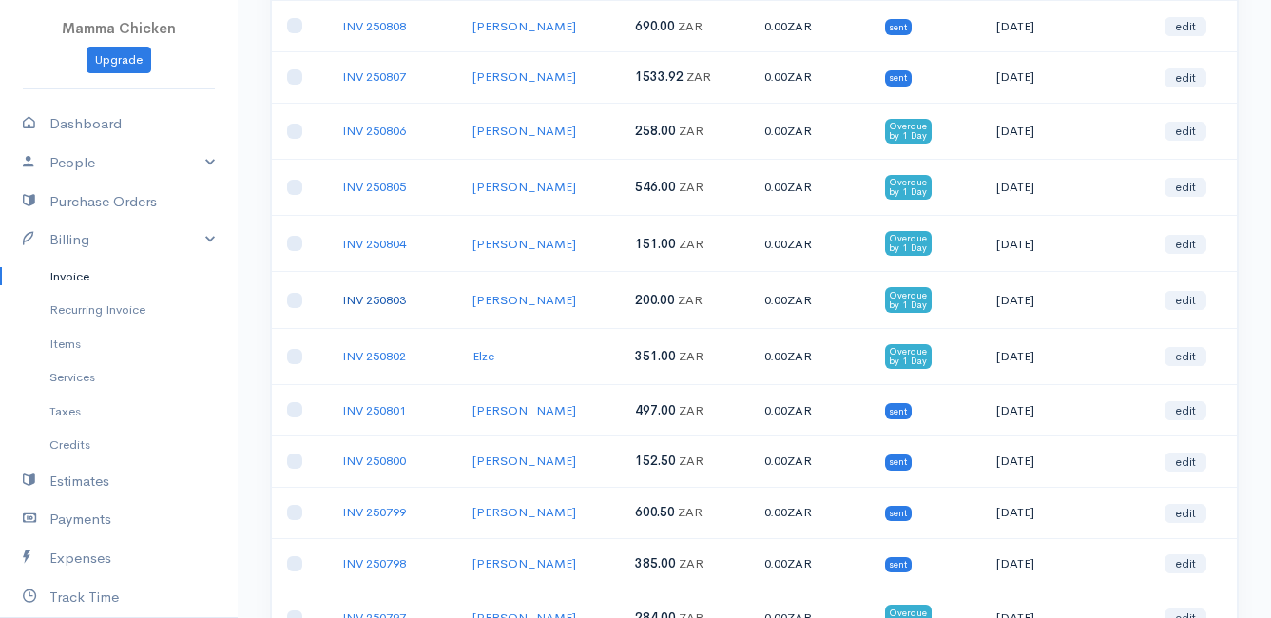
click at [383, 297] on link "INV 250803" at bounding box center [374, 300] width 64 height 16
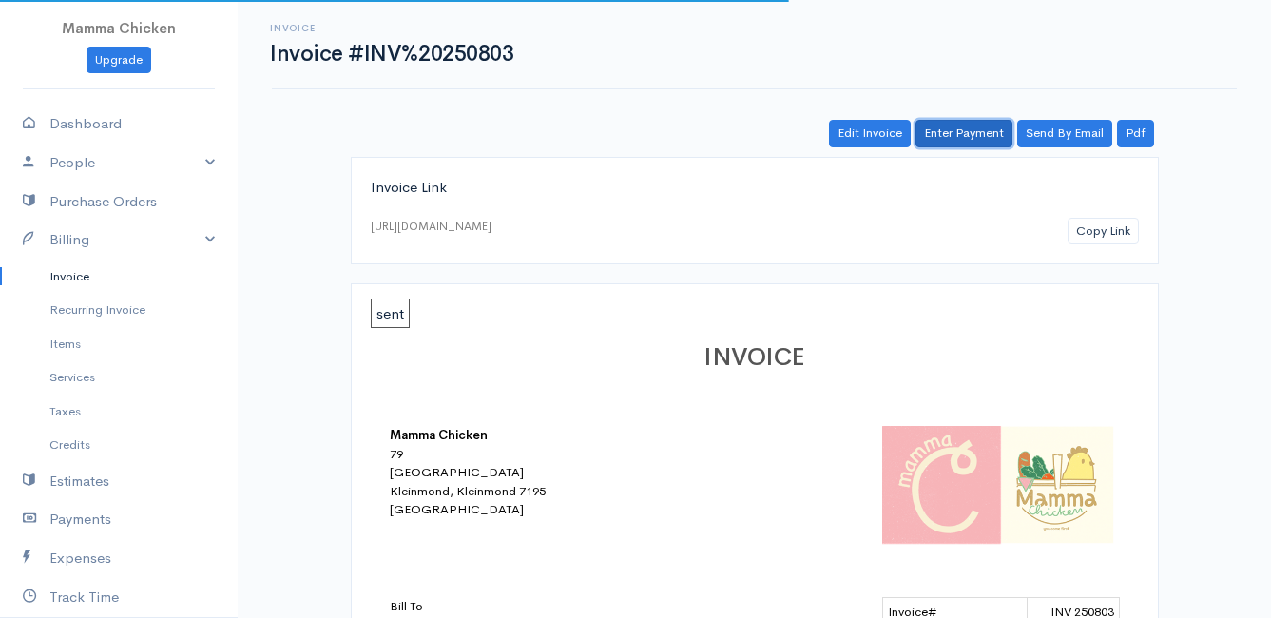
click at [942, 130] on link "Enter Payment" at bounding box center [964, 134] width 97 height 28
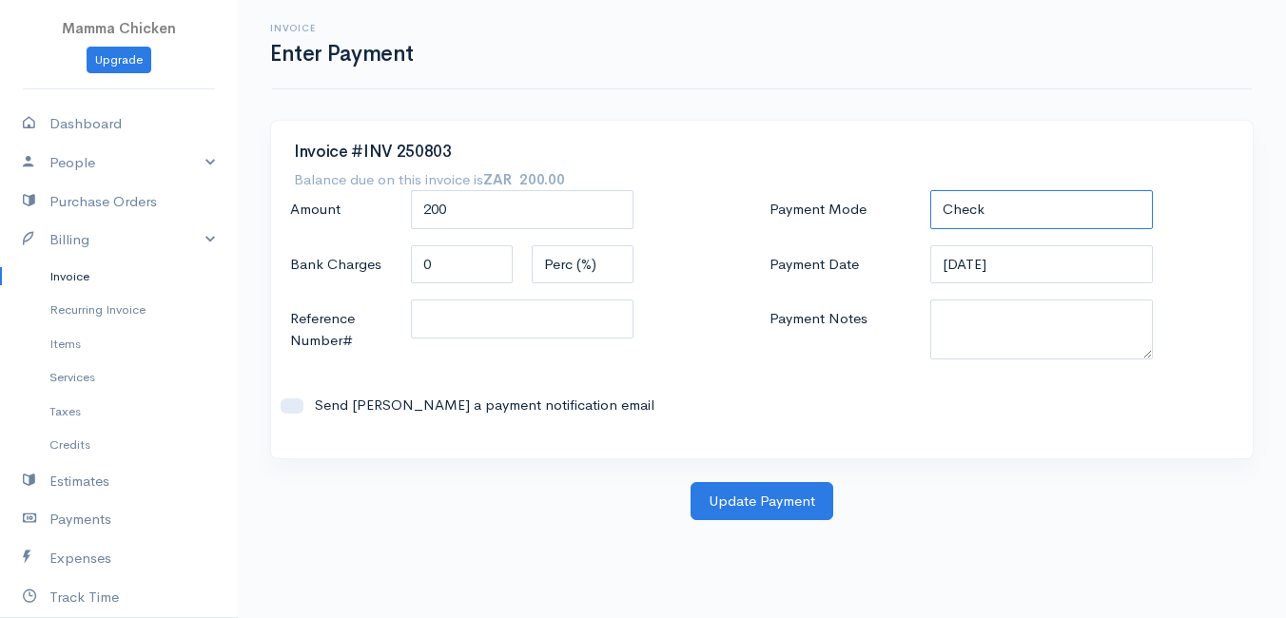
click at [993, 212] on select "Check Bank Transfer Credit Cash Debit ACH VISA MASTERCARD AMEX DISCOVER DINERS …" at bounding box center [1041, 209] width 223 height 39
select select "Cash"
click at [930, 190] on select "Check Bank Transfer Credit Cash Debit ACH VISA MASTERCARD AMEX DISCOVER DINERS …" at bounding box center [1041, 209] width 223 height 39
click at [774, 501] on button "Update Payment" at bounding box center [761, 501] width 143 height 39
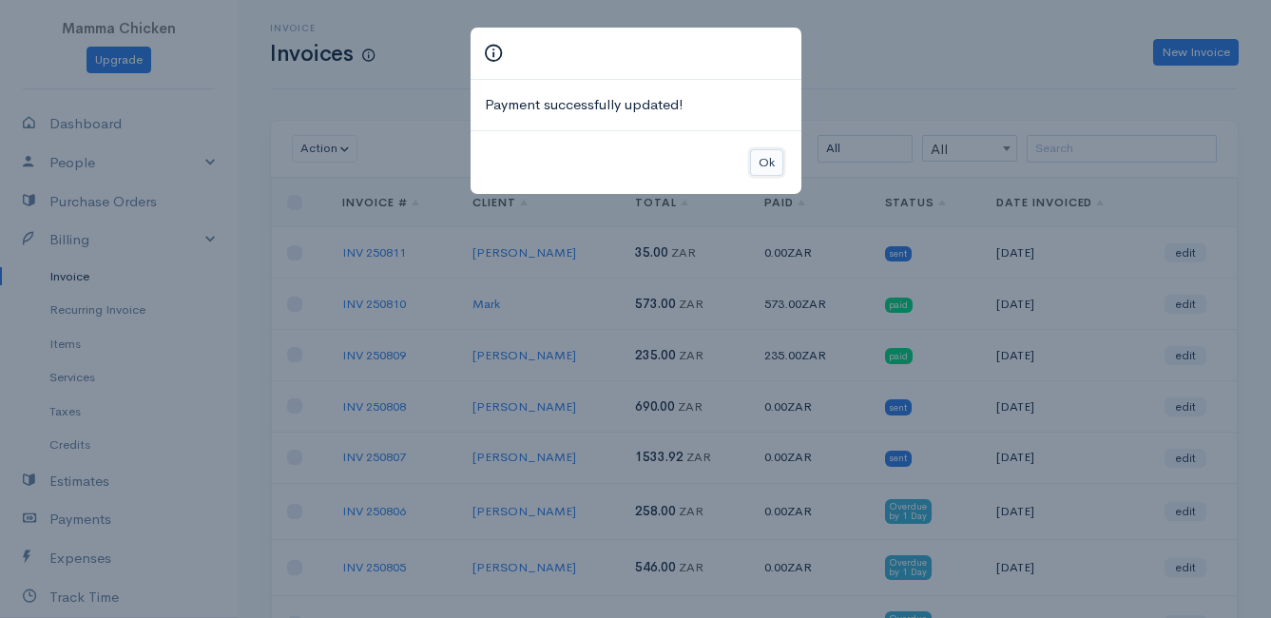
click at [764, 167] on button "Ok" at bounding box center [766, 163] width 33 height 28
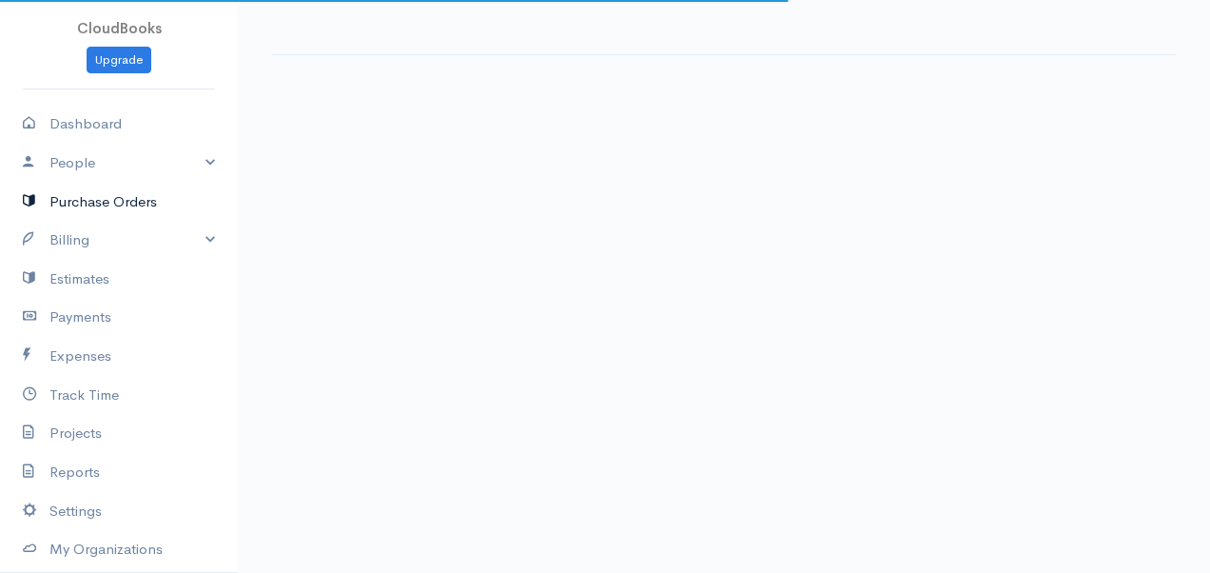
select select "thistoyear"
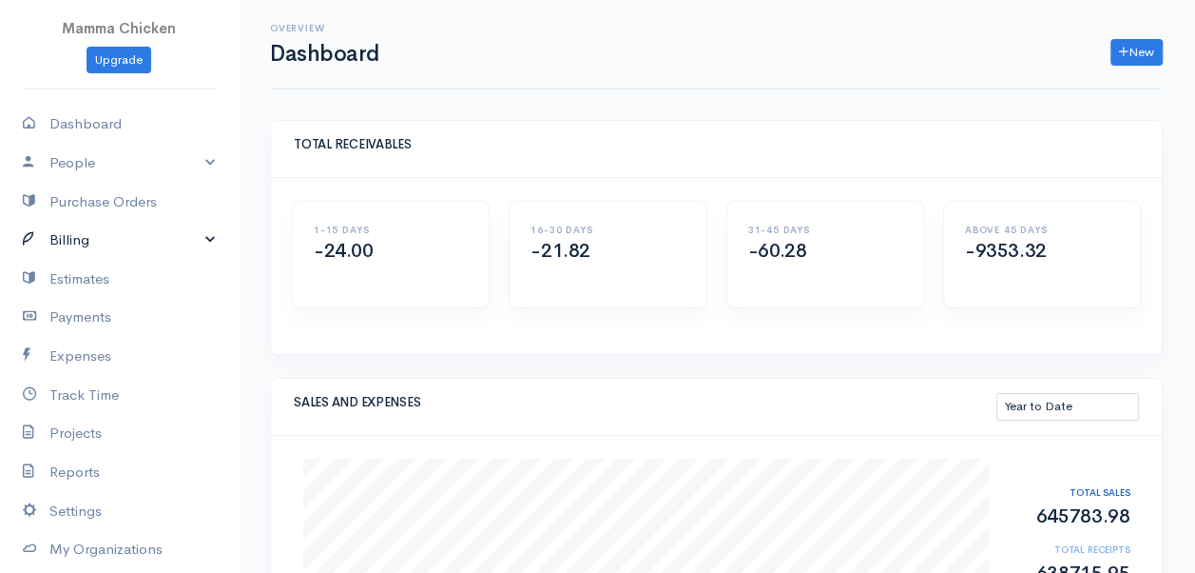
click at [85, 230] on link "Billing" at bounding box center [119, 240] width 238 height 39
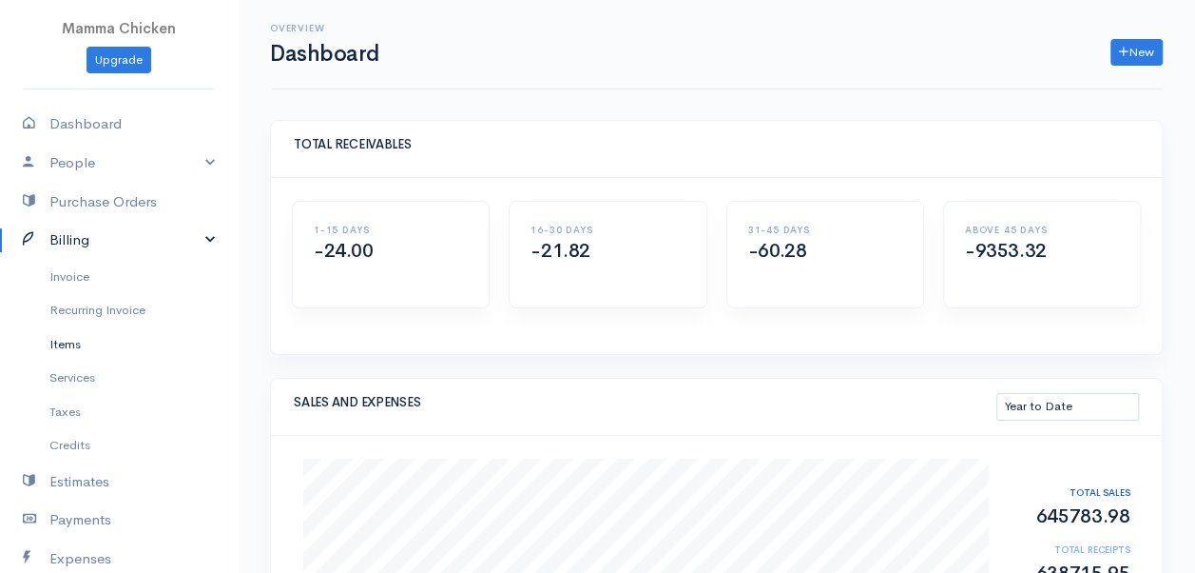
click at [87, 353] on link "Items" at bounding box center [119, 344] width 238 height 34
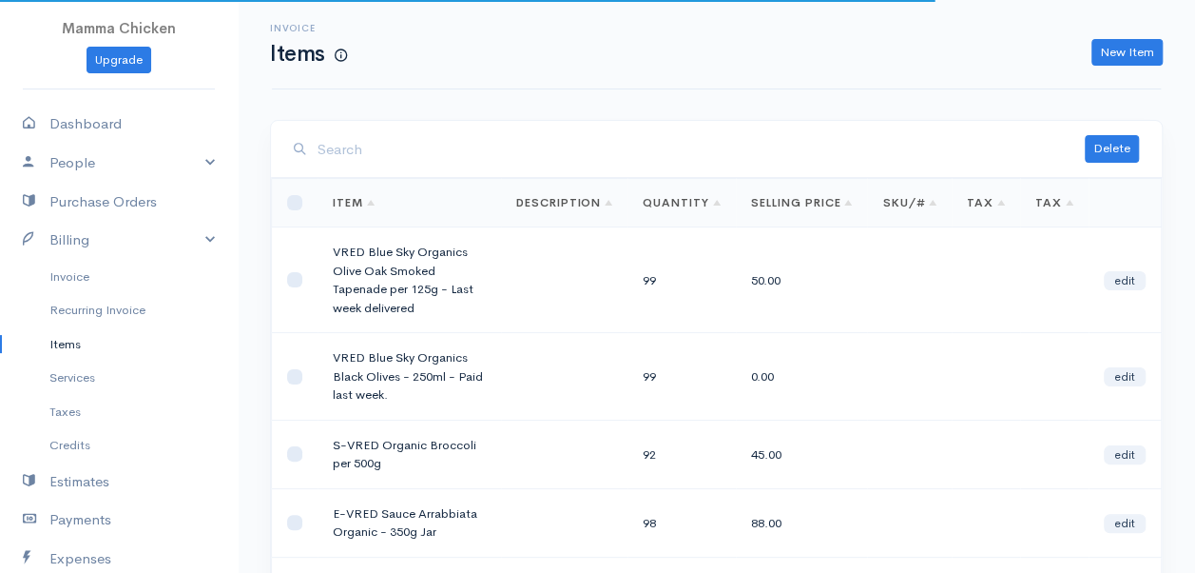
click at [401, 150] on input "search" at bounding box center [701, 149] width 767 height 39
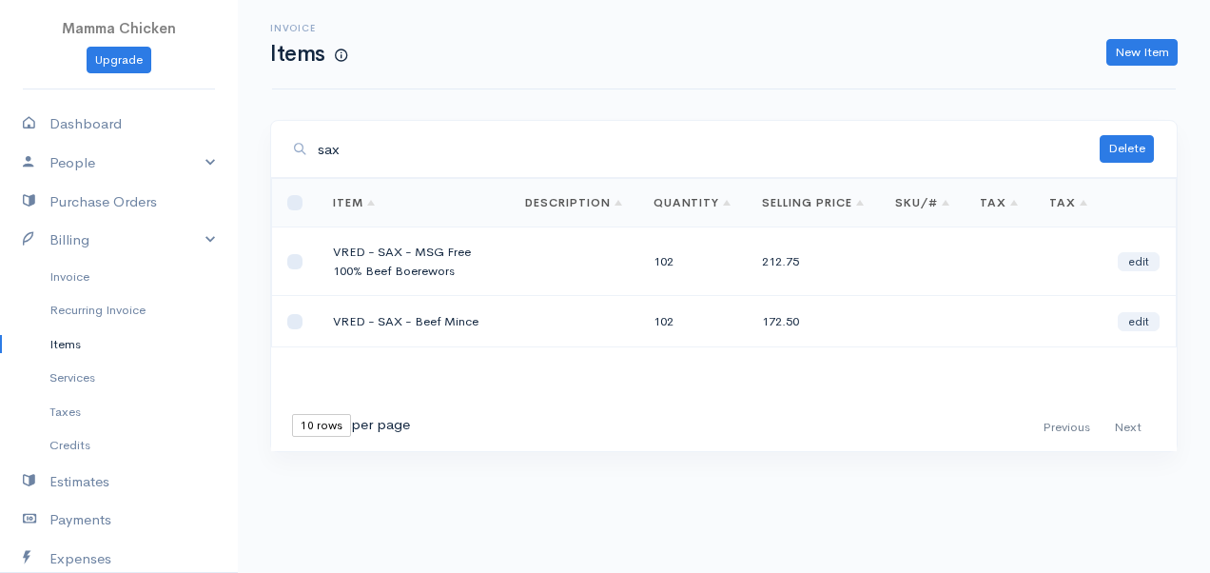
type input "sax"
drag, startPoint x: 452, startPoint y: 268, endPoint x: 417, endPoint y: 248, distance: 39.6
click at [417, 248] on td "VRED - SAX - MSG Free 100% Beef Boerewors" at bounding box center [414, 261] width 192 height 68
drag, startPoint x: 417, startPoint y: 248, endPoint x: 432, endPoint y: 247, distance: 14.3
copy td "MSG Free 100% Beef Boerewors"
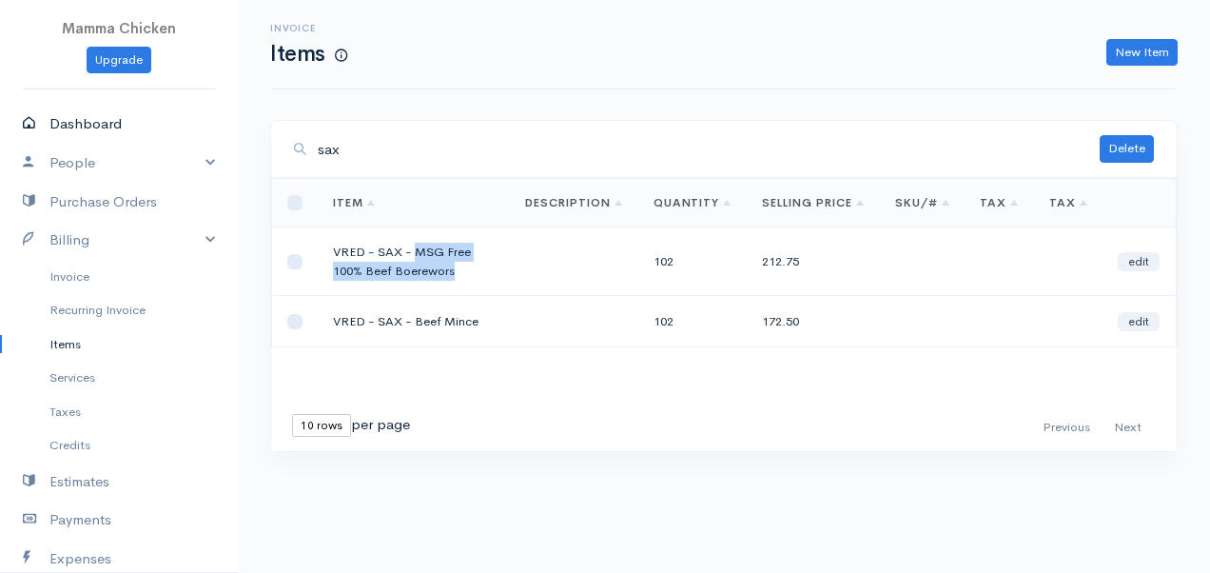
click at [119, 126] on link "Dashboard" at bounding box center [119, 124] width 238 height 39
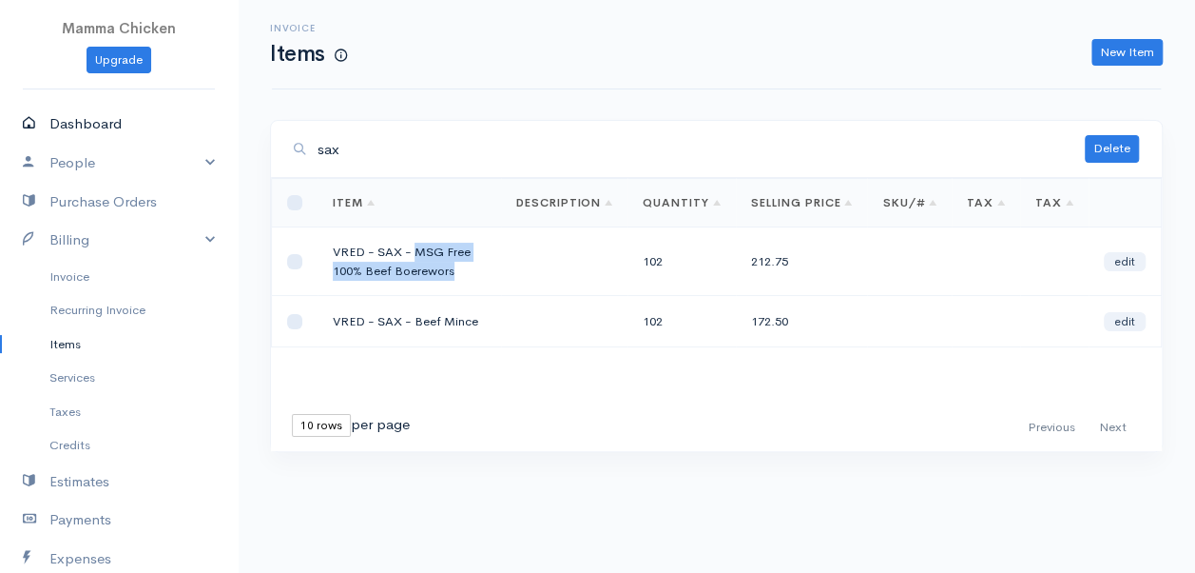
select select "thistoyear"
